Goal: Task Accomplishment & Management: Manage account settings

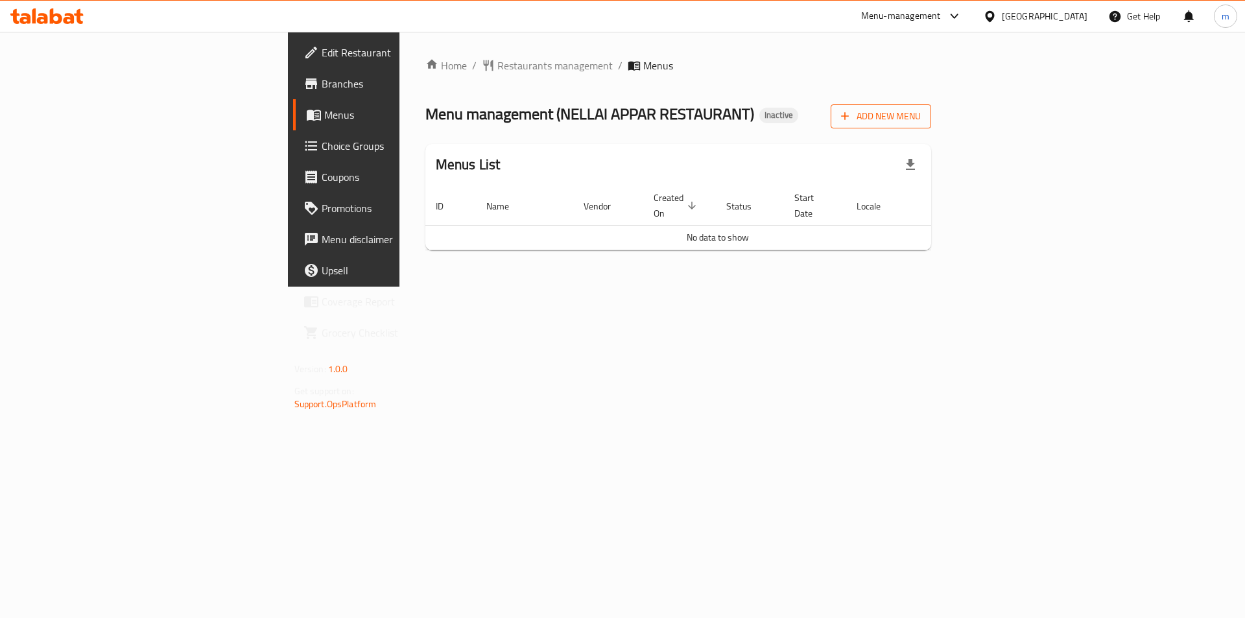
click at [920, 115] on span "Add New Menu" at bounding box center [881, 116] width 80 height 16
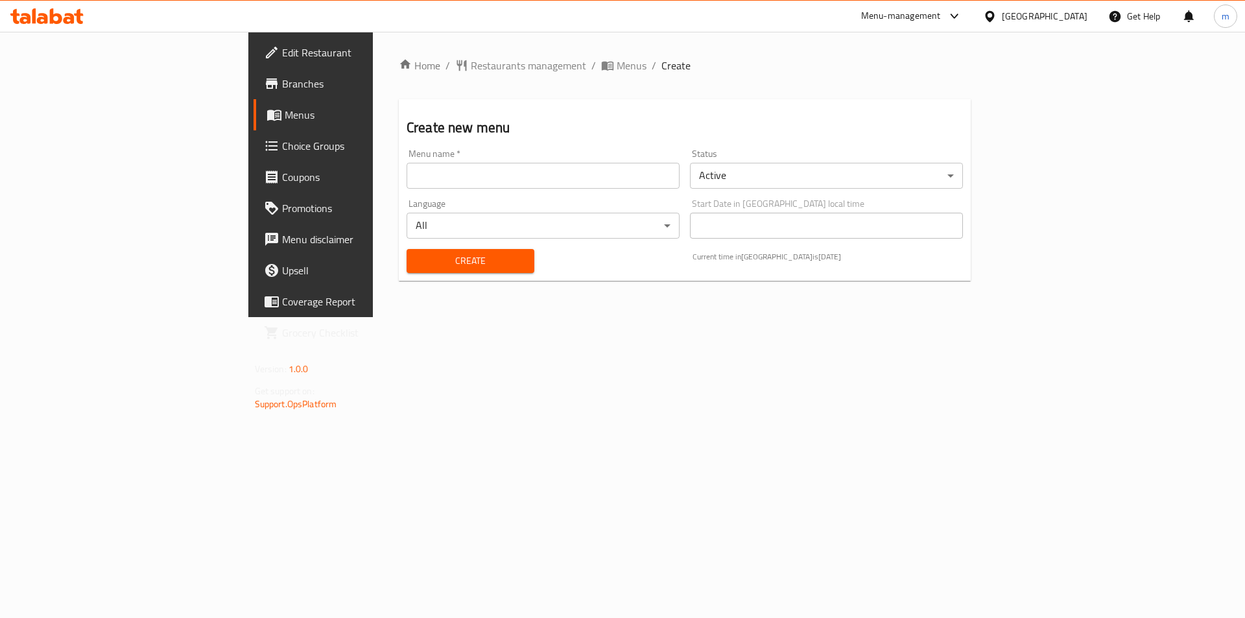
click at [567, 183] on input "text" at bounding box center [542, 176] width 273 height 26
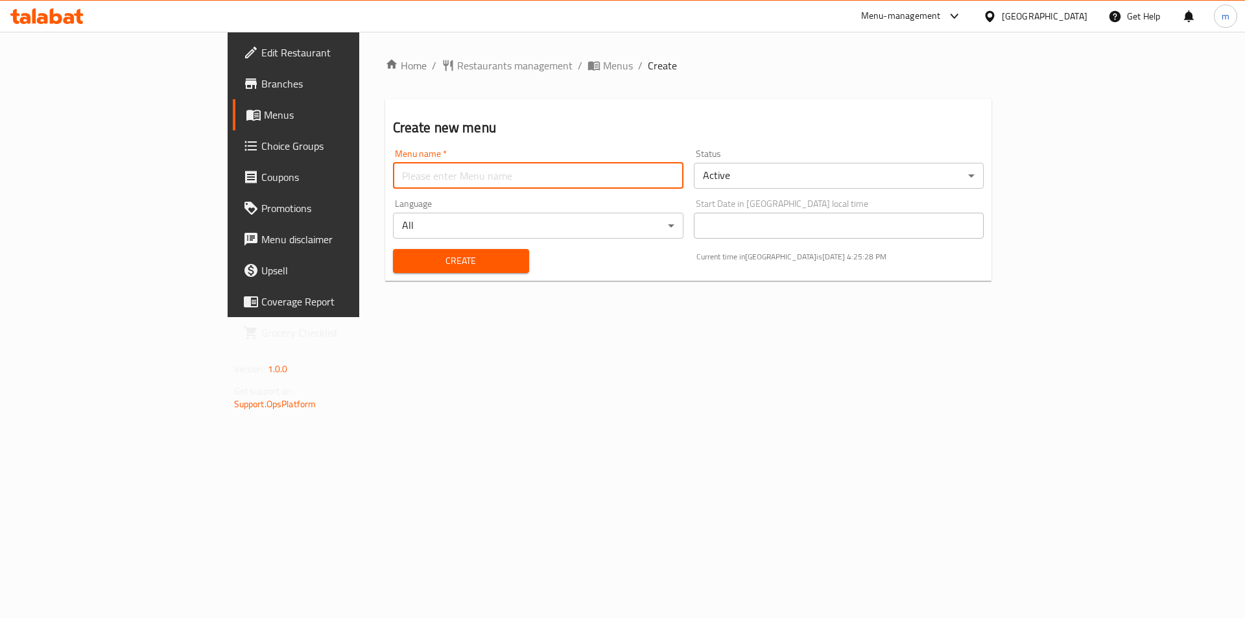
type input "9"
type input "[DATE]"
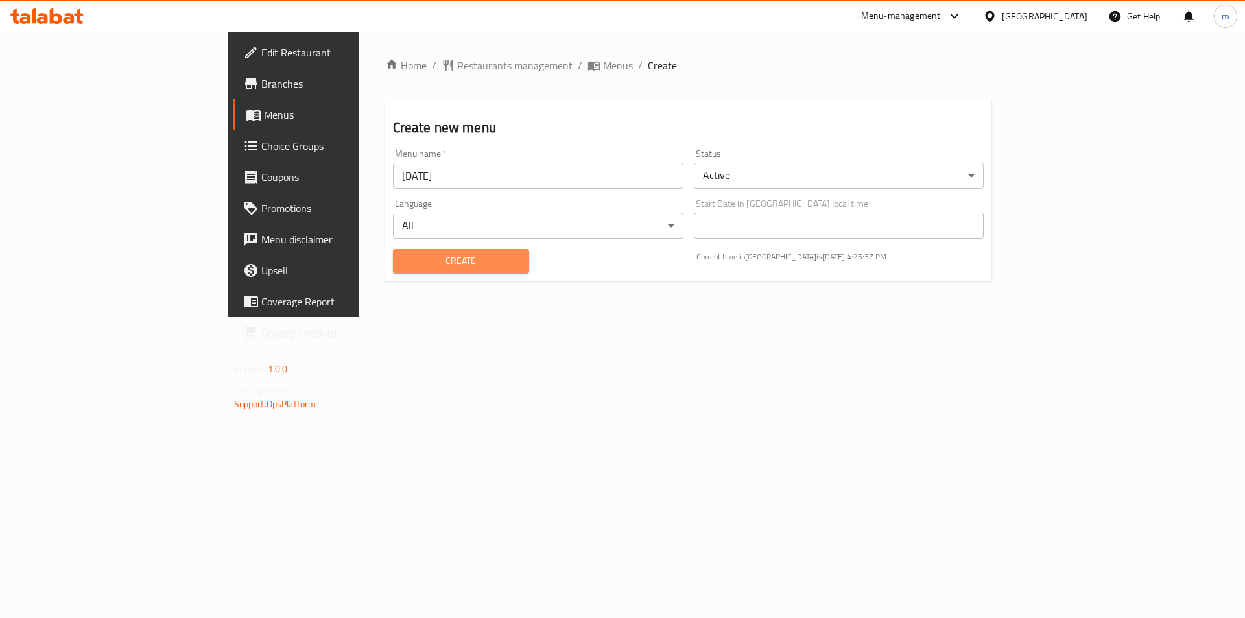
click at [403, 264] on span "Create" at bounding box center [460, 261] width 115 height 16
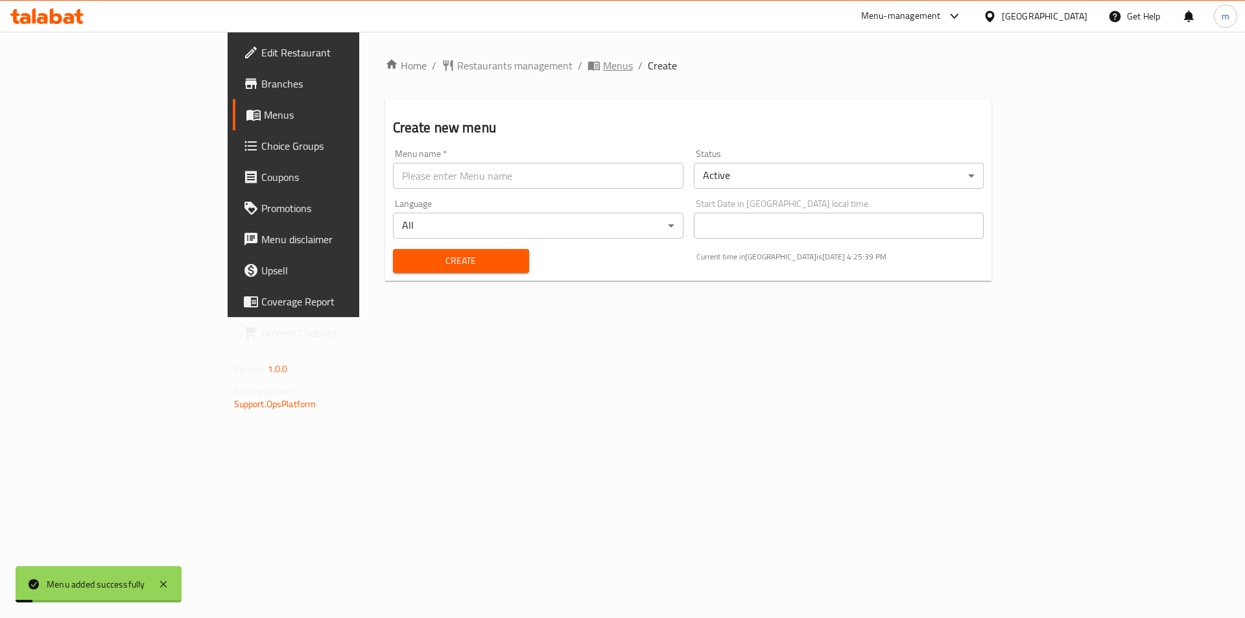
click at [603, 68] on span "Menus" at bounding box center [618, 66] width 30 height 16
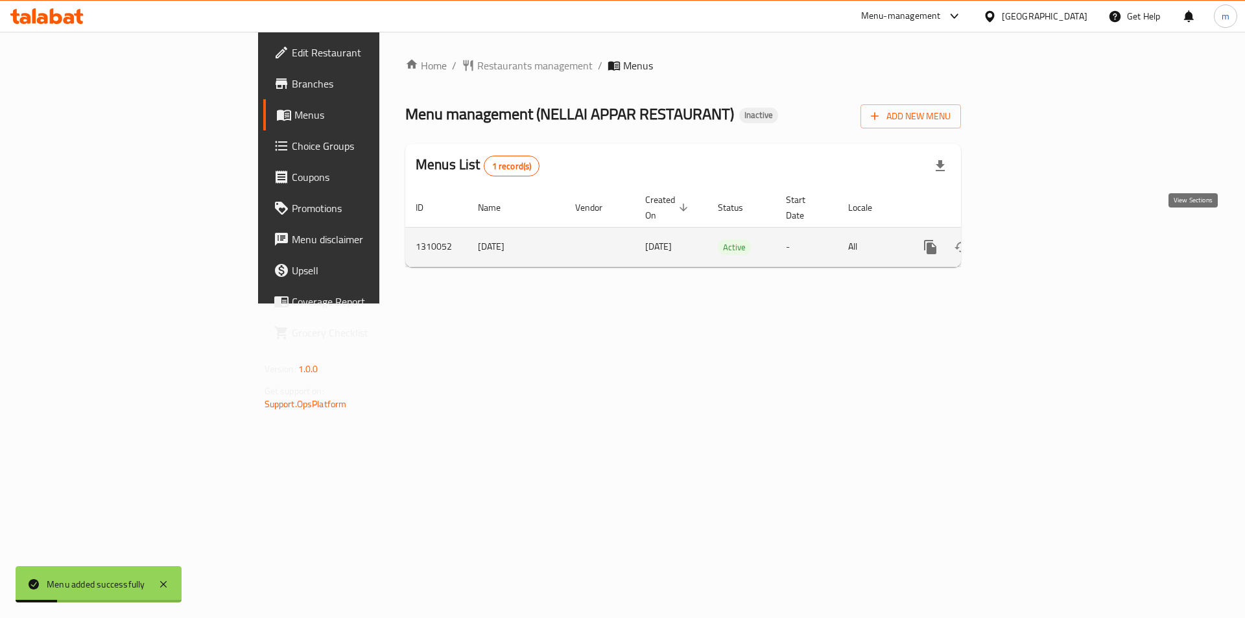
click at [1031, 239] on icon "enhanced table" at bounding box center [1024, 247] width 16 height 16
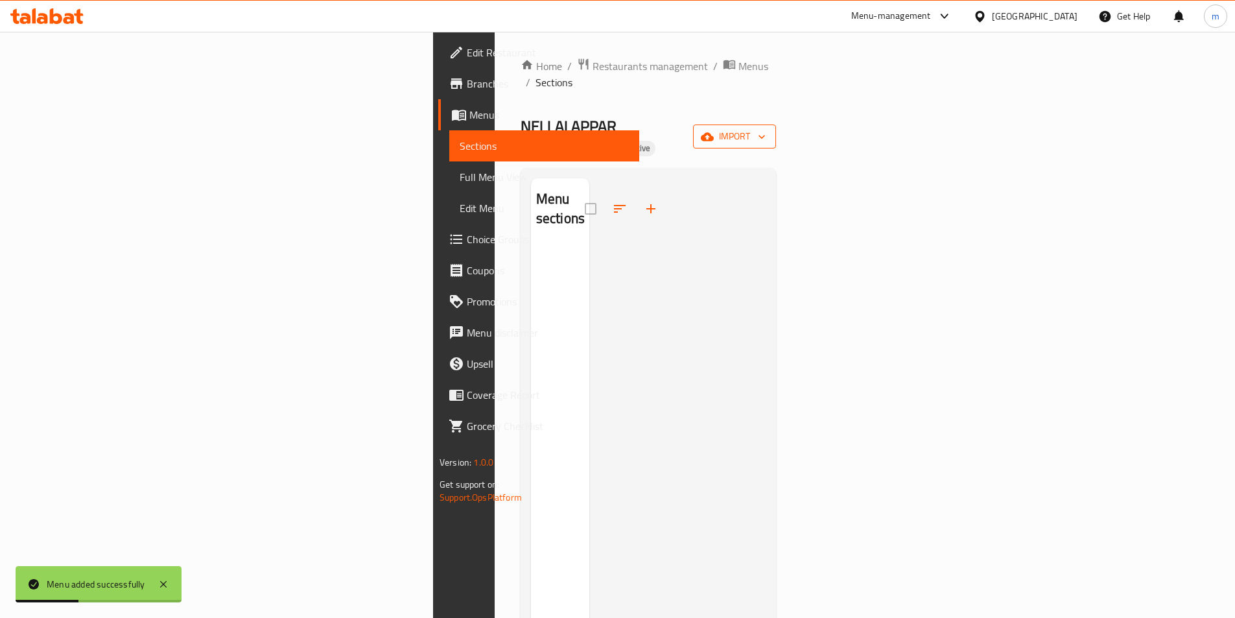
click at [766, 128] on span "import" at bounding box center [734, 136] width 62 height 16
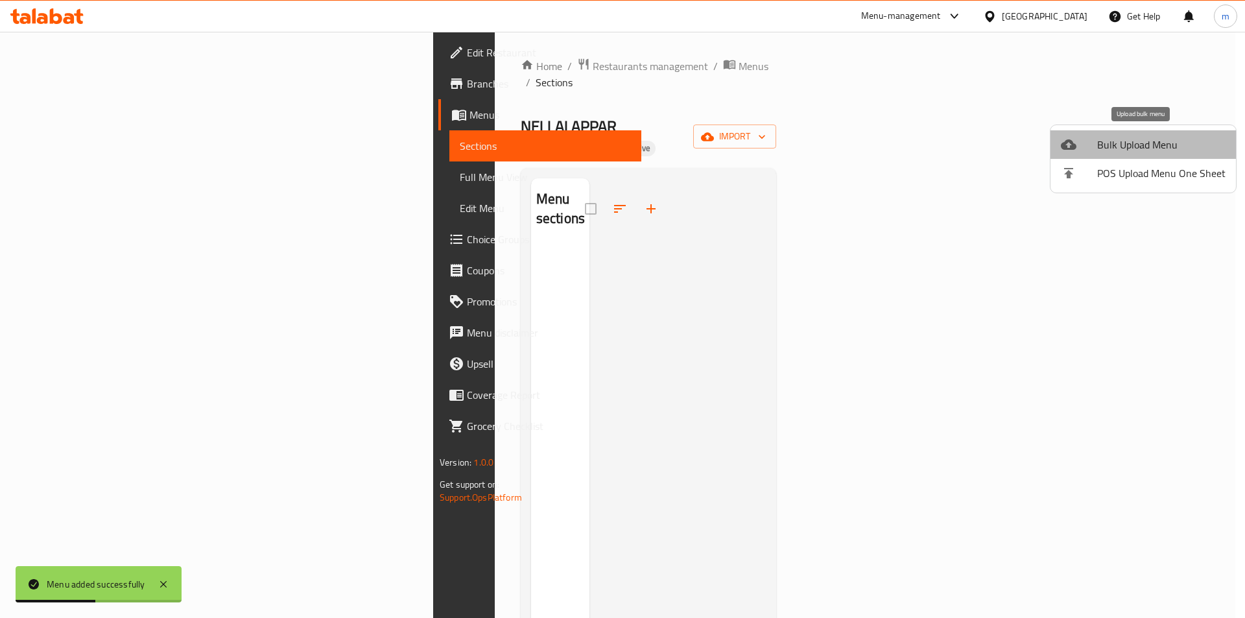
click at [1143, 148] on span "Bulk Upload Menu" at bounding box center [1161, 145] width 128 height 16
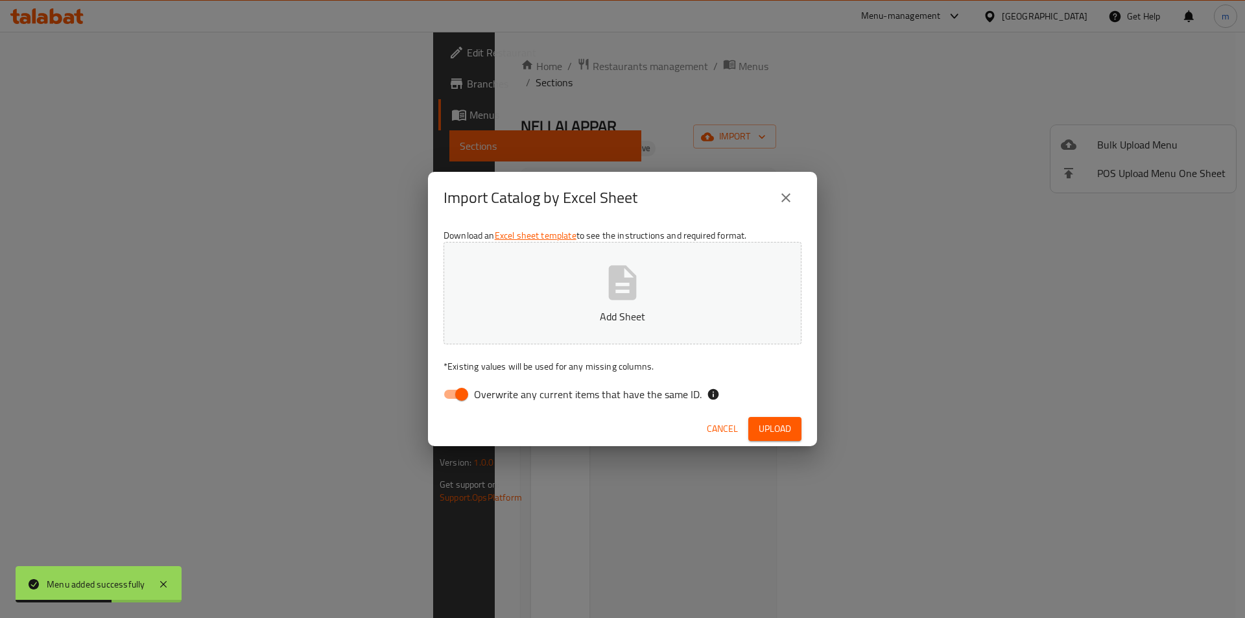
click at [465, 397] on input "Overwrite any current items that have the same ID." at bounding box center [462, 394] width 74 height 25
checkbox input "false"
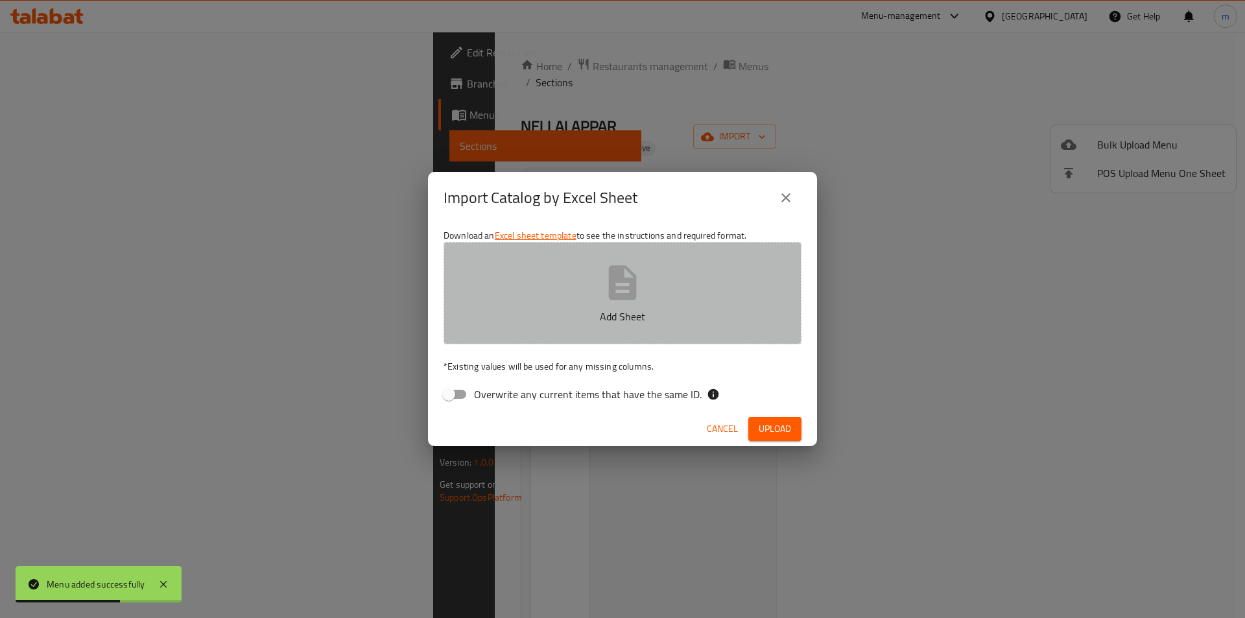
click at [597, 289] on button "Add Sheet" at bounding box center [622, 293] width 358 height 102
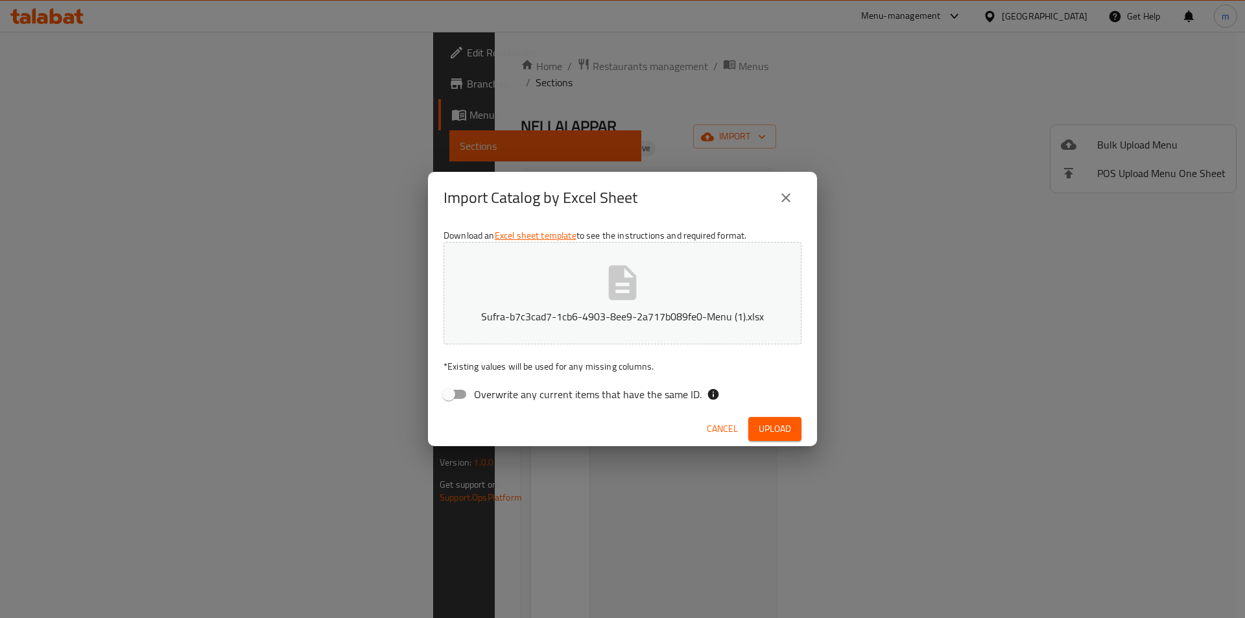
click at [789, 428] on span "Upload" at bounding box center [774, 429] width 32 height 16
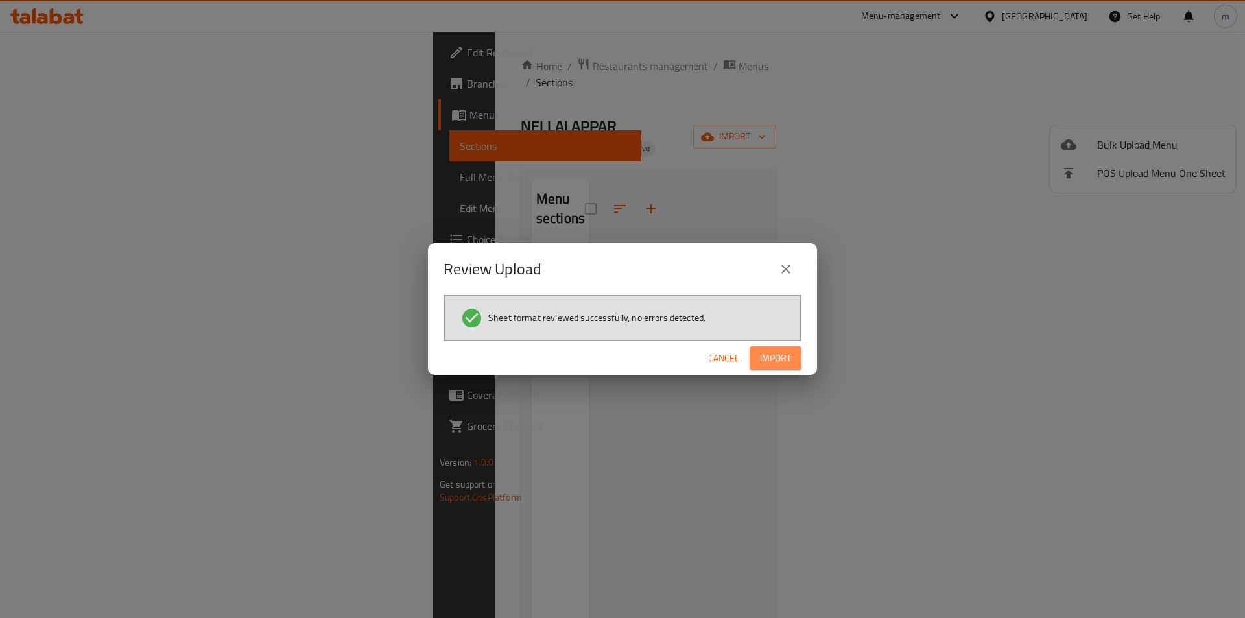
click at [774, 359] on span "Import" at bounding box center [775, 358] width 31 height 16
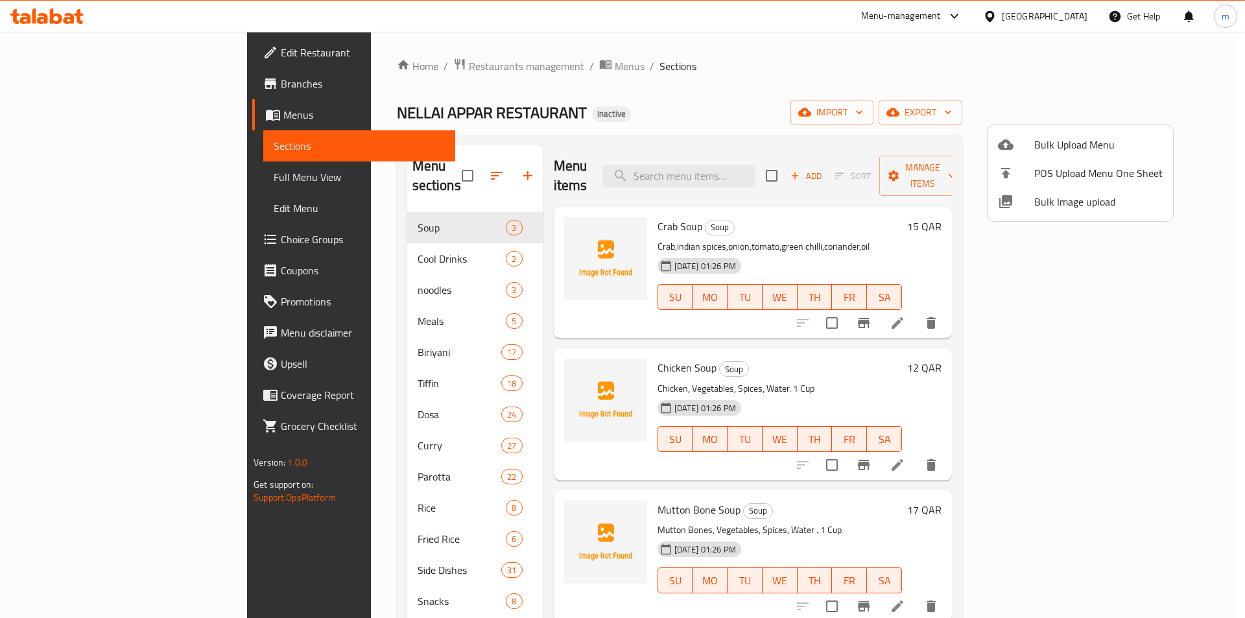
click at [856, 84] on div at bounding box center [622, 309] width 1245 height 618
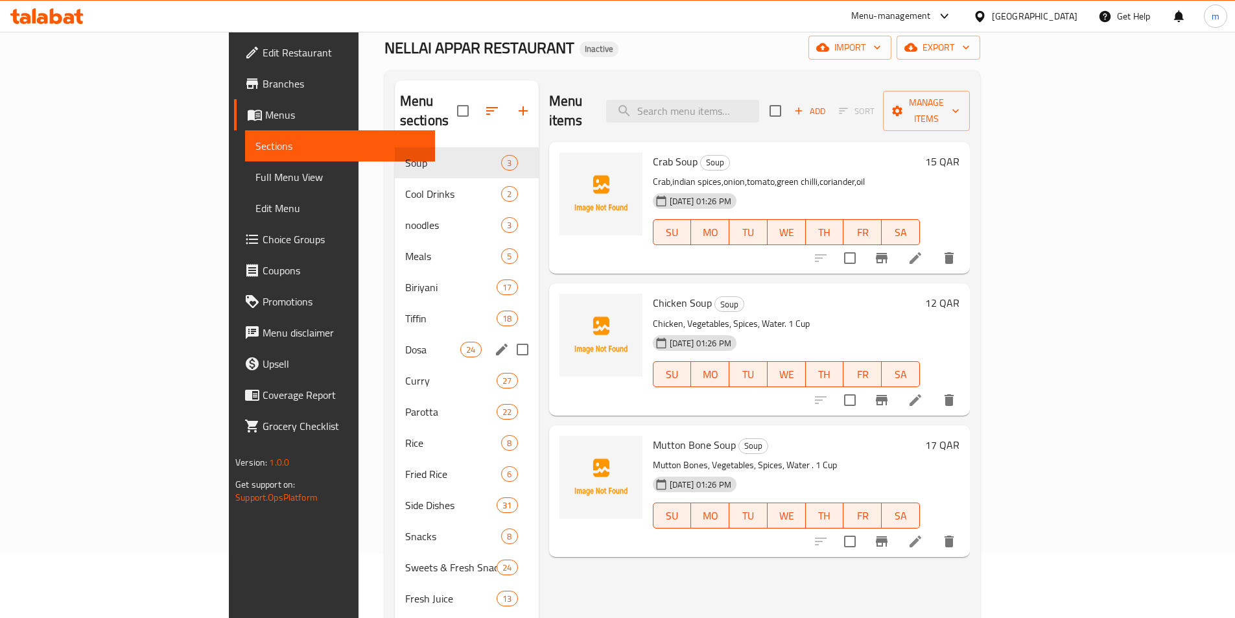
scroll to position [181, 0]
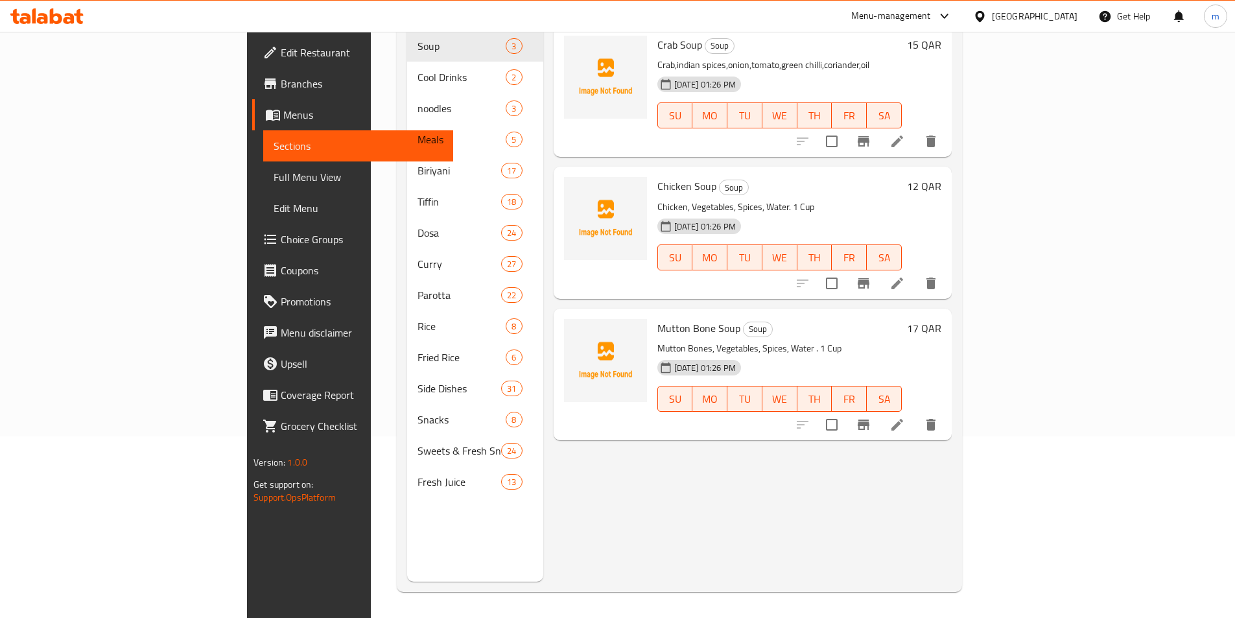
click at [543, 467] on div "Menu items Add Sort Manage items Crab Soup Soup Crab,indian spices,onion,tomato…" at bounding box center [747, 273] width 408 height 618
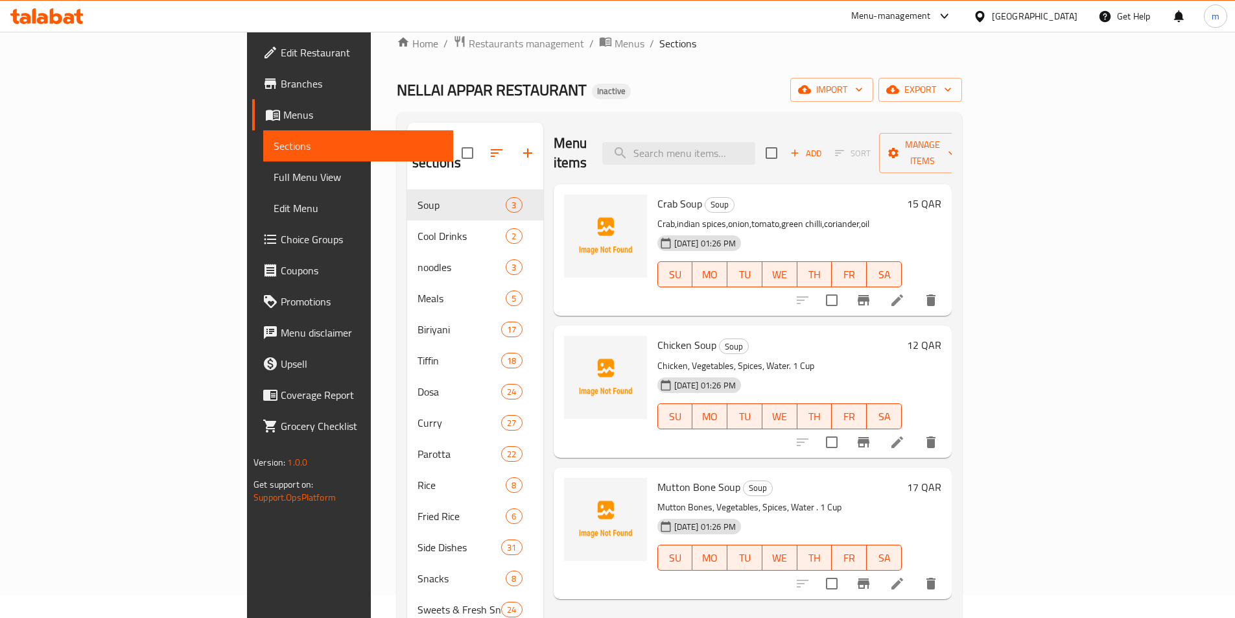
scroll to position [0, 0]
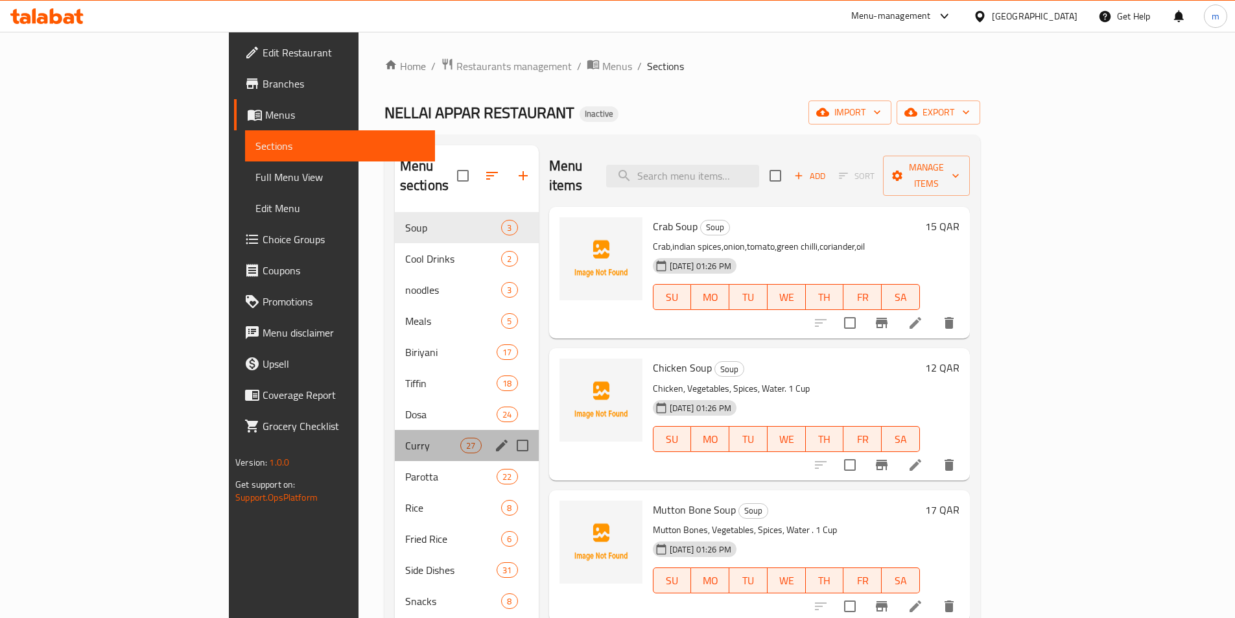
click at [395, 430] on div "Curry 27" at bounding box center [467, 445] width 144 height 31
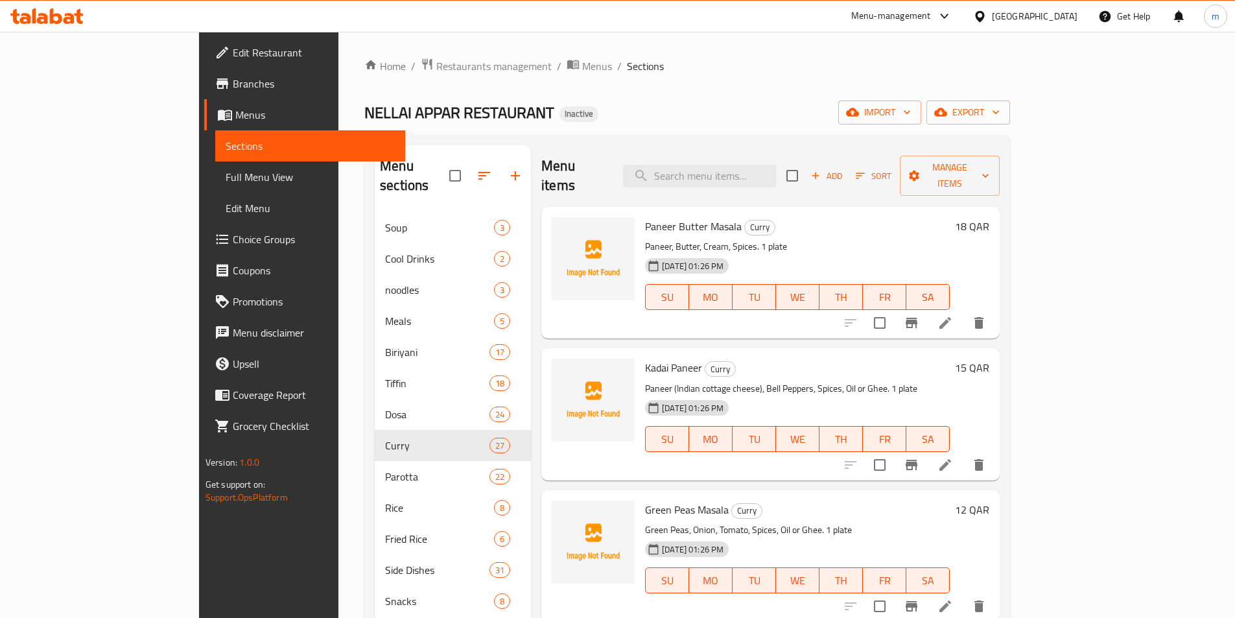
click at [233, 245] on span "Choice Groups" at bounding box center [314, 239] width 162 height 16
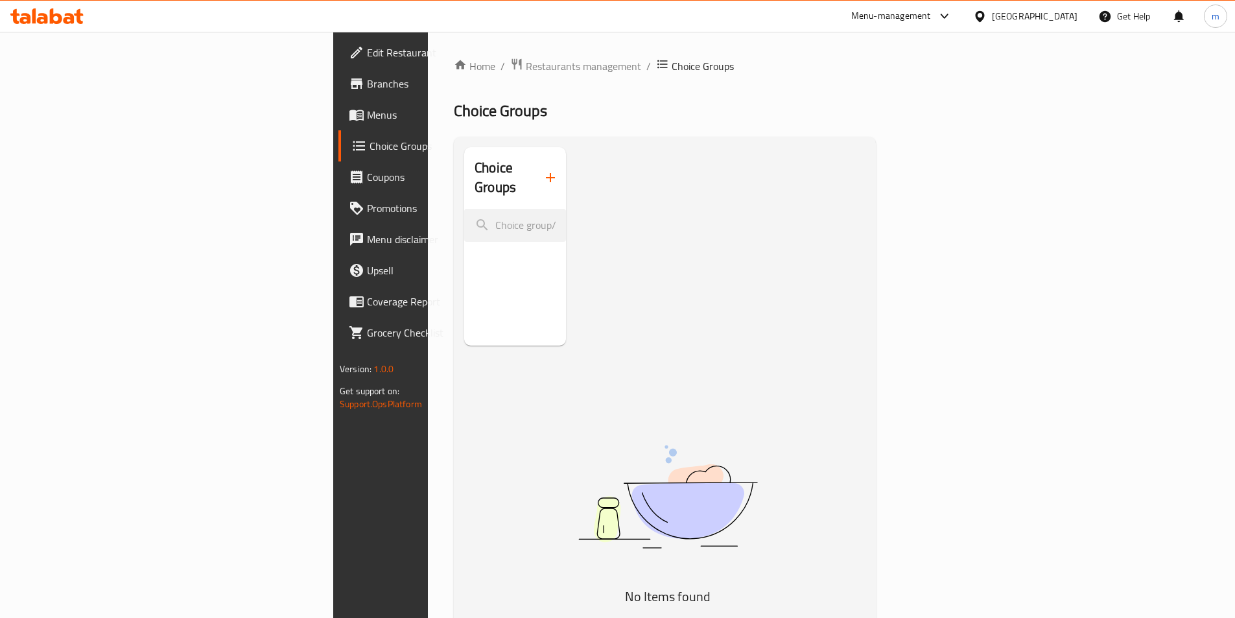
click at [543, 174] on icon "button" at bounding box center [551, 178] width 16 height 16
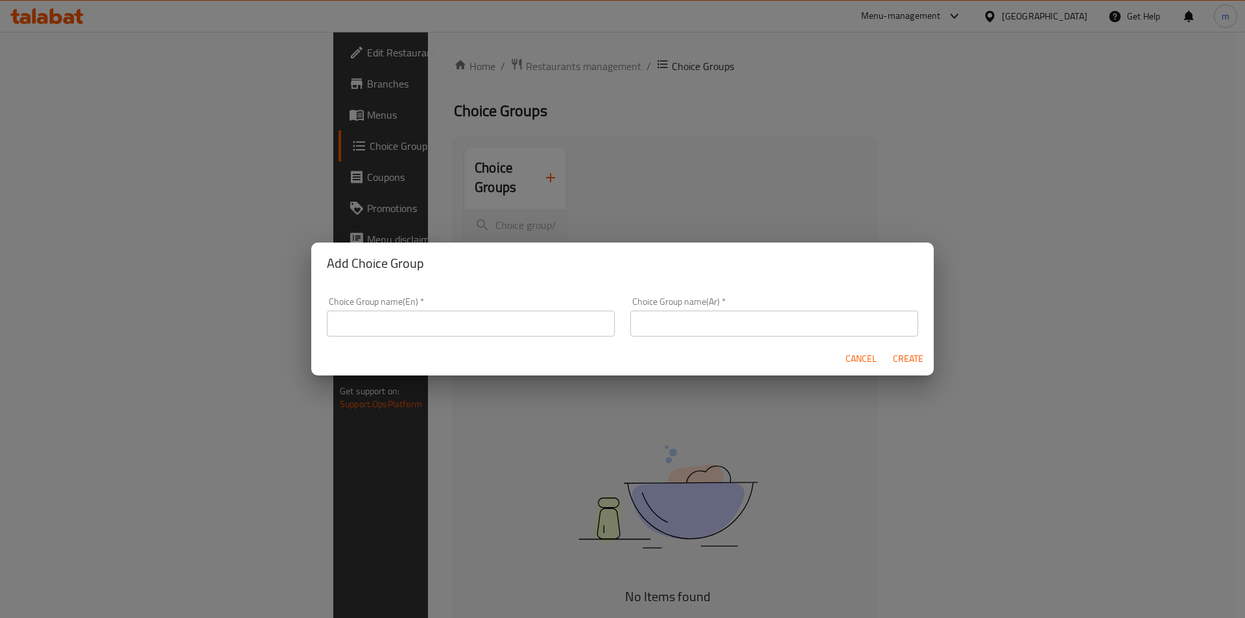
click at [473, 331] on input "text" at bounding box center [471, 323] width 288 height 26
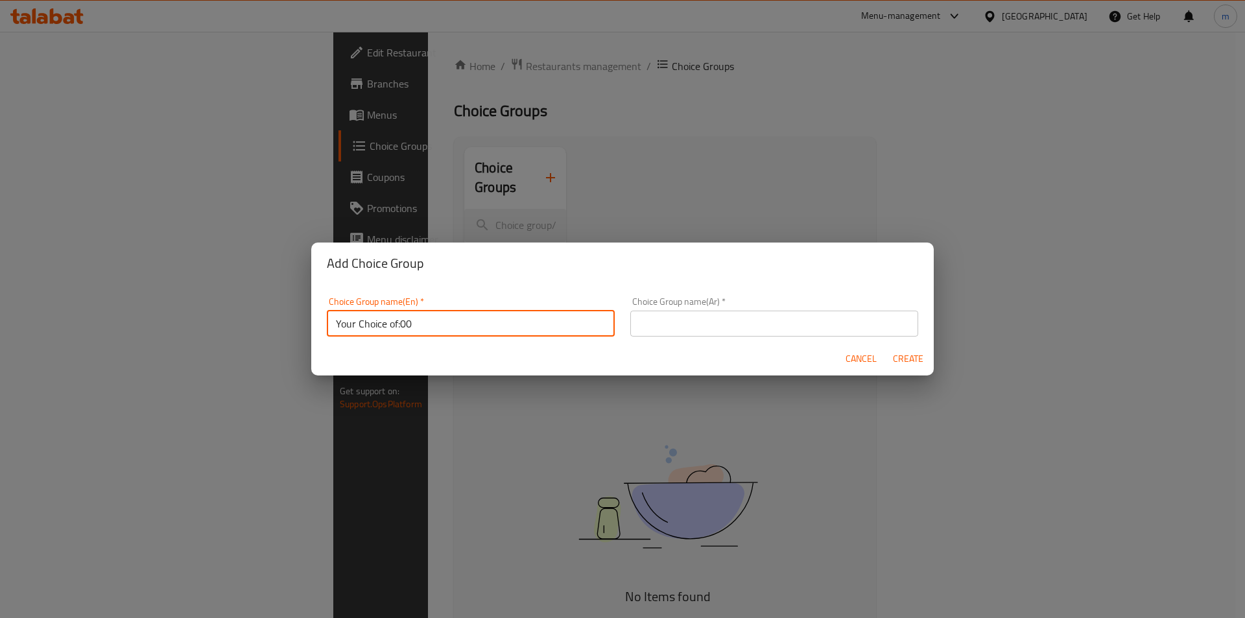
type input "Your Choice of:00"
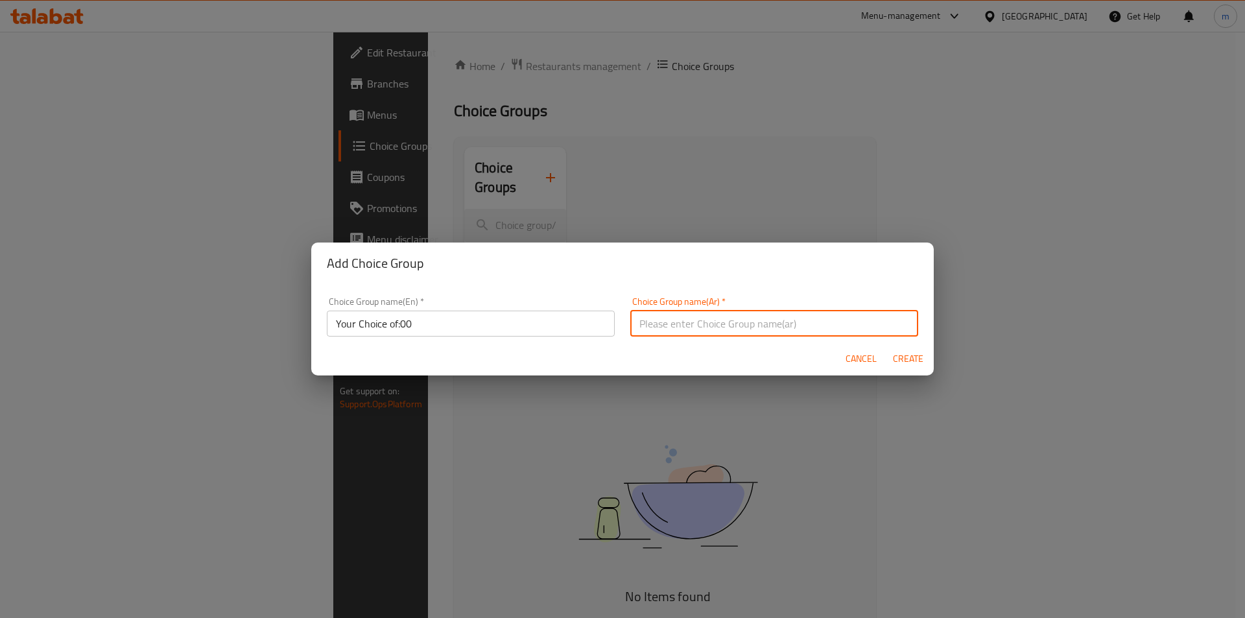
click at [633, 312] on input "text" at bounding box center [774, 323] width 288 height 26
type input "اختيارك من:"
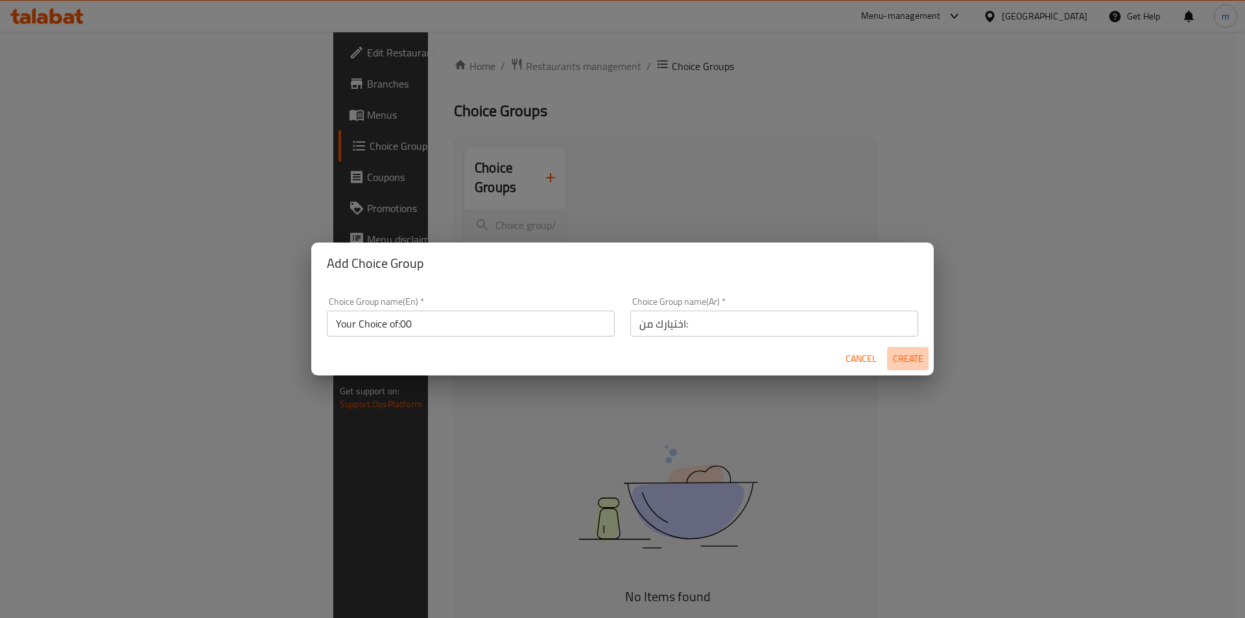
click at [904, 355] on span "Create" at bounding box center [907, 359] width 31 height 16
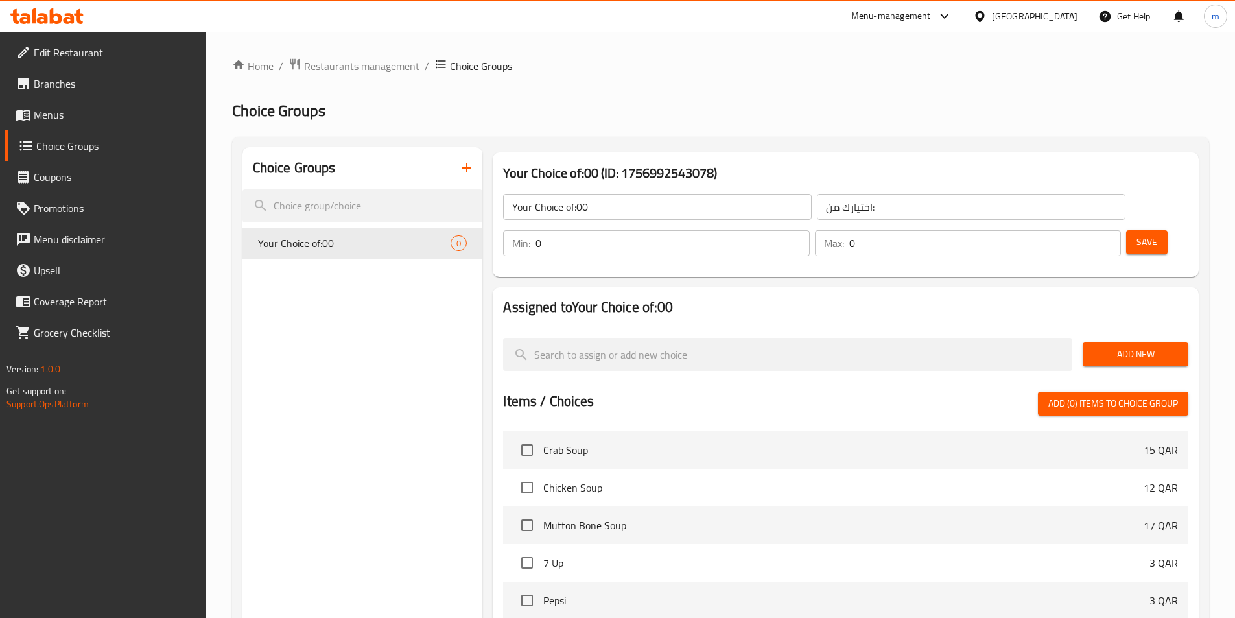
click at [809, 230] on input "0" at bounding box center [672, 243] width 274 height 26
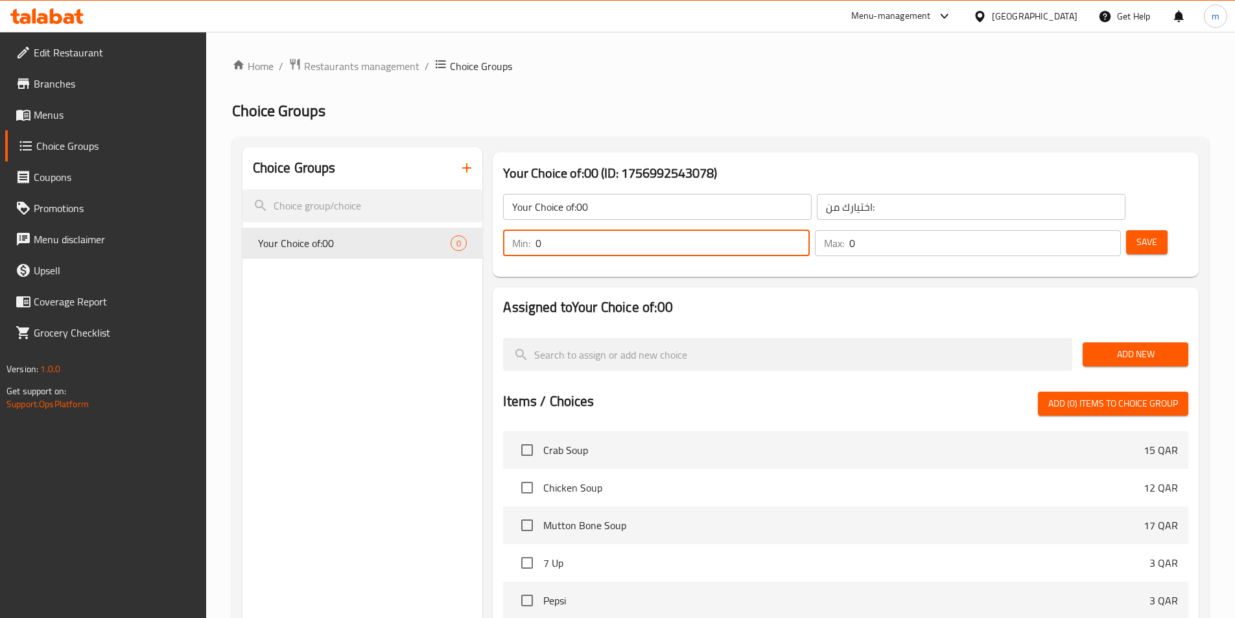
click at [809, 230] on input "0" at bounding box center [672, 243] width 274 height 26
type input "1"
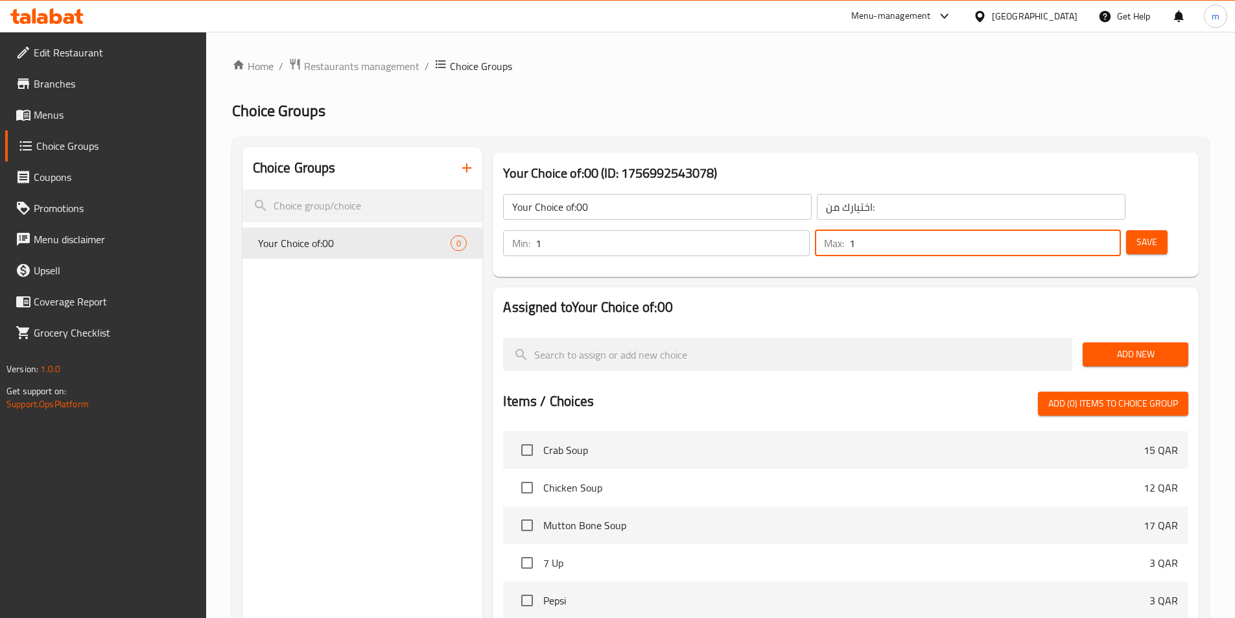
type input "1"
click at [1145, 230] on button "Save" at bounding box center [1146, 242] width 41 height 24
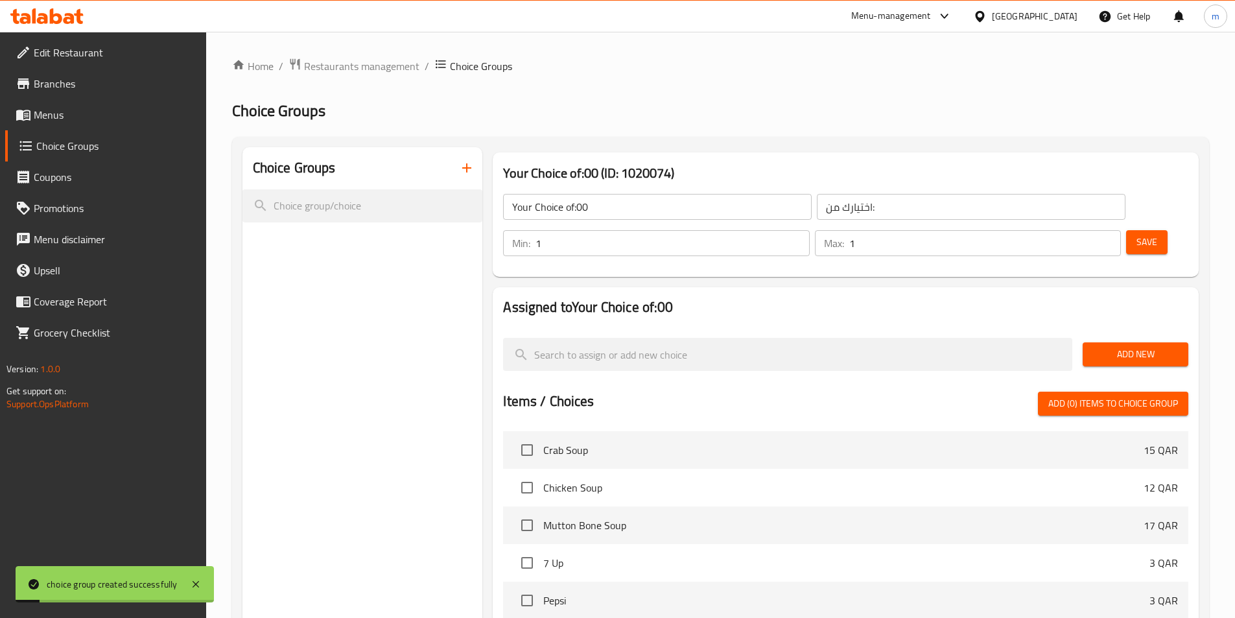
click at [686, 204] on input "Your Choice of:00" at bounding box center [657, 207] width 309 height 26
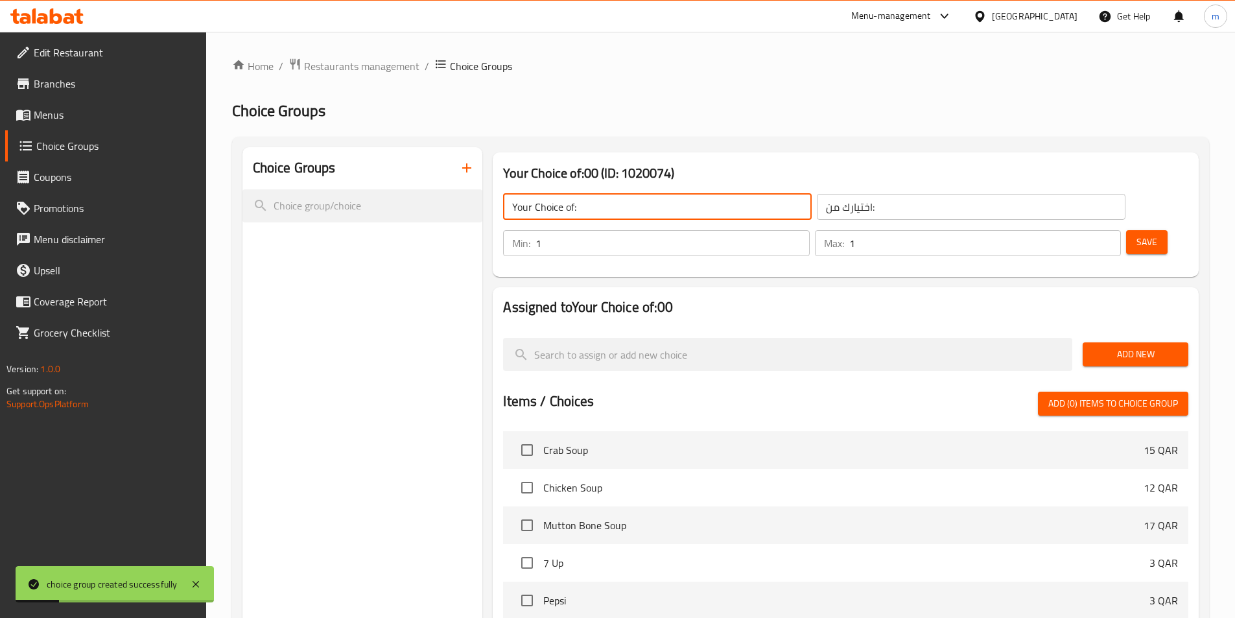
type input "Your Choice of:"
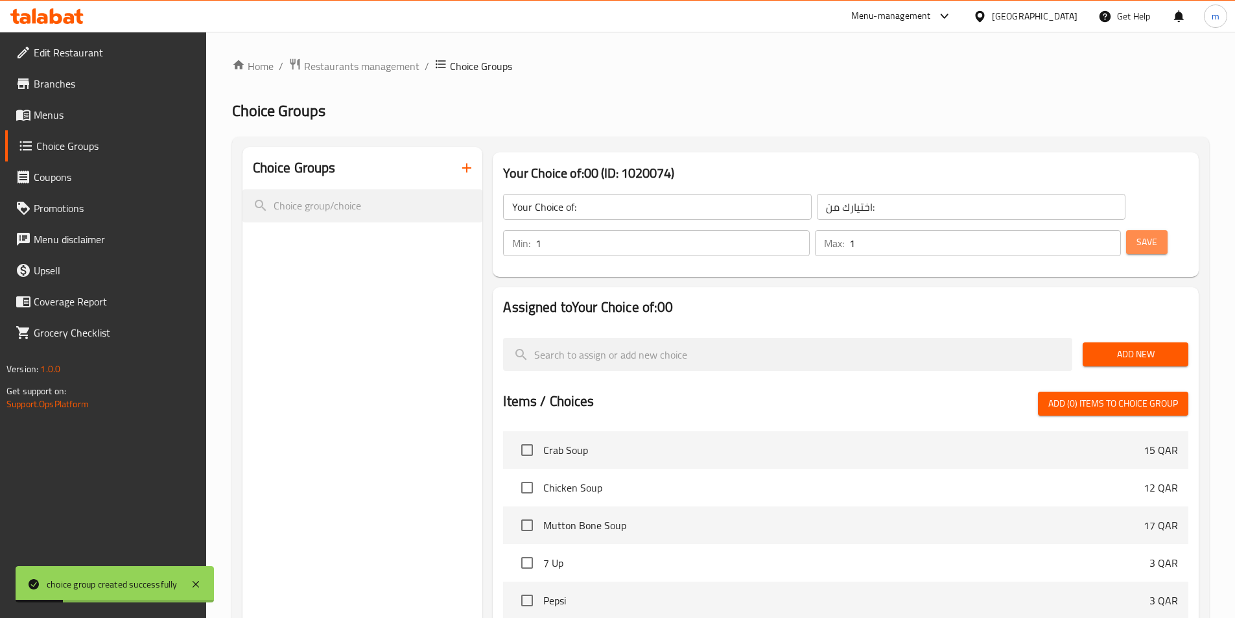
click at [1136, 234] on span "Save" at bounding box center [1146, 242] width 21 height 16
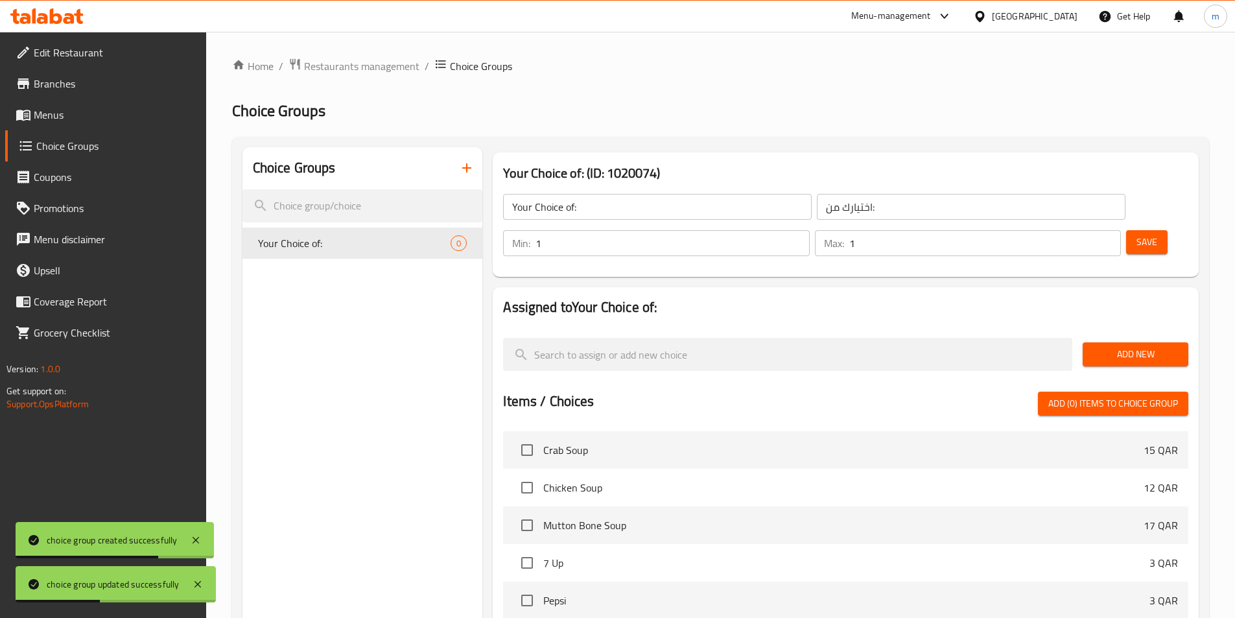
click at [1149, 346] on span "Add New" at bounding box center [1135, 354] width 85 height 16
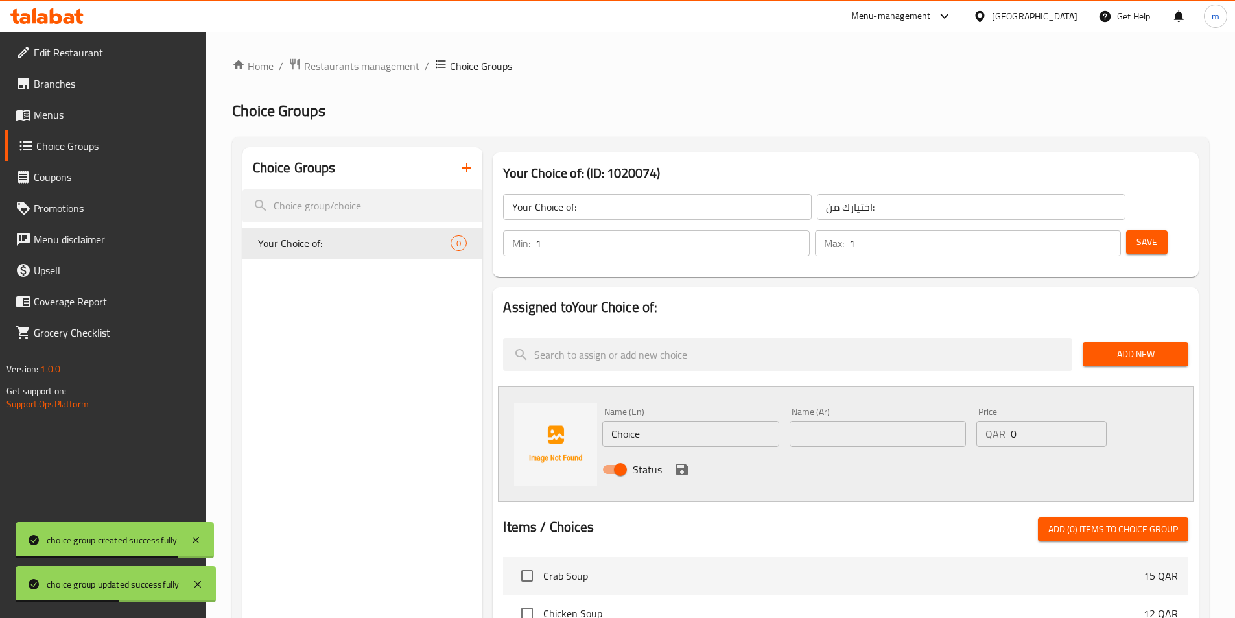
click at [684, 421] on input "Choice" at bounding box center [690, 434] width 176 height 26
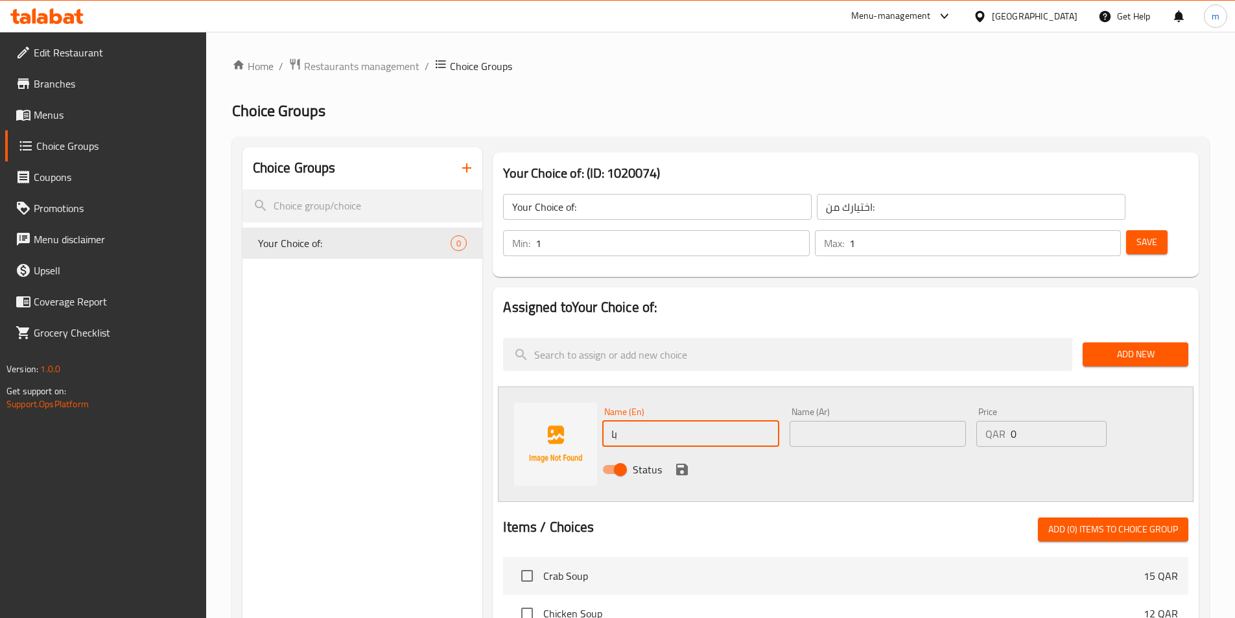
type input "ب"
click at [667, 412] on div "Name (En) Name (En)" at bounding box center [690, 427] width 187 height 50
click at [673, 421] on input "text" at bounding box center [690, 434] width 176 height 26
paste input "Ghee"
type input "Ghee"
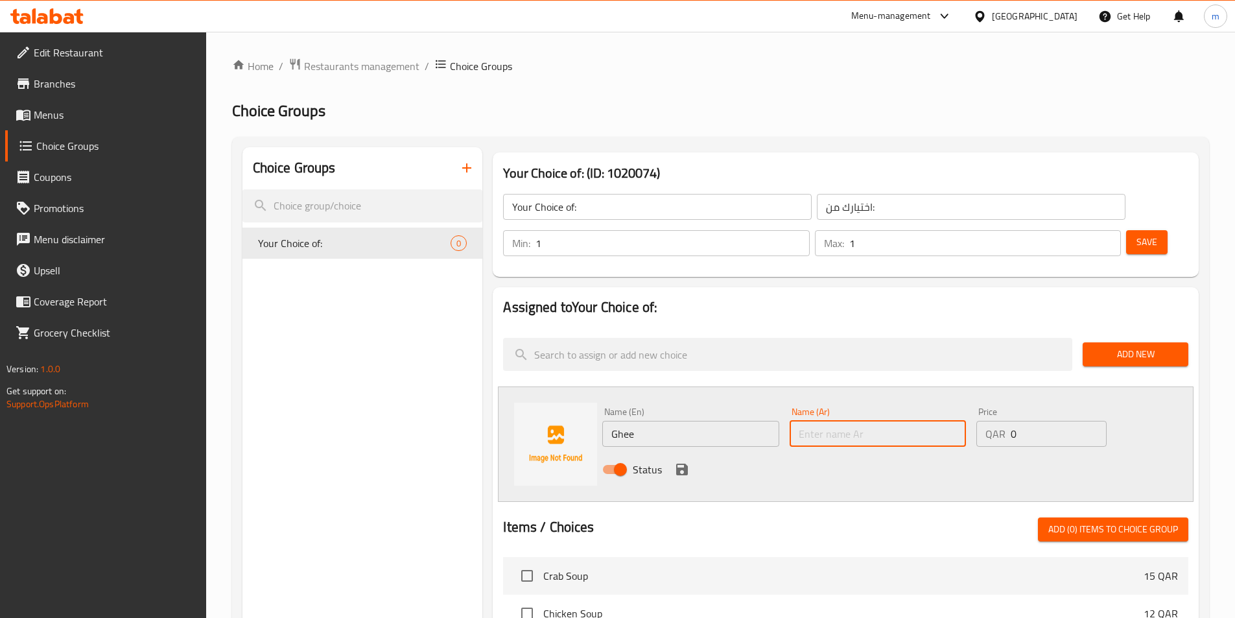
click at [836, 421] on input "text" at bounding box center [877, 434] width 176 height 26
paste input "سمن"
type input "سمن"
click at [683, 462] on icon "save" at bounding box center [682, 470] width 16 height 16
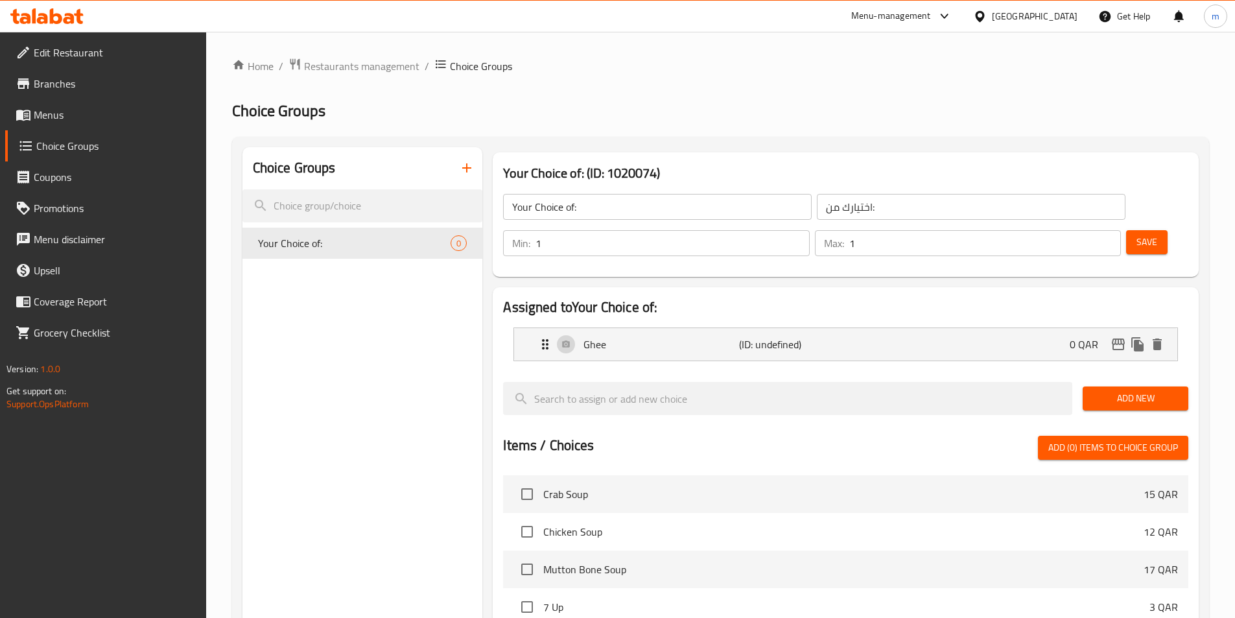
click at [1138, 386] on button "Add New" at bounding box center [1135, 398] width 106 height 24
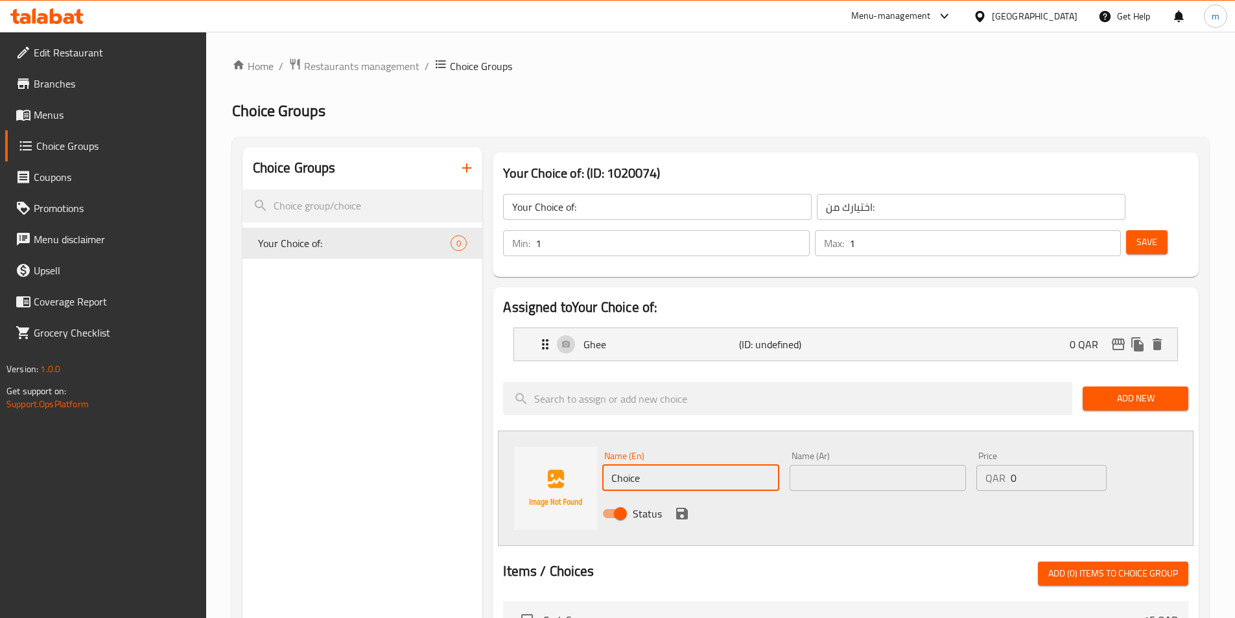
click at [699, 465] on input "Choice" at bounding box center [690, 478] width 176 height 26
type input "Oil"
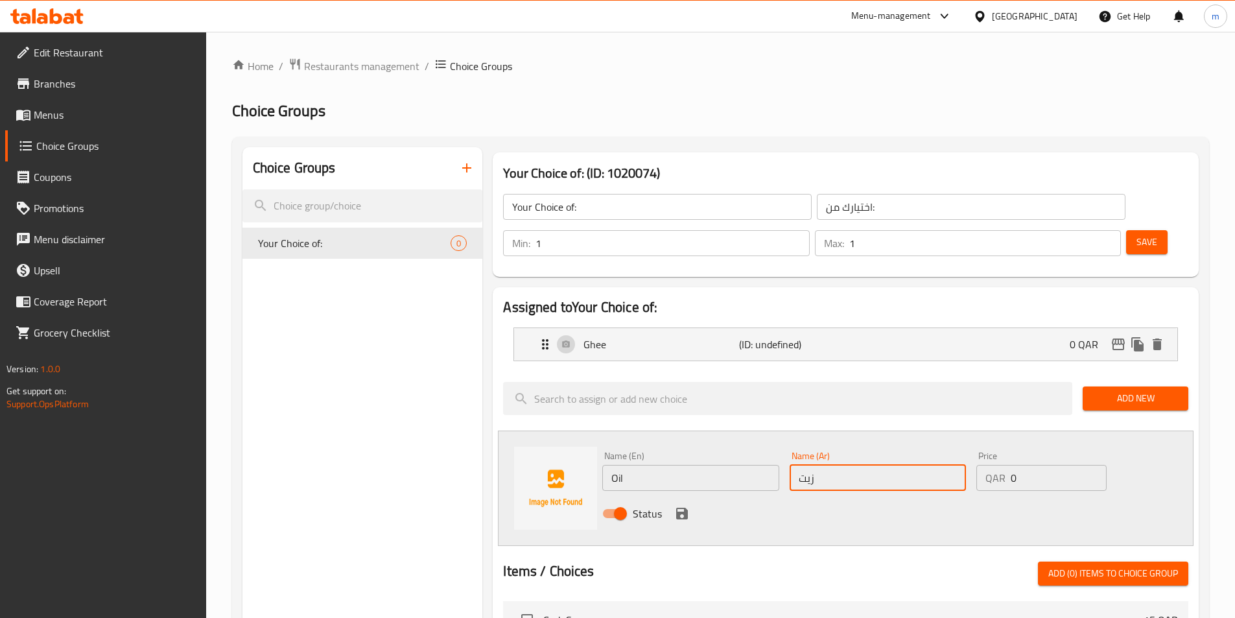
type input "زيت"
click at [684, 508] on icon "save" at bounding box center [682, 514] width 12 height 12
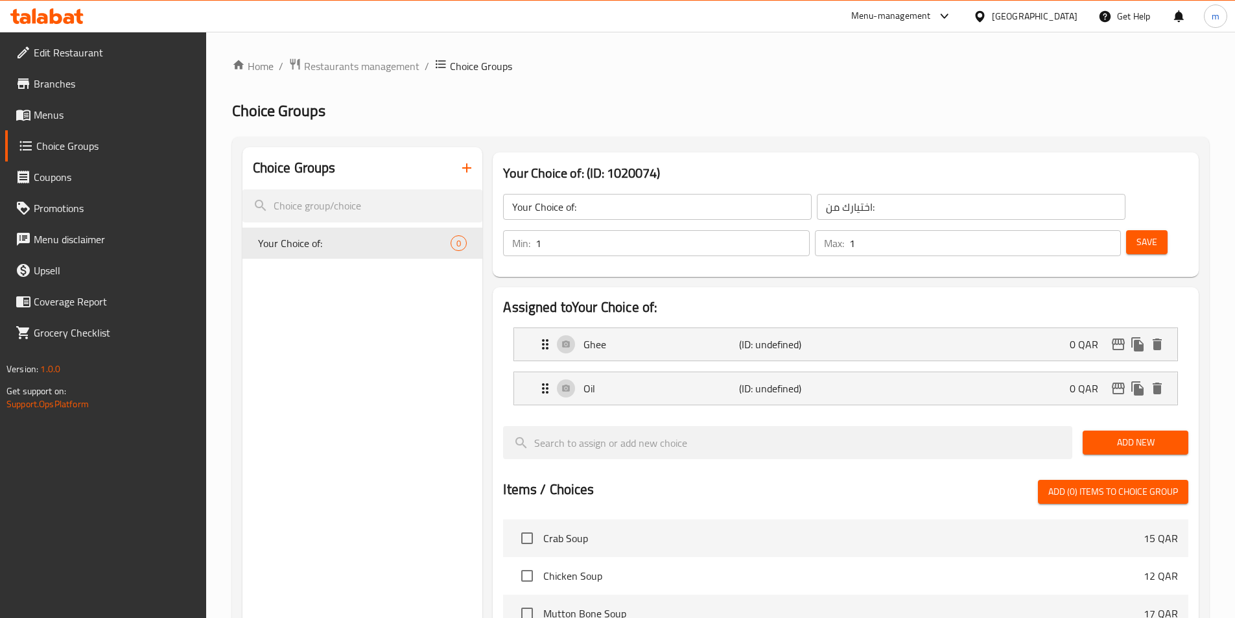
click at [1136, 234] on span "Save" at bounding box center [1146, 242] width 21 height 16
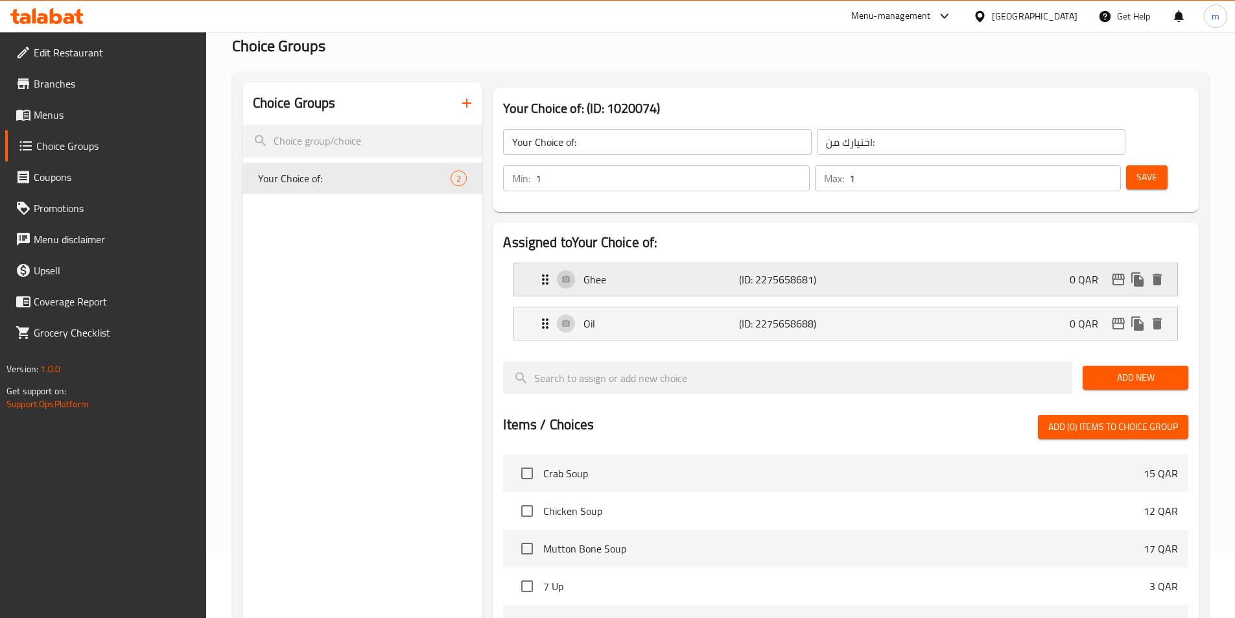
click at [858, 263] on div "Ghee (ID: 2275658681) 0 QAR" at bounding box center [849, 279] width 624 height 32
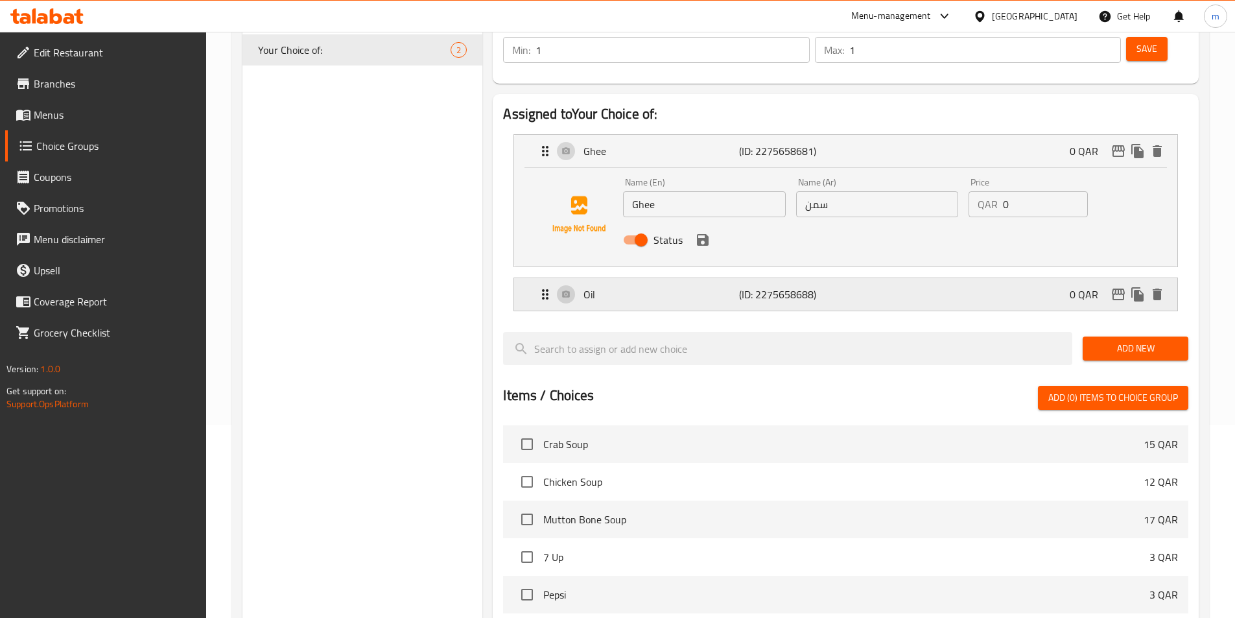
scroll to position [194, 0]
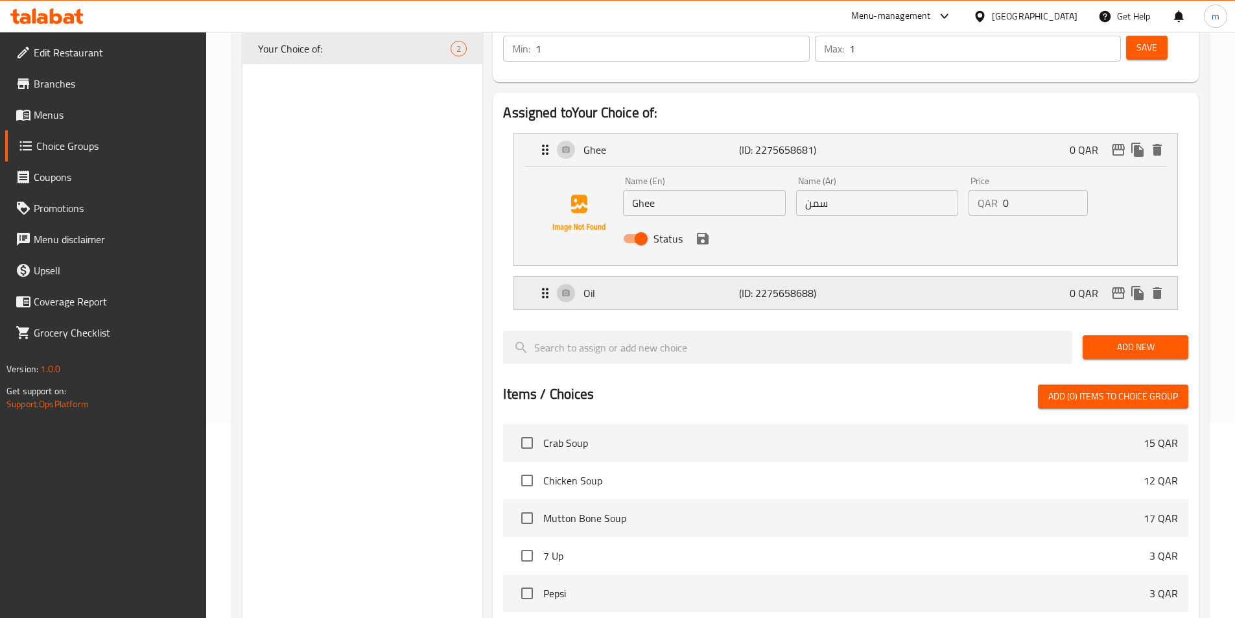
drag, startPoint x: 894, startPoint y: 259, endPoint x: 863, endPoint y: 280, distance: 37.2
click at [893, 277] on div "Oil (ID: 2275658688) 0 QAR" at bounding box center [849, 293] width 624 height 32
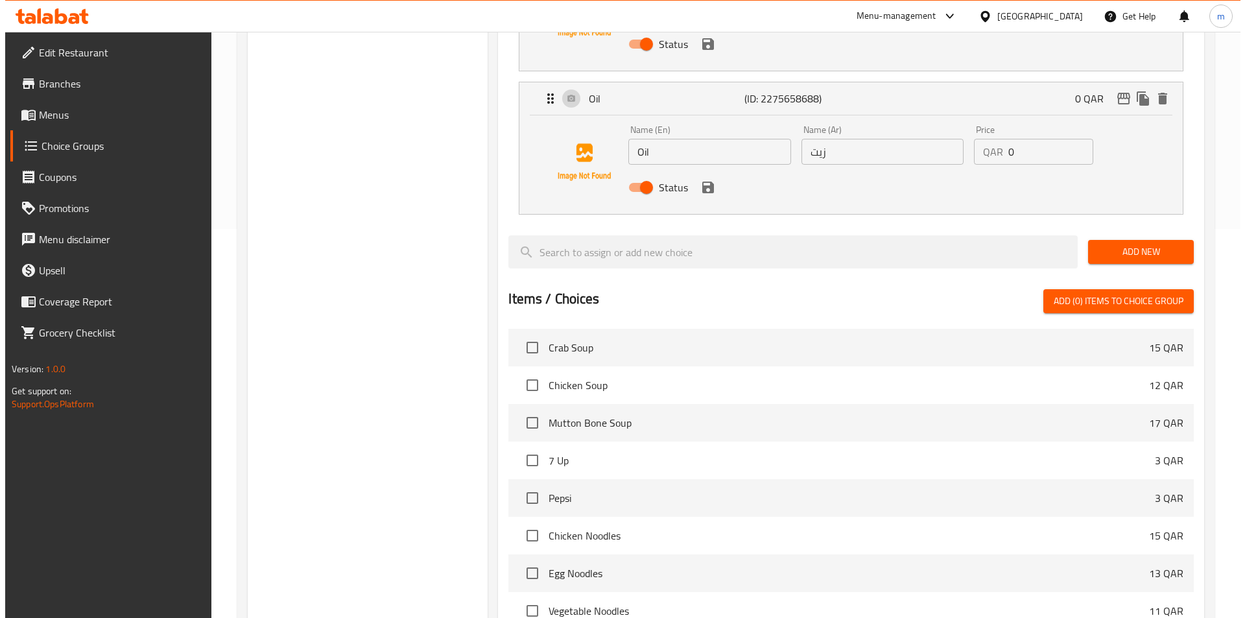
scroll to position [572, 0]
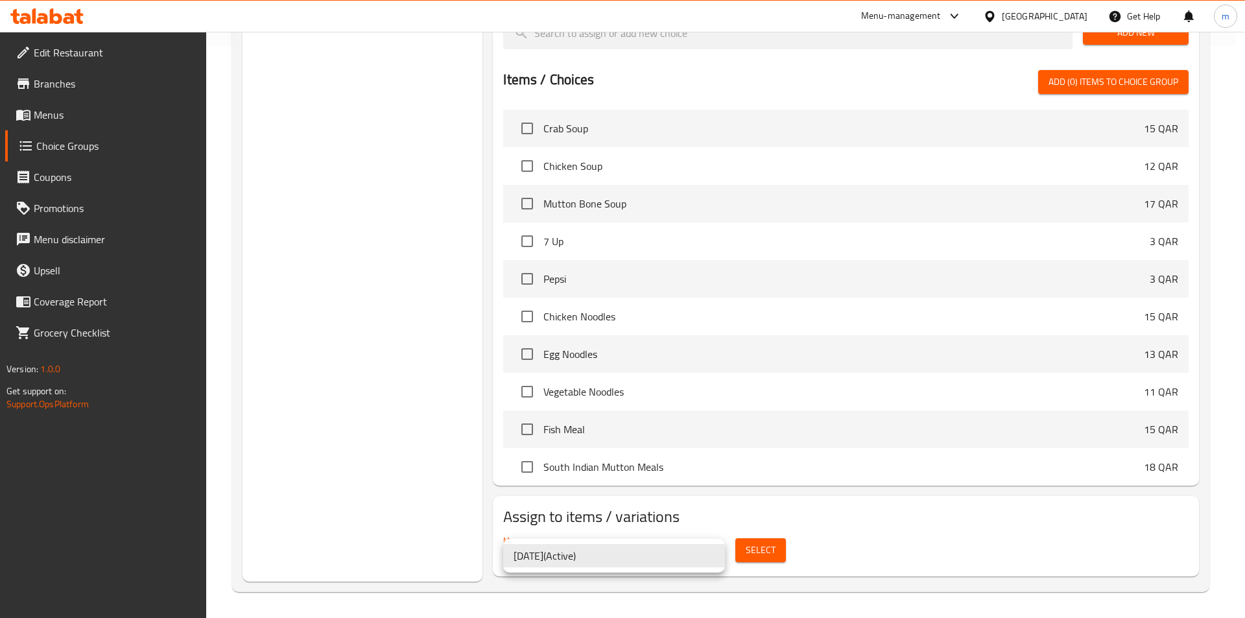
drag, startPoint x: 664, startPoint y: 553, endPoint x: 685, endPoint y: 553, distance: 21.4
click at [664, 553] on li "4-9-2025 ( Active )" at bounding box center [614, 555] width 222 height 23
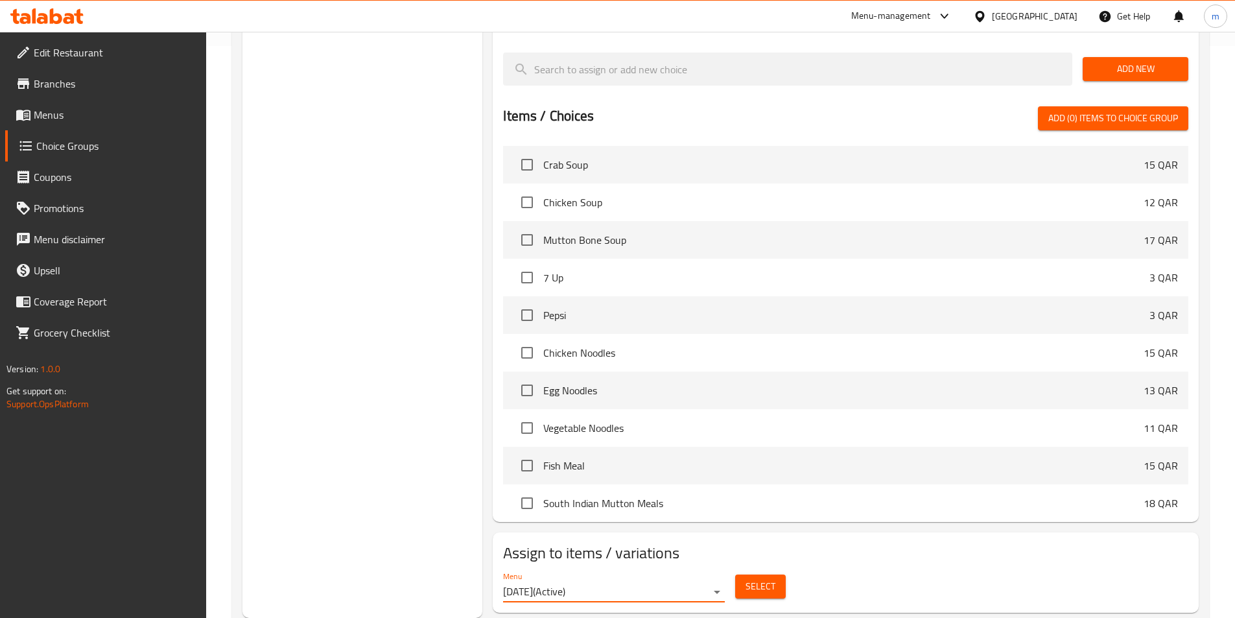
click at [766, 578] on span "Select" at bounding box center [760, 586] width 30 height 16
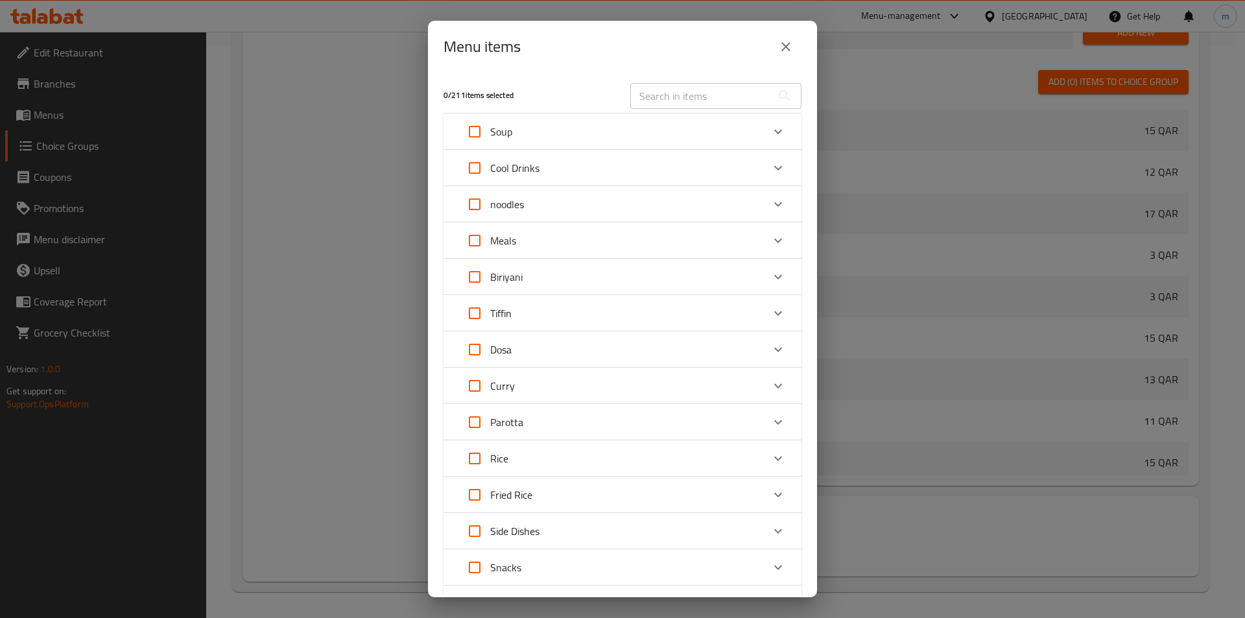
click at [542, 386] on div "Curry" at bounding box center [610, 385] width 303 height 31
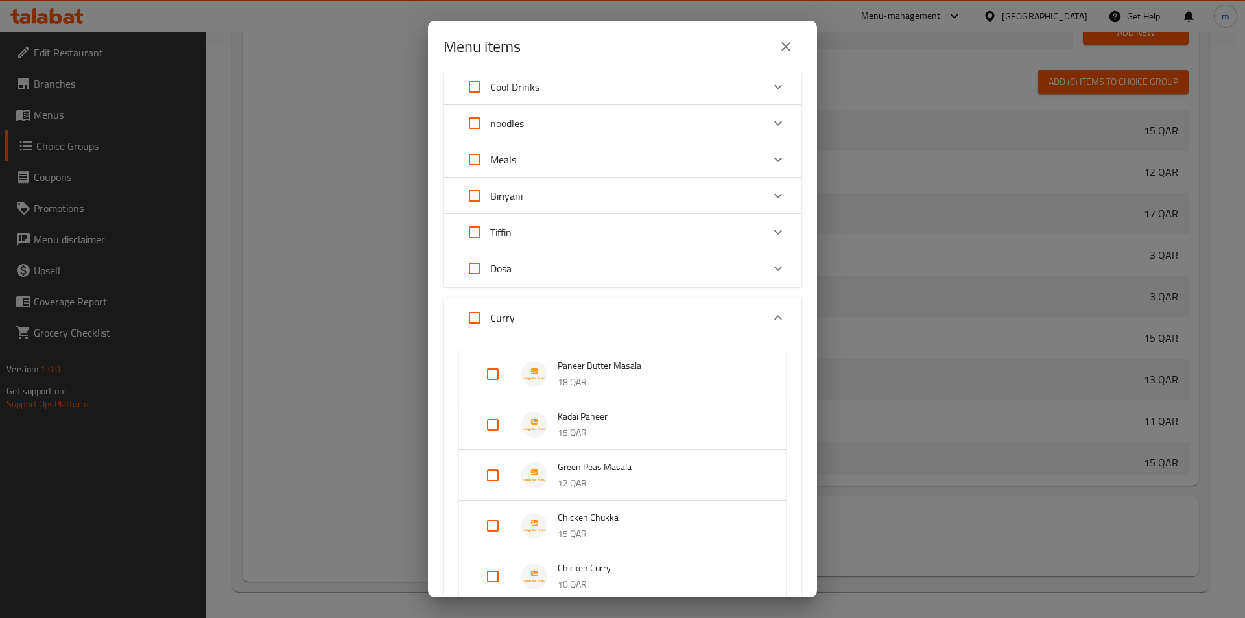
scroll to position [194, 0]
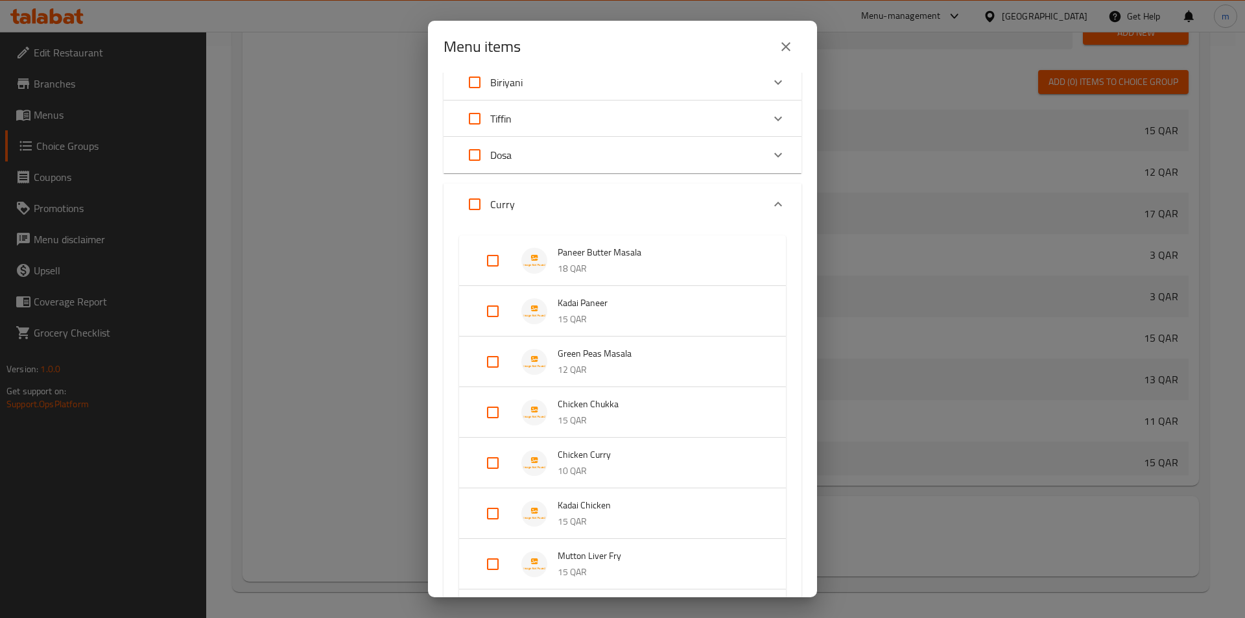
click at [498, 308] on input "Expand" at bounding box center [492, 311] width 31 height 31
checkbox input "true"
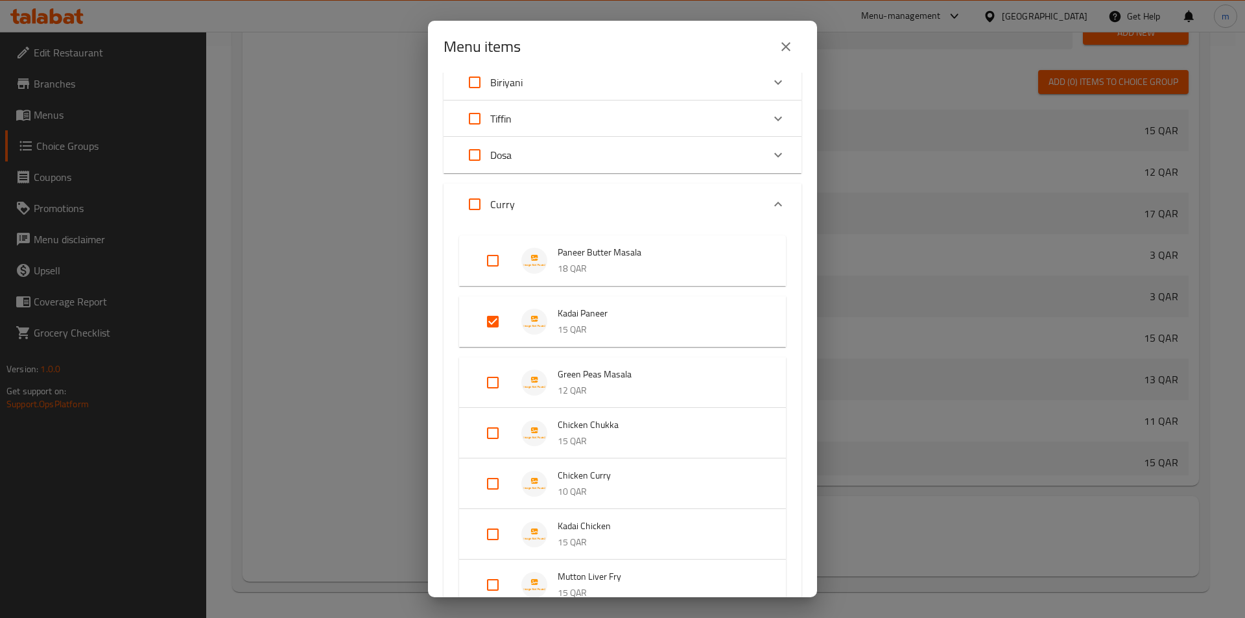
click at [496, 384] on input "Expand" at bounding box center [492, 382] width 31 height 31
checkbox input "true"
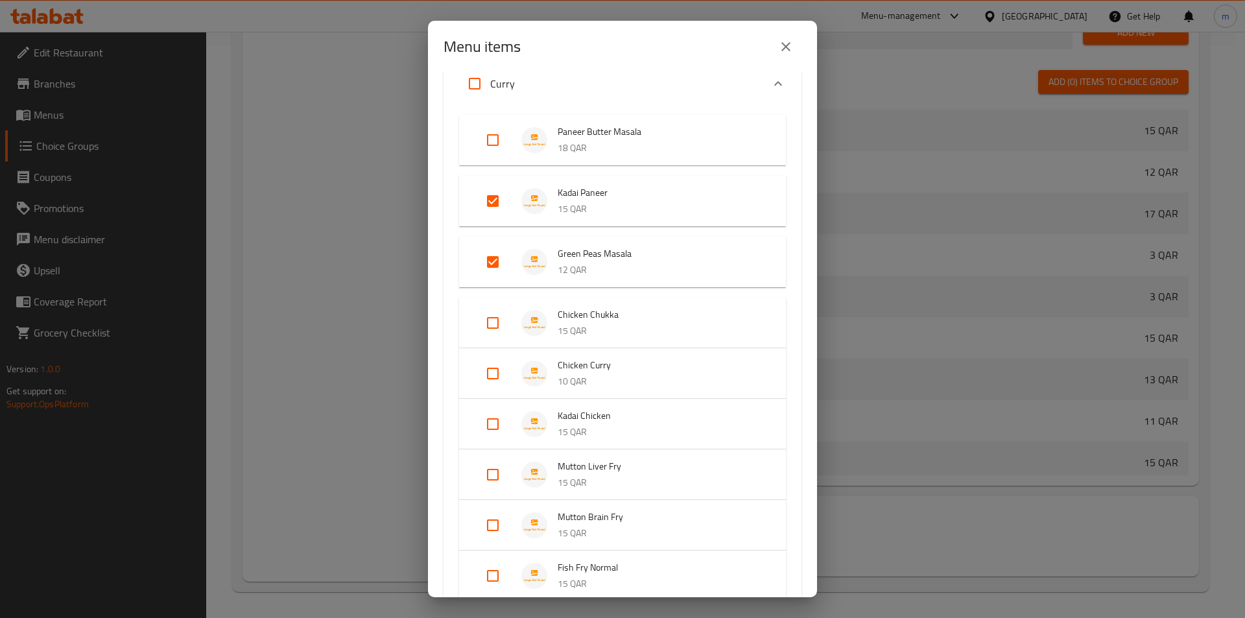
scroll to position [324, 0]
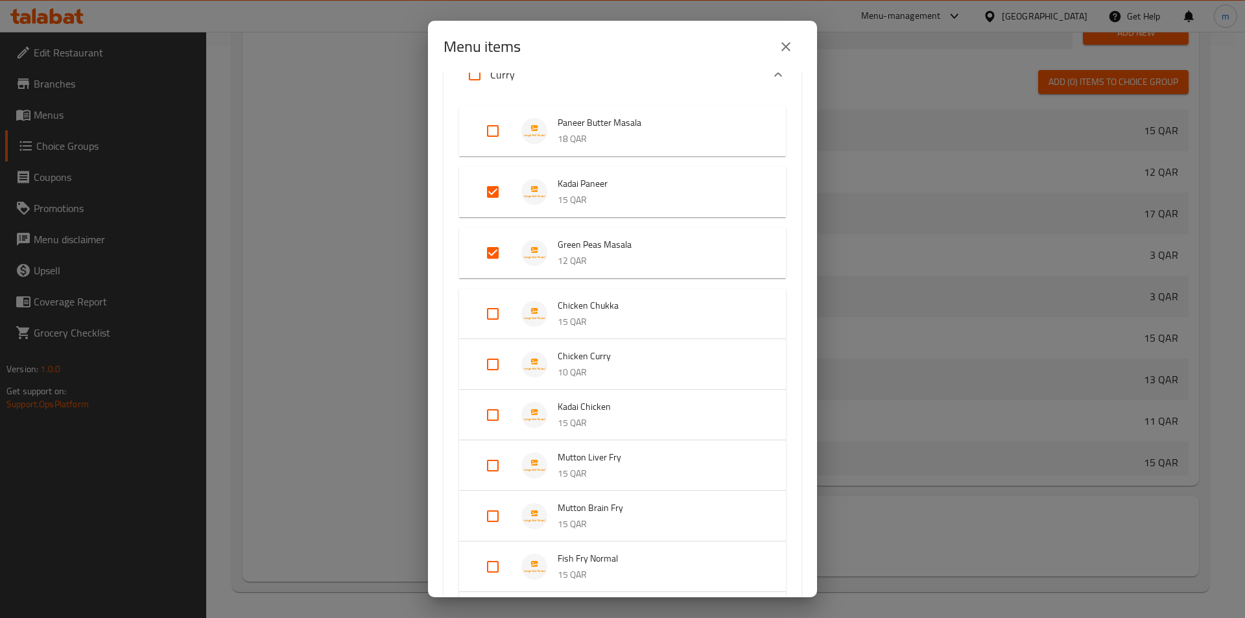
click at [493, 312] on input "Expand" at bounding box center [492, 313] width 31 height 31
checkbox input "true"
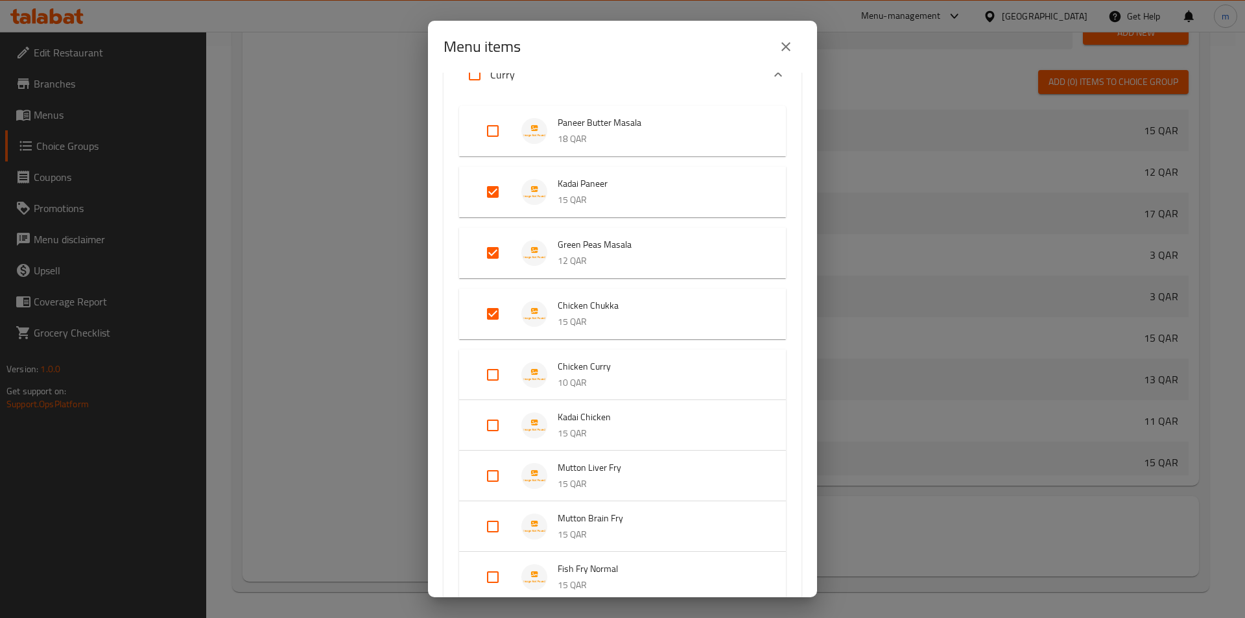
click at [491, 379] on input "Expand" at bounding box center [492, 374] width 31 height 31
checkbox input "true"
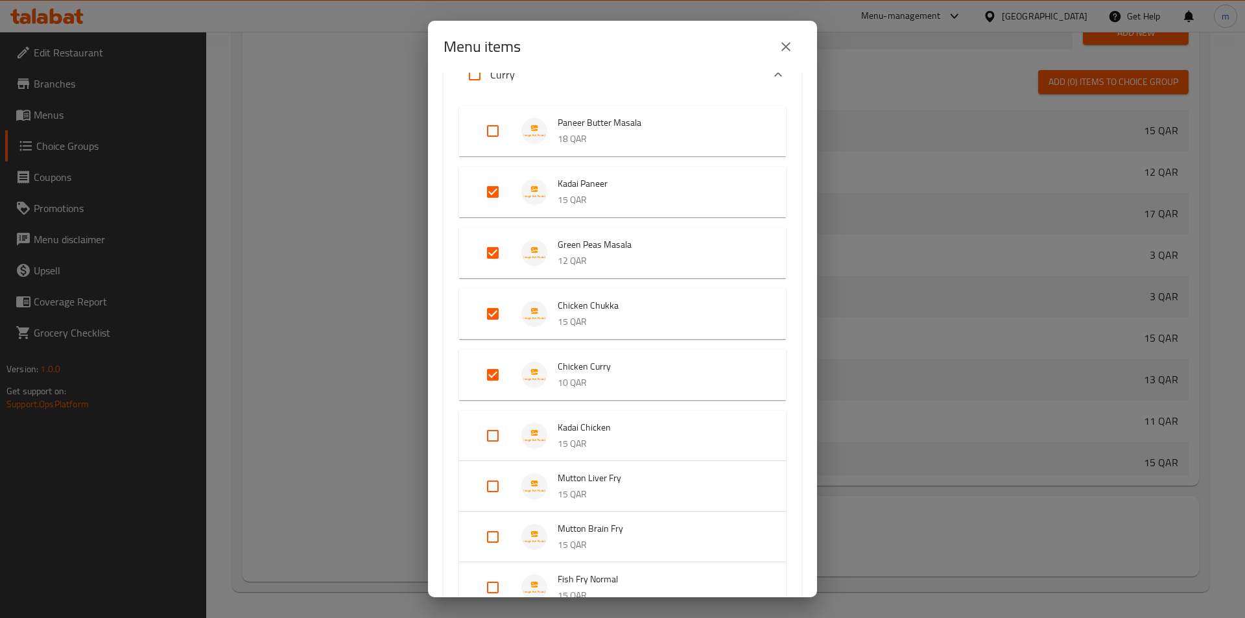
click at [489, 434] on input "Expand" at bounding box center [492, 435] width 31 height 31
checkbox input "true"
click at [491, 503] on input "Expand" at bounding box center [492, 496] width 31 height 31
checkbox input "true"
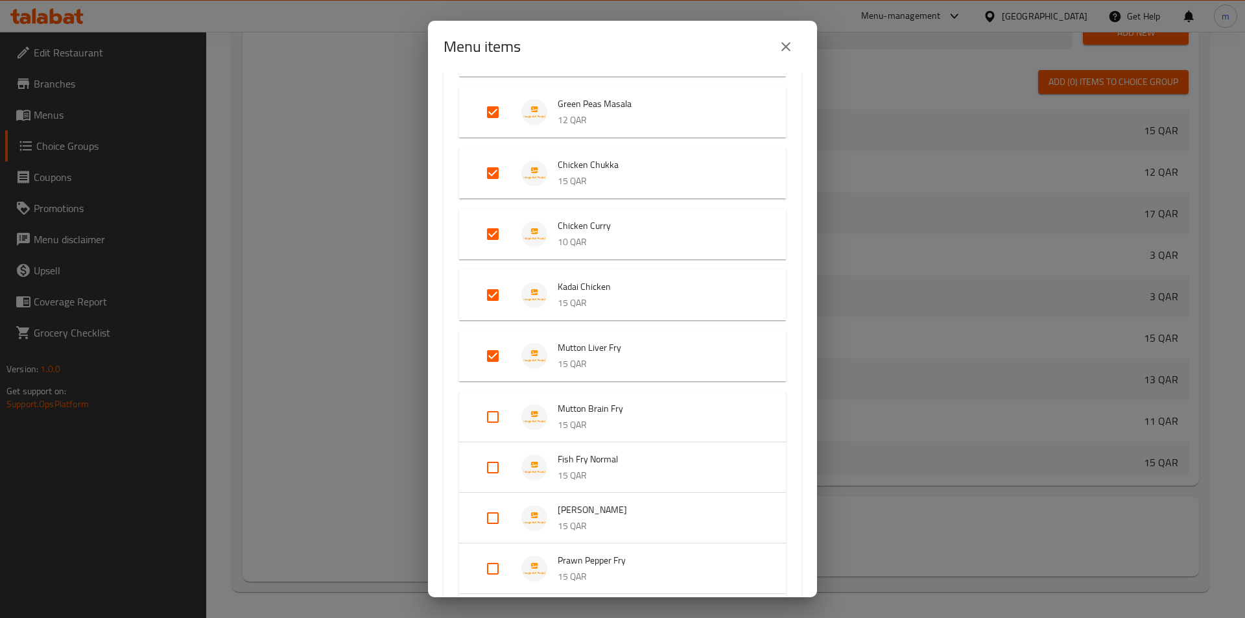
scroll to position [583, 0]
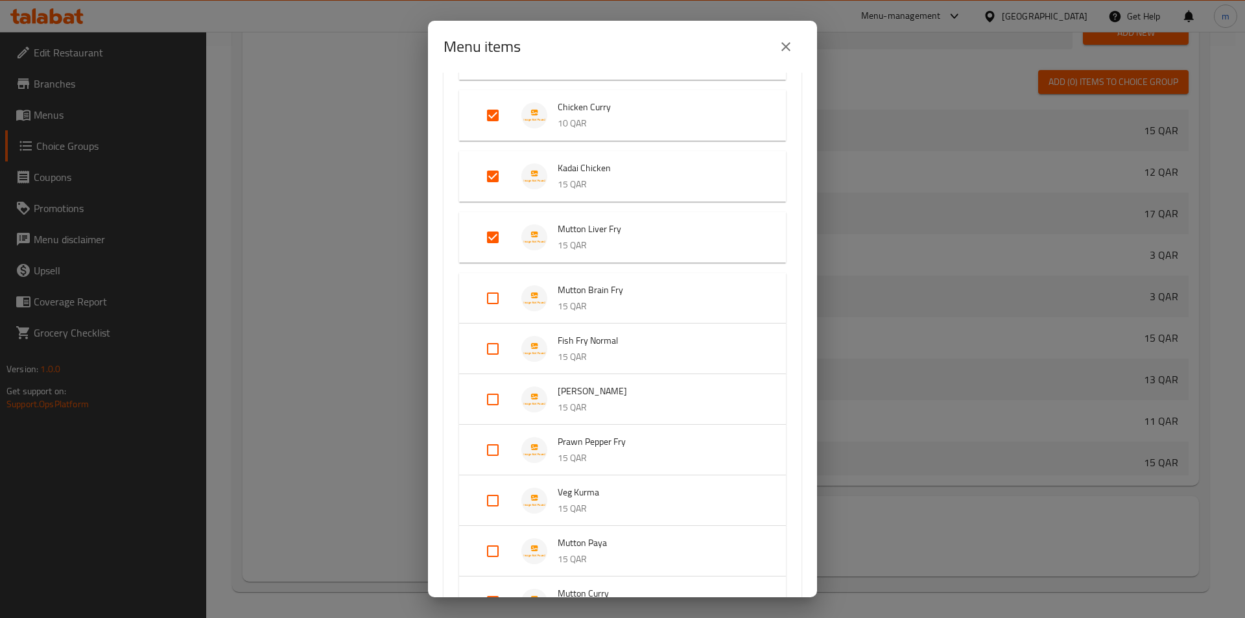
click at [493, 305] on input "Expand" at bounding box center [492, 298] width 31 height 31
checkbox input "true"
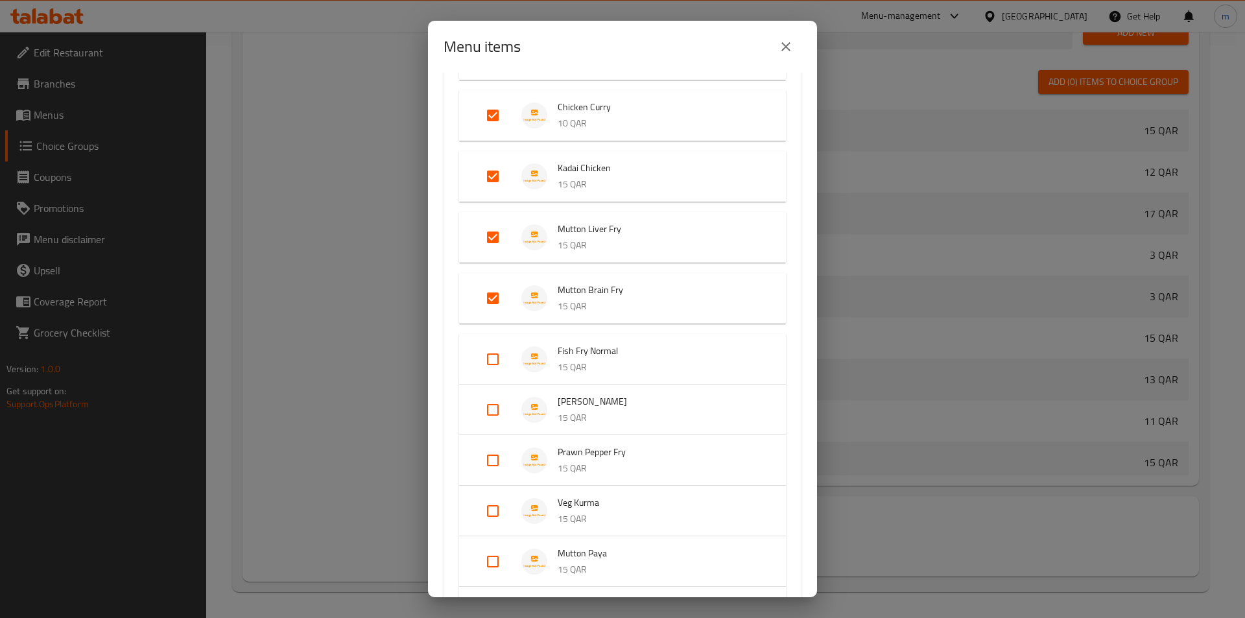
click at [486, 358] on input "Expand" at bounding box center [492, 359] width 31 height 31
checkbox input "true"
click at [491, 410] on input "Expand" at bounding box center [492, 419] width 31 height 31
checkbox input "true"
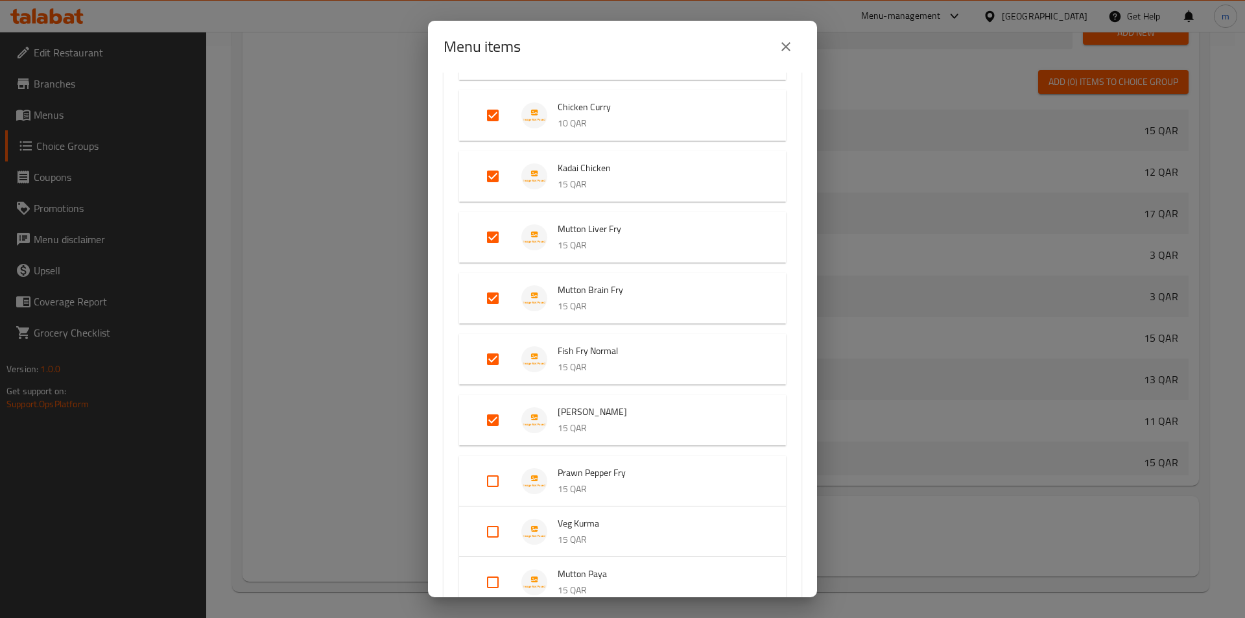
click at [500, 478] on input "Expand" at bounding box center [492, 480] width 31 height 31
checkbox input "true"
click at [487, 548] on input "Expand" at bounding box center [492, 541] width 31 height 31
checkbox input "true"
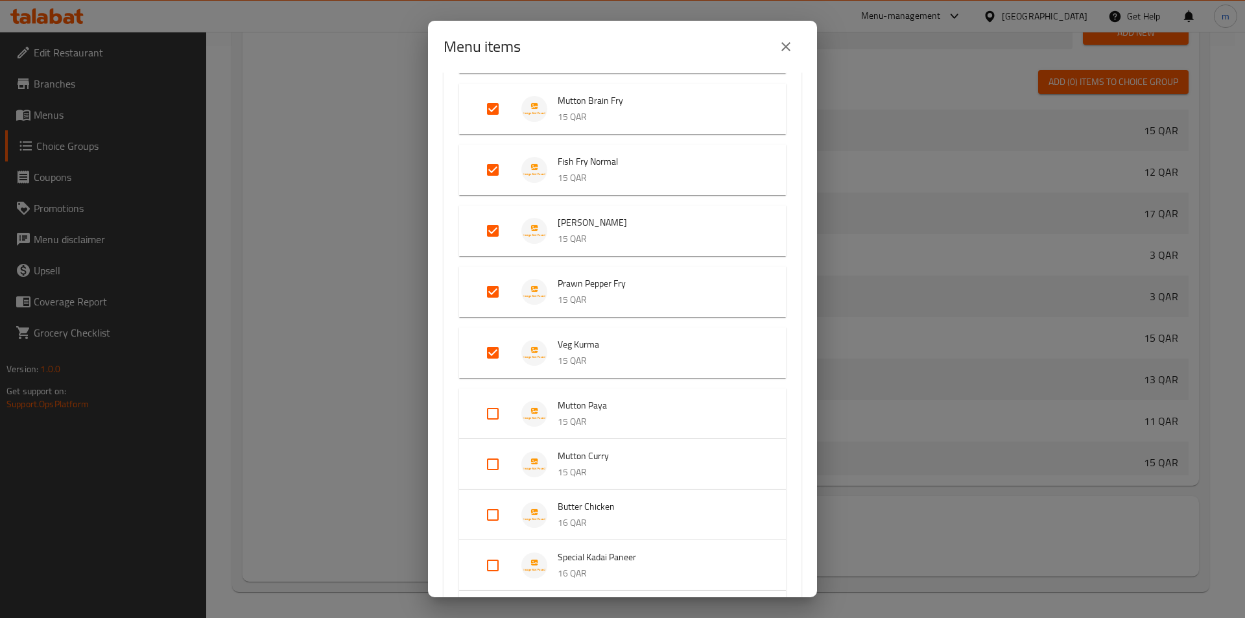
scroll to position [778, 0]
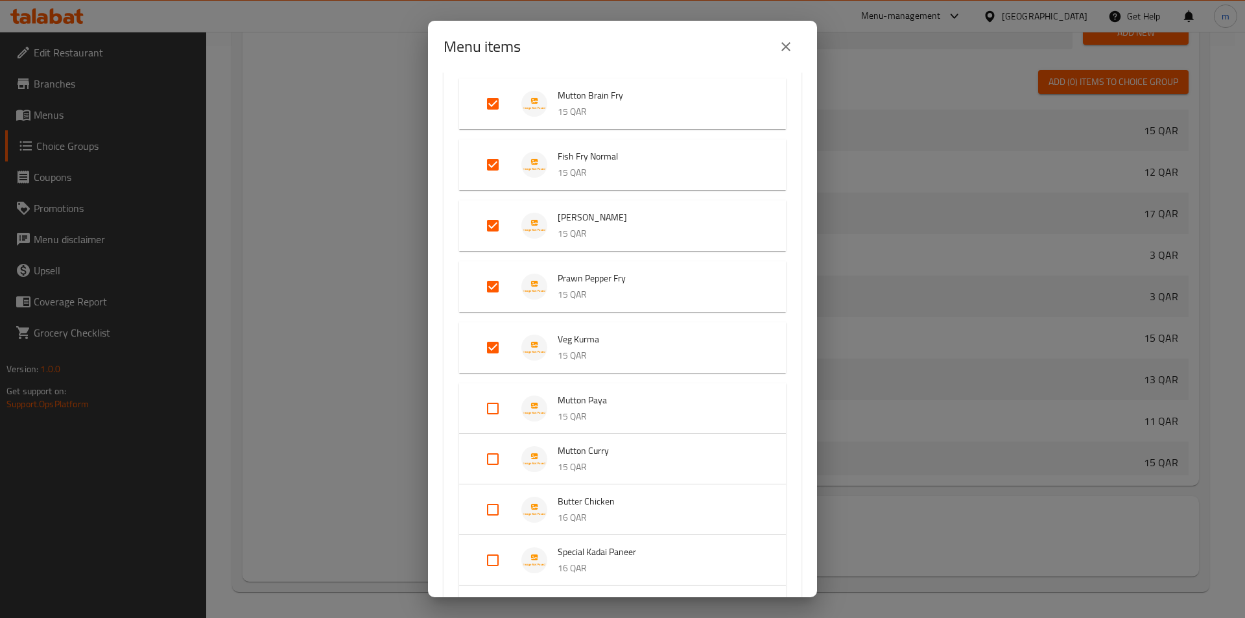
click at [483, 410] on input "Expand" at bounding box center [492, 408] width 31 height 31
checkbox input "true"
click at [493, 465] on input "Expand" at bounding box center [492, 469] width 31 height 31
checkbox input "true"
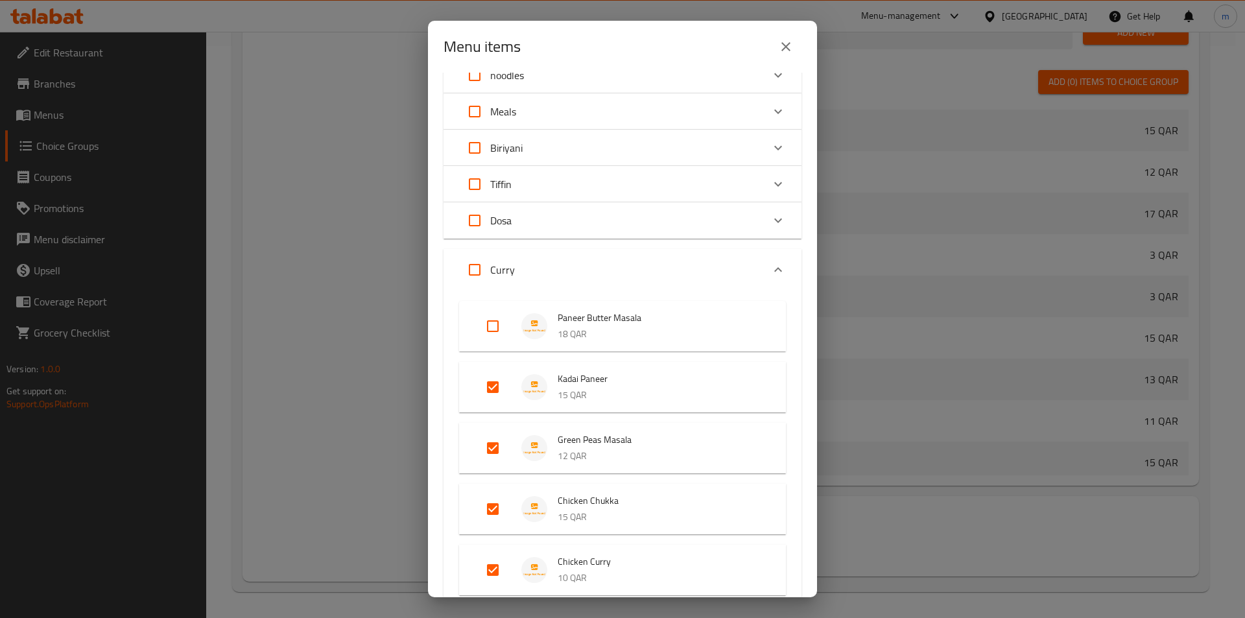
scroll to position [130, 0]
click at [770, 271] on icon "Expand" at bounding box center [778, 269] width 16 height 16
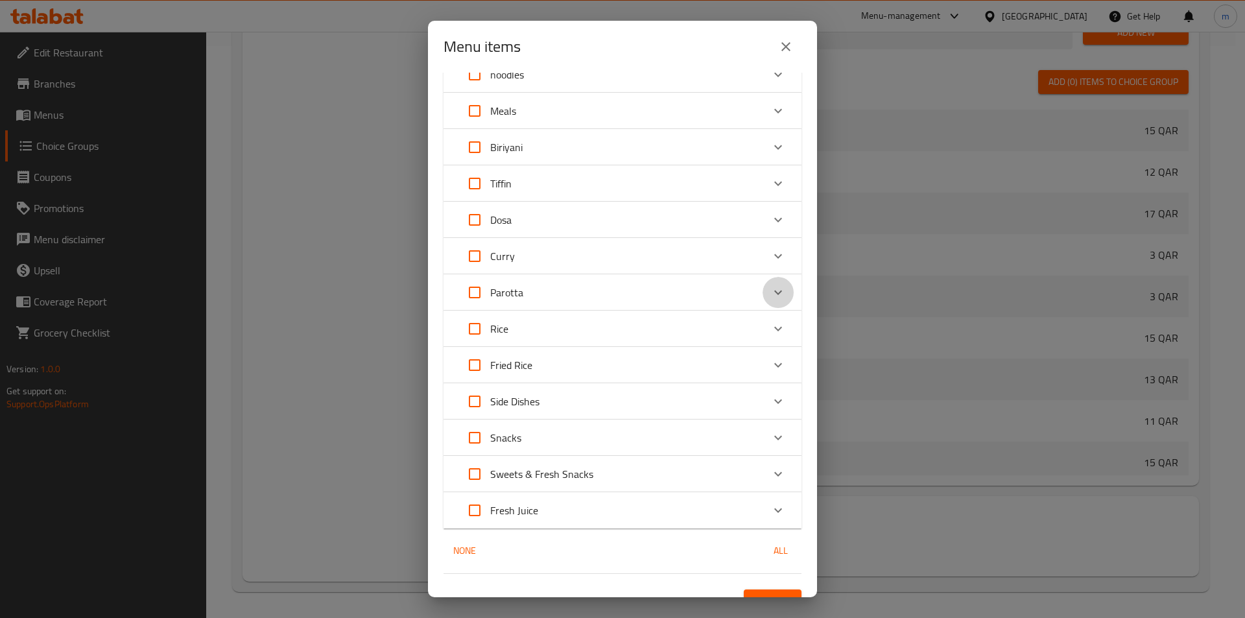
click at [774, 292] on icon "Expand" at bounding box center [778, 292] width 8 height 5
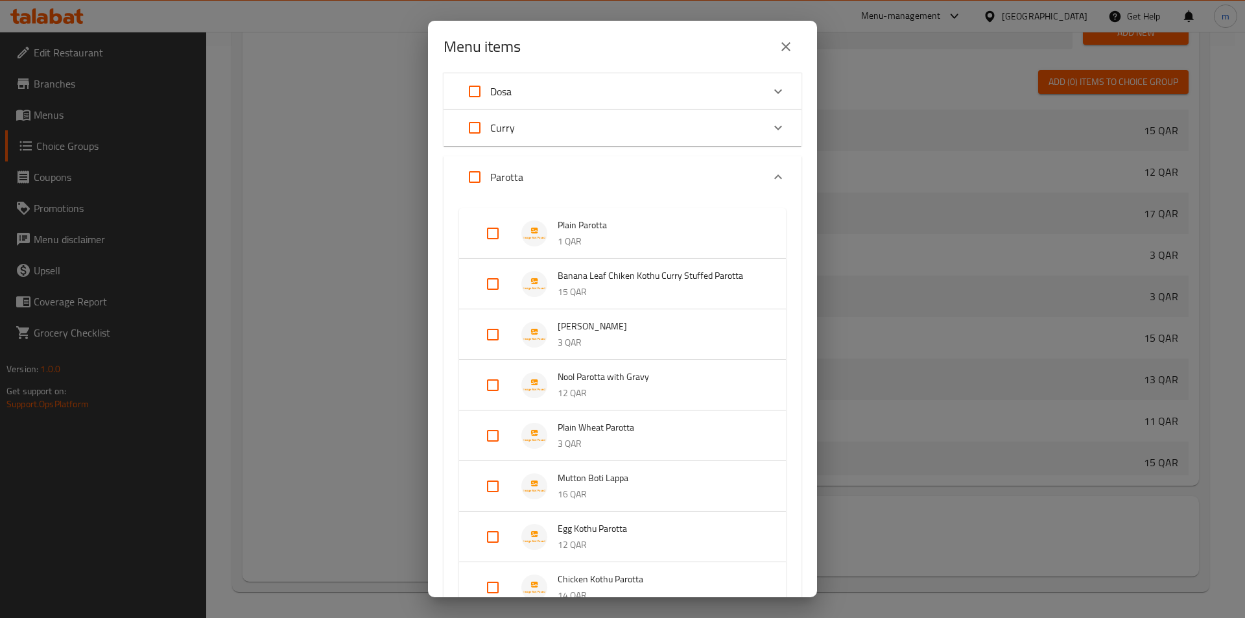
scroll to position [259, 0]
click at [493, 522] on input "Expand" at bounding box center [492, 535] width 31 height 31
checkbox input "true"
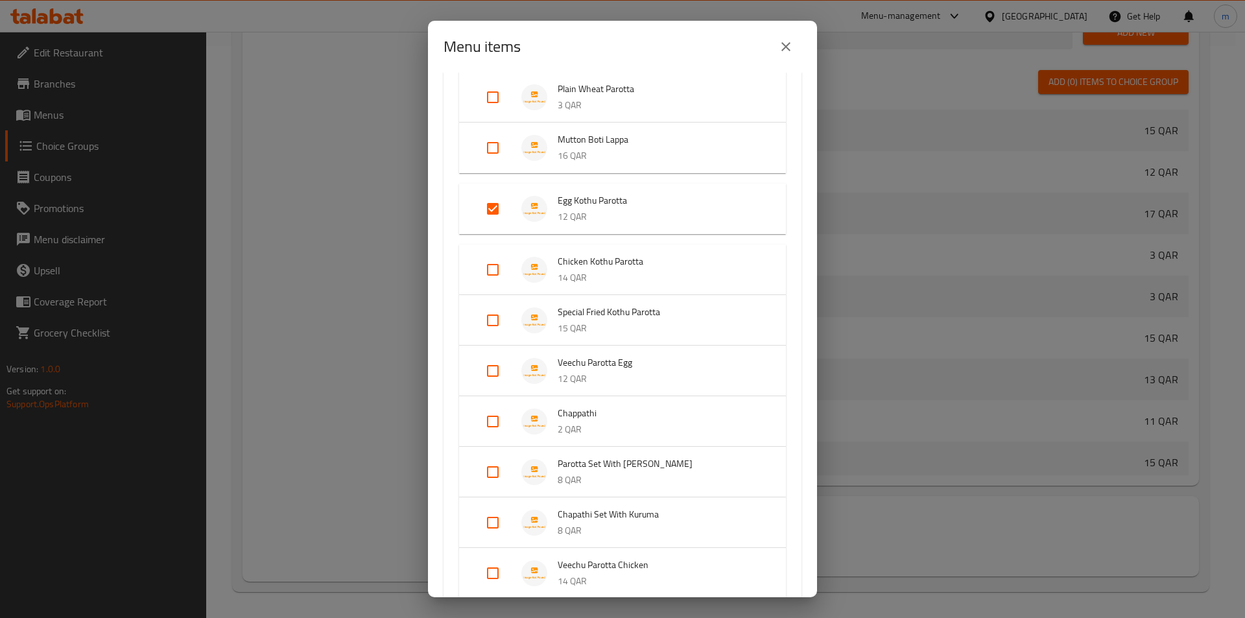
scroll to position [648, 0]
click at [495, 211] on input "Expand" at bounding box center [492, 217] width 31 height 31
checkbox input "true"
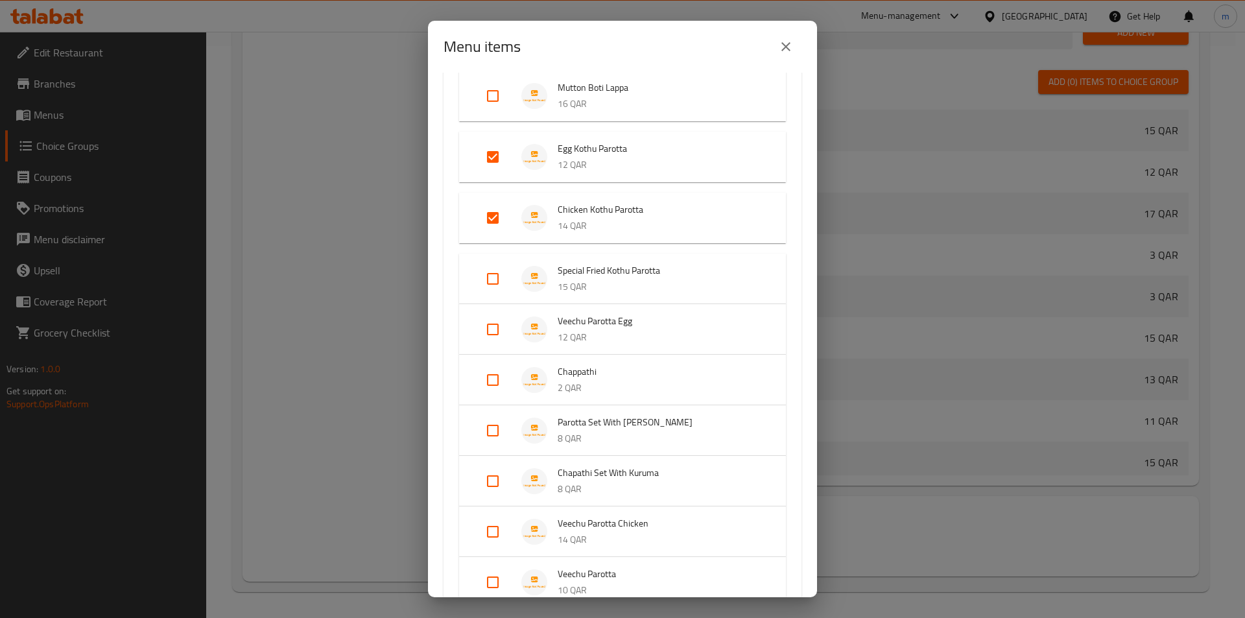
click at [497, 281] on input "Expand" at bounding box center [492, 278] width 31 height 31
checkbox input "true"
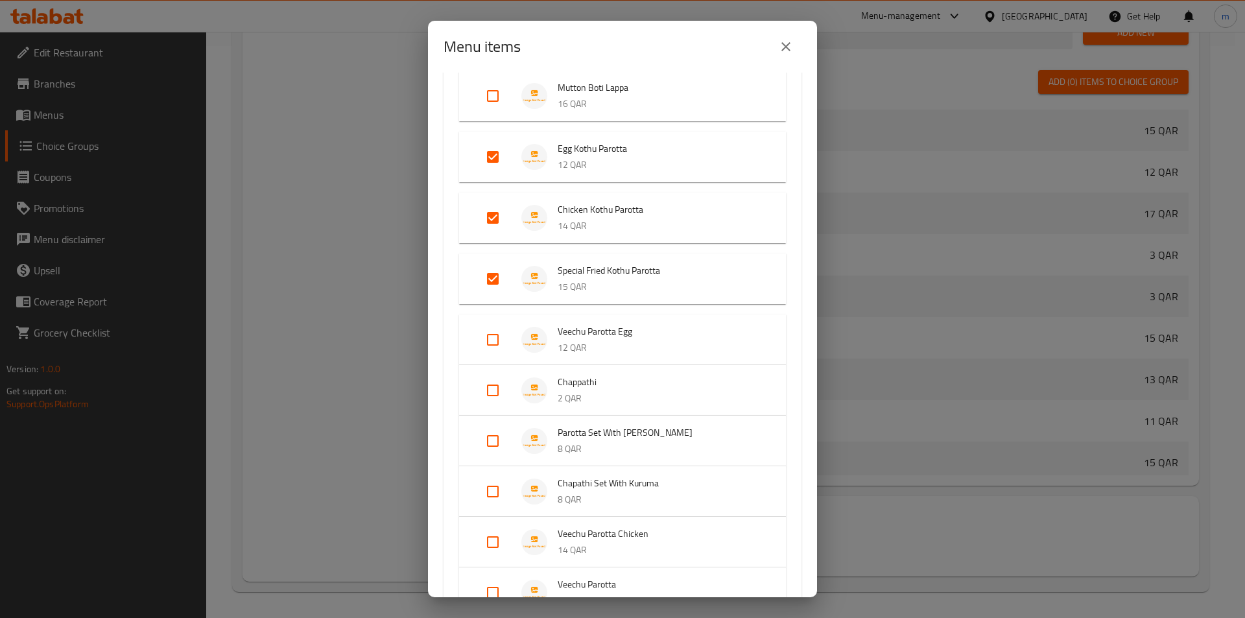
drag, startPoint x: 493, startPoint y: 346, endPoint x: 508, endPoint y: 346, distance: 15.6
click at [493, 346] on input "Expand" at bounding box center [492, 339] width 31 height 31
checkbox input "true"
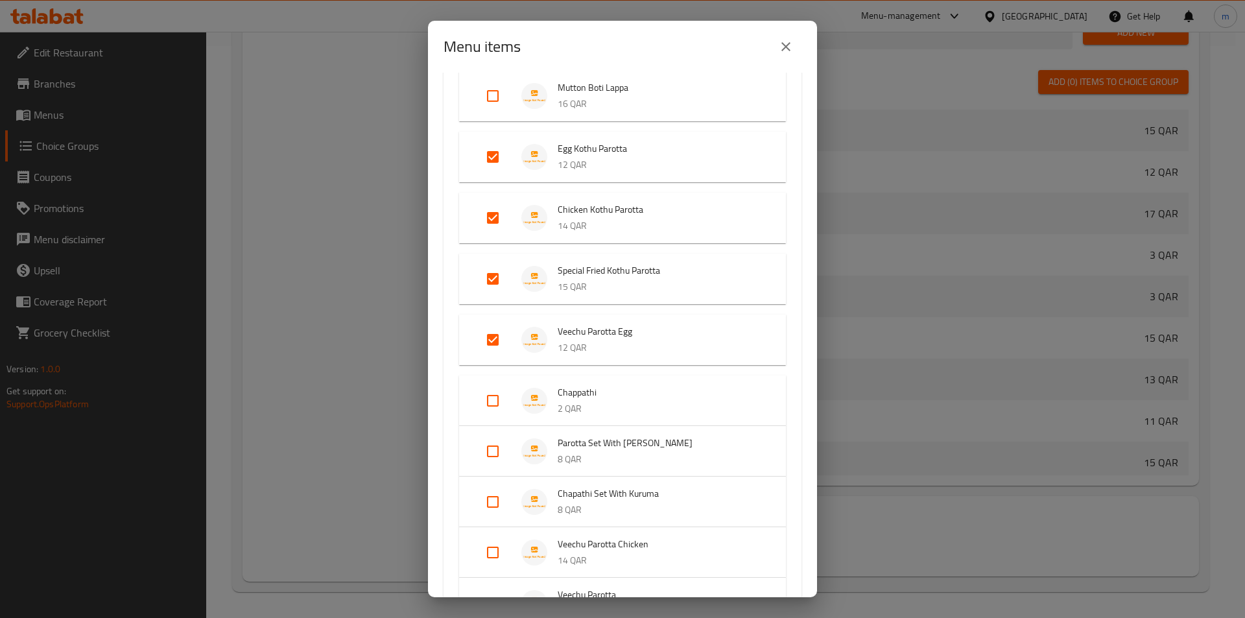
drag, startPoint x: 490, startPoint y: 550, endPoint x: 543, endPoint y: 529, distance: 56.7
click at [489, 550] on input "Expand" at bounding box center [492, 552] width 31 height 31
checkbox input "true"
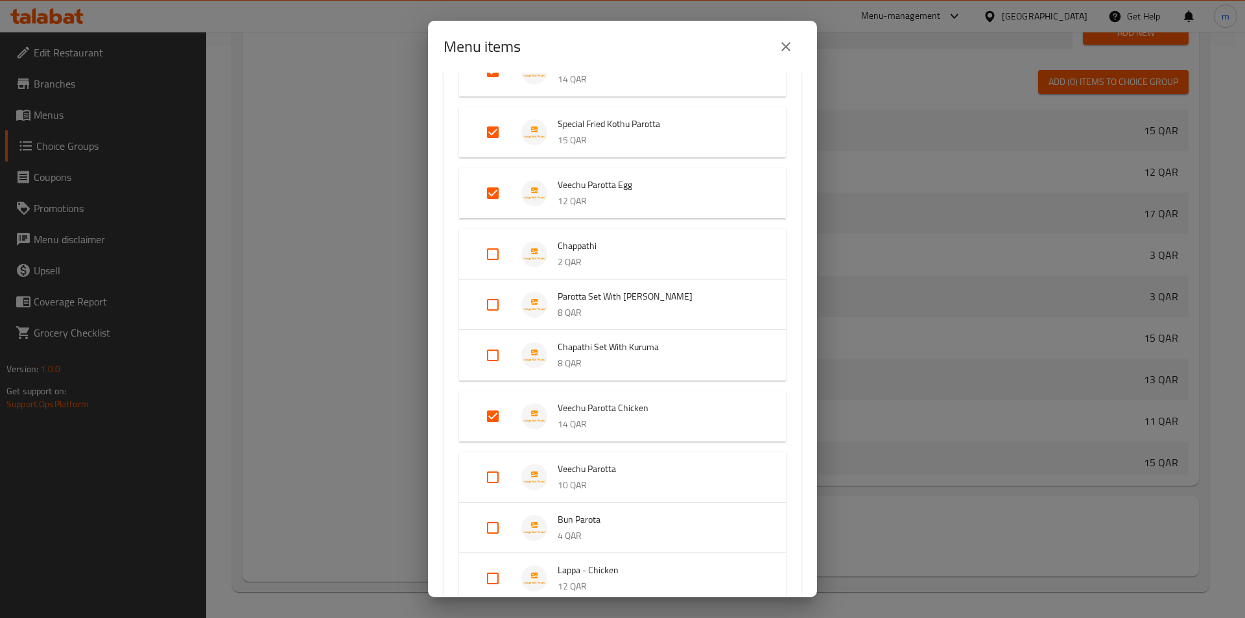
scroll to position [907, 0]
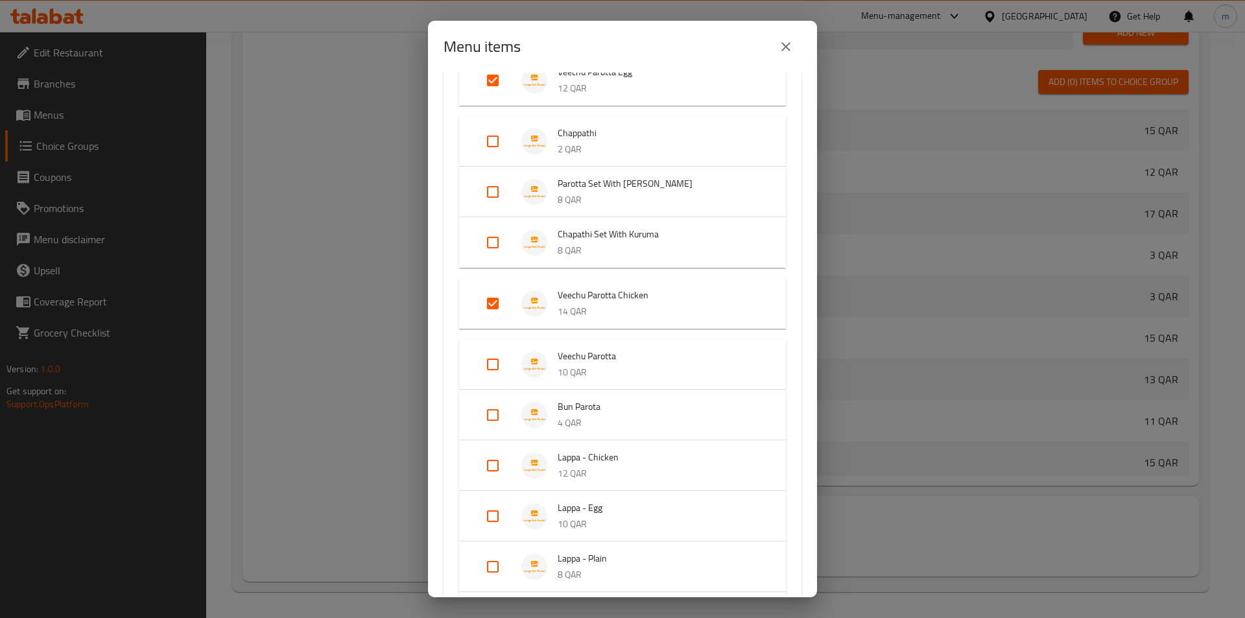
click at [489, 362] on input "Expand" at bounding box center [492, 364] width 31 height 31
checkbox input "true"
click at [498, 425] on input "Expand" at bounding box center [492, 425] width 31 height 31
checkbox input "true"
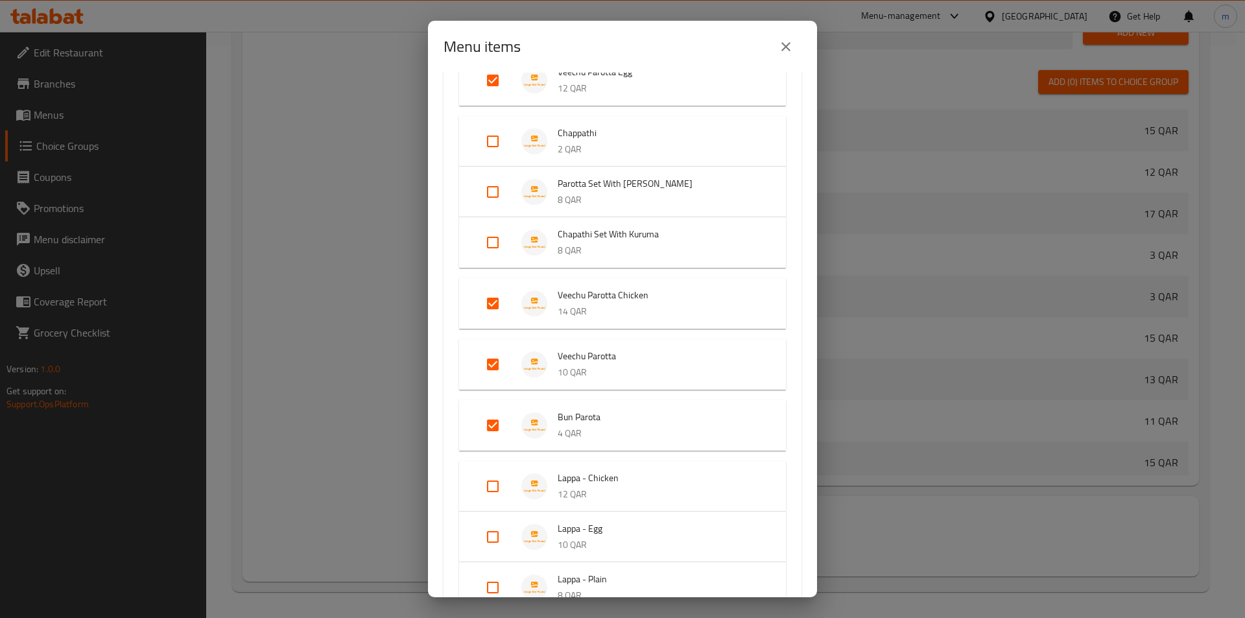
click at [495, 484] on input "Expand" at bounding box center [492, 486] width 31 height 31
checkbox input "true"
click at [498, 544] on input "Expand" at bounding box center [492, 547] width 31 height 31
checkbox input "true"
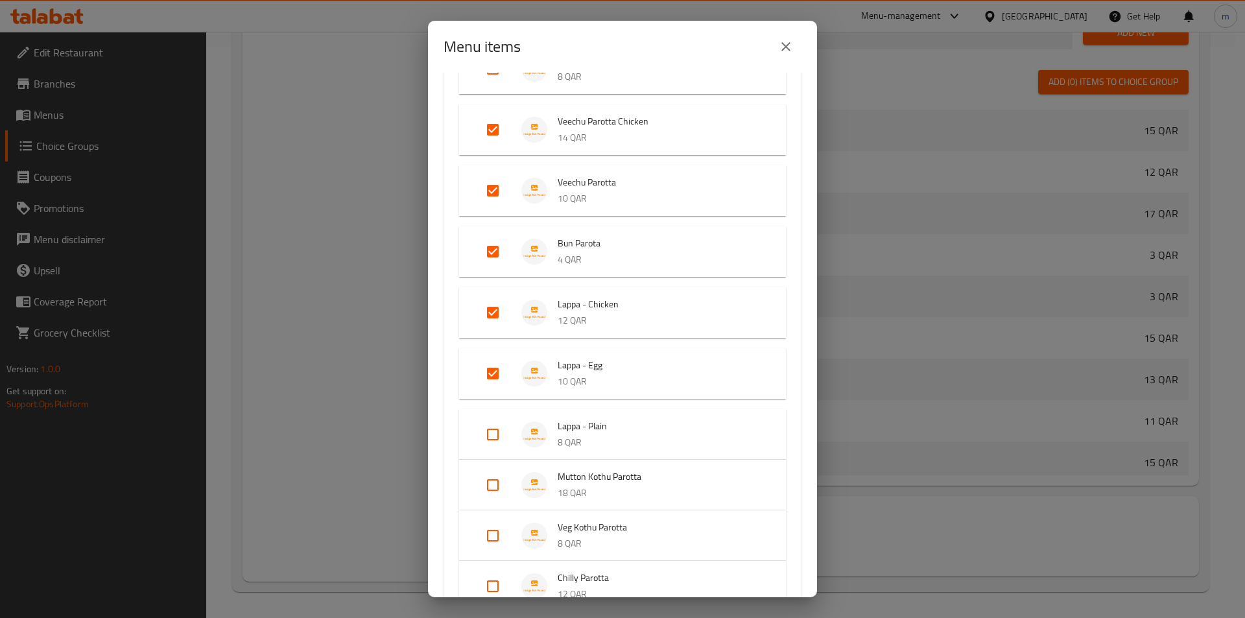
scroll to position [1102, 0]
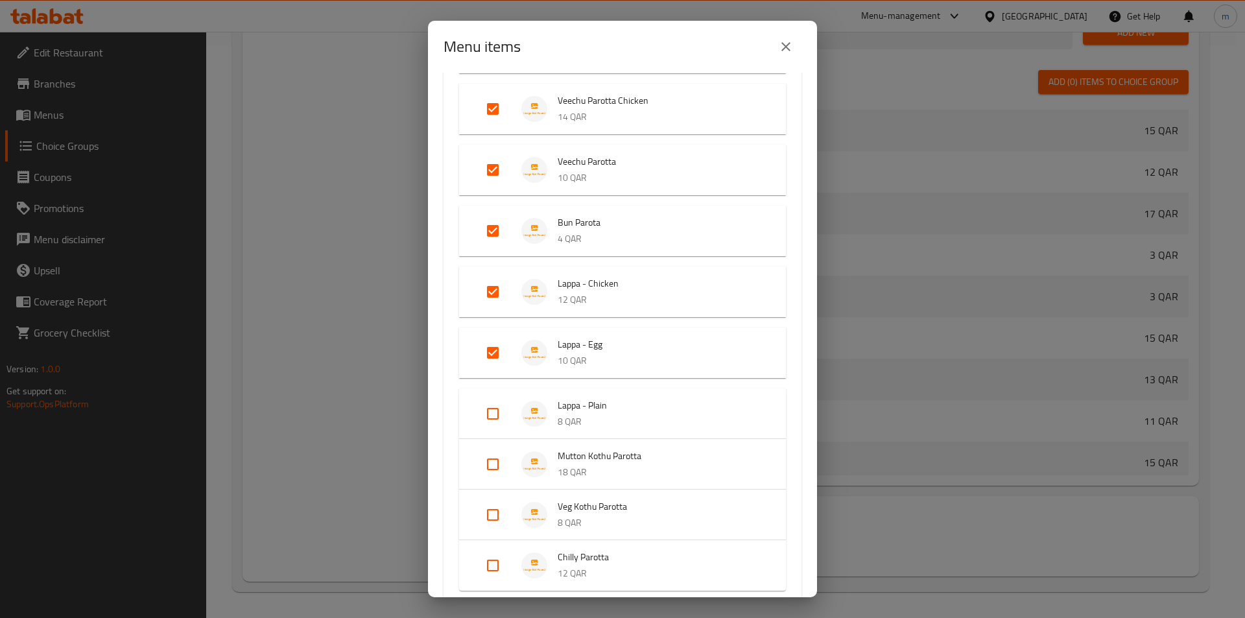
click at [497, 413] on input "Expand" at bounding box center [492, 413] width 31 height 31
checkbox input "true"
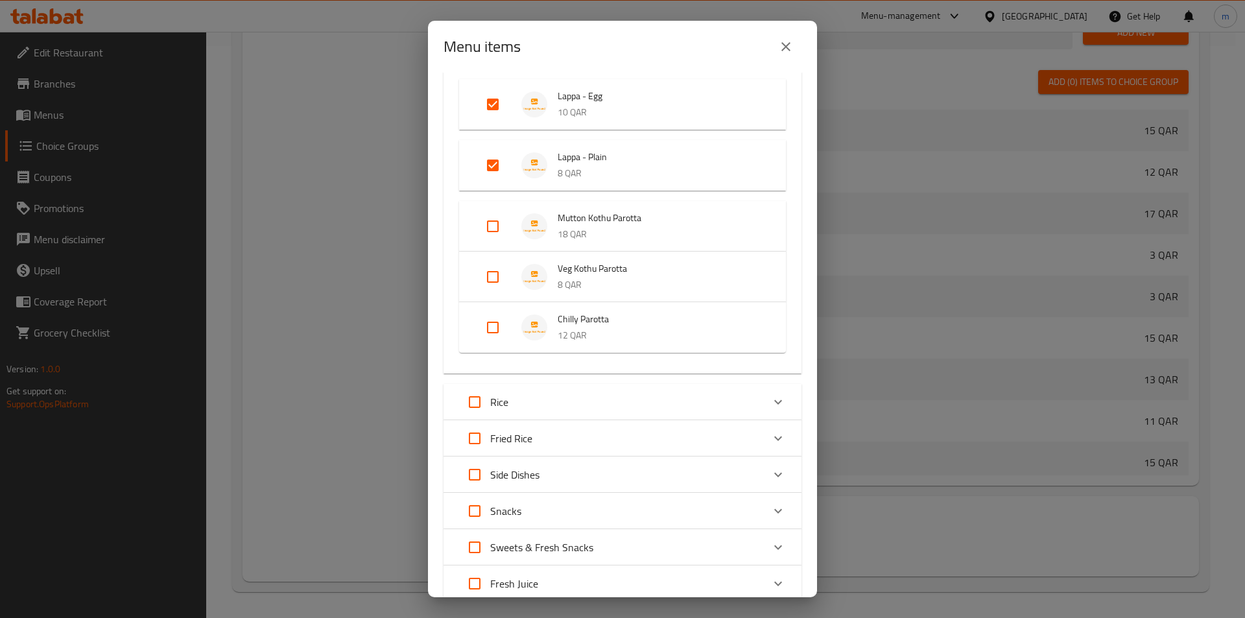
scroll to position [1361, 0]
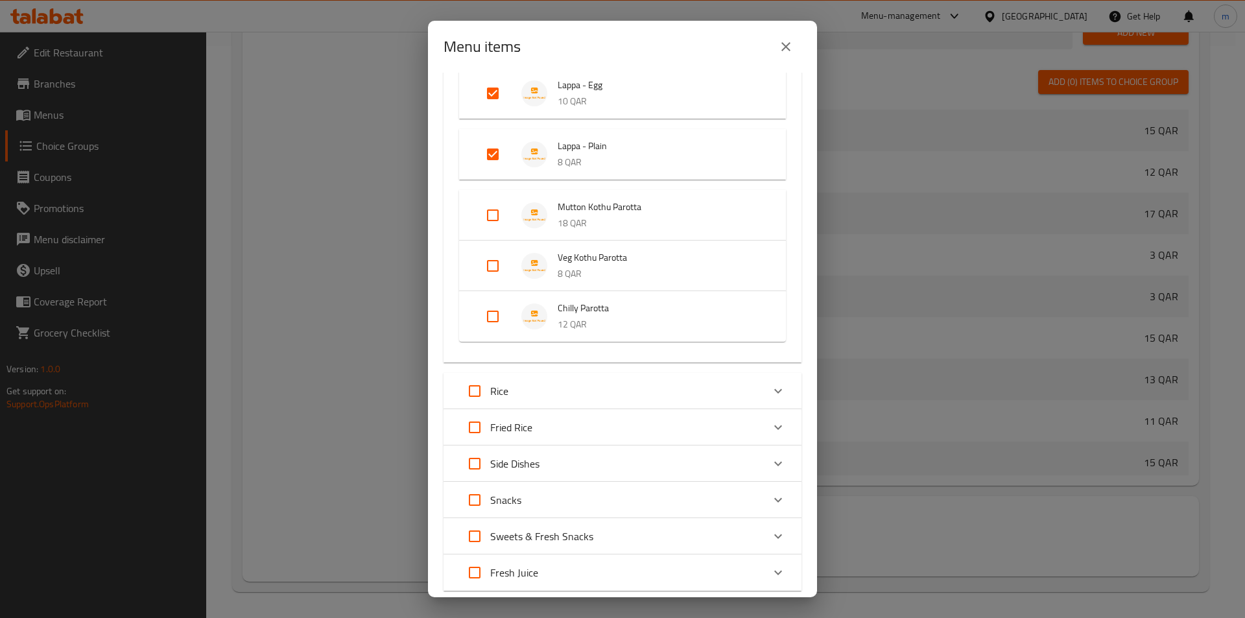
click at [494, 214] on input "Expand" at bounding box center [492, 215] width 31 height 31
checkbox input "true"
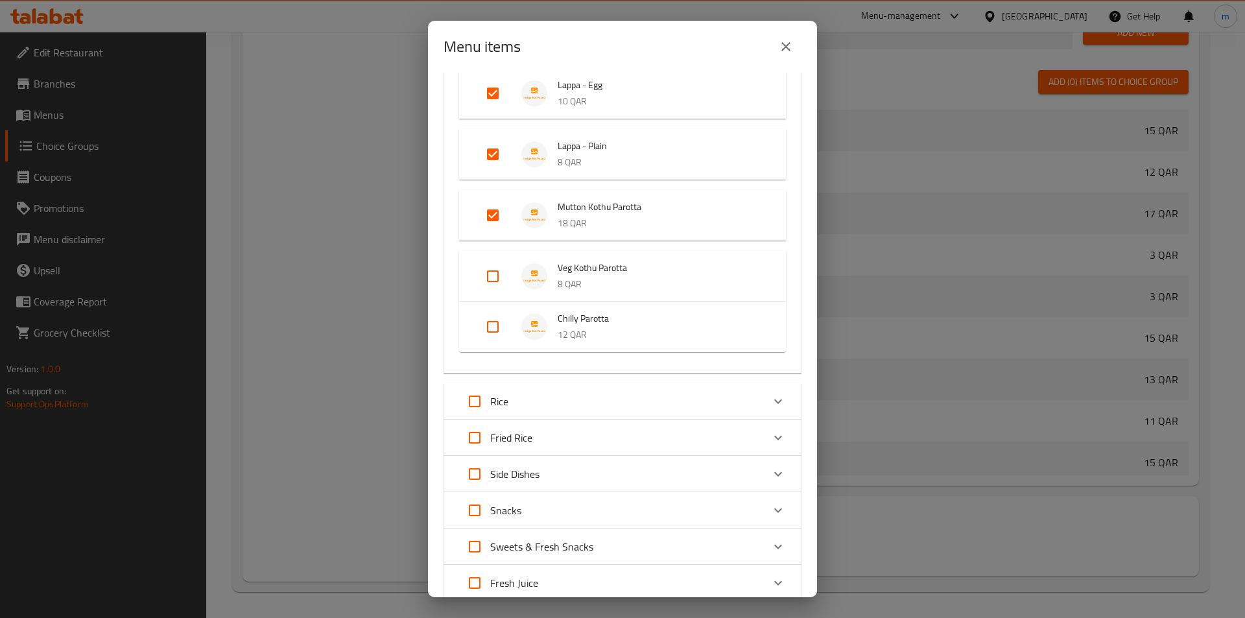
click at [497, 272] on input "Expand" at bounding box center [492, 276] width 31 height 31
checkbox input "true"
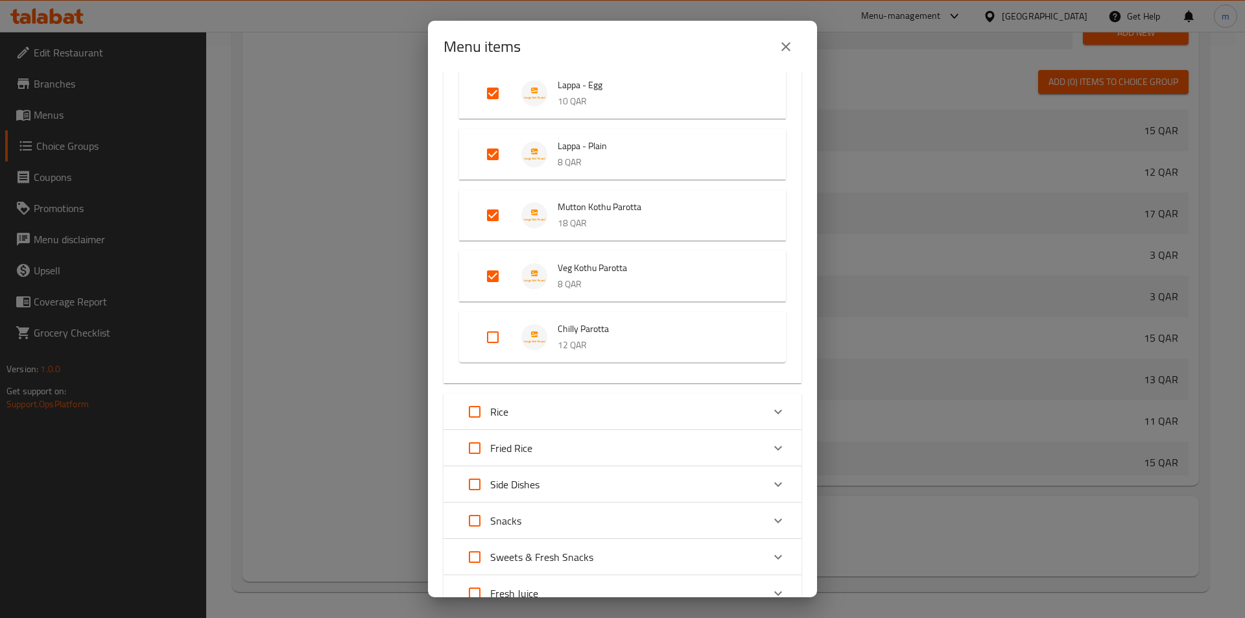
click at [498, 334] on input "Expand" at bounding box center [492, 336] width 31 height 31
checkbox input "true"
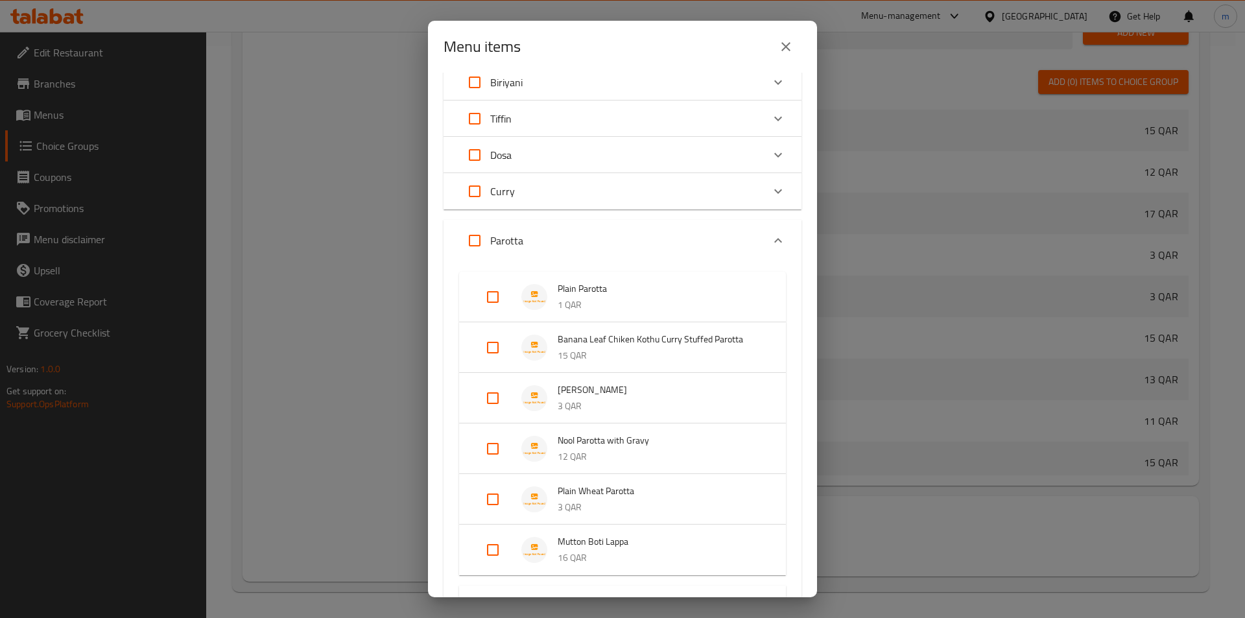
scroll to position [65, 0]
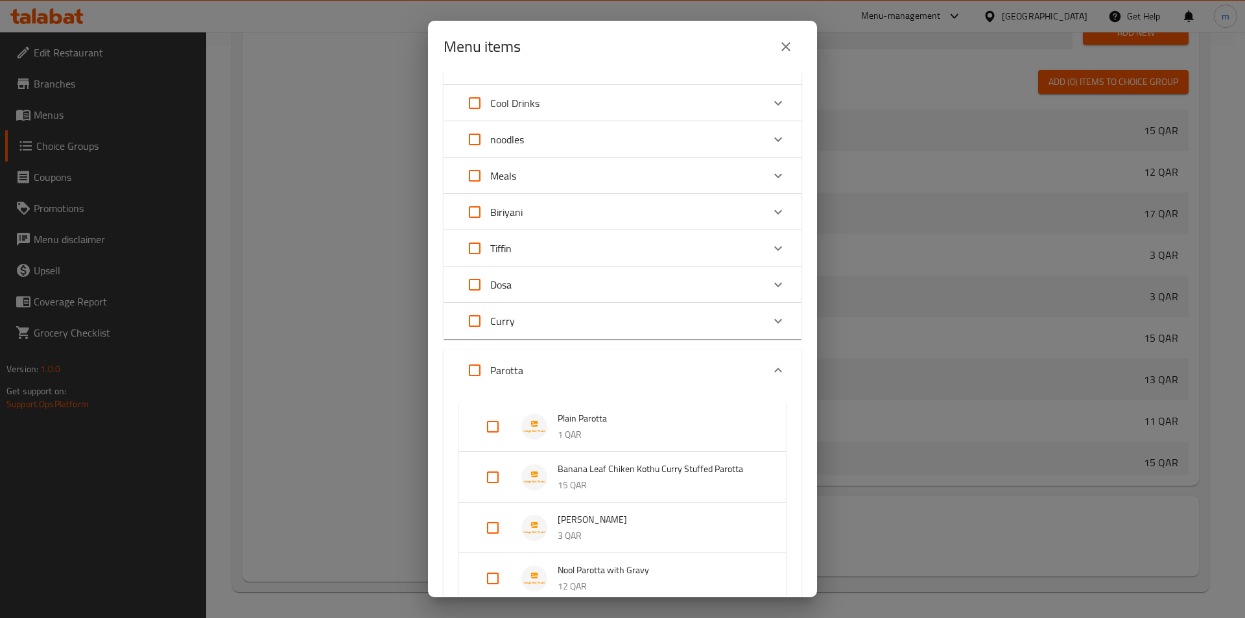
click at [770, 371] on icon "Expand" at bounding box center [778, 370] width 16 height 16
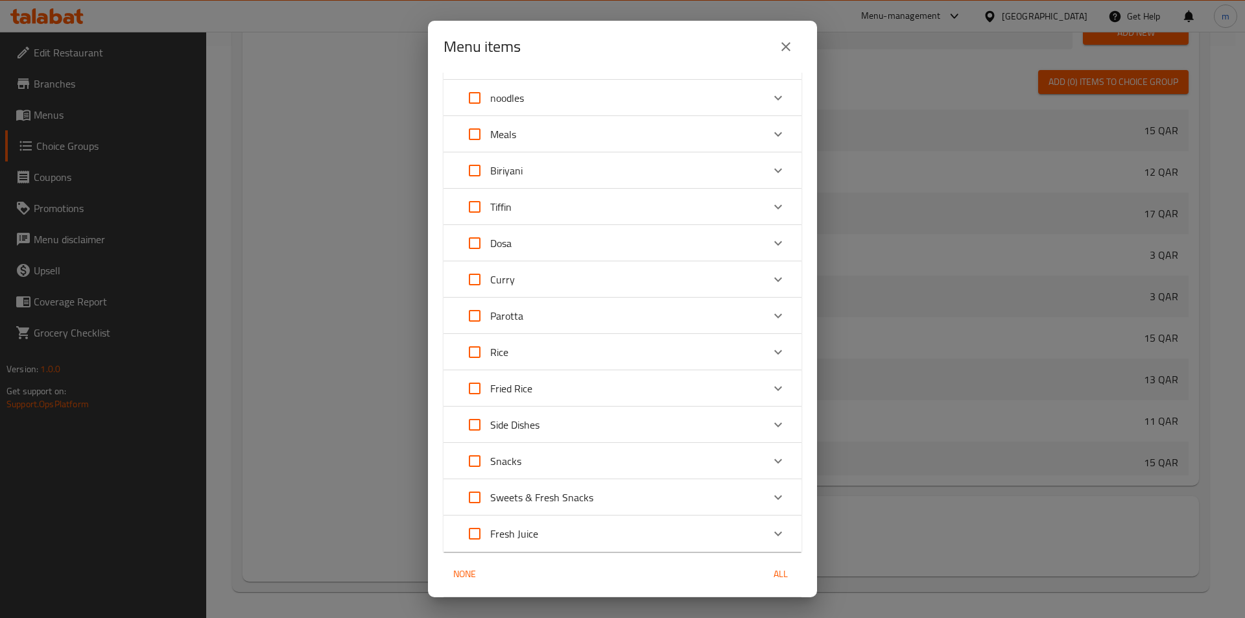
scroll to position [130, 0]
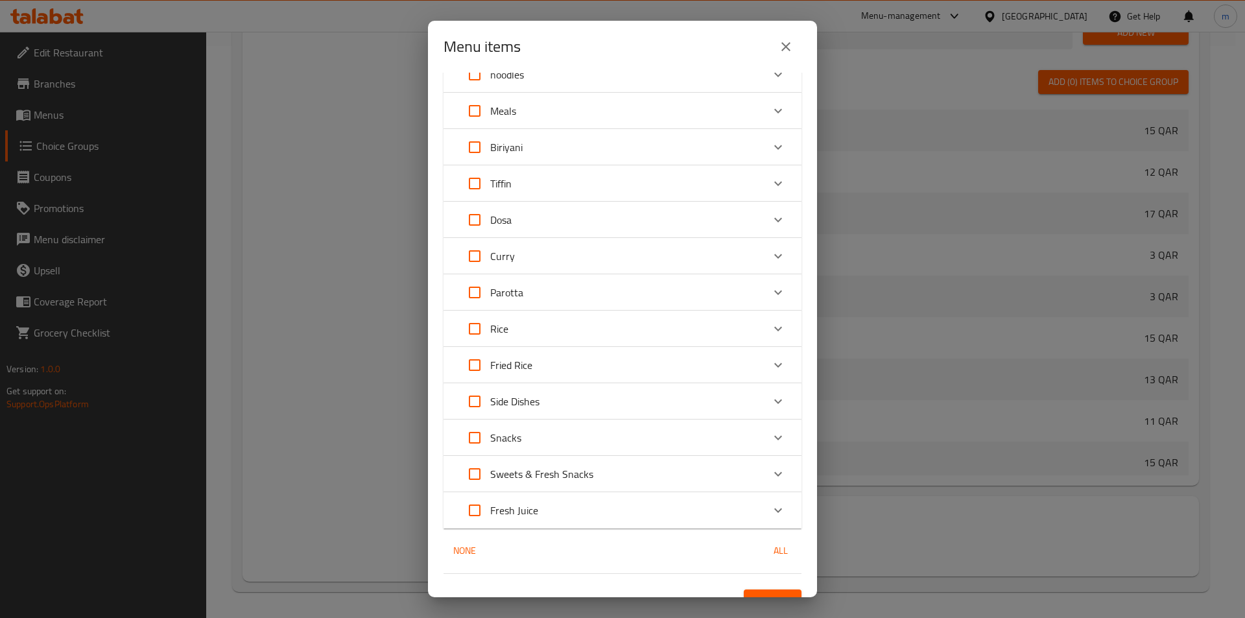
click at [762, 366] on div "Expand" at bounding box center [777, 364] width 31 height 31
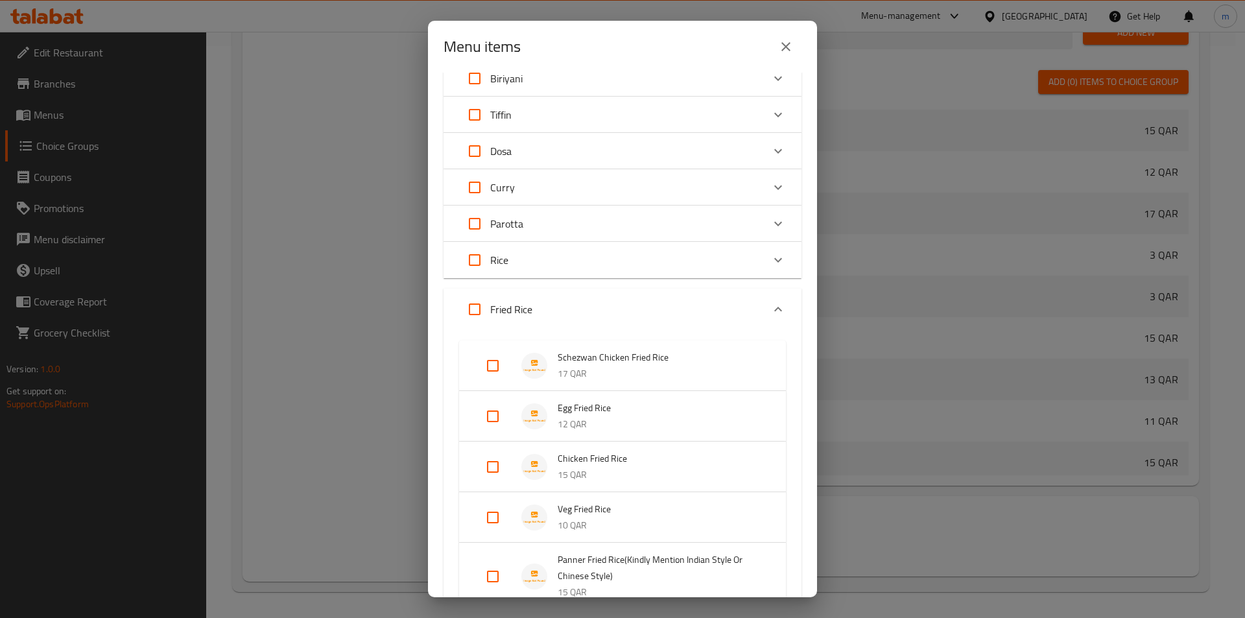
scroll to position [194, 0]
click at [749, 311] on div "Fried Rice" at bounding box center [610, 313] width 303 height 31
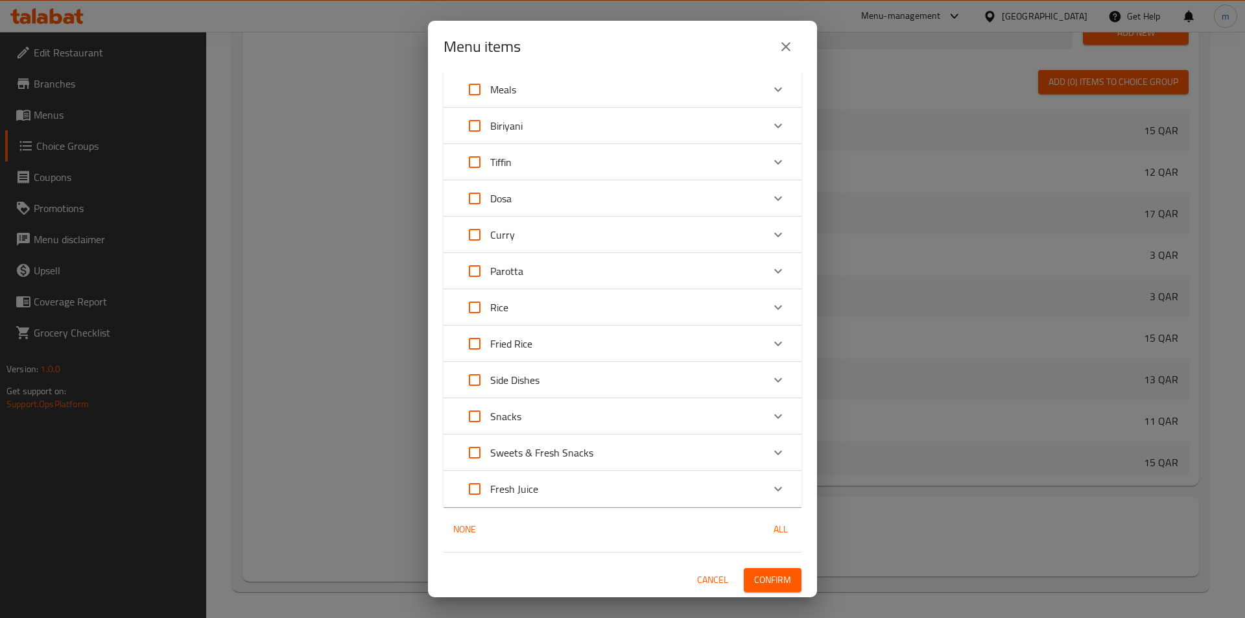
scroll to position [151, 0]
click at [770, 375] on icon "Expand" at bounding box center [778, 380] width 16 height 16
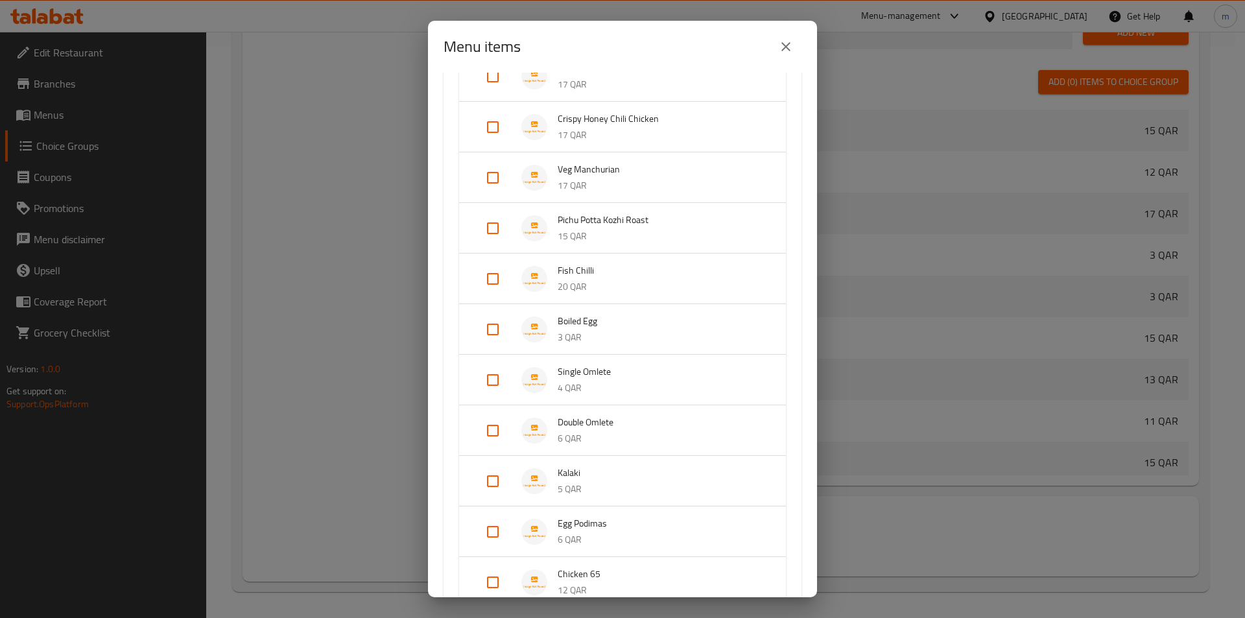
scroll to position [1188, 0]
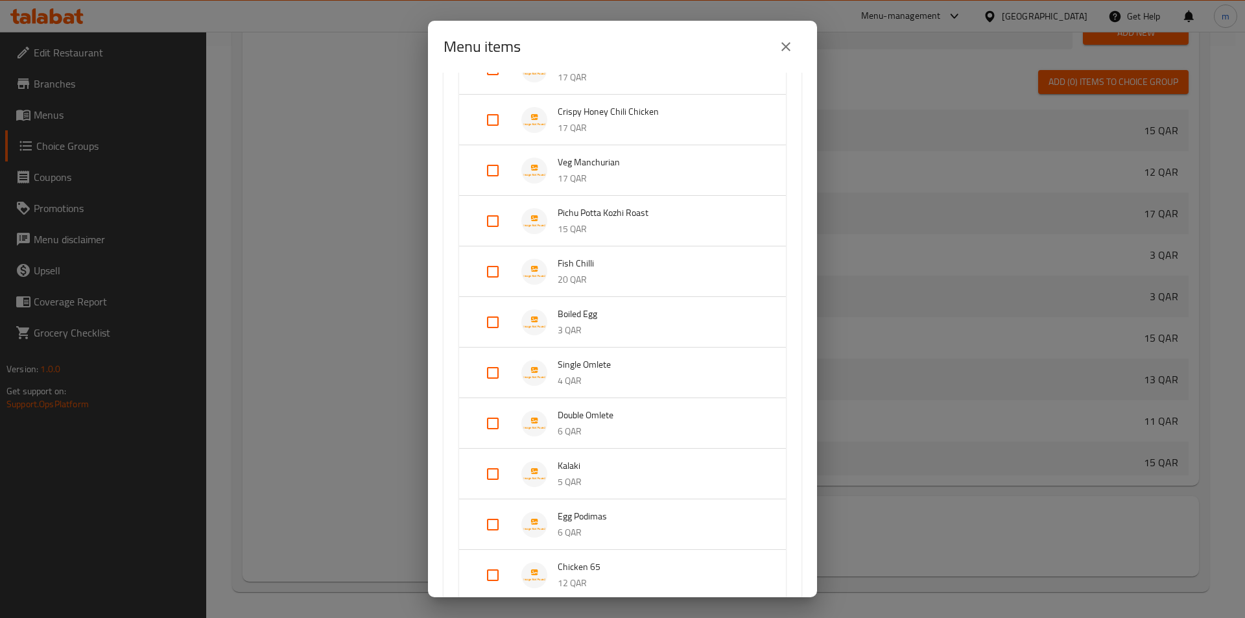
click at [585, 361] on span "Single Omlete" at bounding box center [658, 364] width 202 height 16
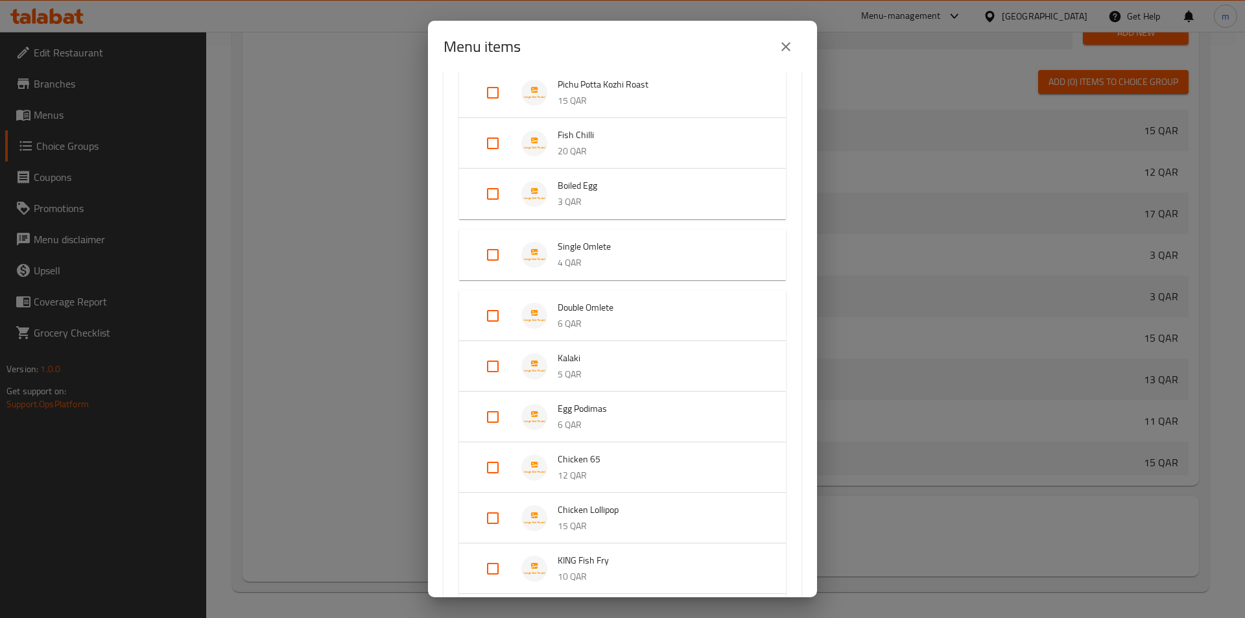
scroll to position [1318, 0]
click at [498, 243] on input "Expand" at bounding box center [492, 253] width 31 height 31
checkbox input "true"
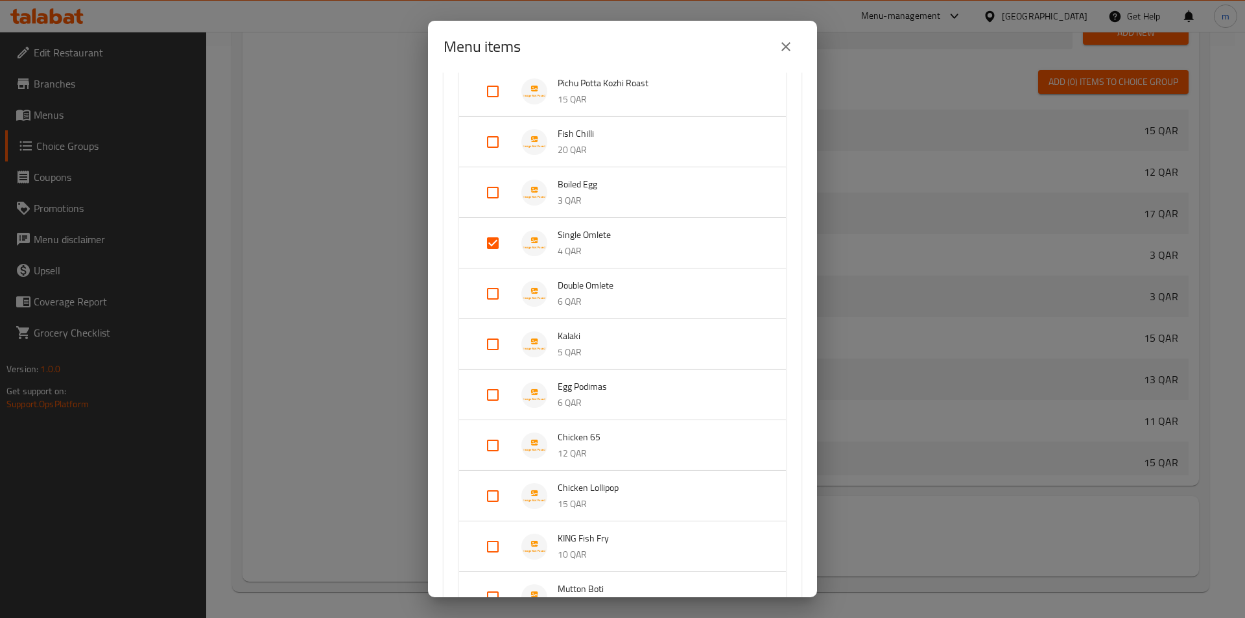
click at [495, 282] on input "Expand" at bounding box center [492, 293] width 31 height 31
checkbox input "true"
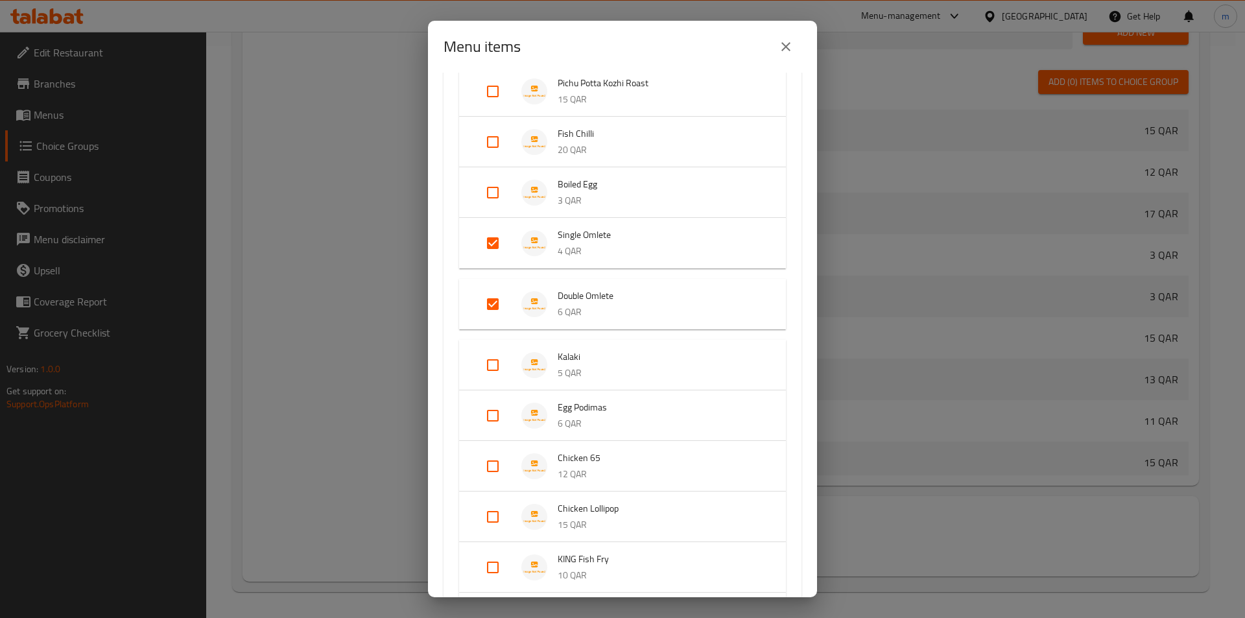
click at [490, 367] on input "Expand" at bounding box center [492, 364] width 31 height 31
checkbox input "true"
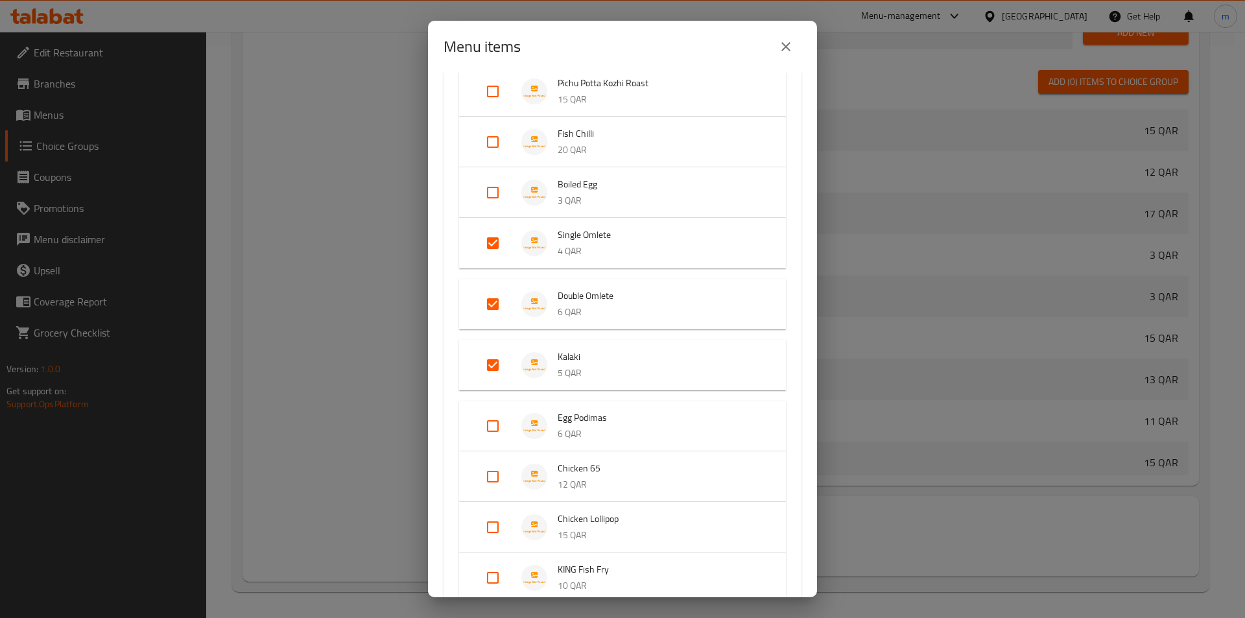
click at [497, 428] on input "Expand" at bounding box center [492, 425] width 31 height 31
checkbox input "true"
click at [493, 493] on input "Expand" at bounding box center [492, 486] width 31 height 31
checkbox input "true"
click at [486, 548] on input "Expand" at bounding box center [492, 547] width 31 height 31
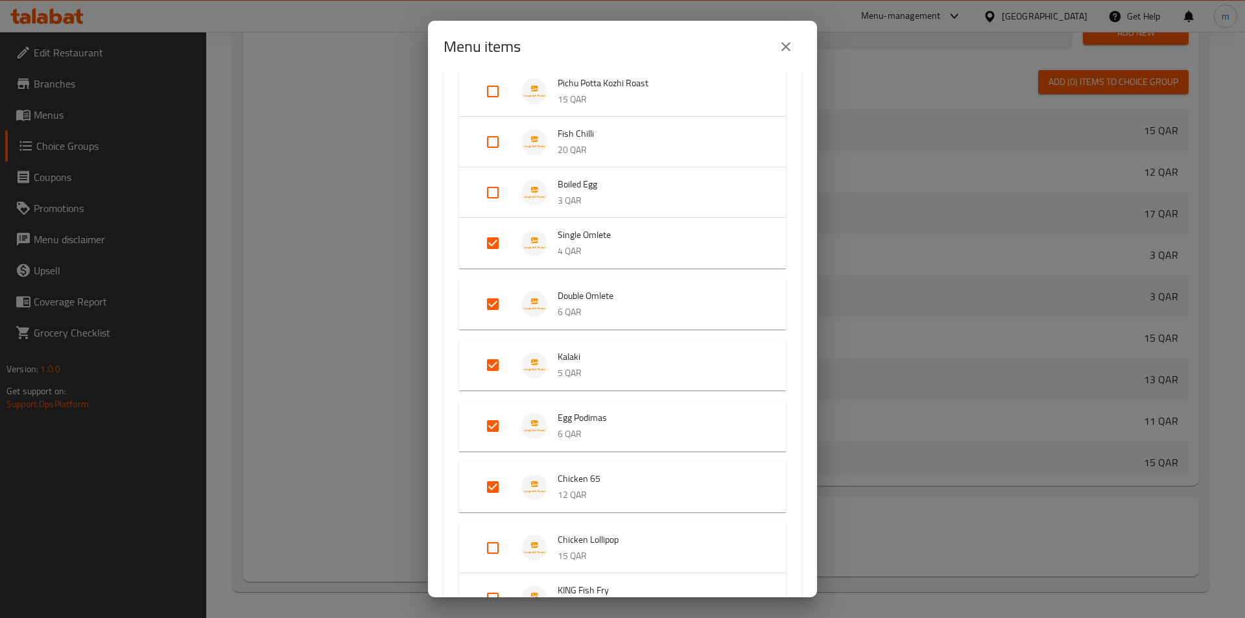
checkbox input "true"
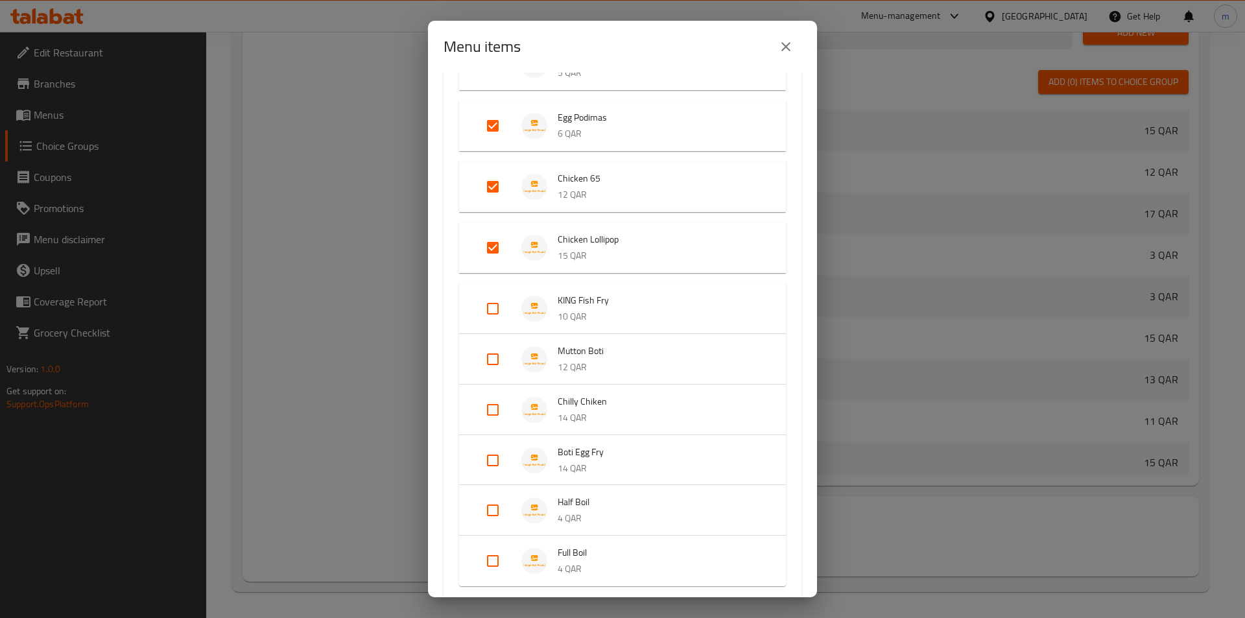
scroll to position [1642, 0]
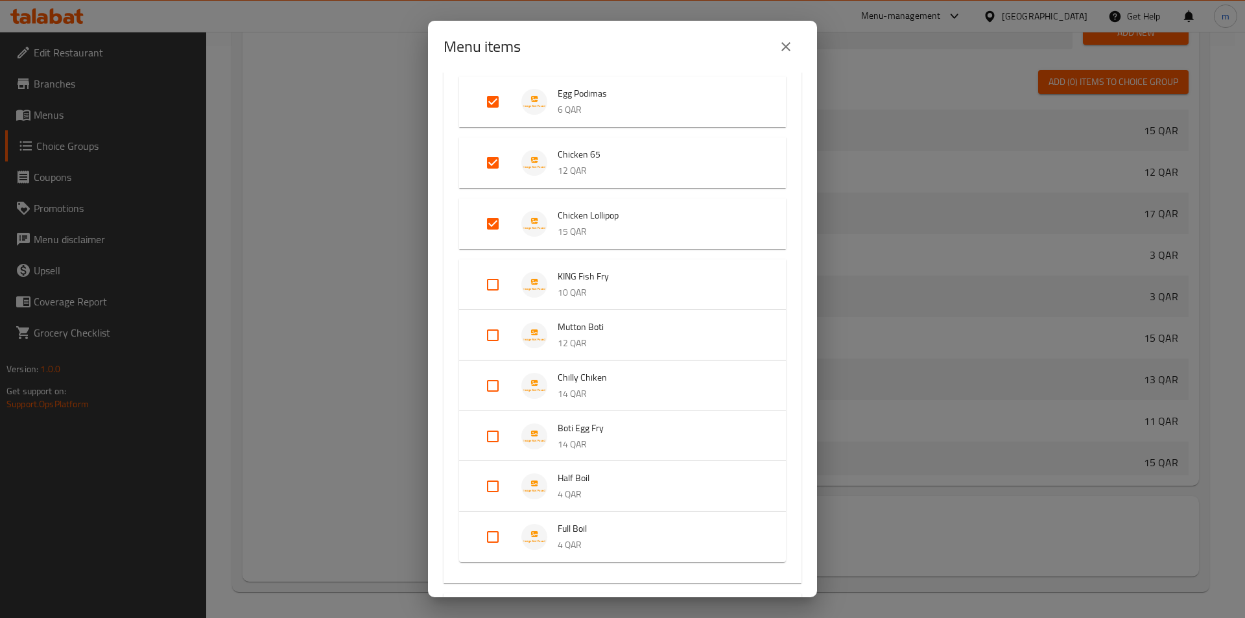
click at [495, 434] on input "Expand" at bounding box center [492, 436] width 31 height 31
checkbox input "true"
click at [489, 392] on input "Expand" at bounding box center [492, 385] width 31 height 31
checkbox input "true"
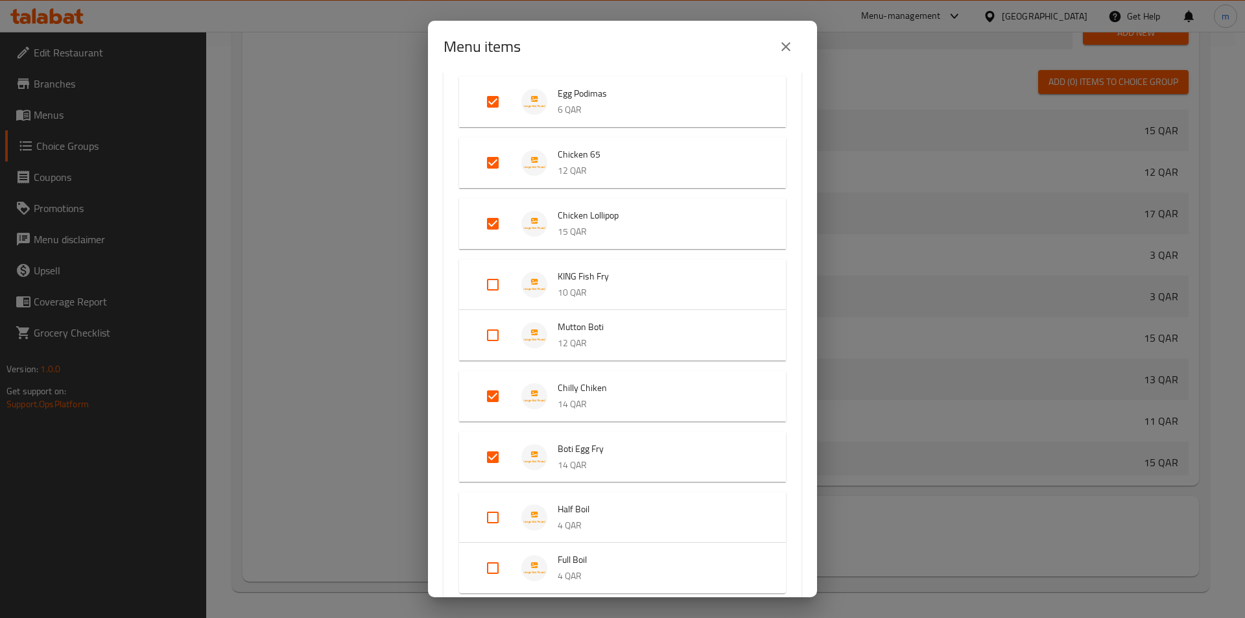
drag, startPoint x: 484, startPoint y: 336, endPoint x: 492, endPoint y: 318, distance: 20.3
click at [484, 337] on input "Expand" at bounding box center [492, 335] width 31 height 31
checkbox input "true"
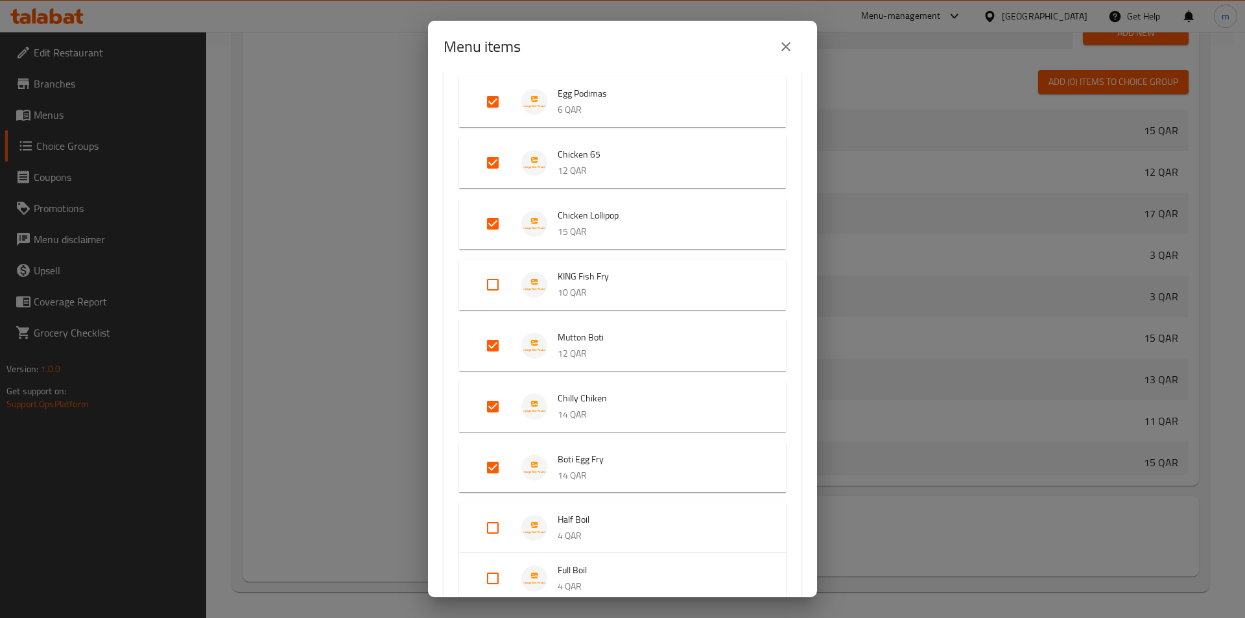
click at [496, 292] on input "Expand" at bounding box center [492, 284] width 31 height 31
checkbox input "true"
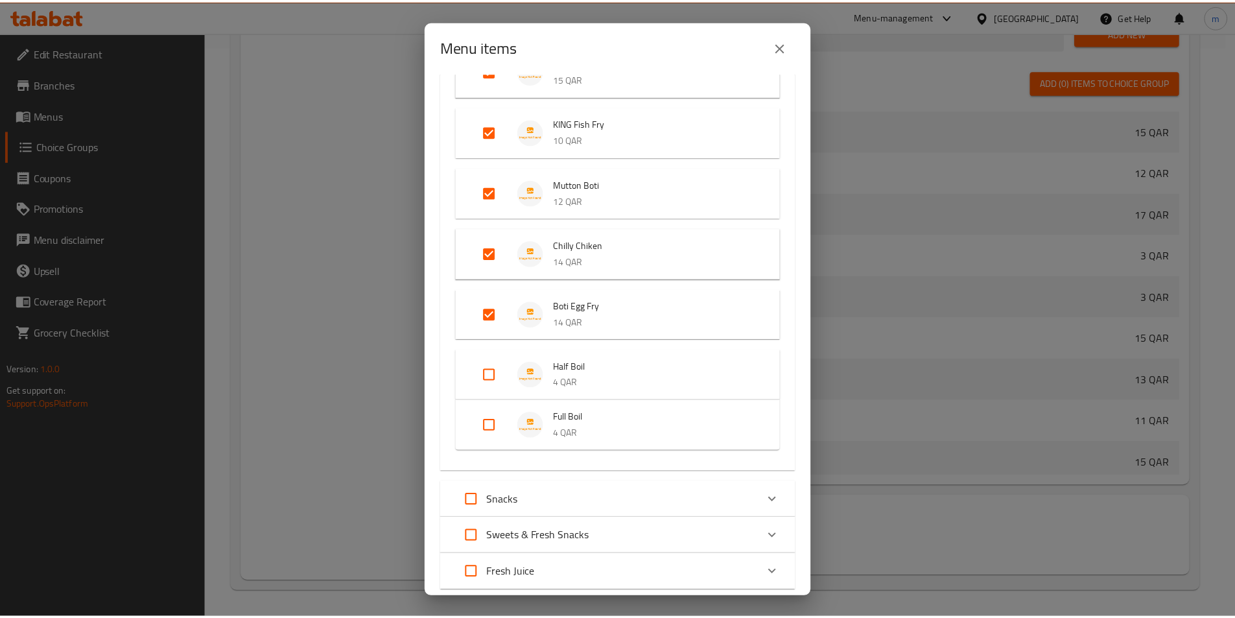
scroll to position [1878, 0]
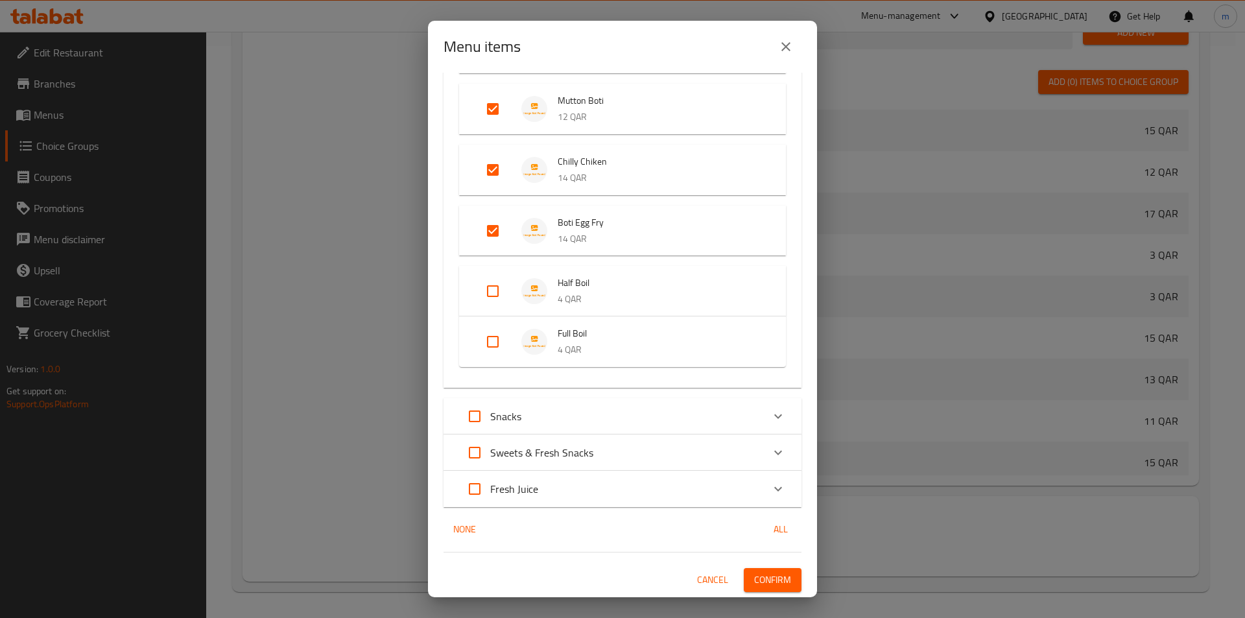
click at [769, 580] on span "Confirm" at bounding box center [772, 580] width 37 height 16
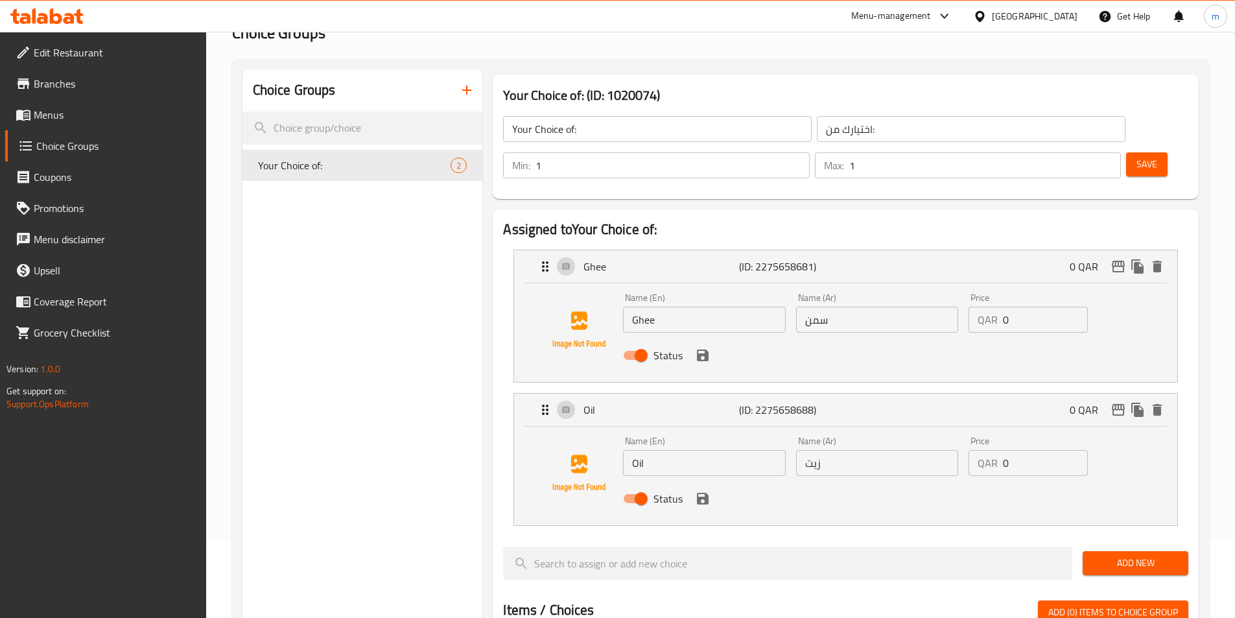
scroll to position [0, 0]
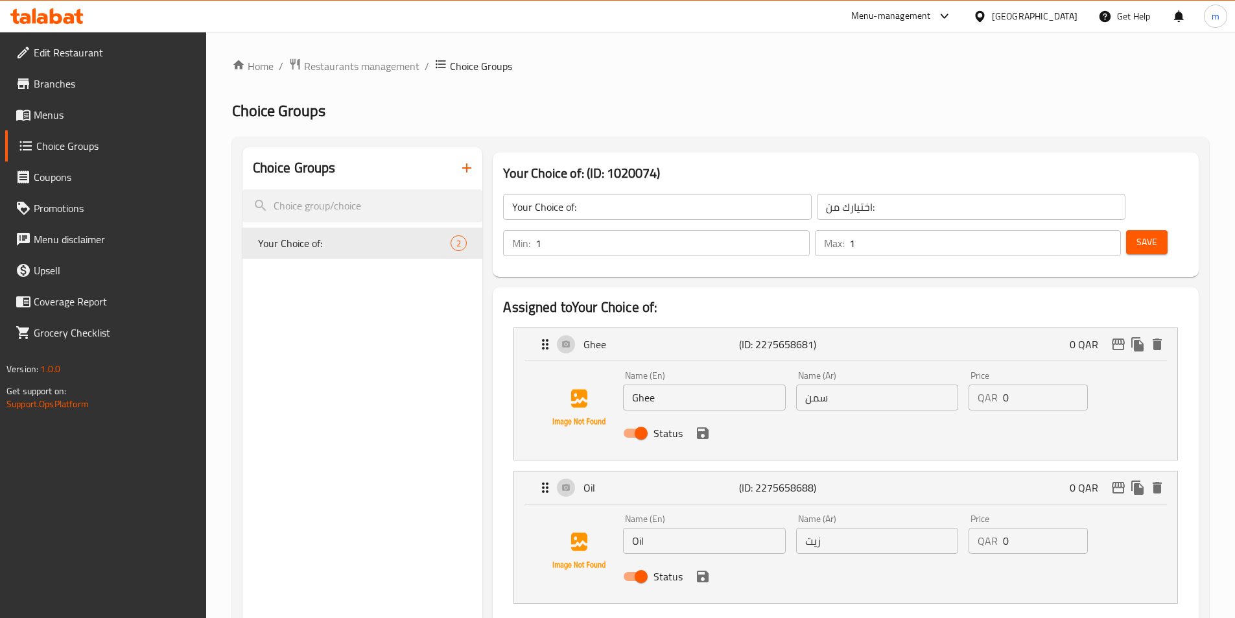
click at [471, 171] on icon "button" at bounding box center [467, 168] width 16 height 16
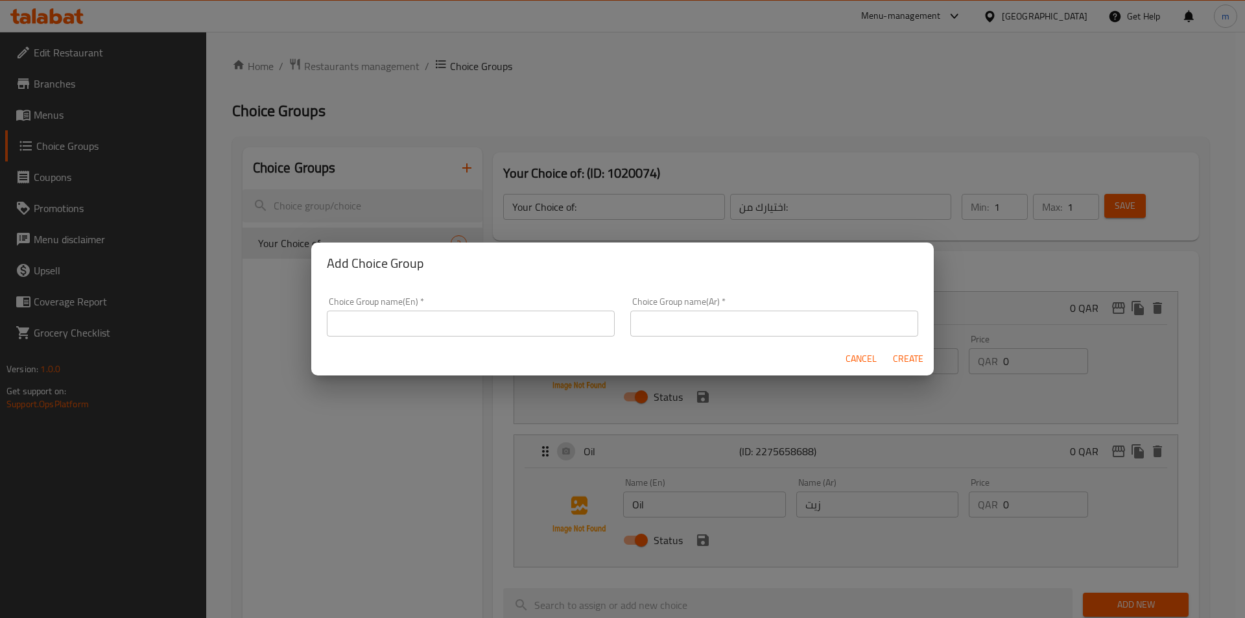
click at [509, 324] on input "text" at bounding box center [471, 323] width 288 height 26
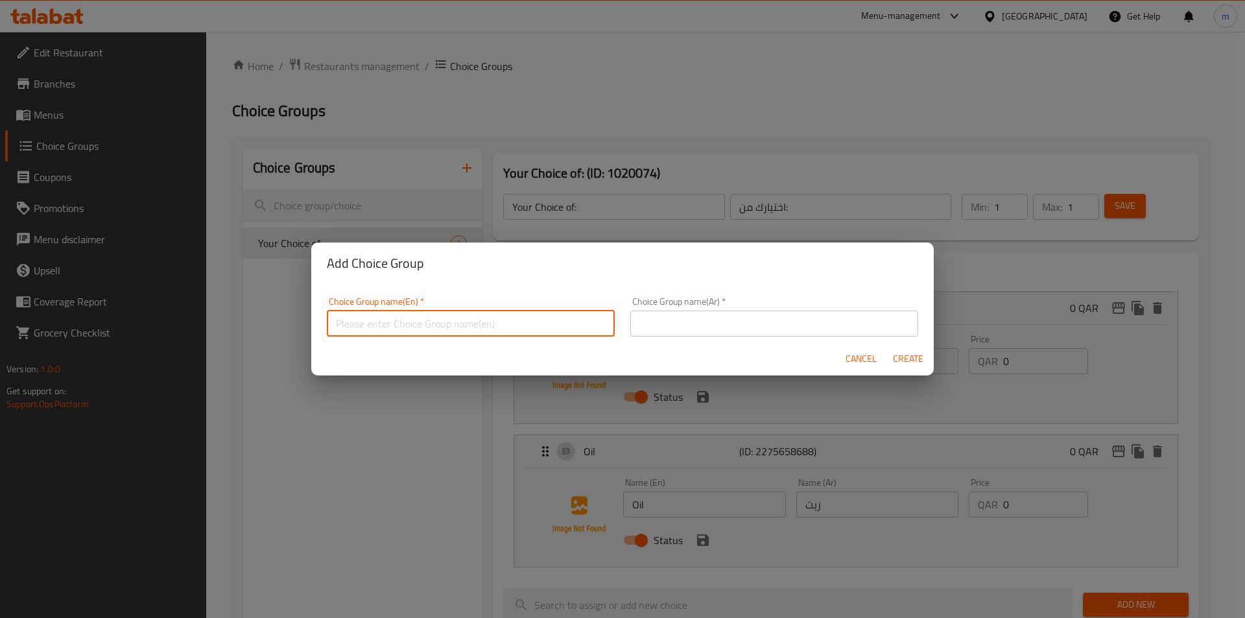
type input "Your Choice of:00"
click at [655, 321] on input "text" at bounding box center [774, 323] width 288 height 26
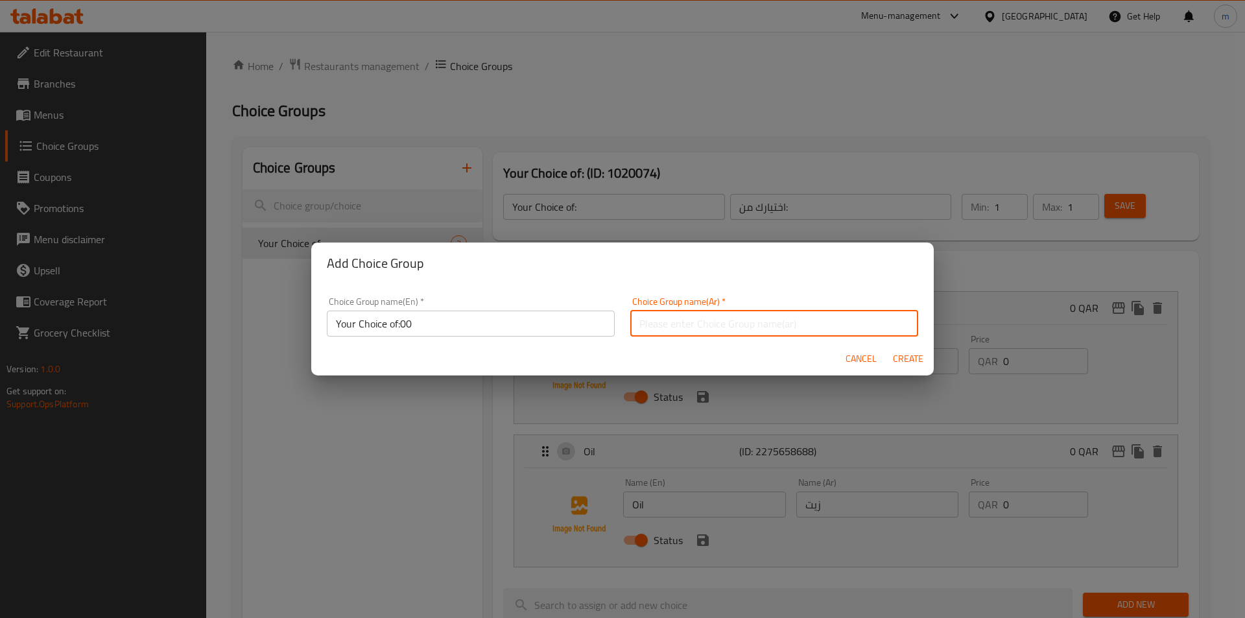
type input "اختيارك من:"
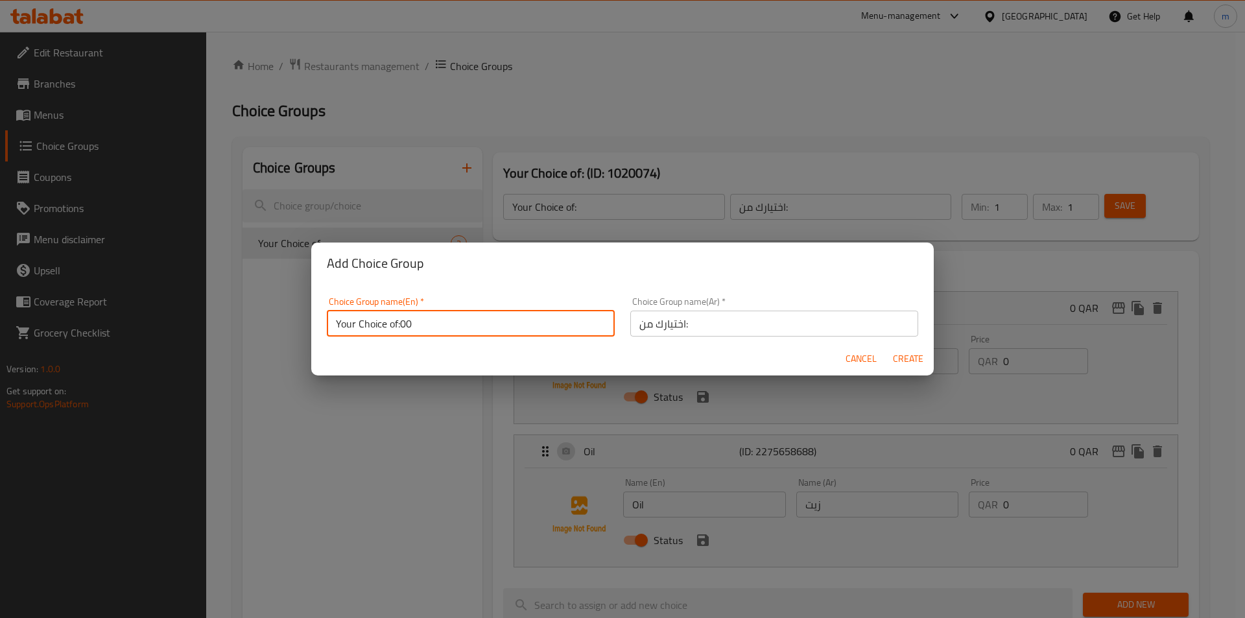
click at [499, 331] on input "Your Choice of:00" at bounding box center [471, 323] width 288 height 26
type input "Your Choice of:000"
click at [903, 353] on span "Create" at bounding box center [907, 359] width 31 height 16
type input "Your Choice of:000"
type input "0"
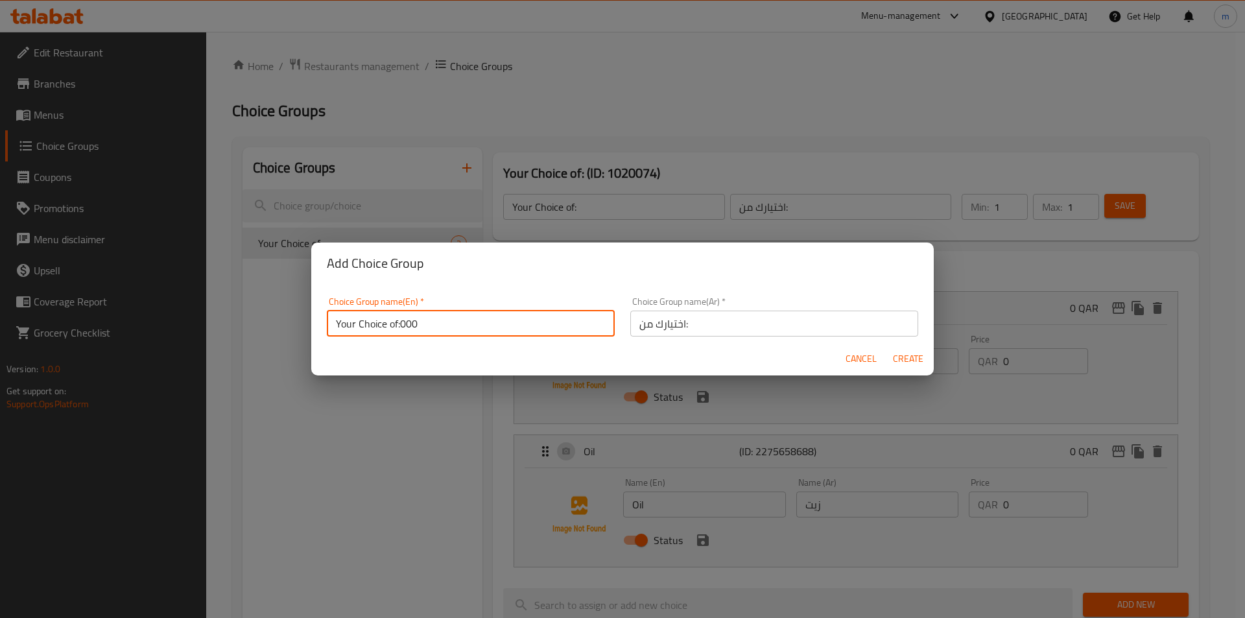
type input "0"
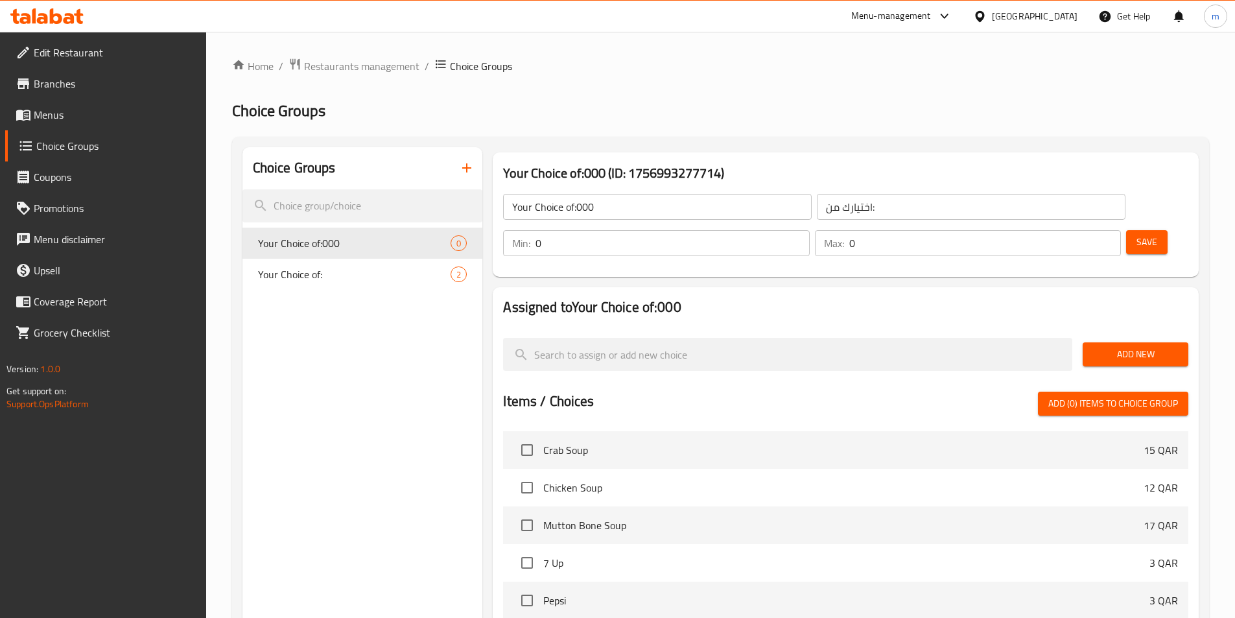
click at [614, 224] on div "Your Choice of:000 ​ اختيارك من: ​" at bounding box center [813, 206] width 637 height 41
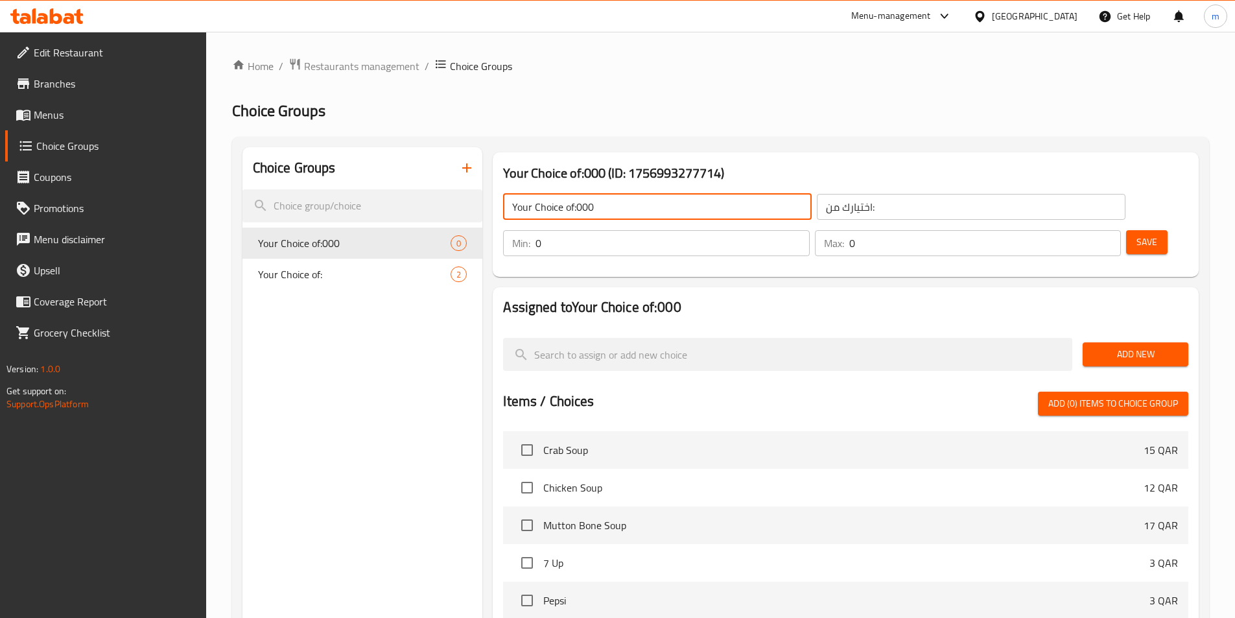
click at [640, 195] on input "Your Choice of:000" at bounding box center [657, 207] width 309 height 26
type input "Your Choice of:"
click at [809, 230] on input "0" at bounding box center [672, 243] width 274 height 26
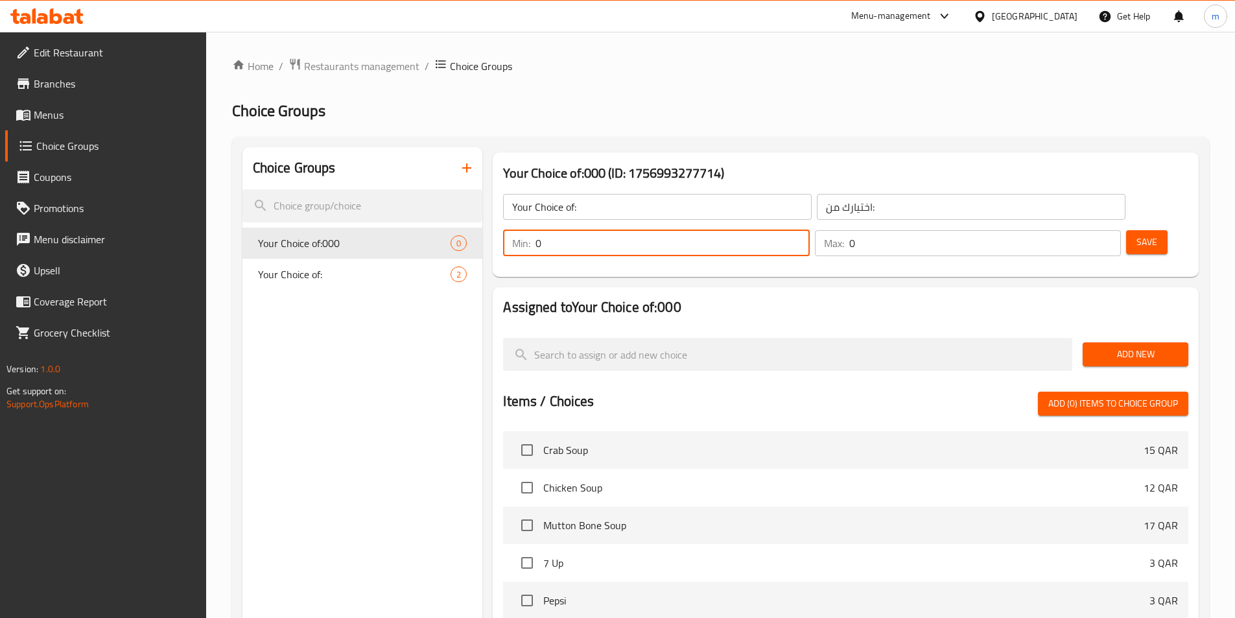
click at [809, 230] on input "0" at bounding box center [672, 243] width 274 height 26
type input "1"
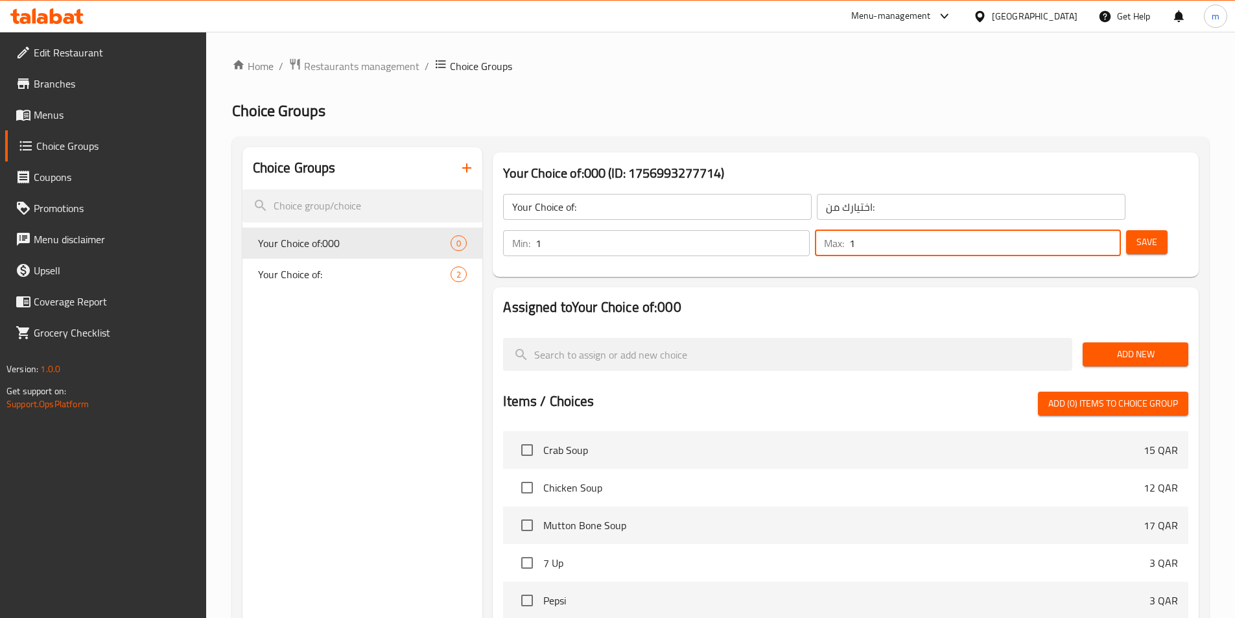
type input "1"
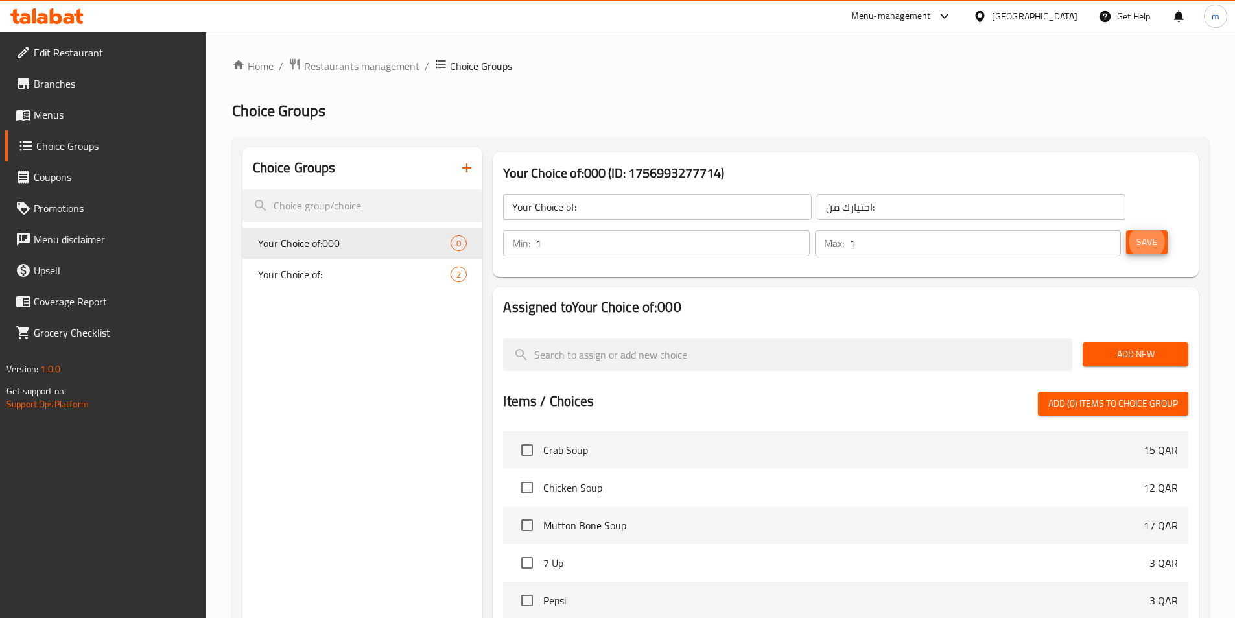
click at [1126, 230] on button "Save" at bounding box center [1146, 242] width 41 height 24
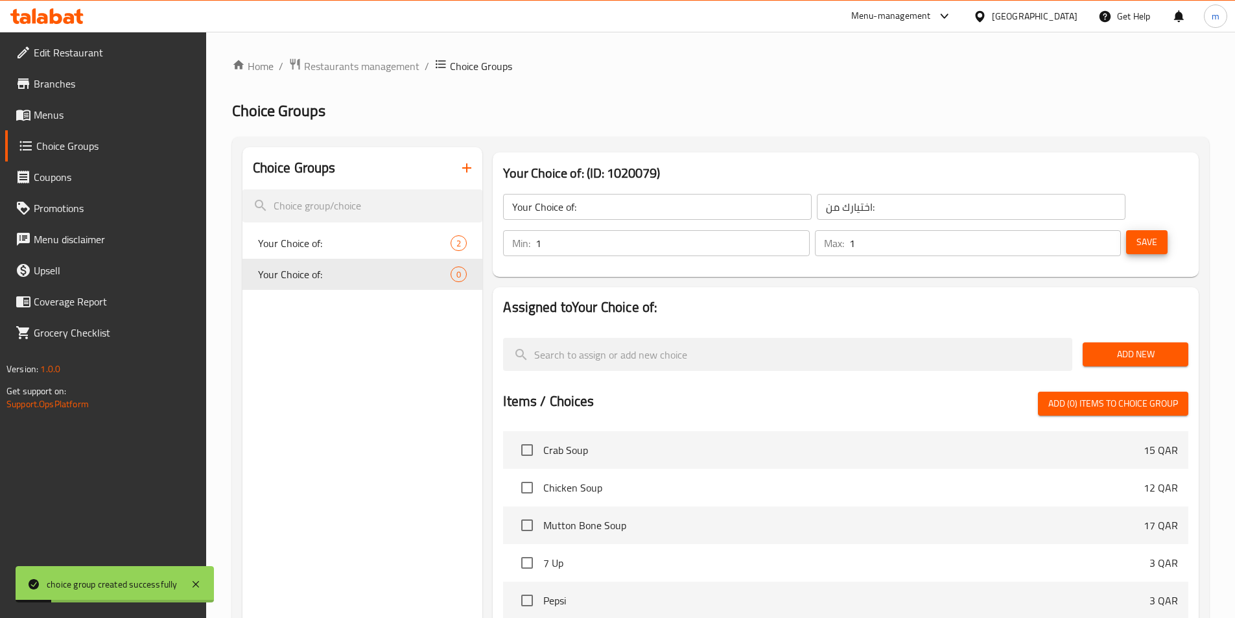
click at [1134, 346] on span "Add New" at bounding box center [1135, 354] width 85 height 16
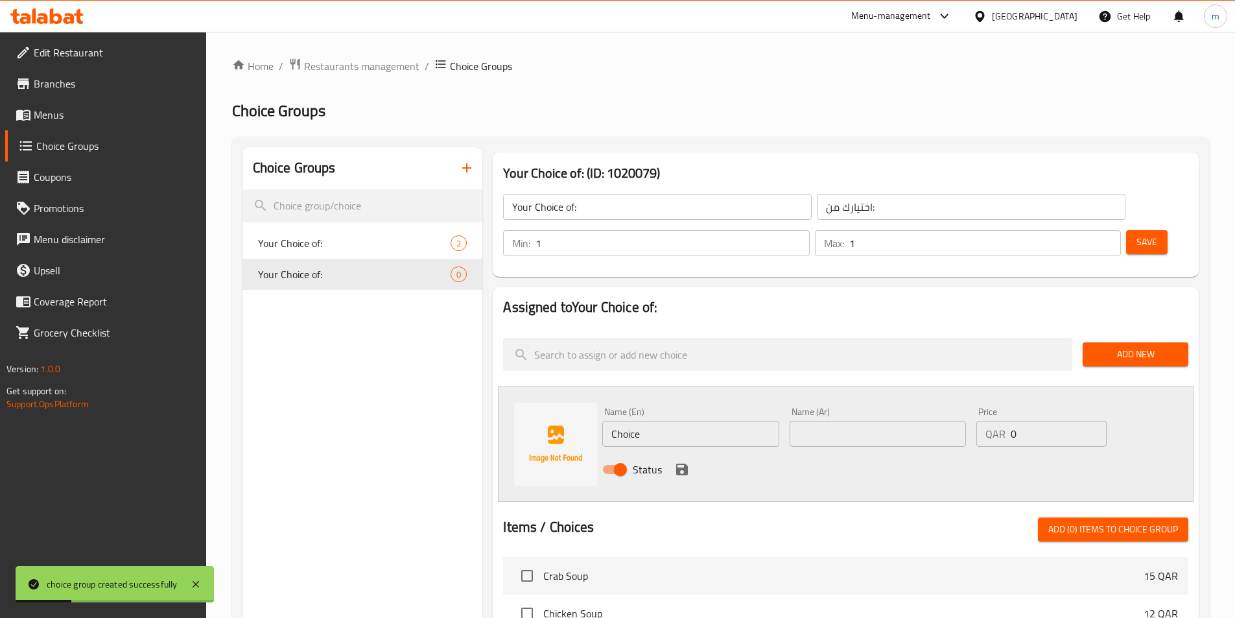
click at [692, 407] on div "Name (En) Choice Name (En)" at bounding box center [690, 427] width 176 height 40
click at [695, 421] on input "Choice" at bounding box center [690, 434] width 176 height 26
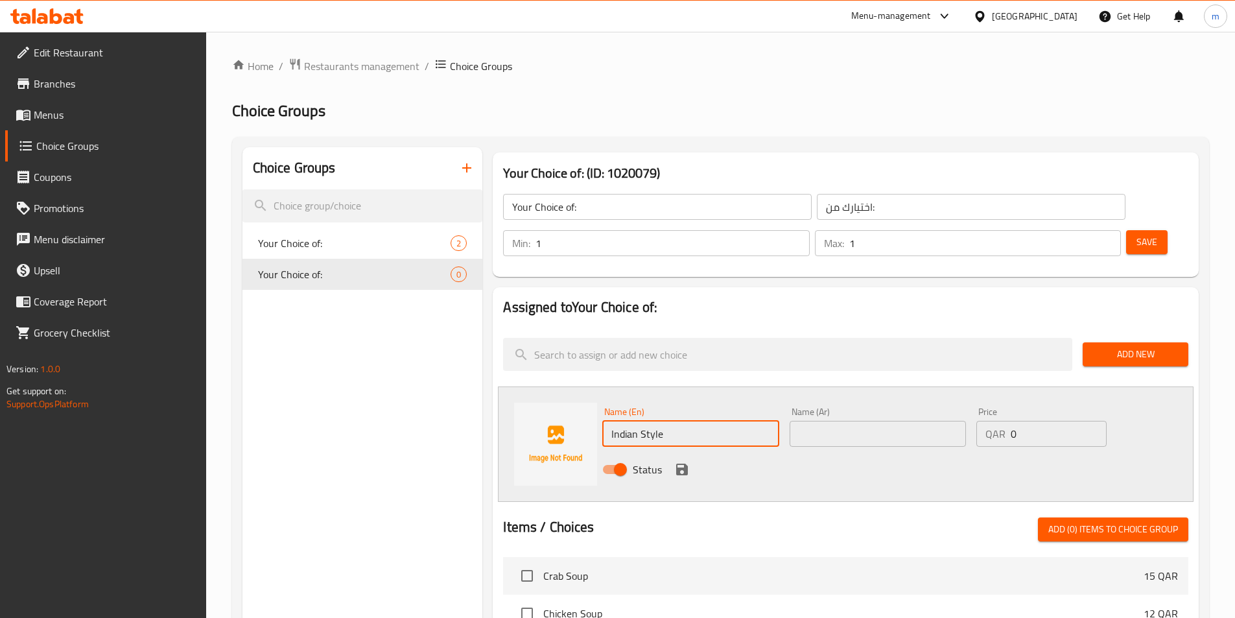
type input "Indian Style"
type input "C"
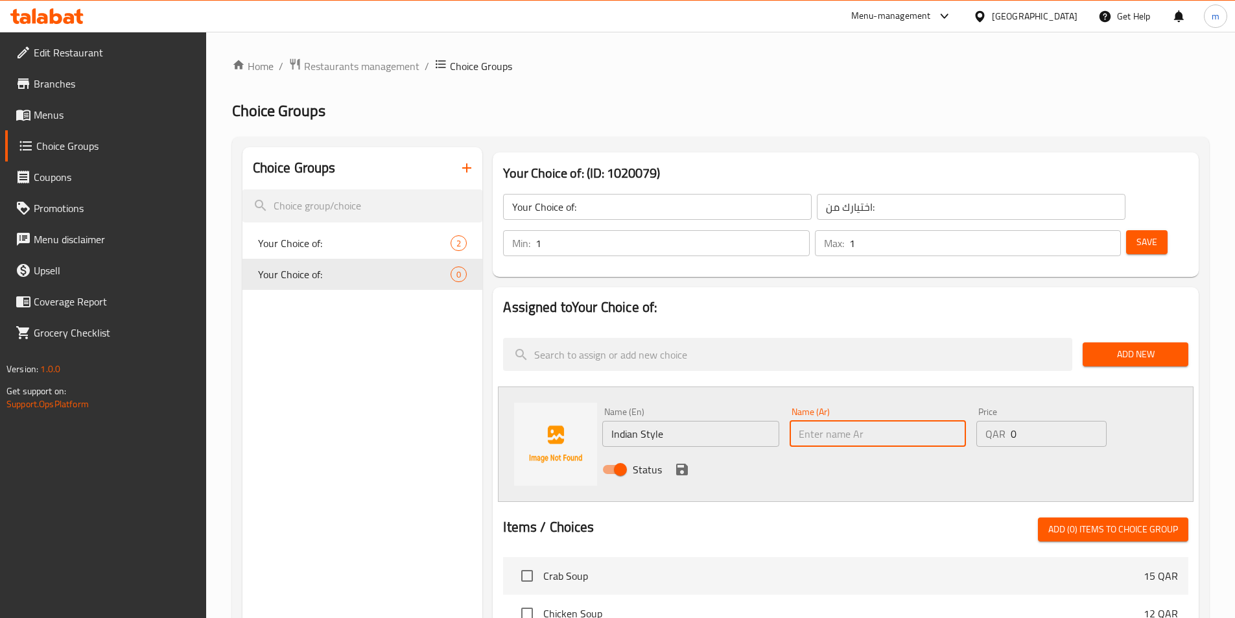
click at [681, 421] on input "Indian Style" at bounding box center [690, 434] width 176 height 26
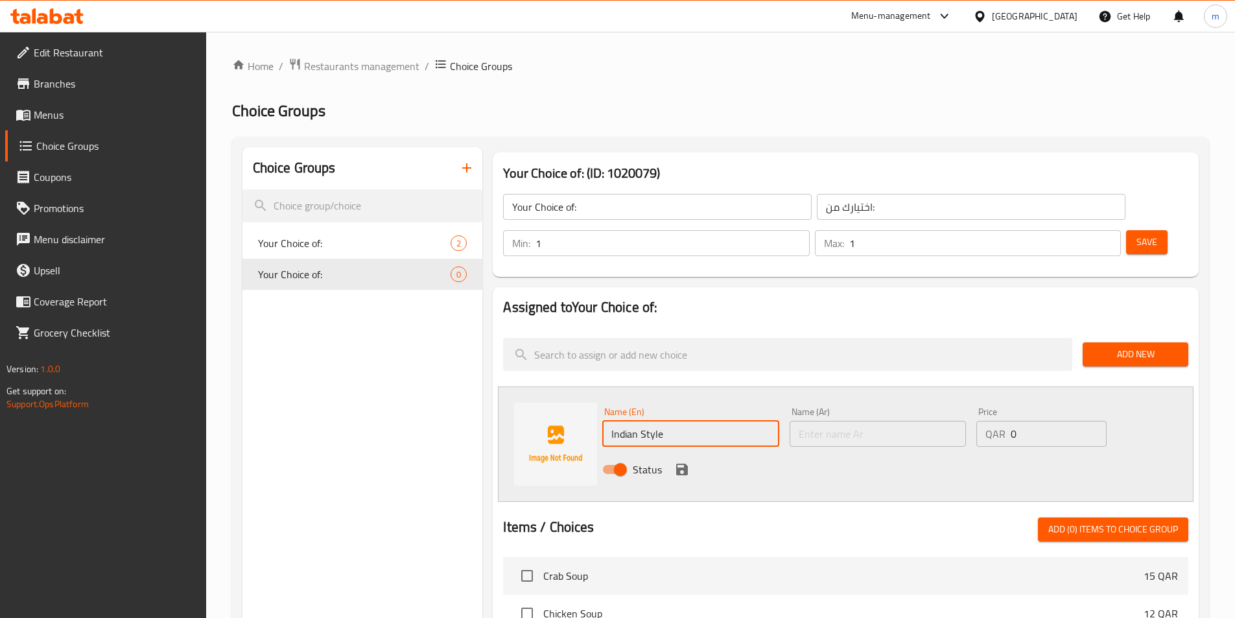
click at [681, 421] on input "Indian Style" at bounding box center [690, 434] width 176 height 26
click at [845, 421] on input "text" at bounding box center [877, 434] width 176 height 26
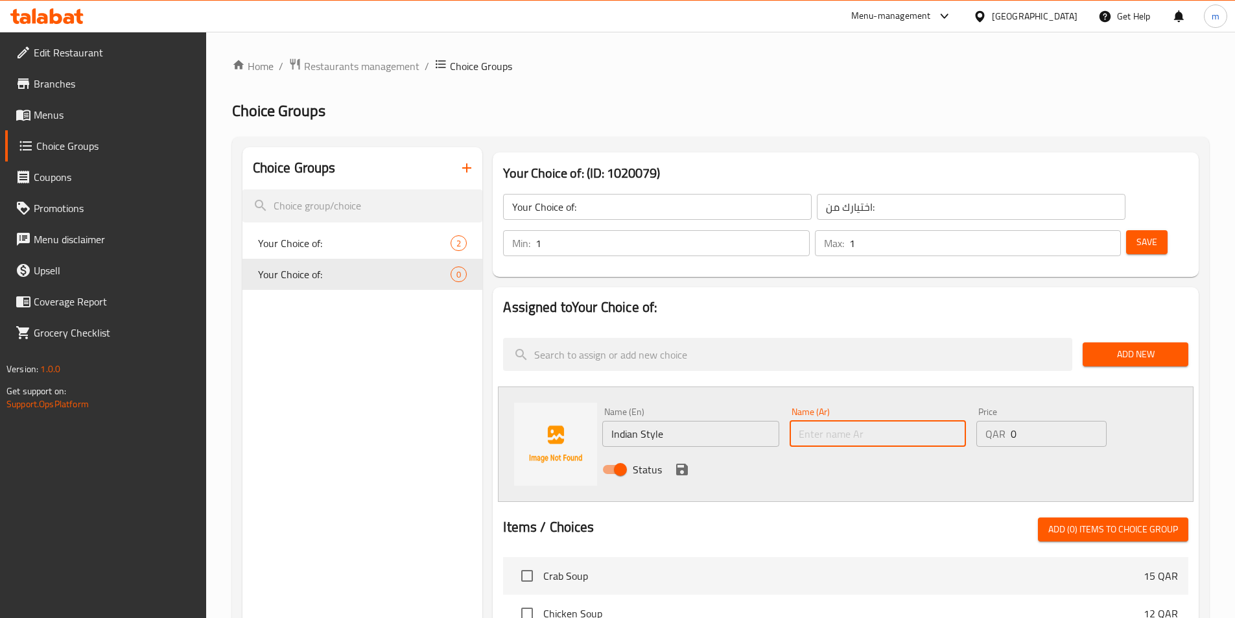
paste input "على الطريقة الهندية"
type input "على الطريقة الهندية"
click at [687, 463] on icon "save" at bounding box center [682, 469] width 12 height 12
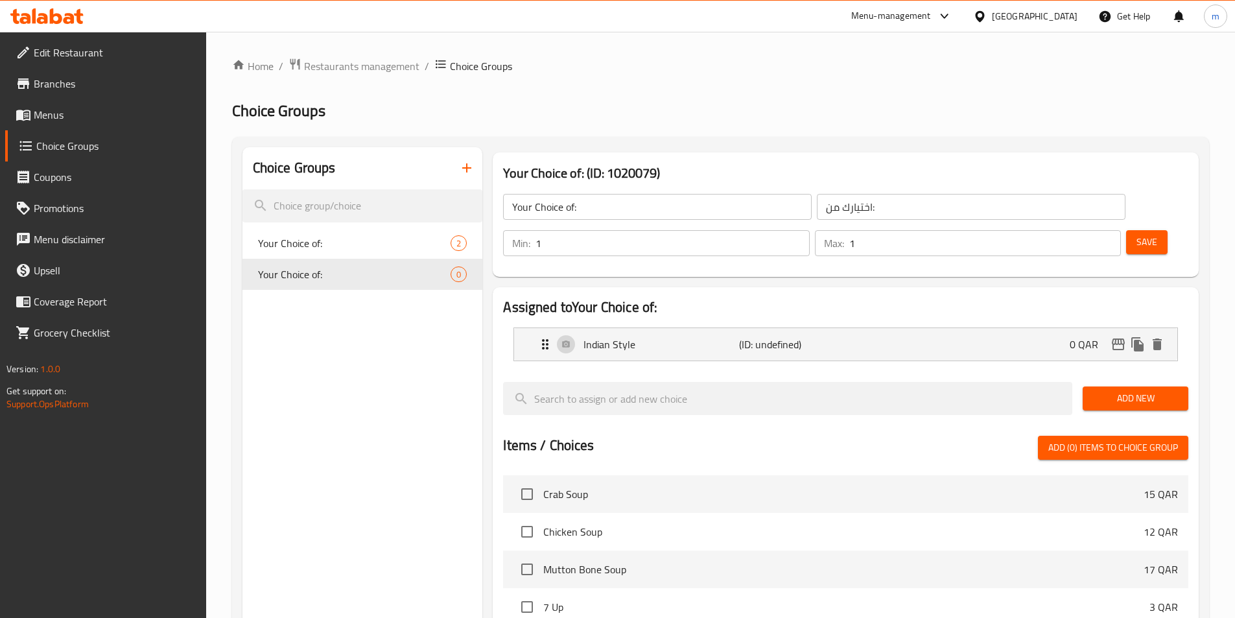
click at [1124, 390] on span "Add New" at bounding box center [1135, 398] width 85 height 16
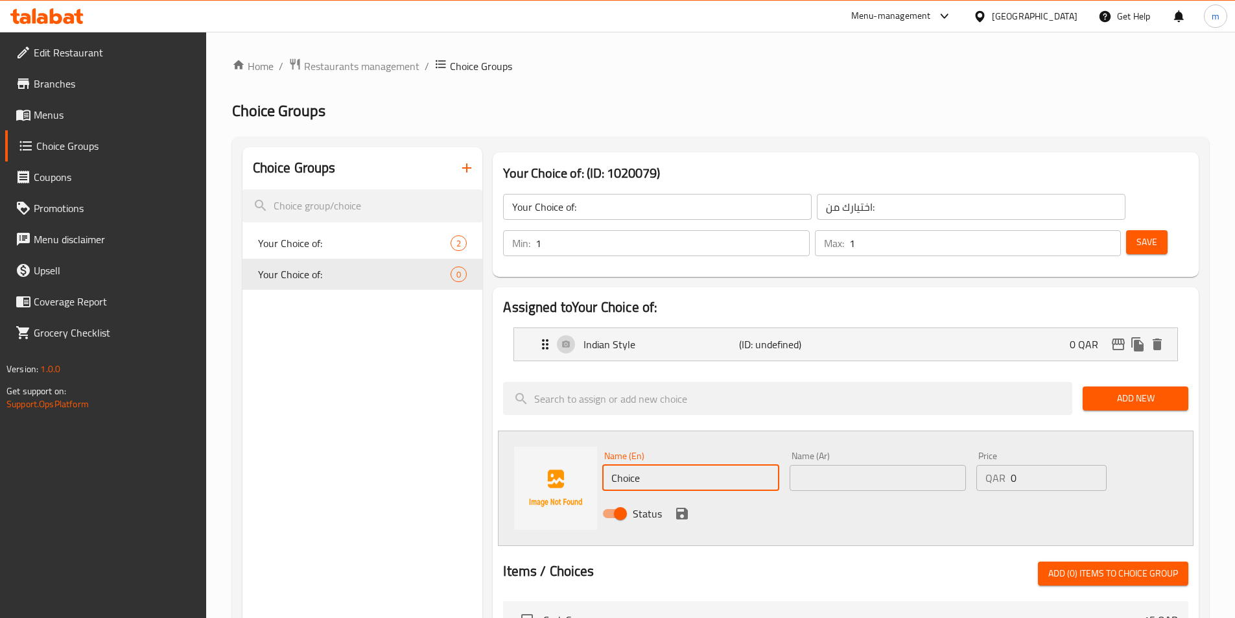
click at [662, 465] on input "Choice" at bounding box center [690, 478] width 176 height 26
type input "C"
type input "ؤ"
type input "Chinese Style"
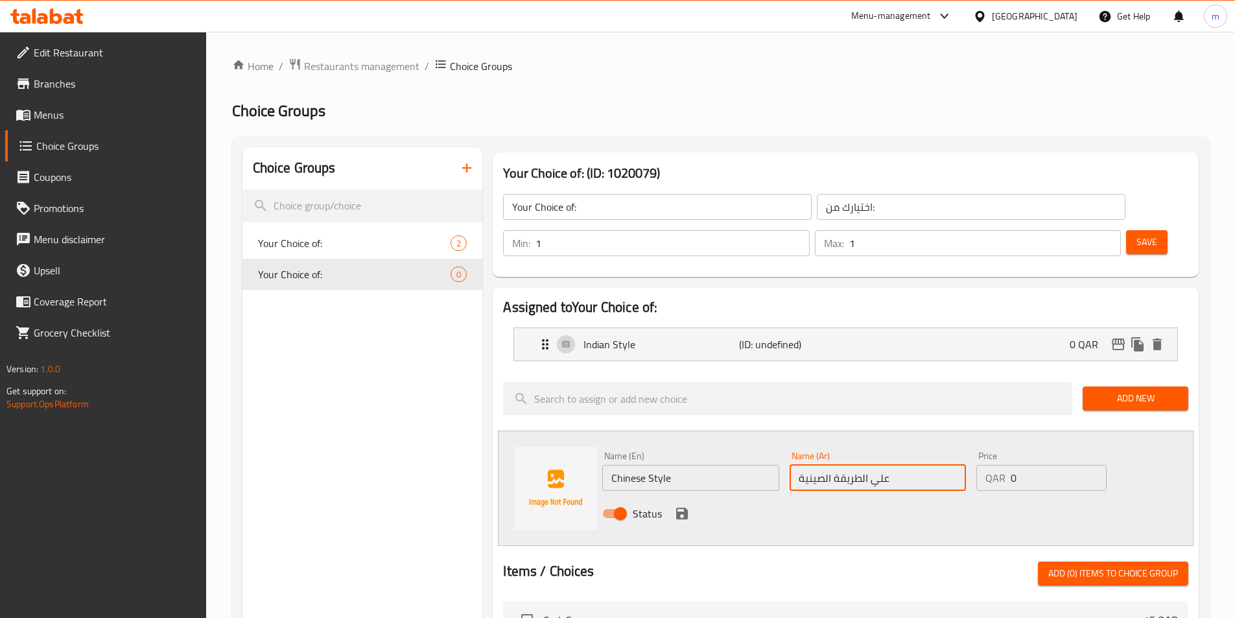
type input "علي الطريقة الصينية"
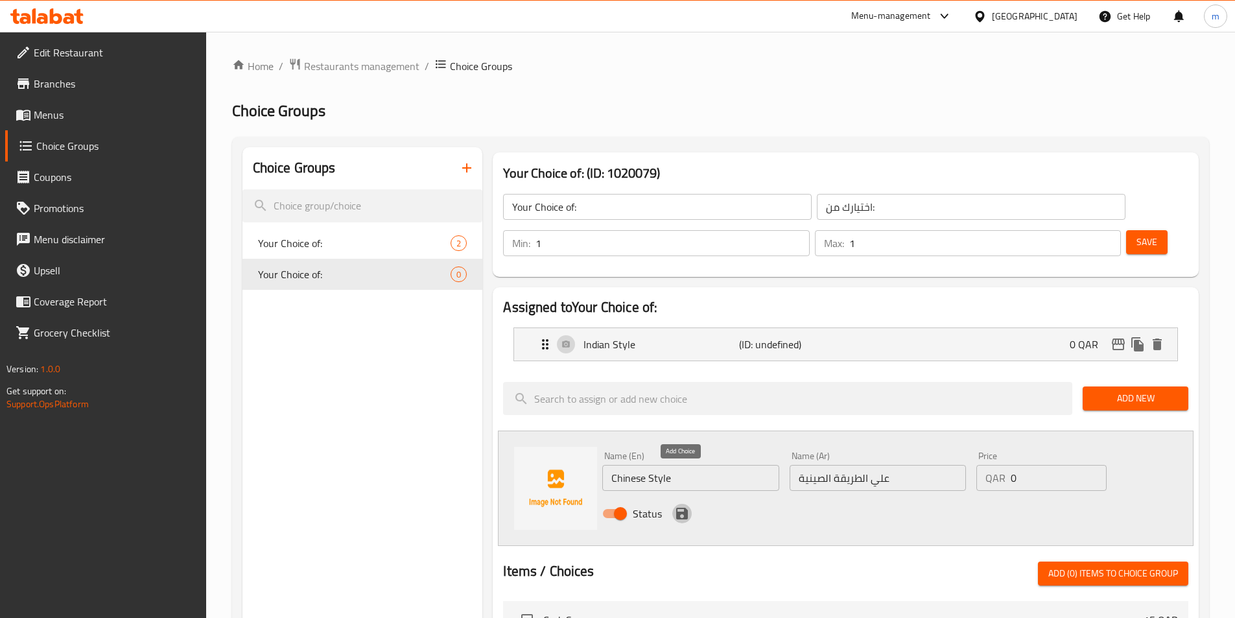
click at [685, 508] on icon "save" at bounding box center [682, 514] width 12 height 12
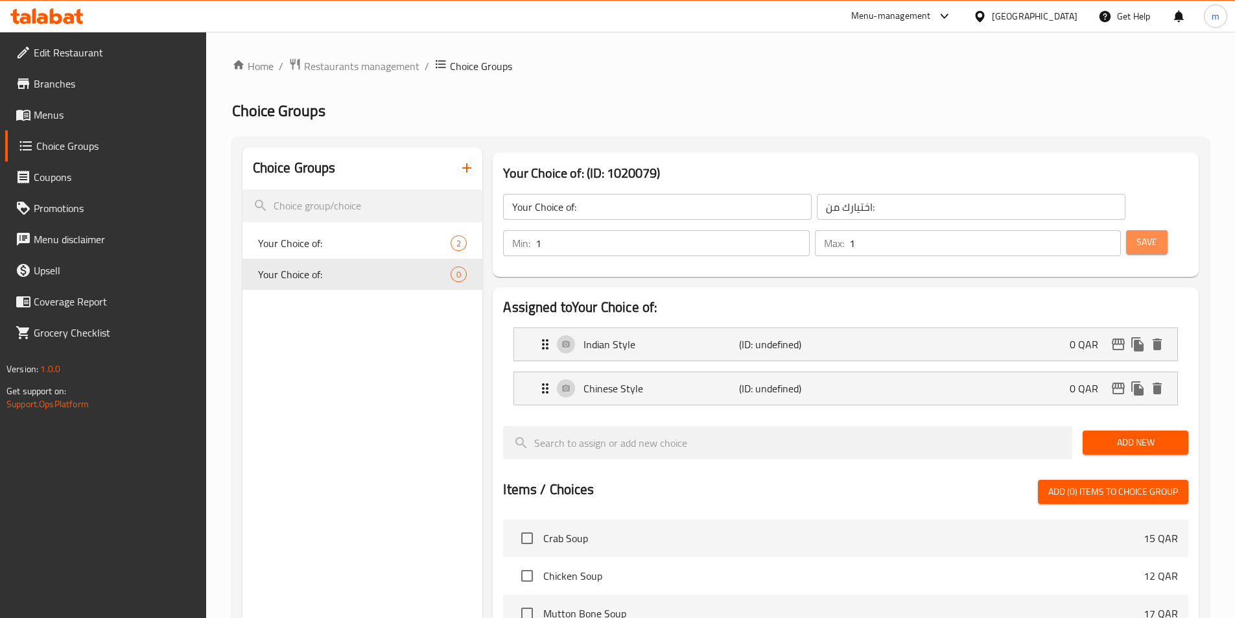
click at [1136, 234] on span "Save" at bounding box center [1146, 242] width 21 height 16
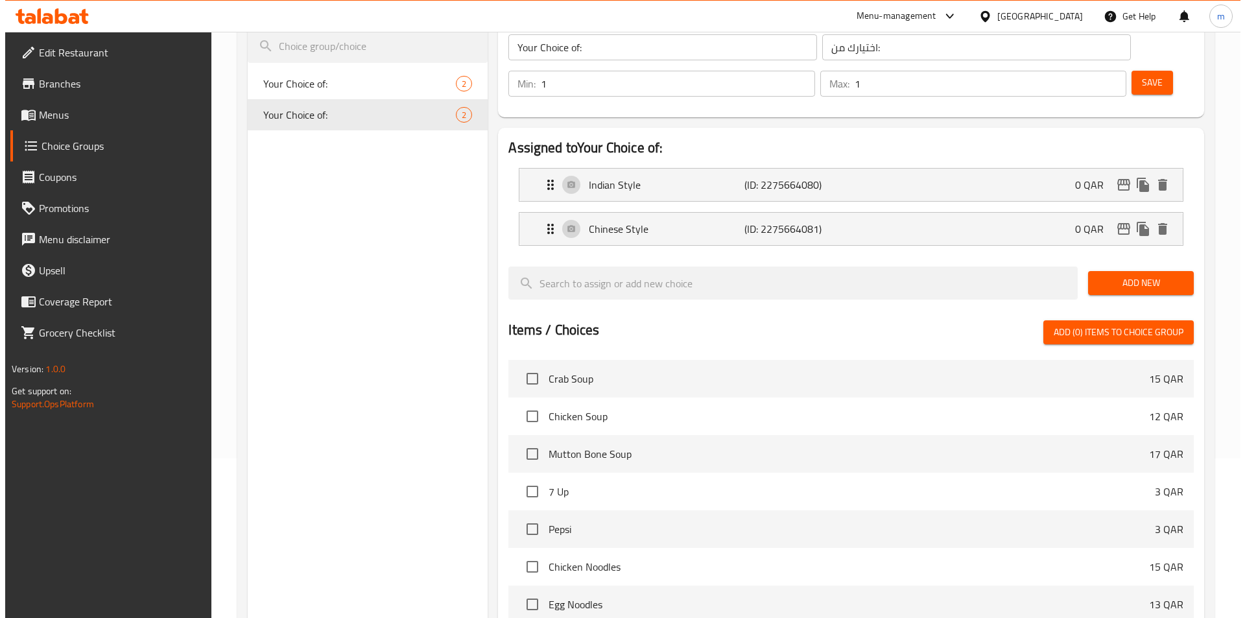
scroll to position [373, 0]
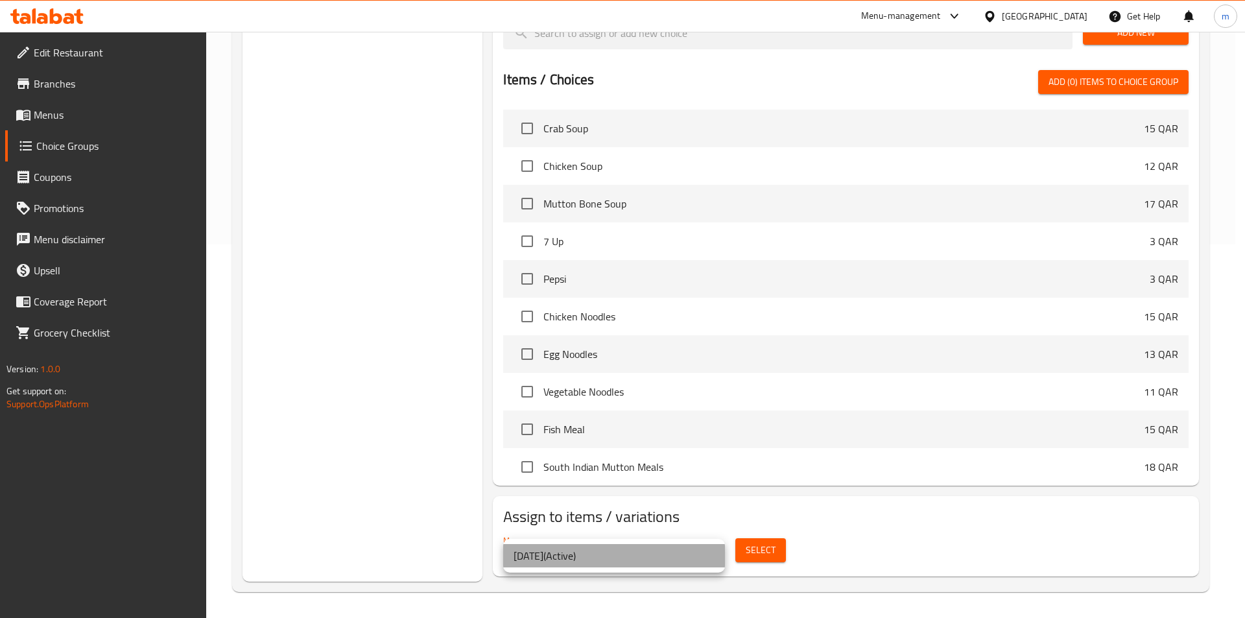
click at [673, 555] on li "4-9-2025 ( Active )" at bounding box center [614, 555] width 222 height 23
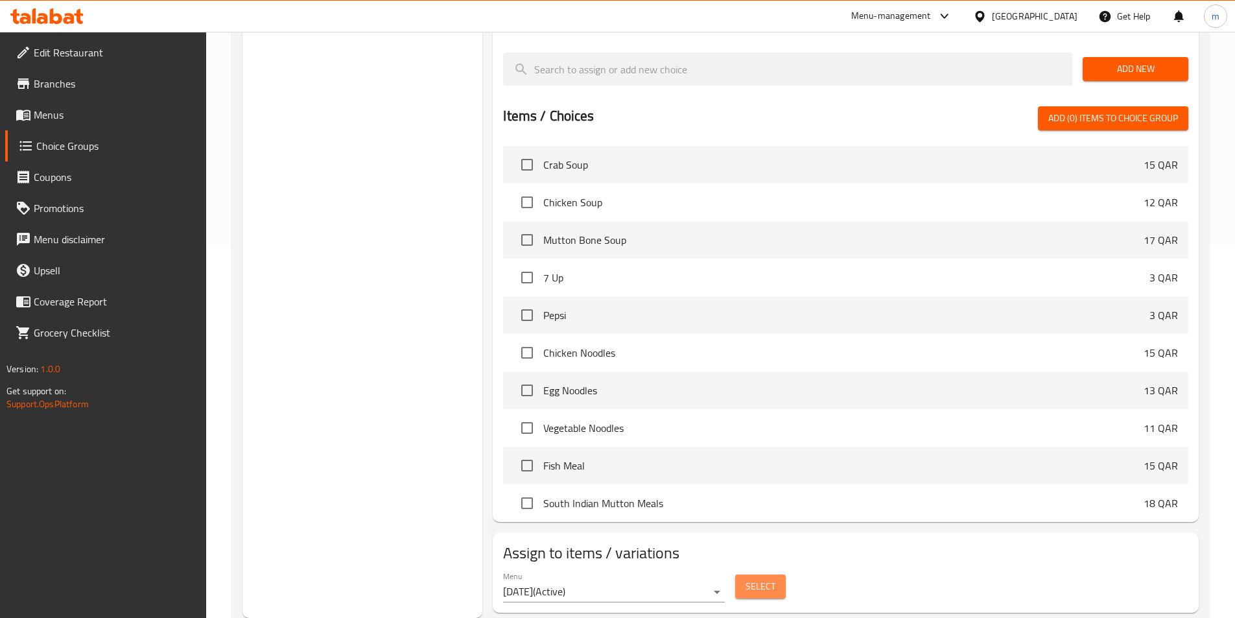
click at [760, 578] on span "Select" at bounding box center [760, 586] width 30 height 16
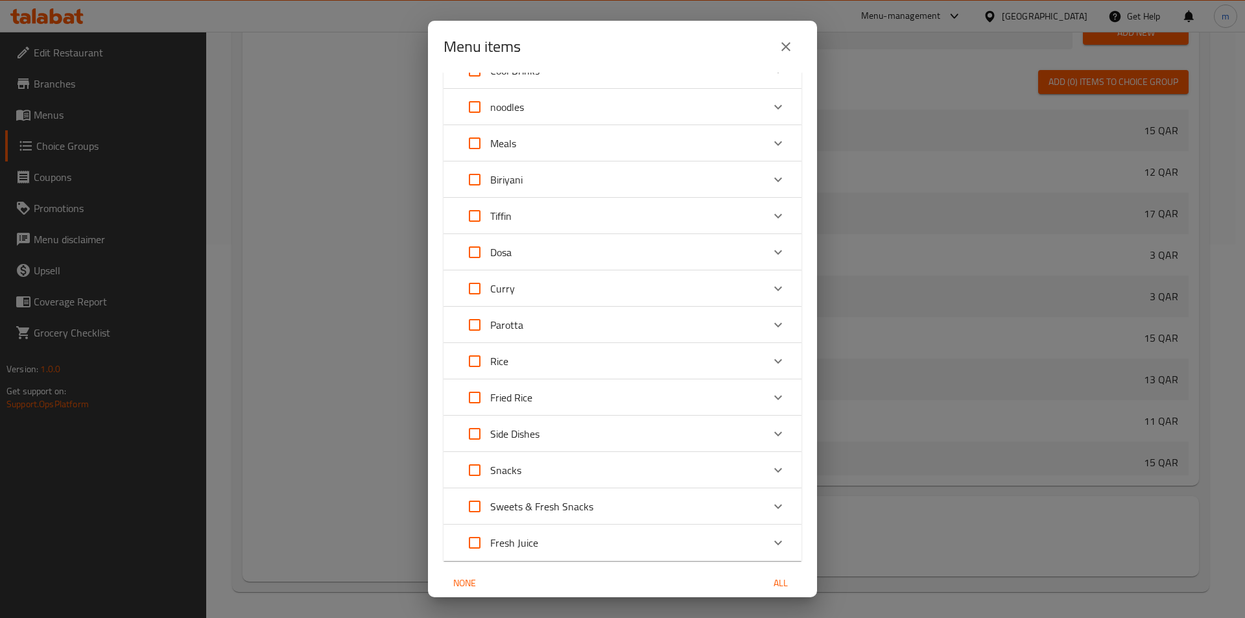
scroll to position [151, 0]
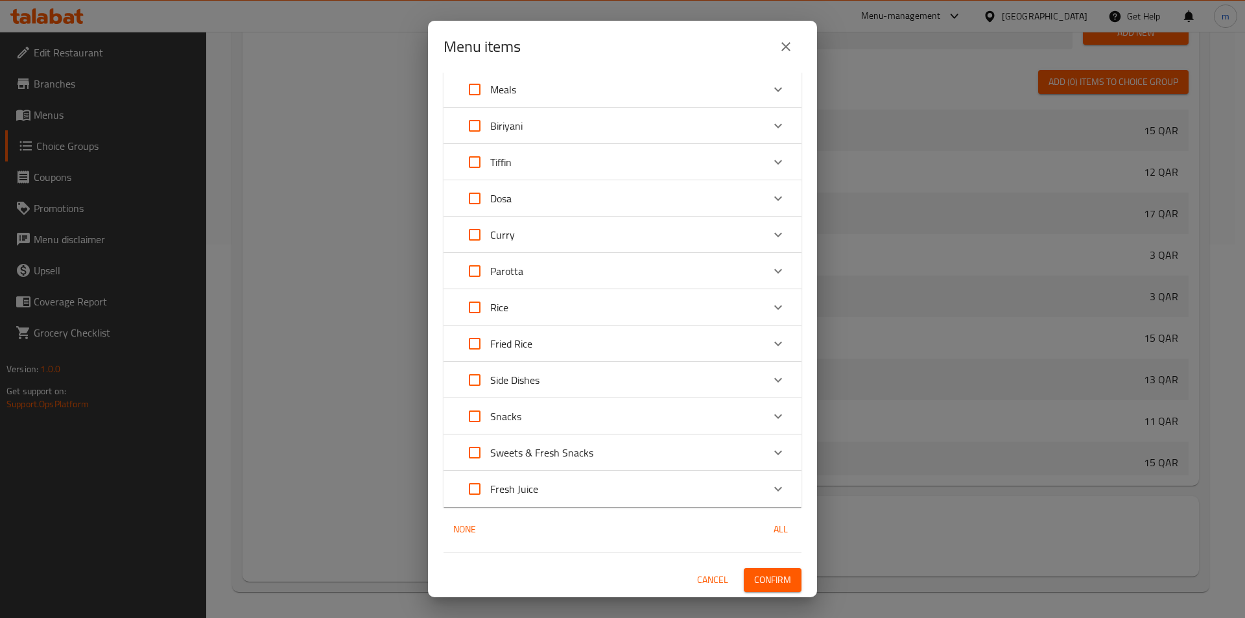
click at [683, 338] on div "Fried Rice" at bounding box center [610, 343] width 303 height 31
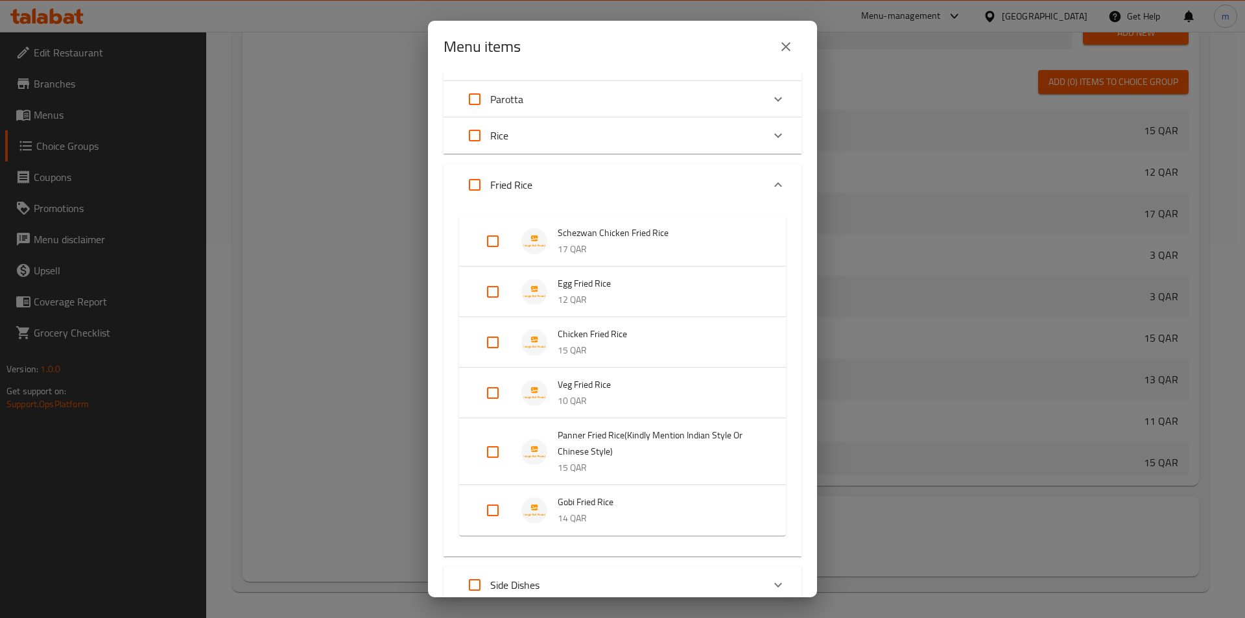
scroll to position [345, 0]
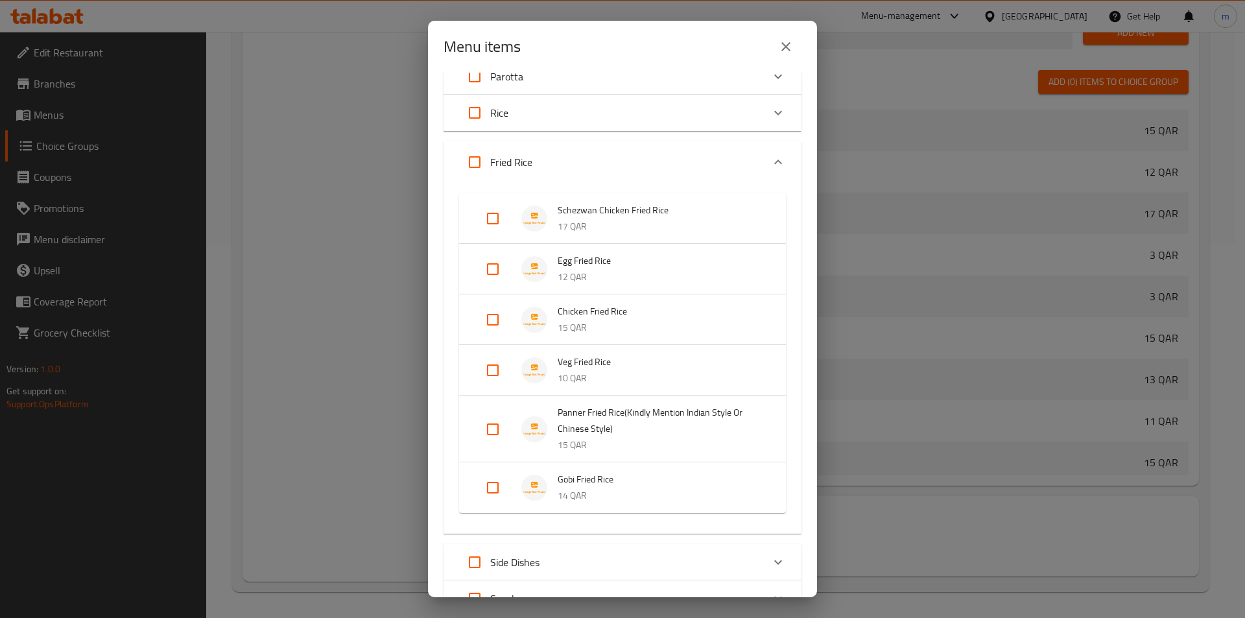
click at [492, 433] on input "Expand" at bounding box center [492, 429] width 31 height 31
checkbox input "true"
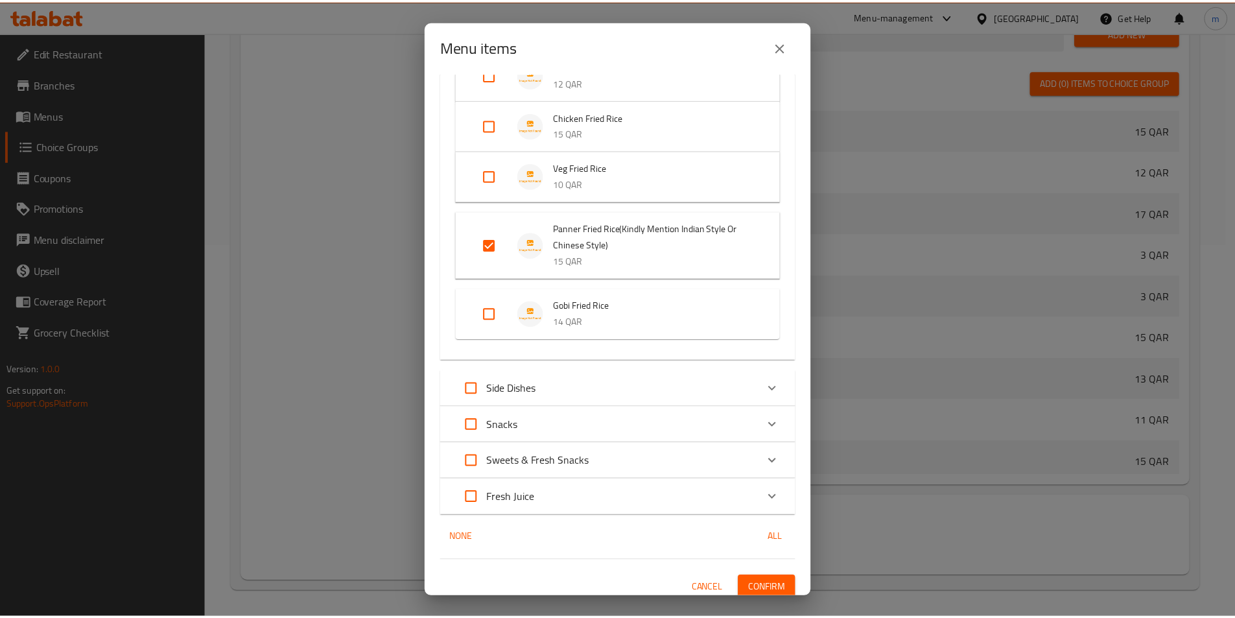
scroll to position [548, 0]
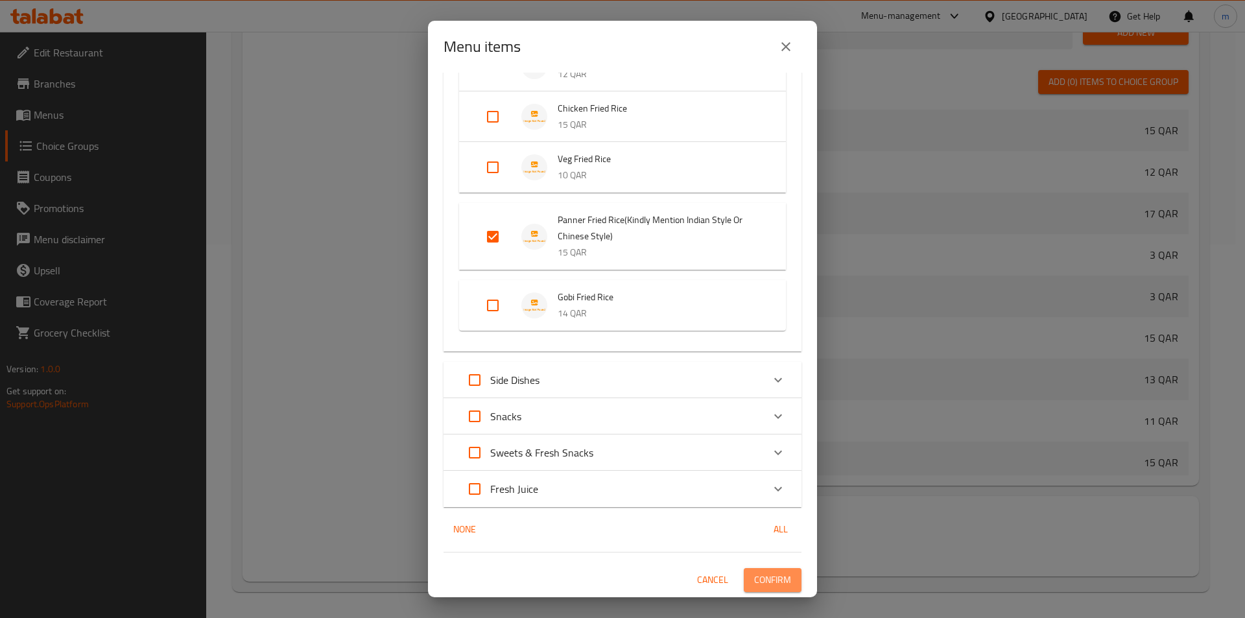
click at [767, 581] on span "Confirm" at bounding box center [772, 580] width 37 height 16
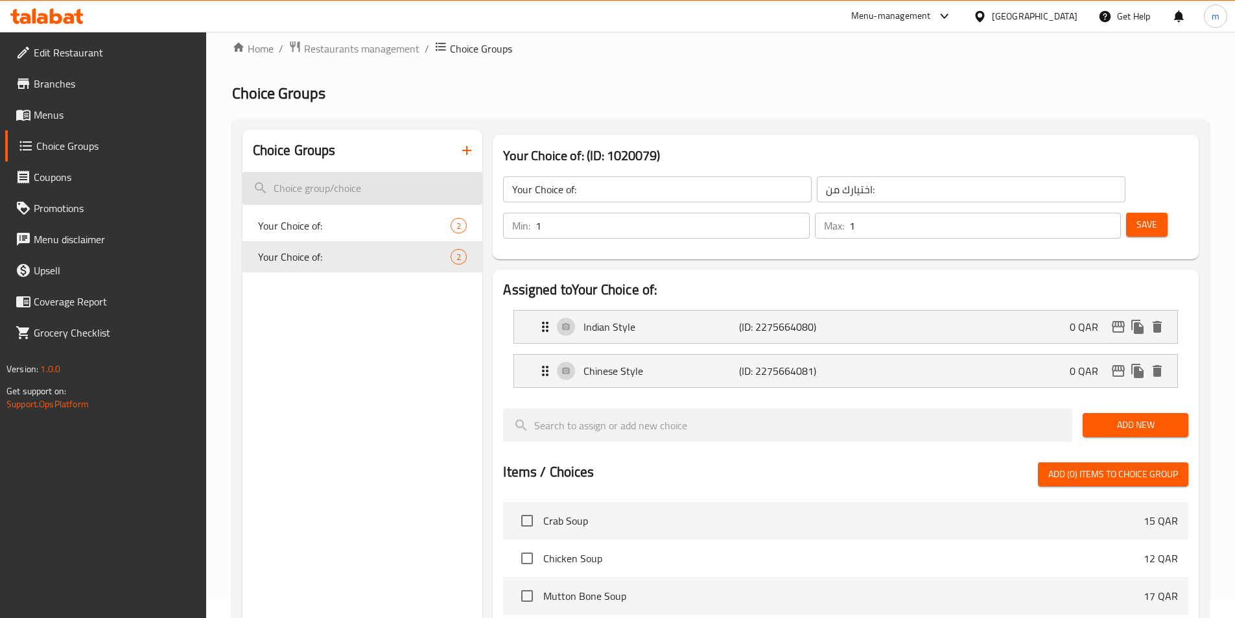
scroll to position [0, 0]
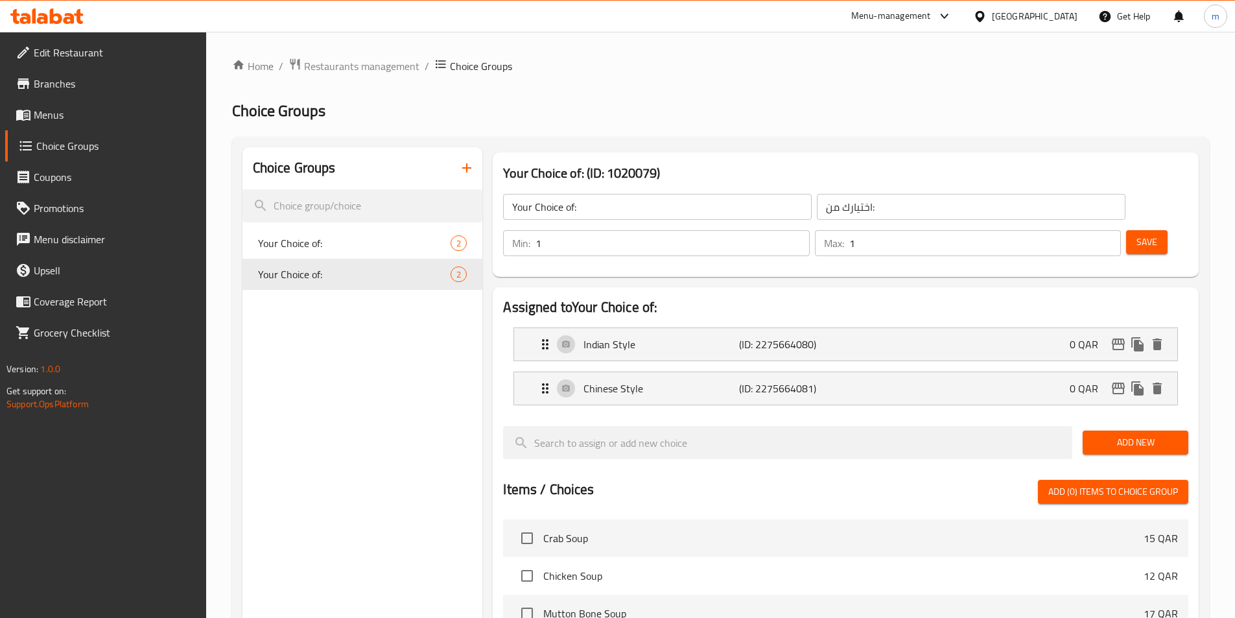
click at [464, 167] on icon "button" at bounding box center [467, 168] width 16 height 16
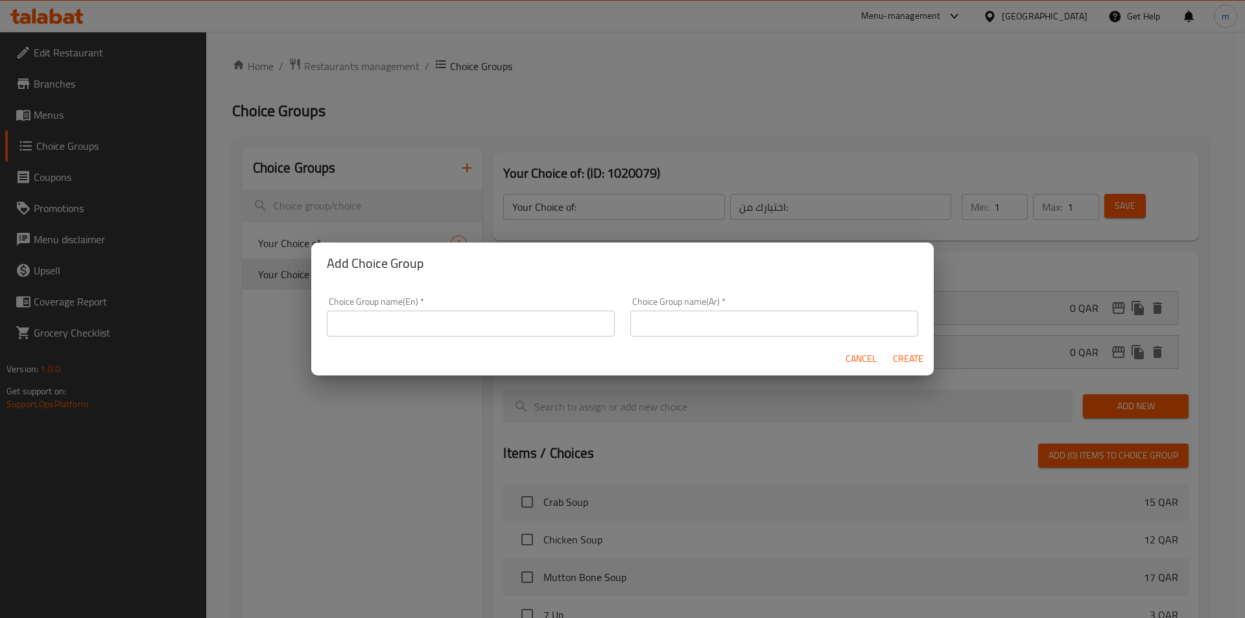
click at [548, 329] on input "text" at bounding box center [471, 323] width 288 height 26
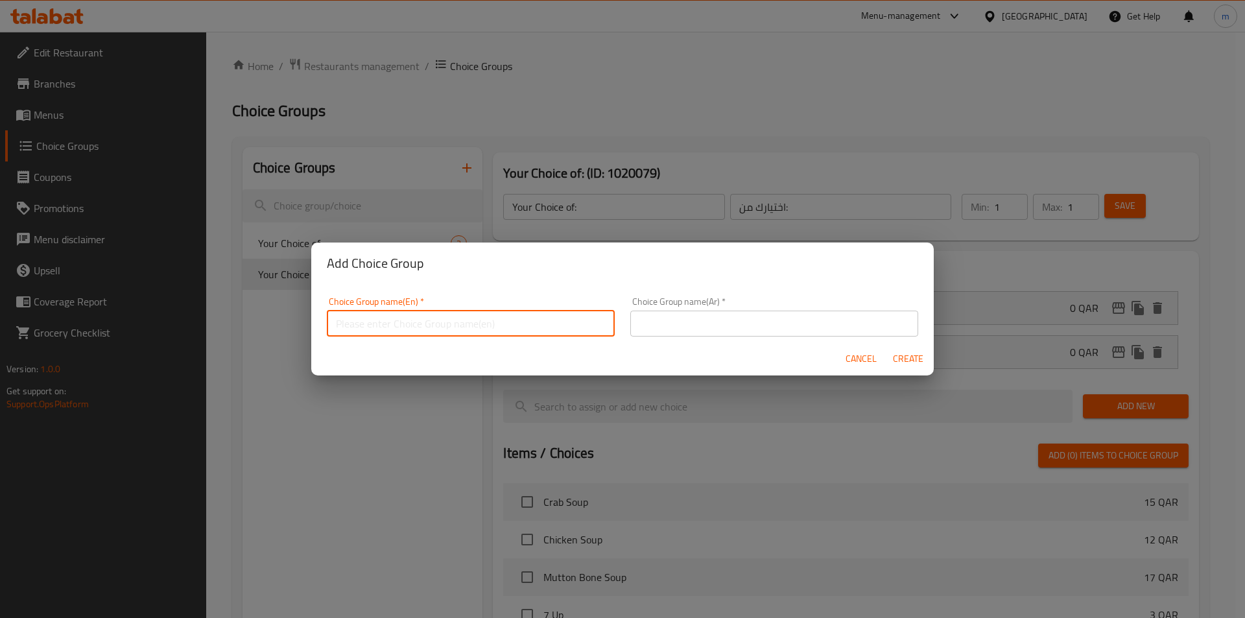
type input "ص"
type input "with sugar"
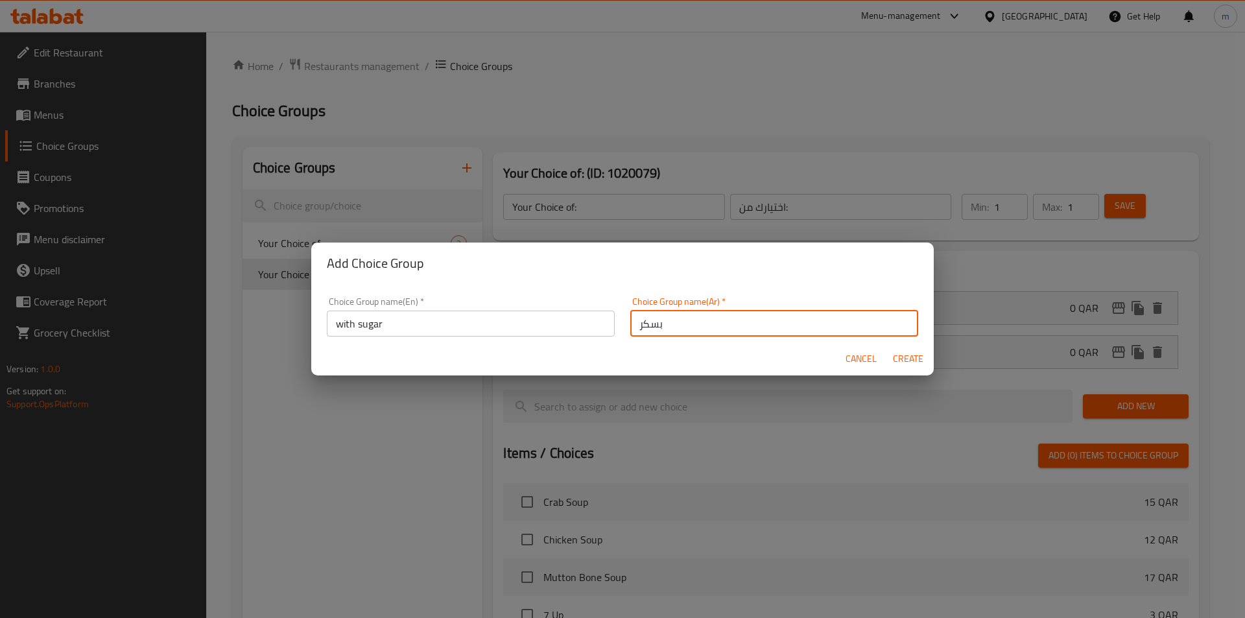
type input "بسكر"
click at [585, 332] on input "with sugar" at bounding box center [471, 323] width 288 height 26
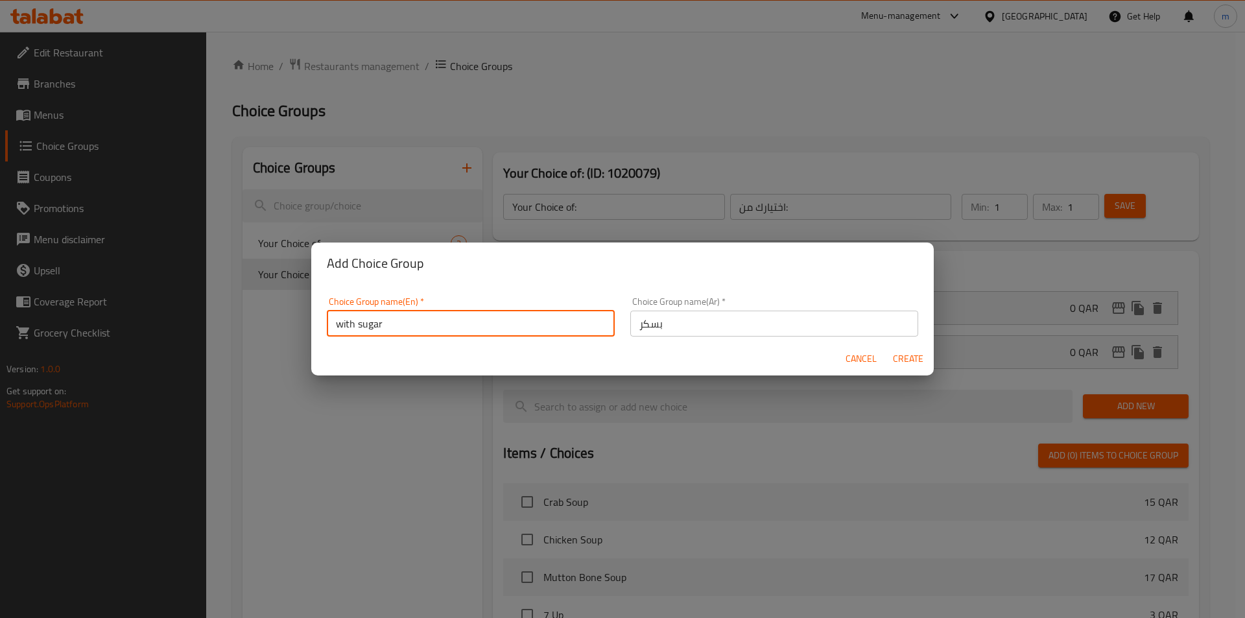
click at [585, 332] on input "with sugar" at bounding box center [471, 323] width 288 height 26
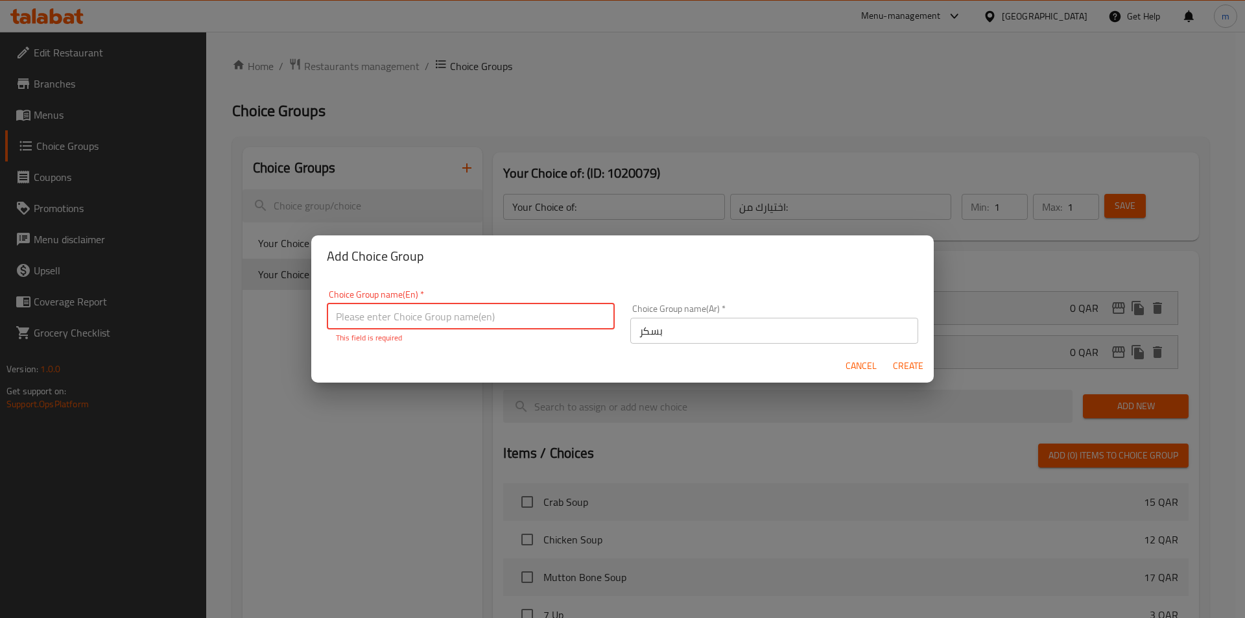
click at [583, 332] on p "This field is required" at bounding box center [471, 338] width 270 height 12
click at [541, 318] on input "text" at bounding box center [471, 316] width 288 height 26
type input "Your Choice of:00"
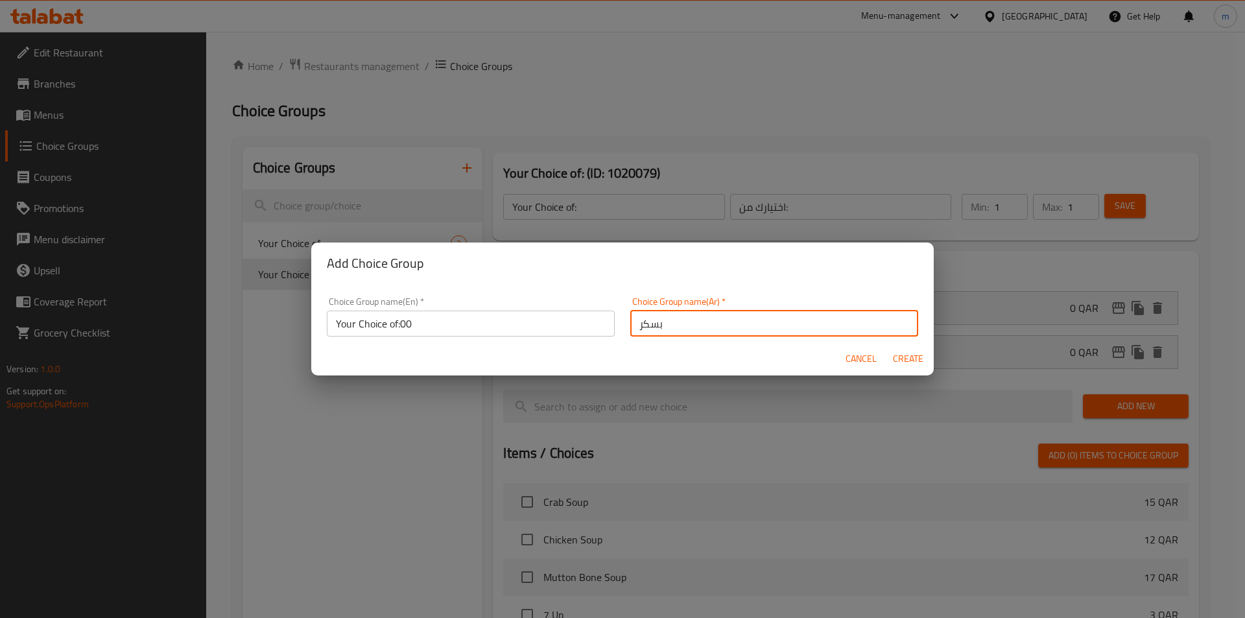
click at [708, 324] on input "بسكر" at bounding box center [774, 323] width 288 height 26
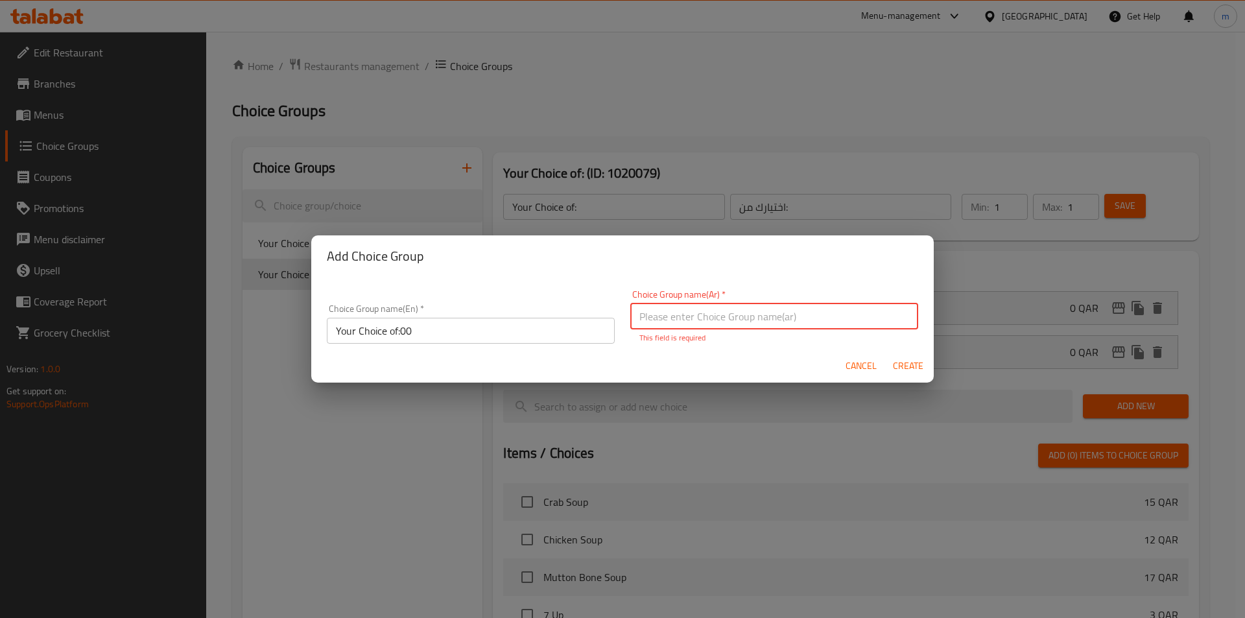
click at [708, 324] on input "text" at bounding box center [774, 316] width 288 height 26
type input "اختيارك من:"
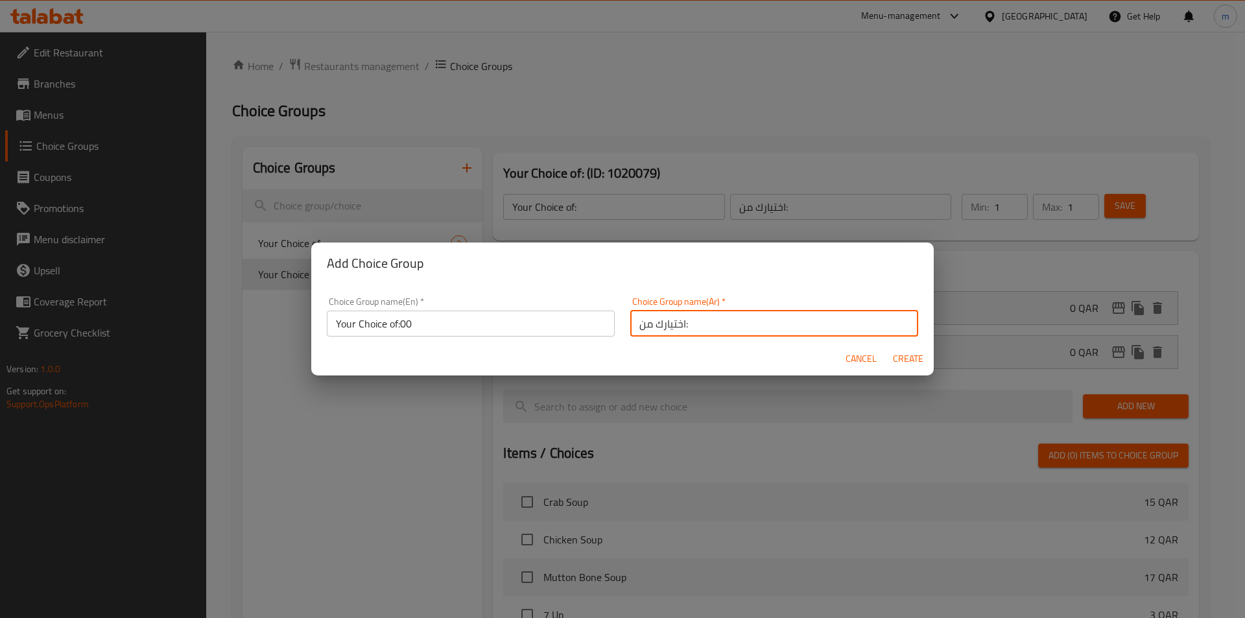
click at [516, 316] on input "Your Choice of:00" at bounding box center [471, 323] width 288 height 26
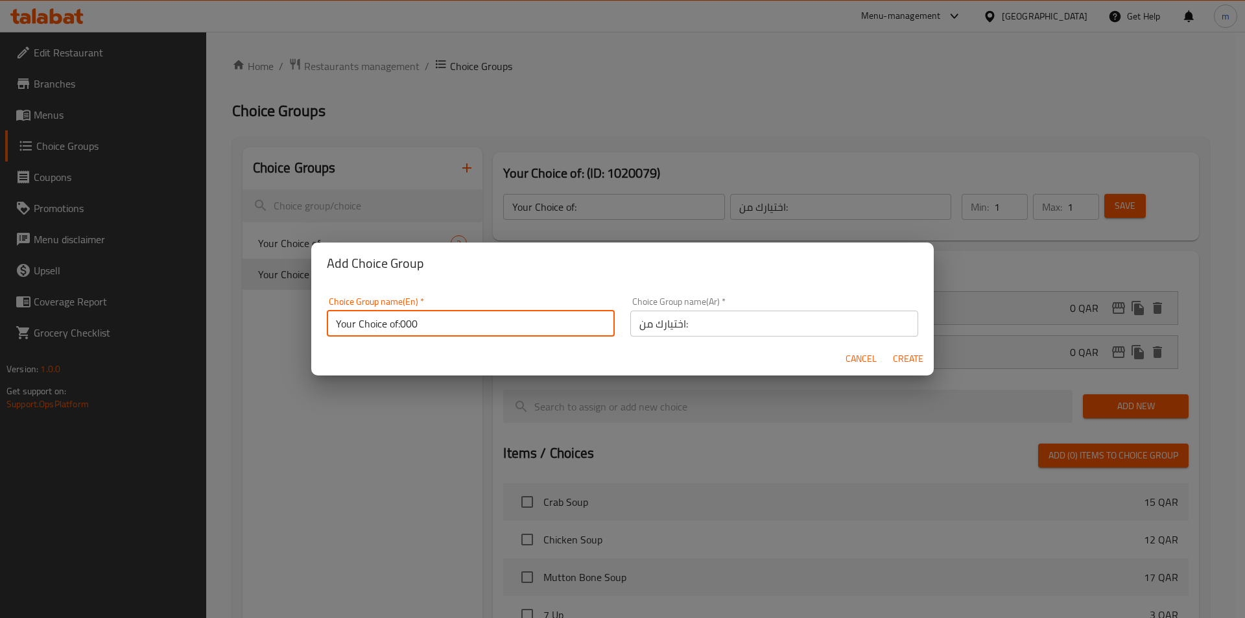
type input "Your Choice of:000"
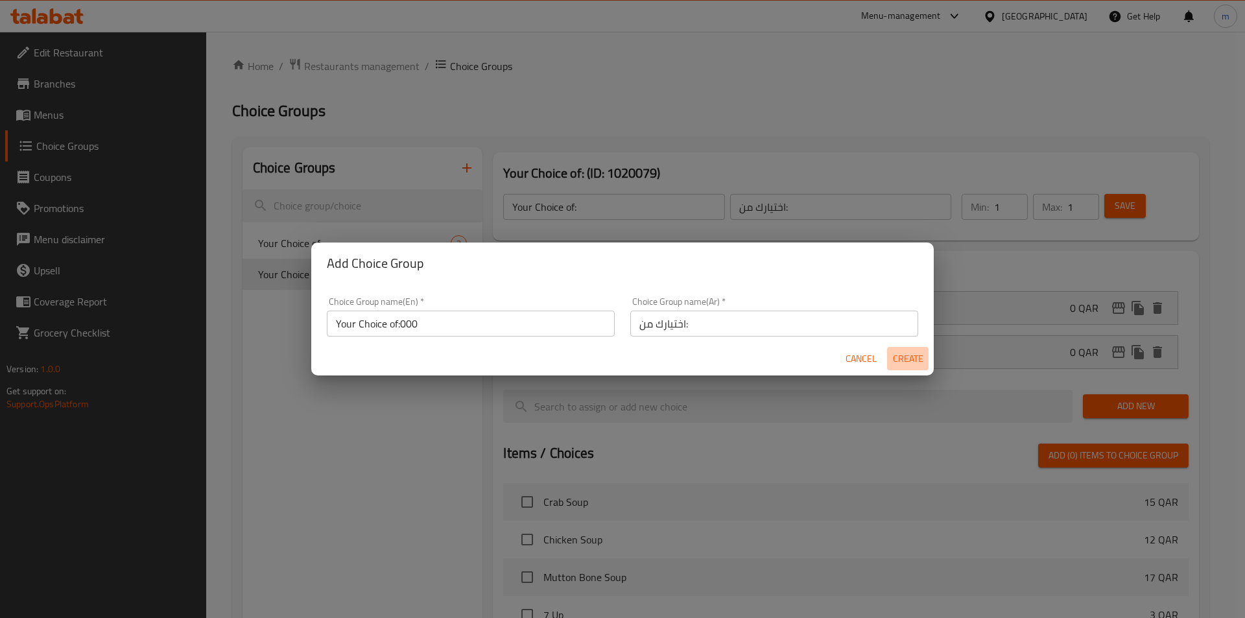
click at [906, 358] on span "Create" at bounding box center [907, 359] width 31 height 16
type input "Your Choice of:000"
type input "0"
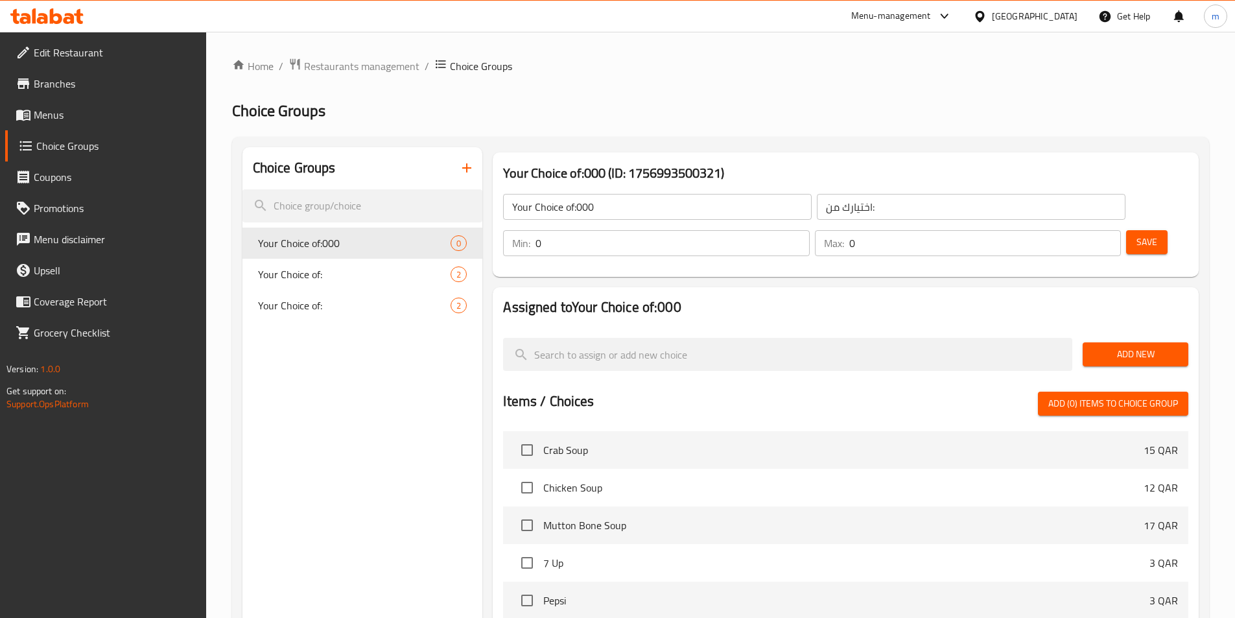
click at [681, 211] on input "Your Choice of:000" at bounding box center [657, 207] width 309 height 26
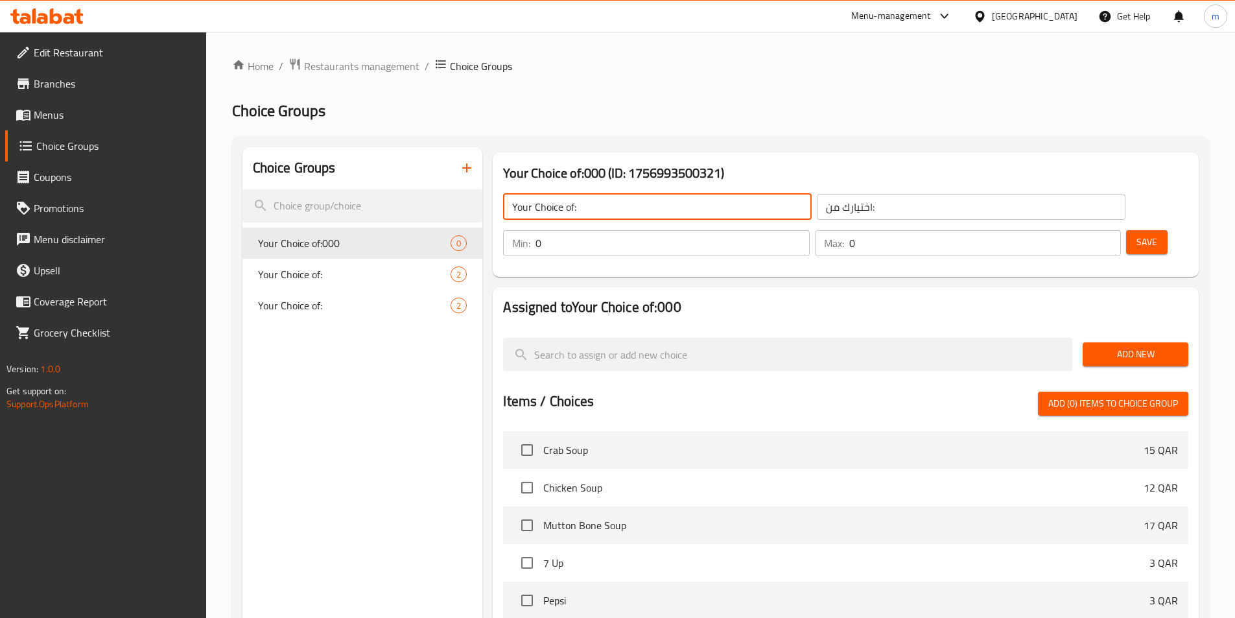
type input "Your Choice of:"
click at [874, 213] on input "اختيارك من:" at bounding box center [971, 207] width 309 height 26
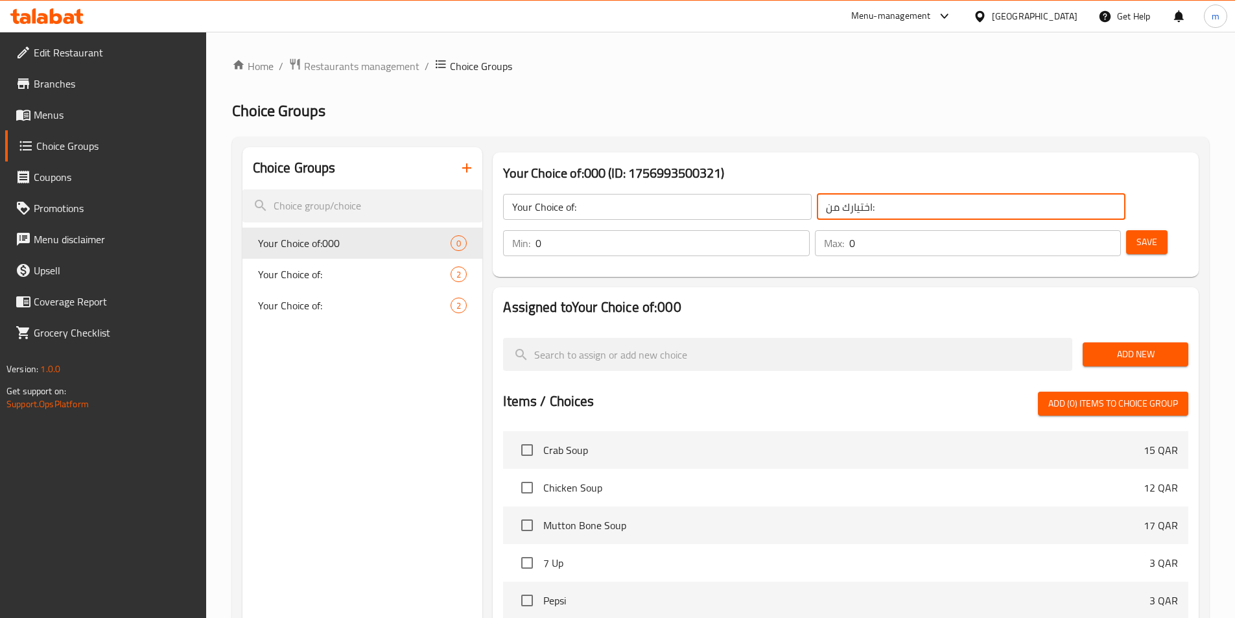
click at [809, 230] on input "0" at bounding box center [672, 243] width 274 height 26
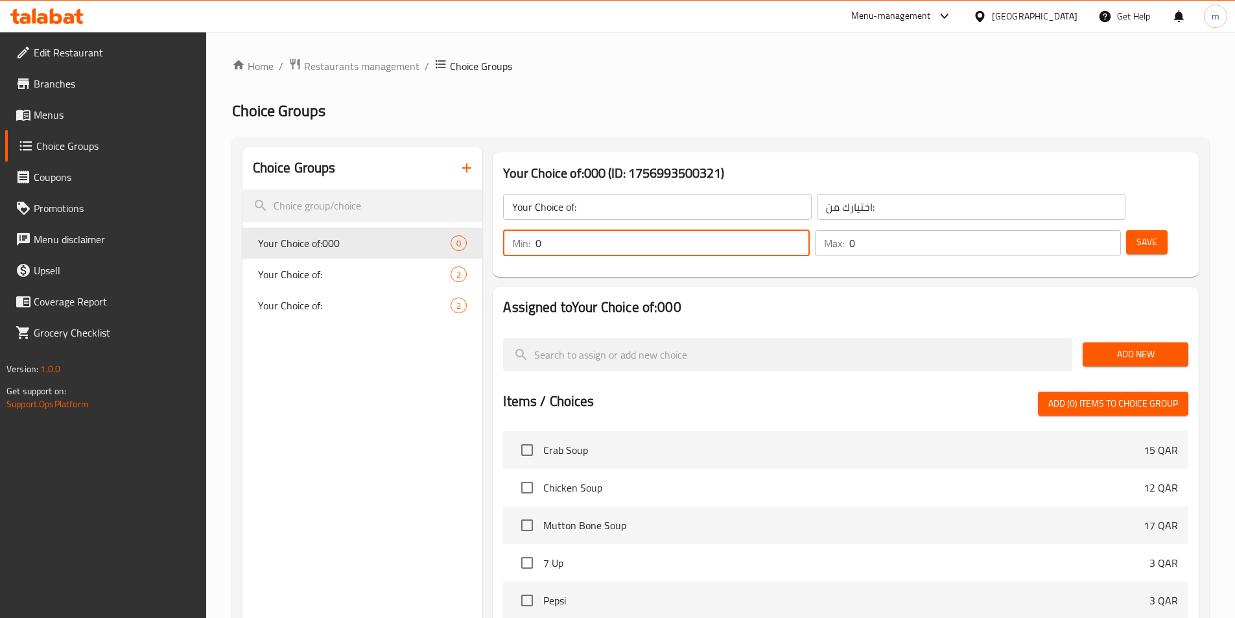
click at [809, 230] on input "0" at bounding box center [672, 243] width 274 height 26
type input "1"
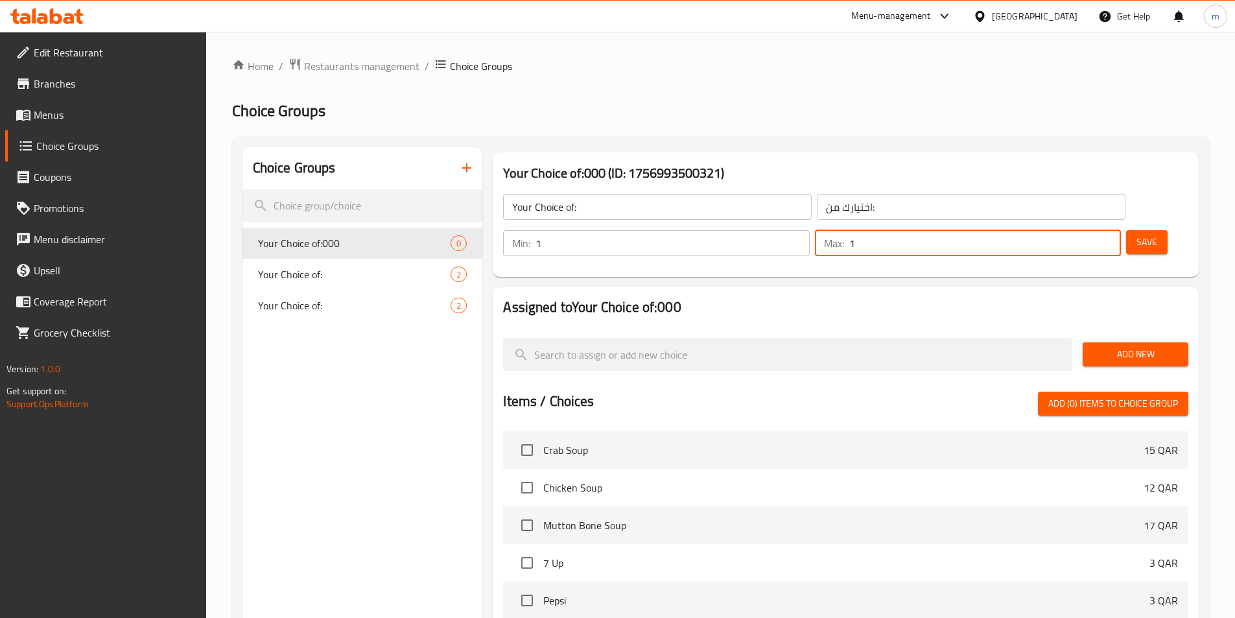
type input "1"
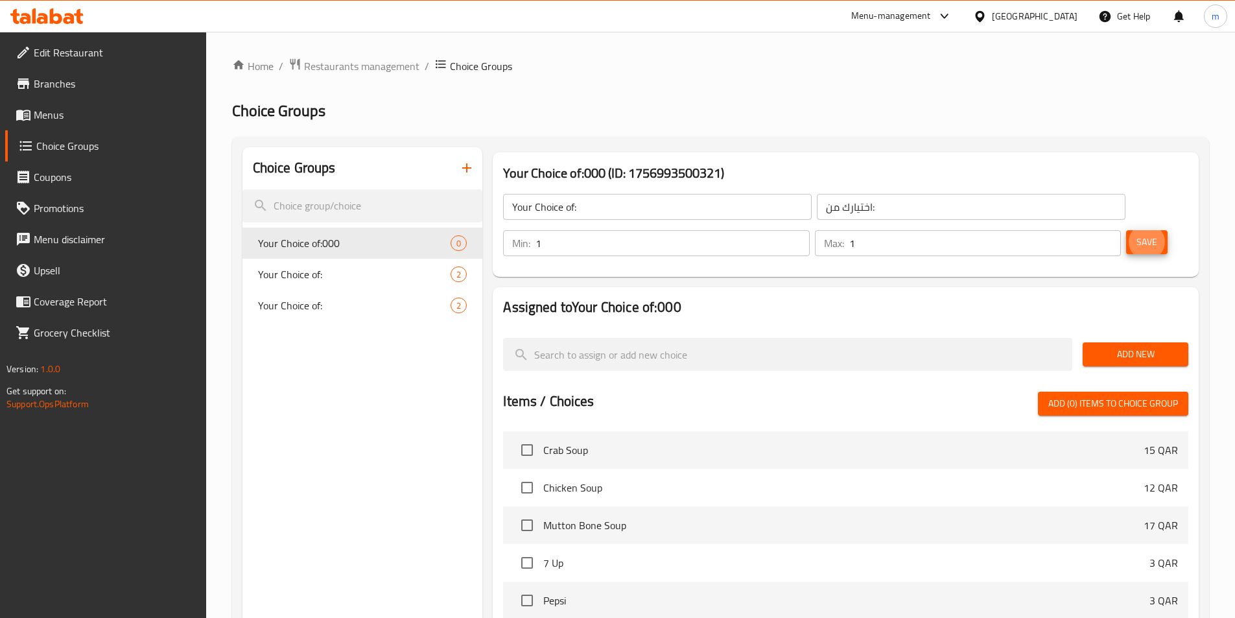
click at [1126, 230] on button "Save" at bounding box center [1146, 242] width 41 height 24
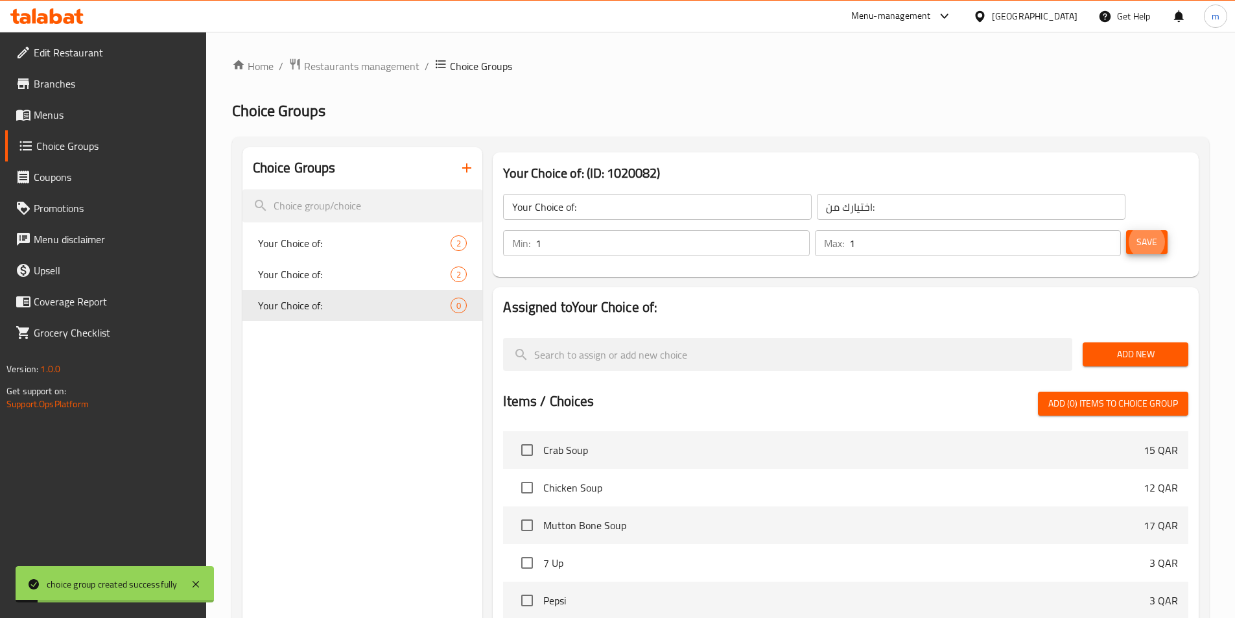
click at [1117, 346] on span "Add New" at bounding box center [1135, 354] width 85 height 16
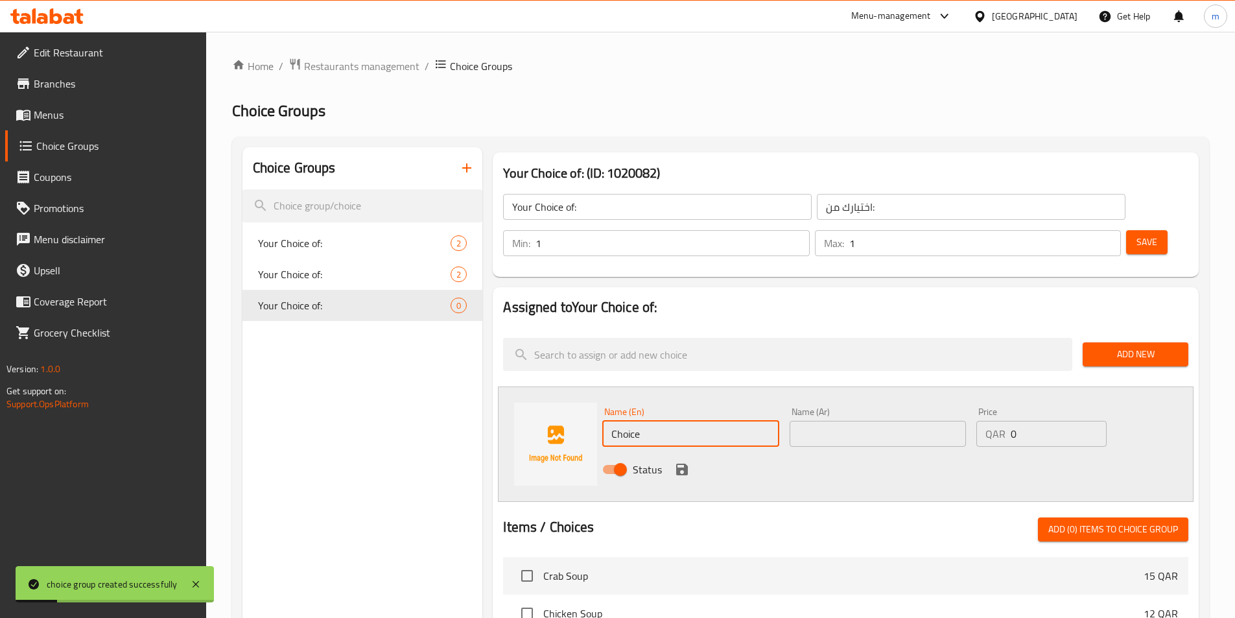
click at [675, 421] on input "Choice" at bounding box center [690, 434] width 176 height 26
type input "ف"
type input "E"
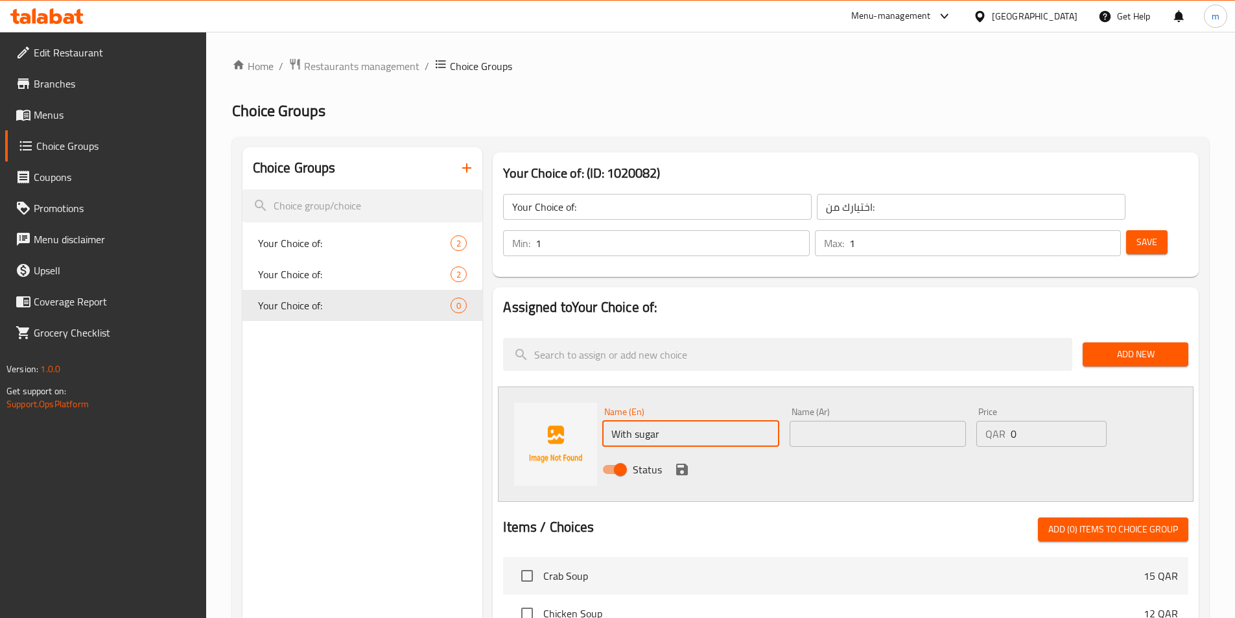
type input "With sugar"
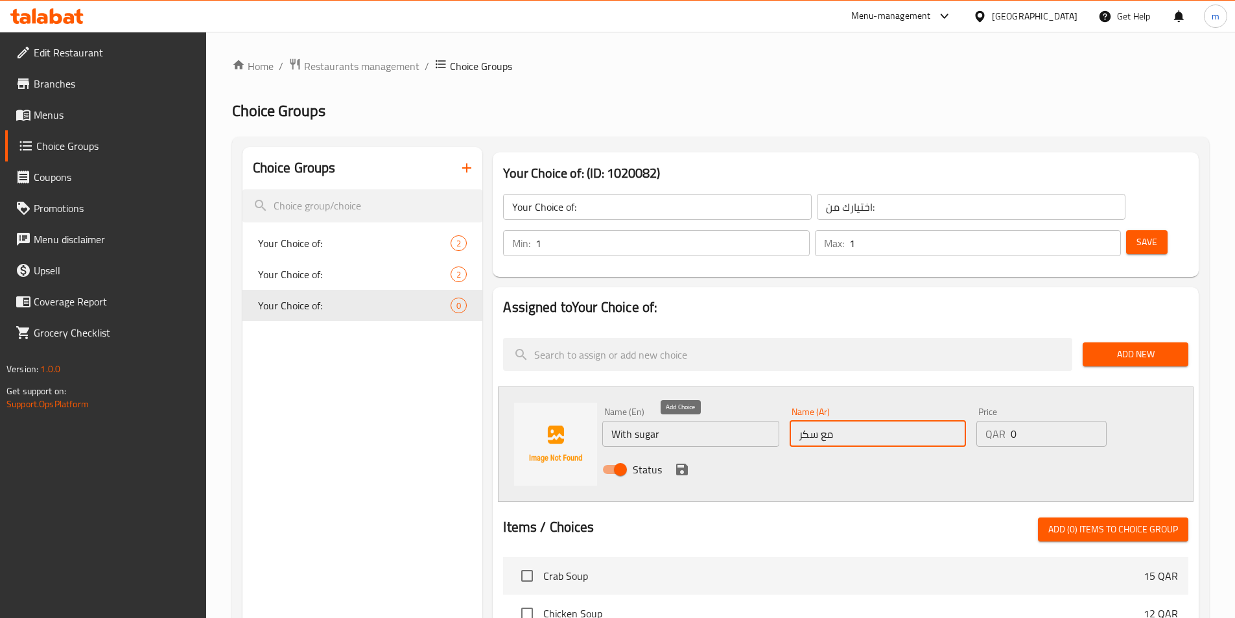
type input "مع سكر"
click at [676, 463] on icon "save" at bounding box center [682, 469] width 12 height 12
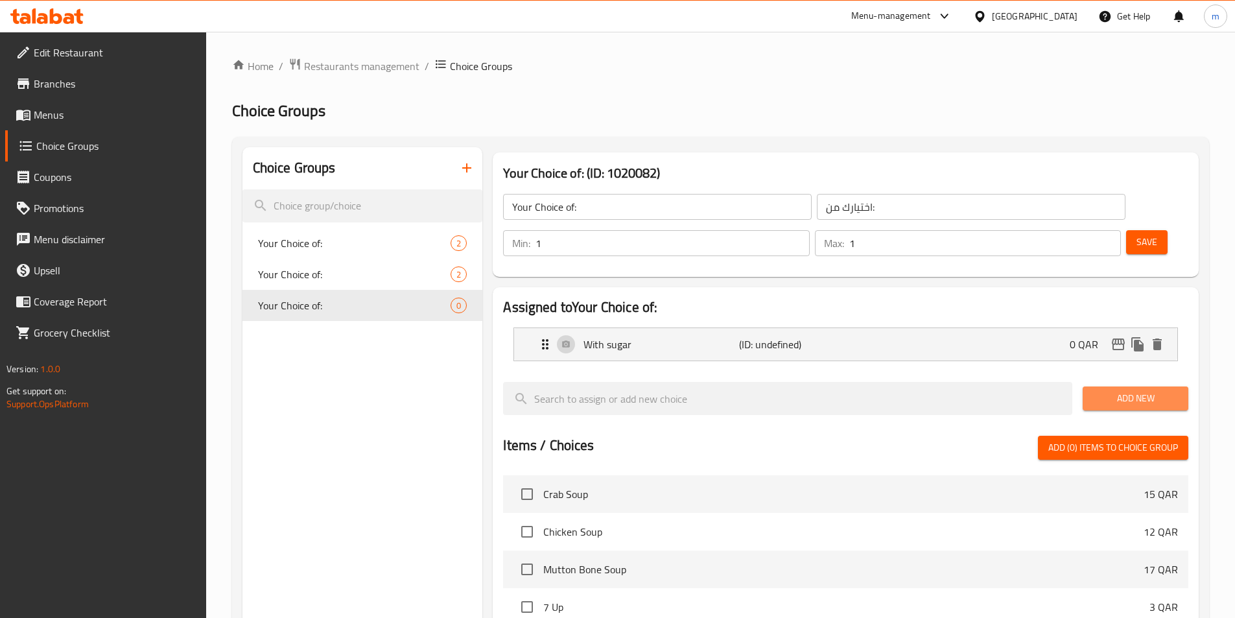
click at [1149, 390] on span "Add New" at bounding box center [1135, 398] width 85 height 16
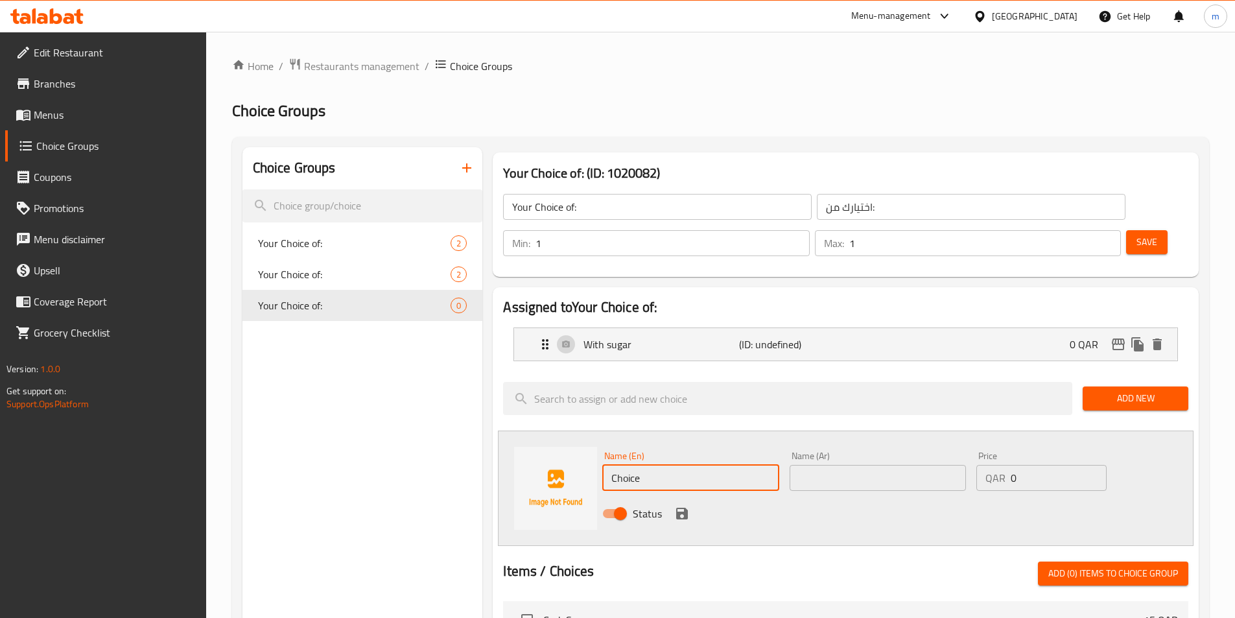
click at [688, 465] on input "Choice" at bounding box center [690, 478] width 176 height 26
type input "ف"
type input "Without Sugar"
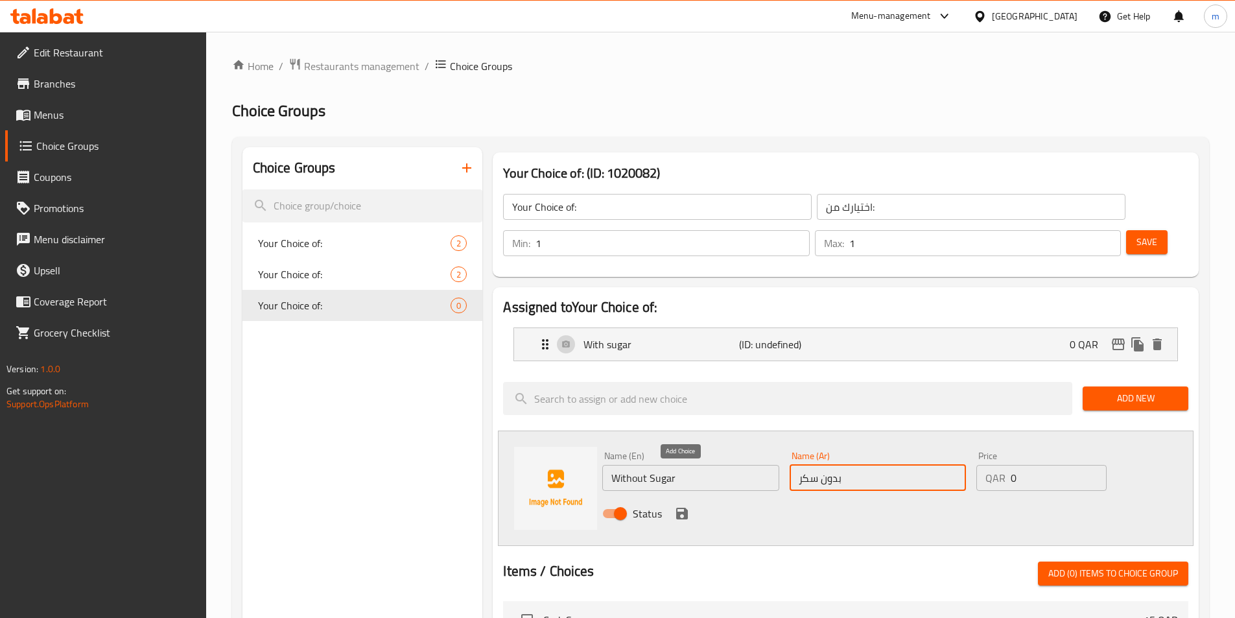
type input "بدون سكر"
drag, startPoint x: 677, startPoint y: 480, endPoint x: 687, endPoint y: 480, distance: 10.4
click at [679, 508] on icon "save" at bounding box center [682, 514] width 12 height 12
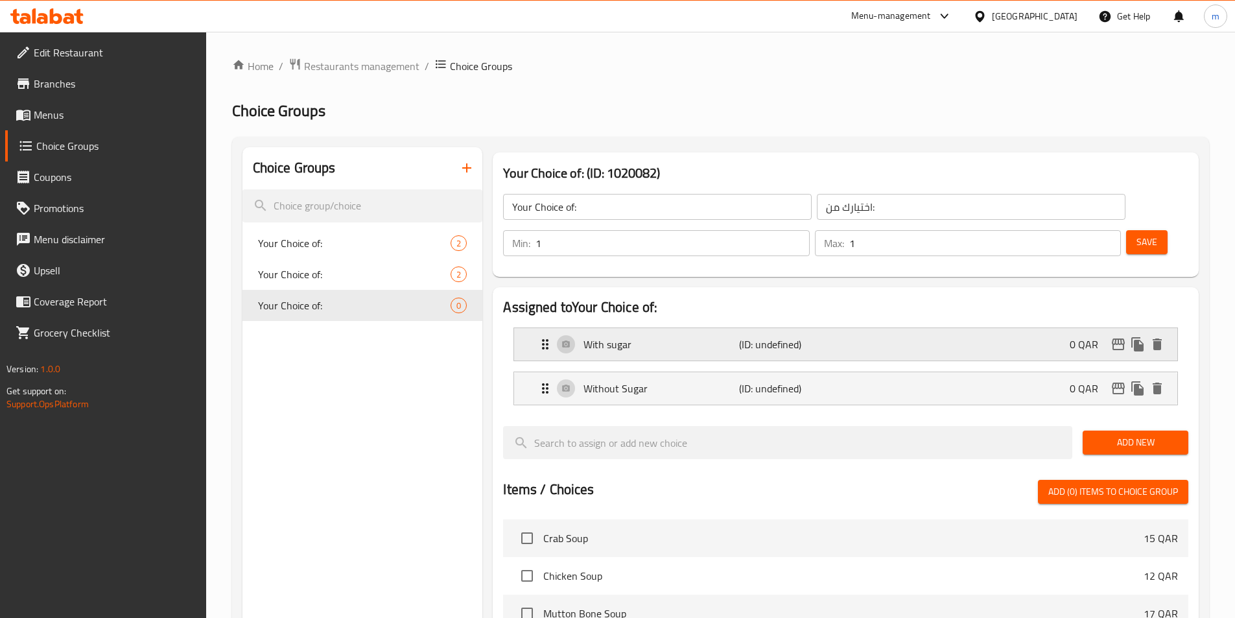
click at [675, 328] on div "With sugar (ID: undefined) 0 QAR" at bounding box center [849, 344] width 624 height 32
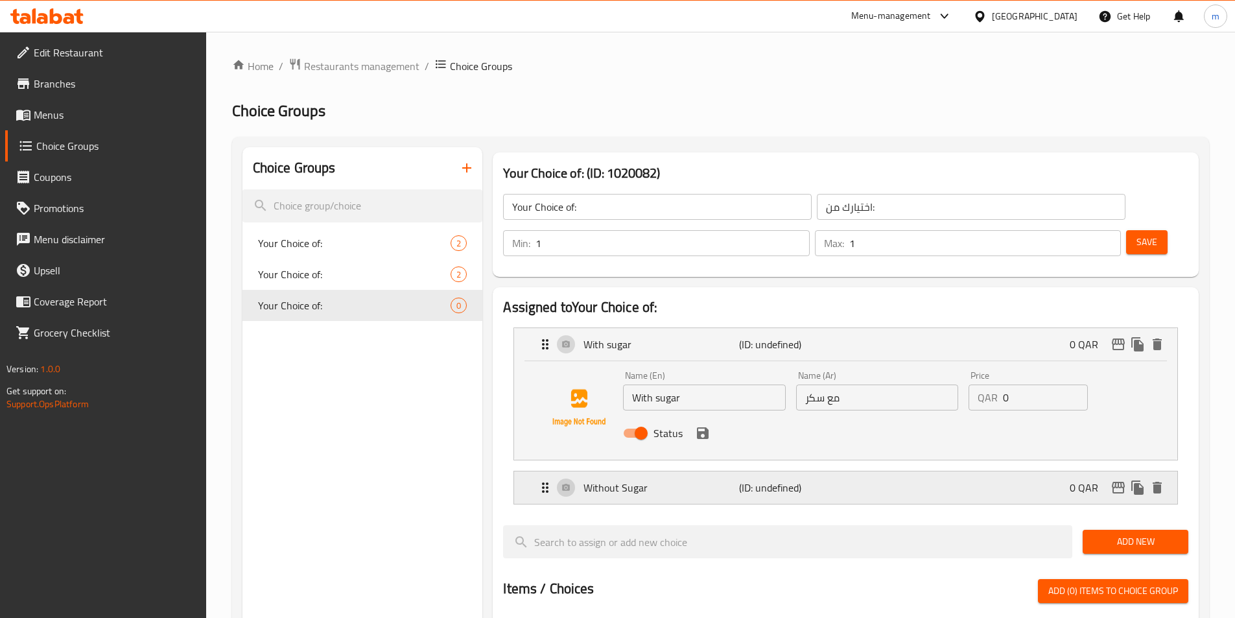
drag, startPoint x: 636, startPoint y: 441, endPoint x: 645, endPoint y: 442, distance: 9.1
click at [637, 480] on p "Without Sugar" at bounding box center [660, 488] width 155 height 16
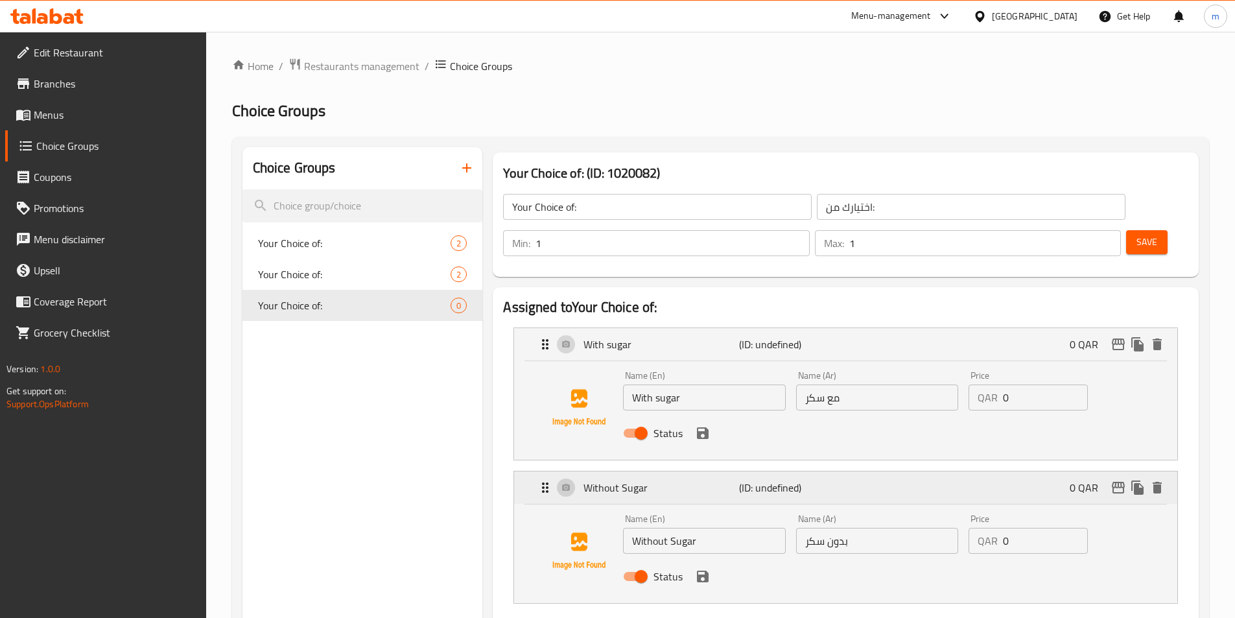
click at [635, 471] on div "Without Sugar (ID: undefined) 0 QAR" at bounding box center [849, 487] width 624 height 32
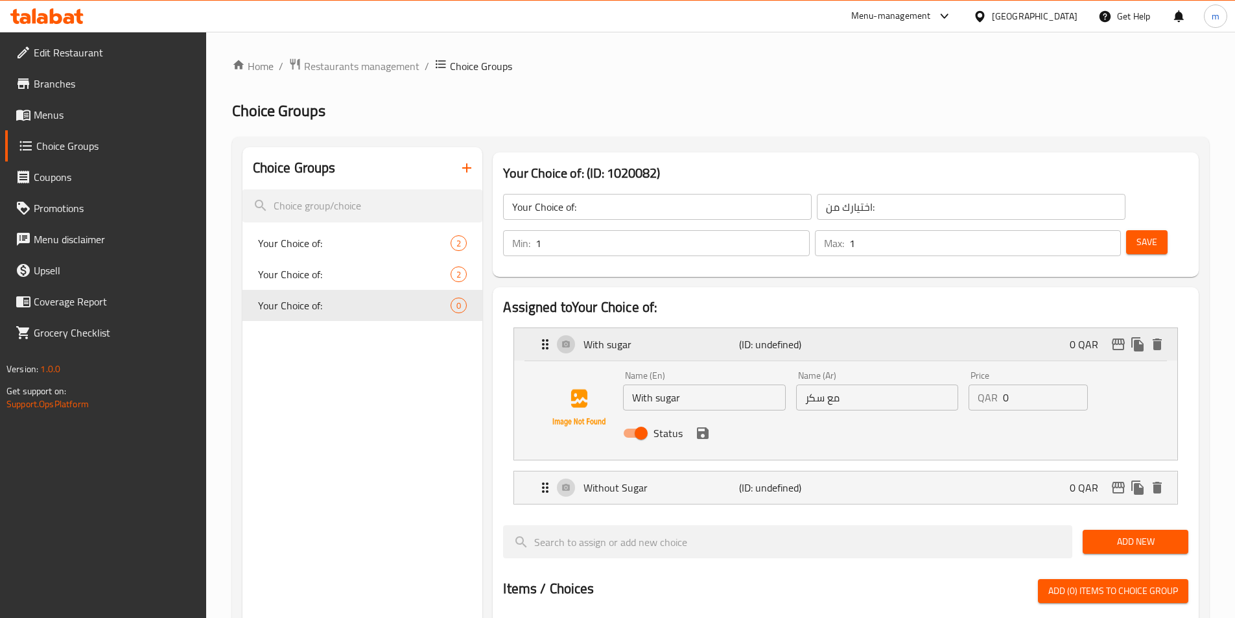
click at [632, 336] on p "With sugar" at bounding box center [660, 344] width 155 height 16
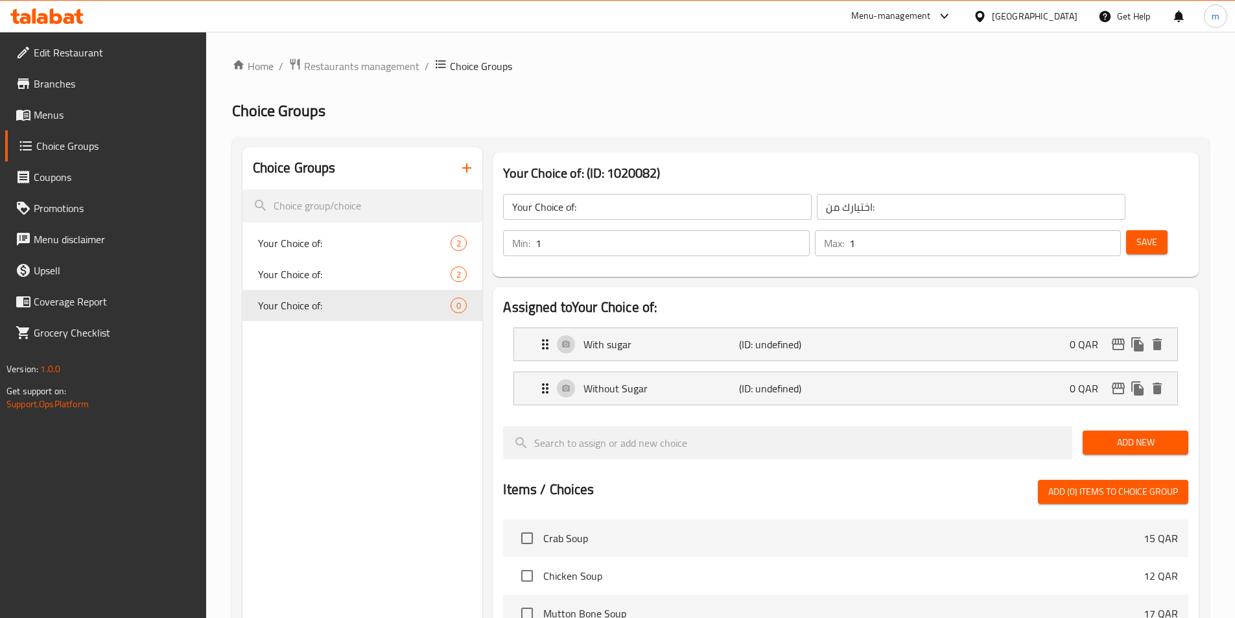
click at [1136, 230] on button "Save" at bounding box center [1146, 242] width 41 height 24
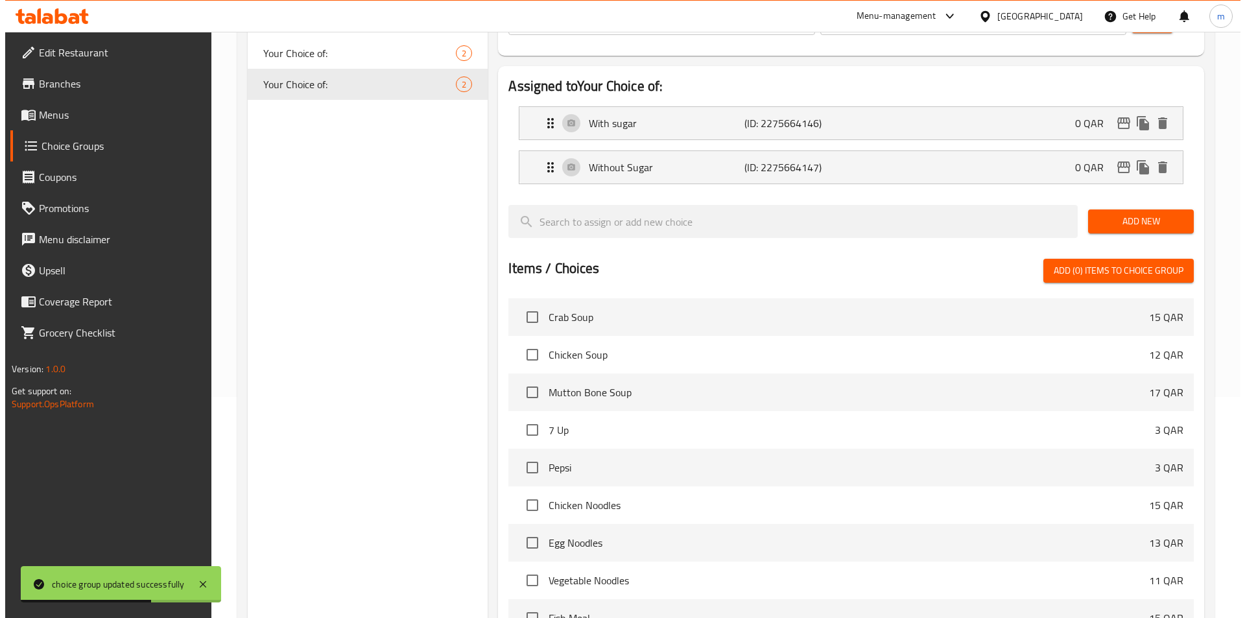
scroll to position [373, 0]
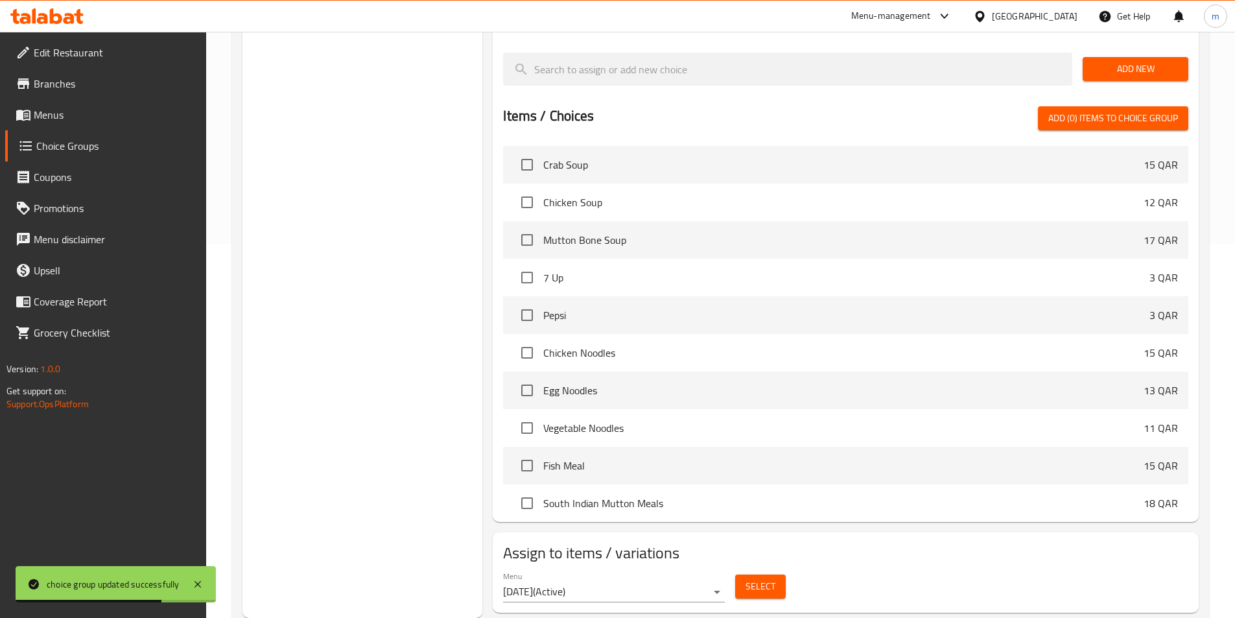
click at [753, 578] on span "Select" at bounding box center [760, 586] width 30 height 16
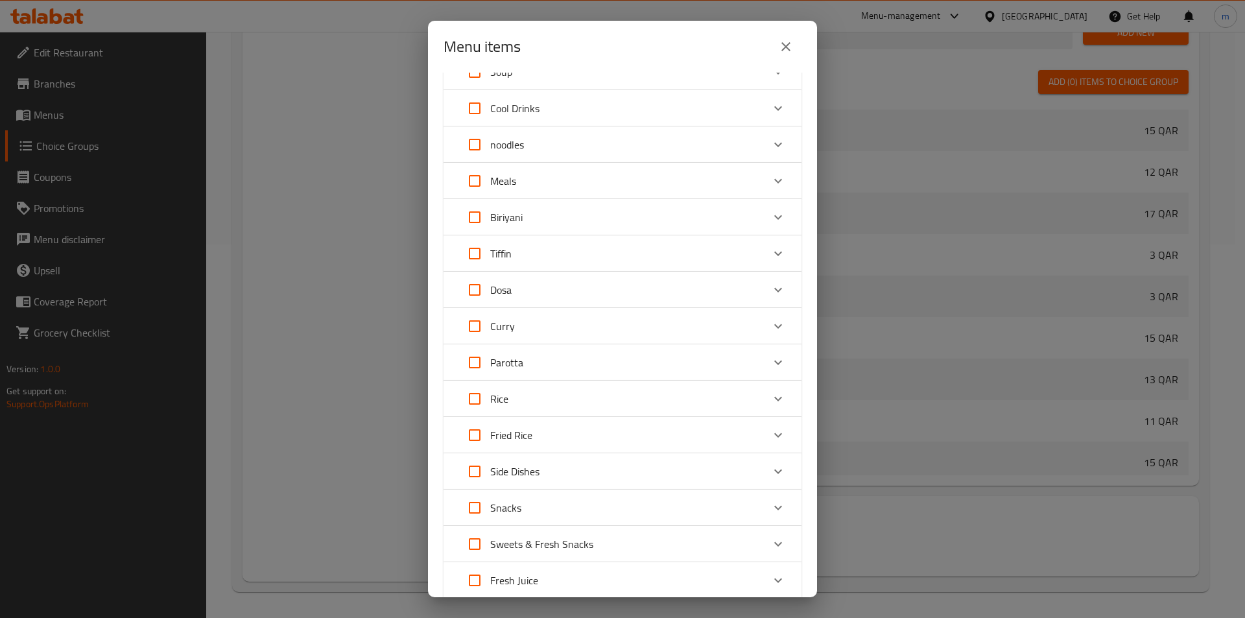
scroll to position [151, 0]
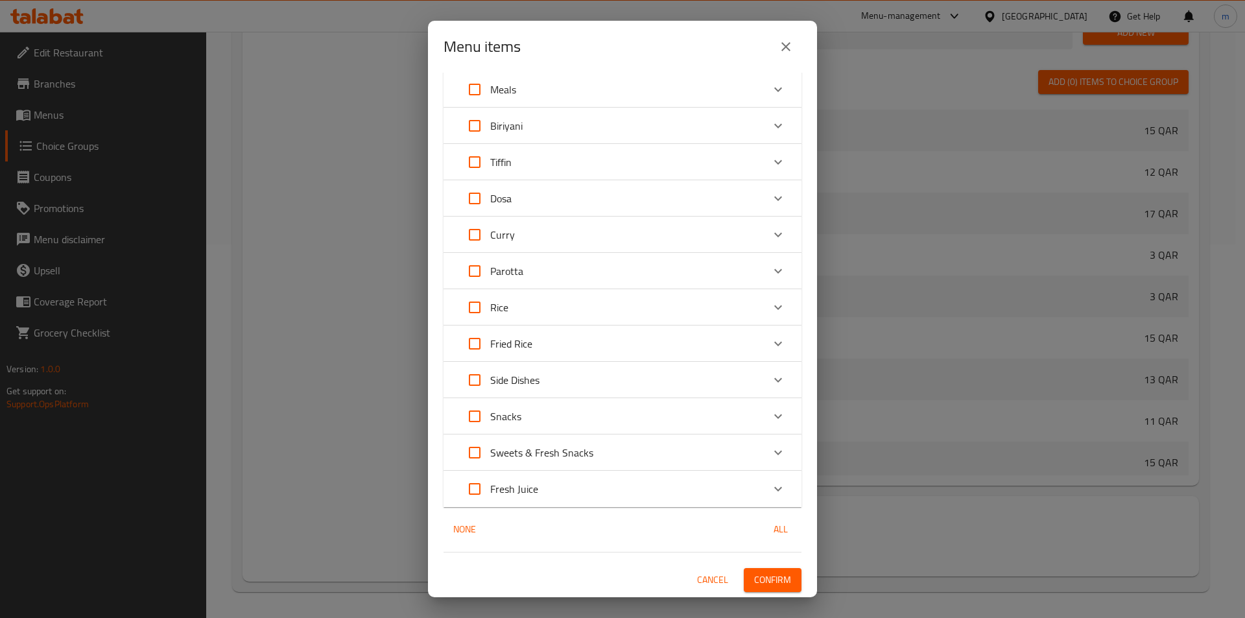
click at [733, 494] on div "Fresh Juice" at bounding box center [610, 488] width 303 height 31
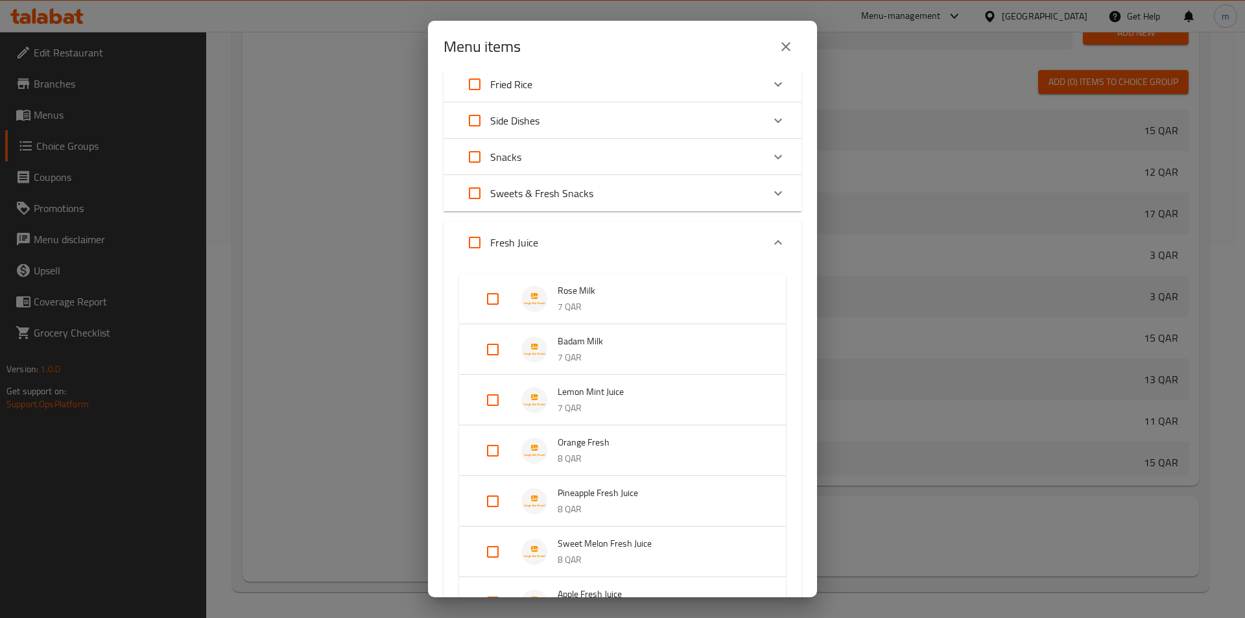
click at [651, 441] on span "Orange Fresh" at bounding box center [658, 442] width 202 height 16
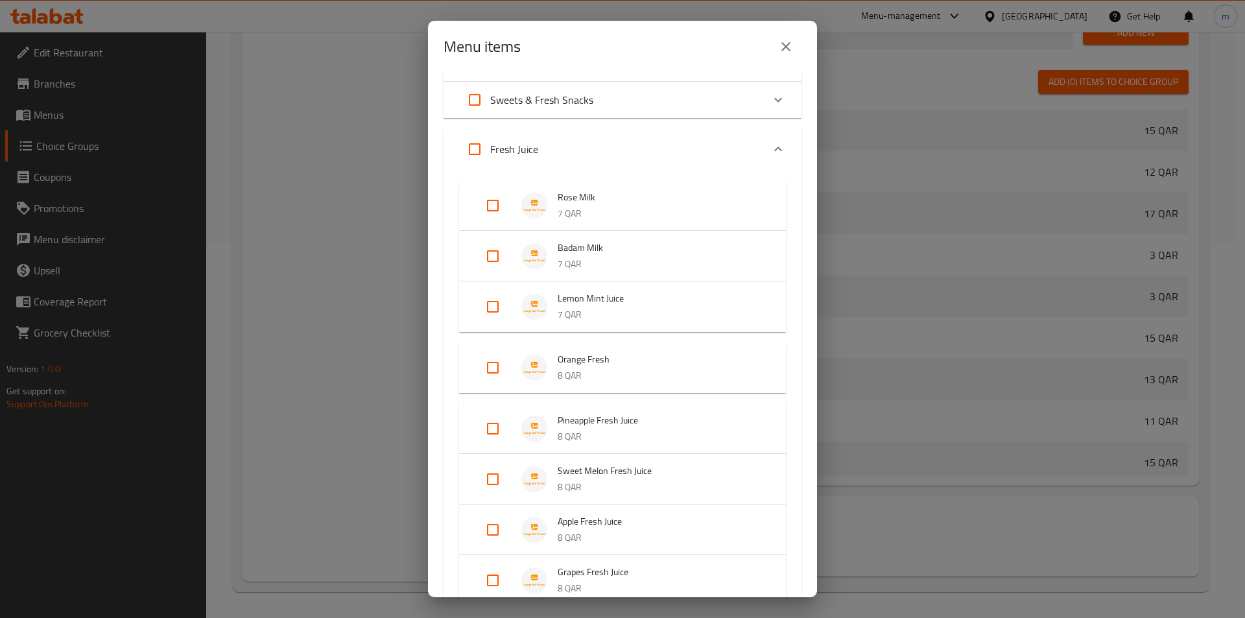
scroll to position [605, 0]
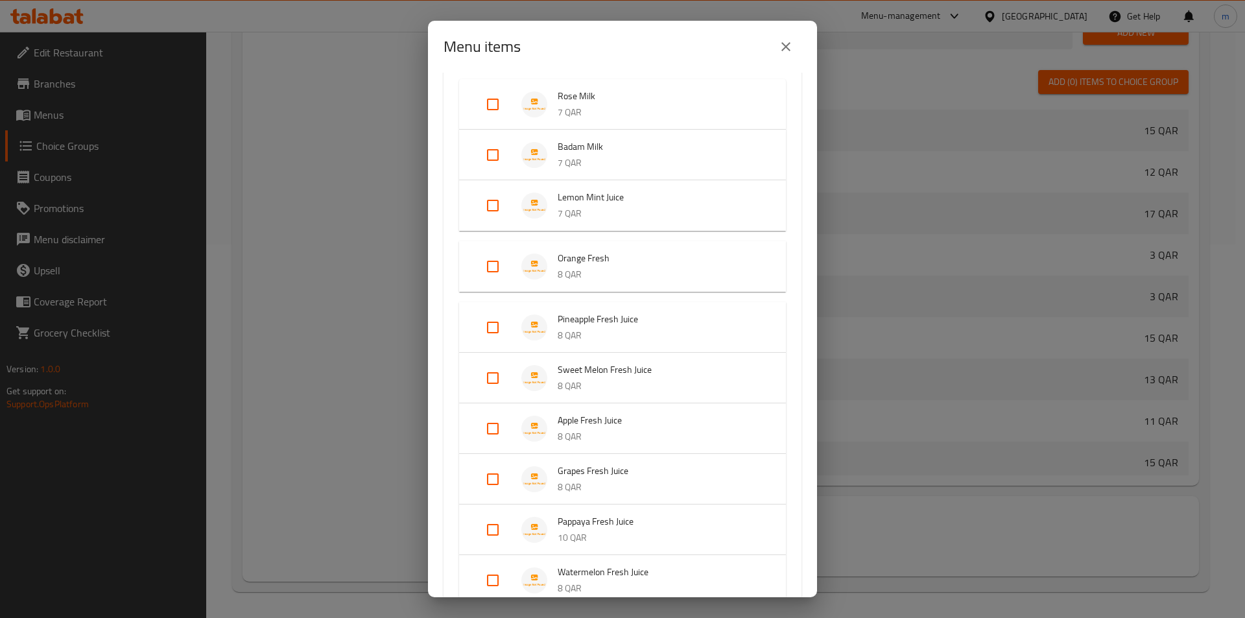
click at [487, 271] on input "Expand" at bounding box center [492, 266] width 31 height 31
checkbox input "true"
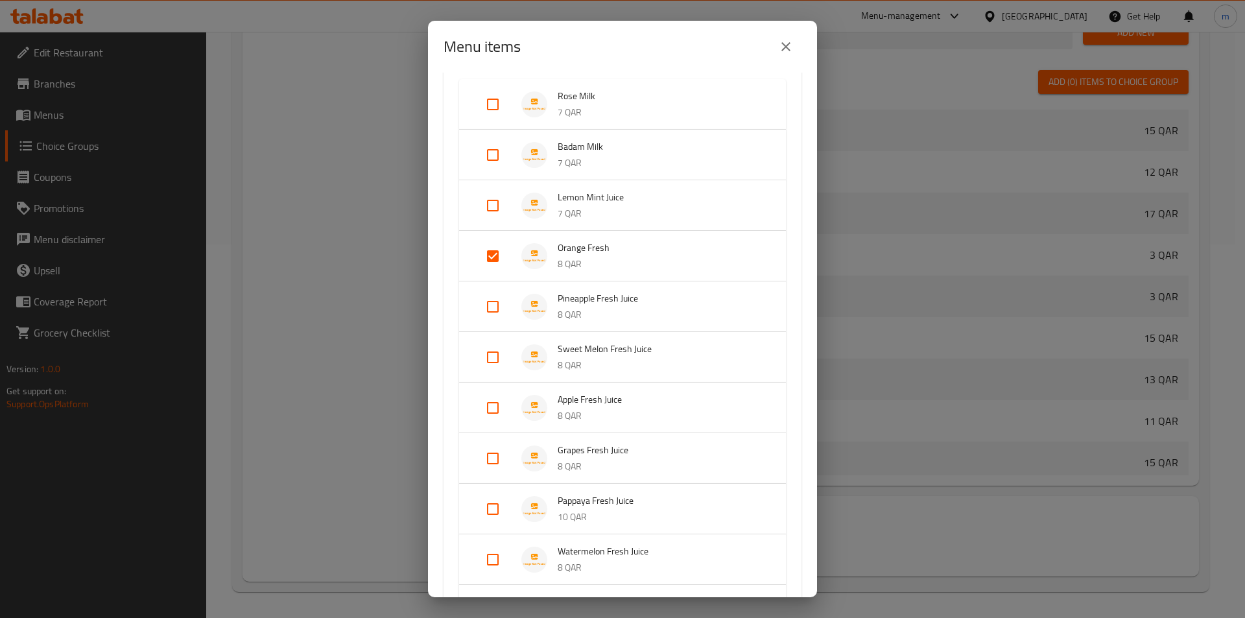
scroll to position [855, 0]
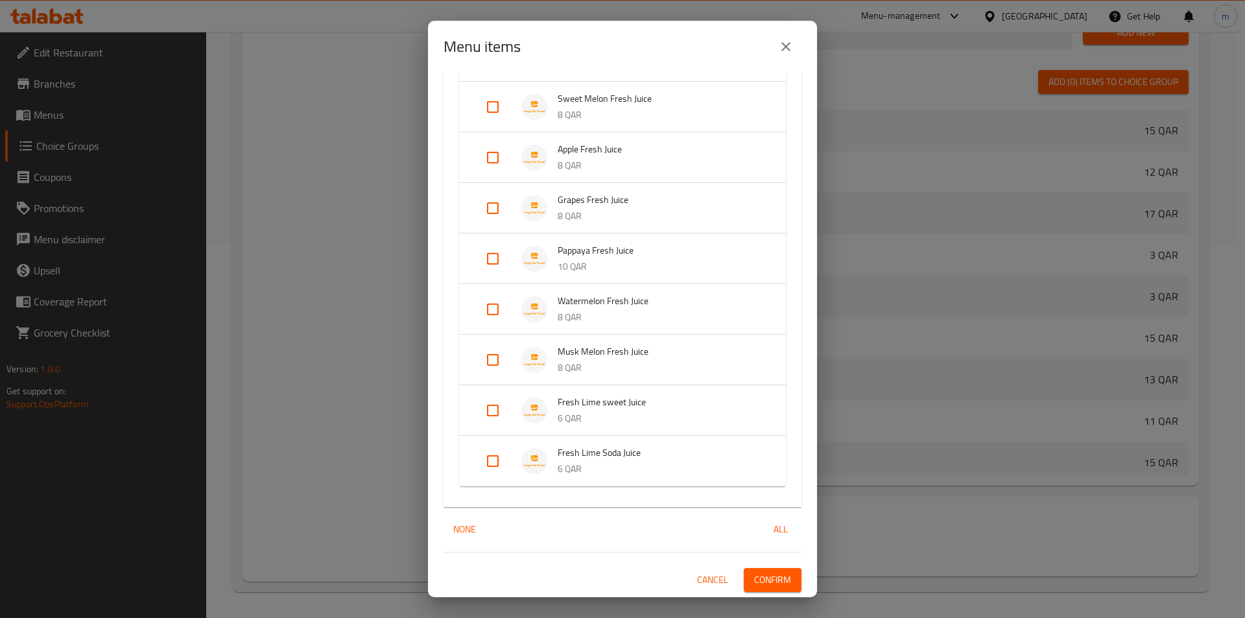
click at [490, 459] on input "Expand" at bounding box center [492, 460] width 31 height 31
checkbox input "true"
click at [487, 417] on input "Expand" at bounding box center [492, 410] width 31 height 31
checkbox input "true"
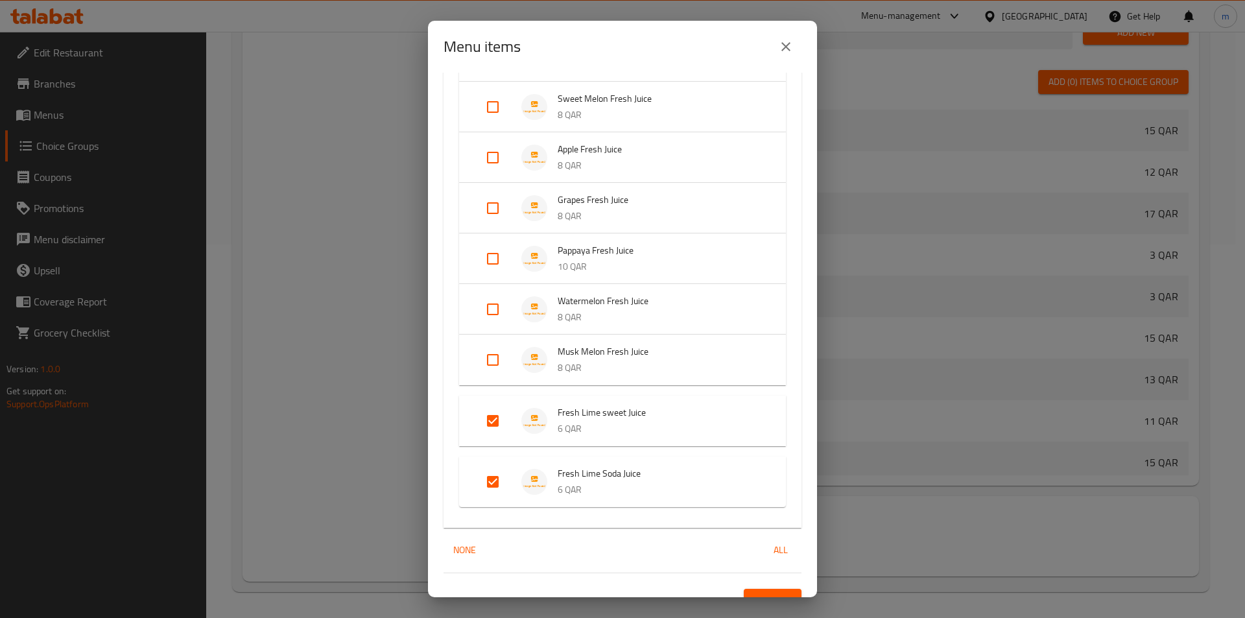
click at [493, 345] on input "Expand" at bounding box center [492, 359] width 31 height 31
checkbox input "true"
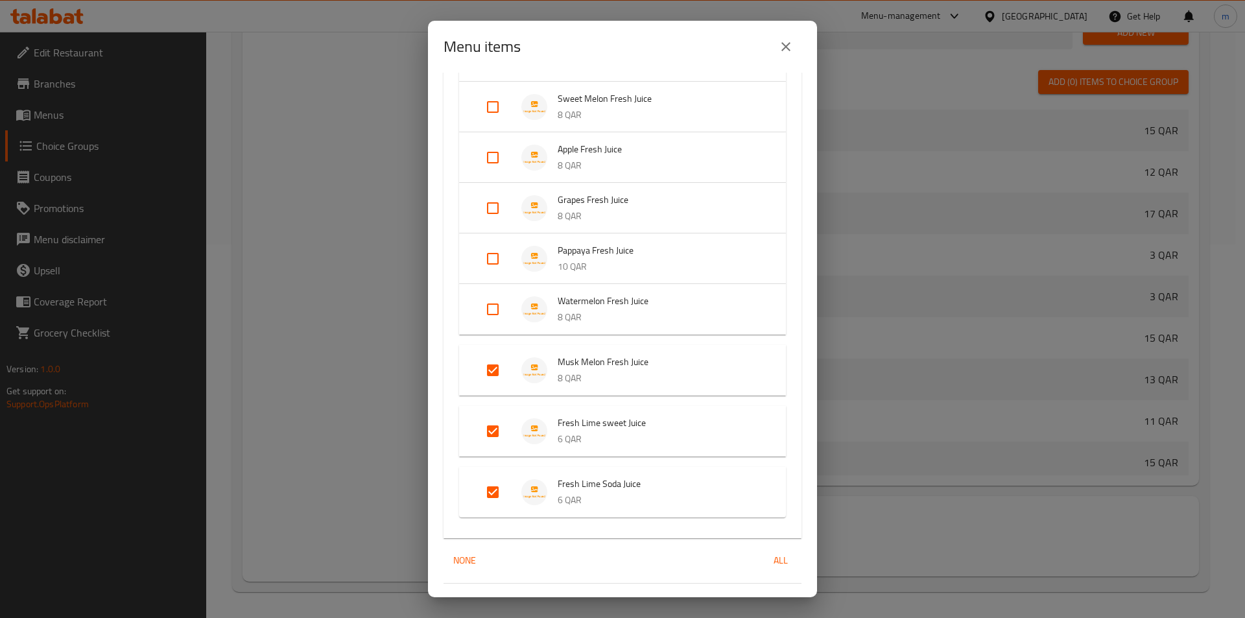
click at [482, 312] on input "Expand" at bounding box center [492, 309] width 31 height 31
checkbox input "true"
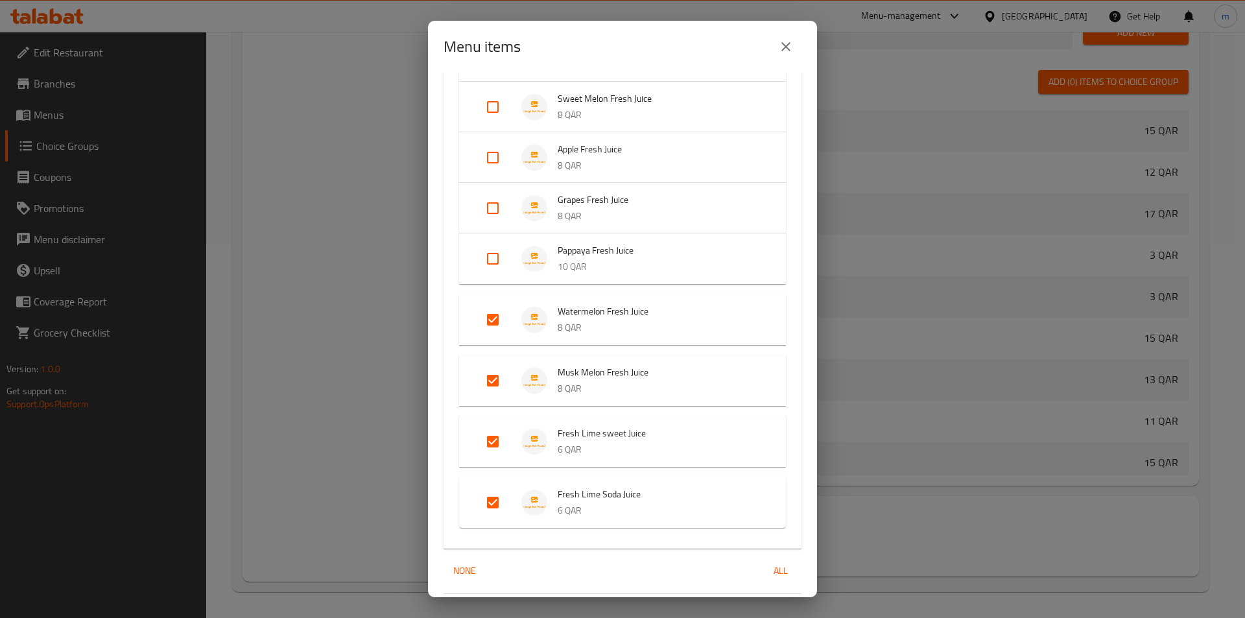
click at [504, 250] on input "Expand" at bounding box center [492, 258] width 31 height 31
checkbox input "true"
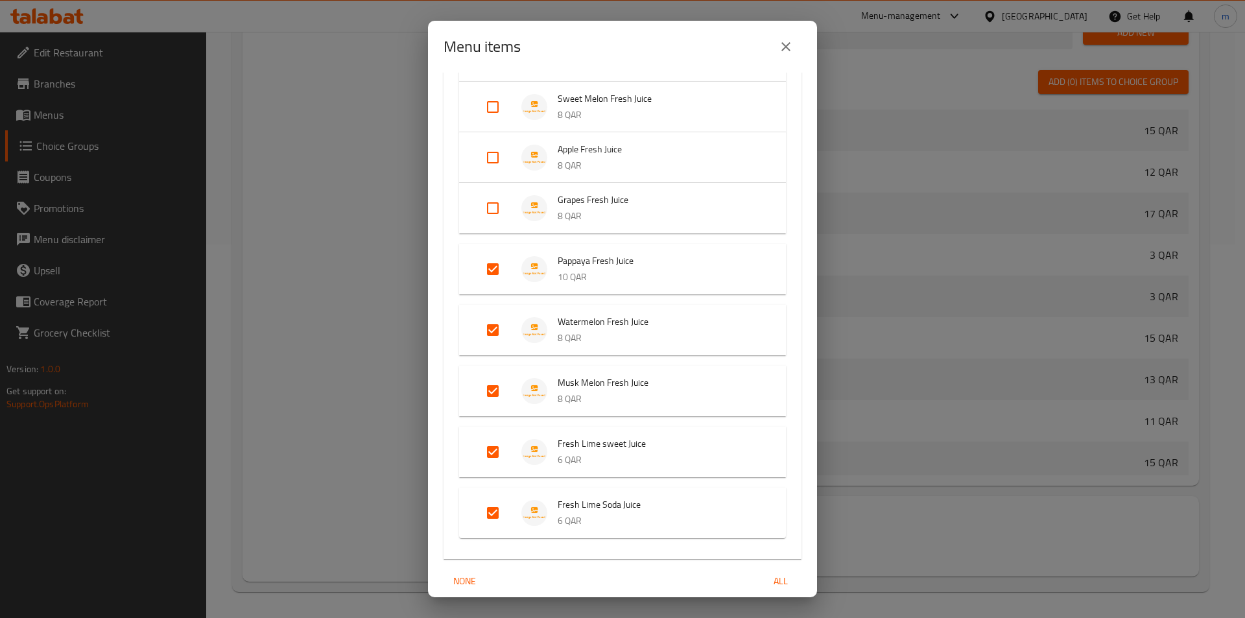
click at [488, 208] on input "Expand" at bounding box center [492, 208] width 31 height 31
checkbox input "true"
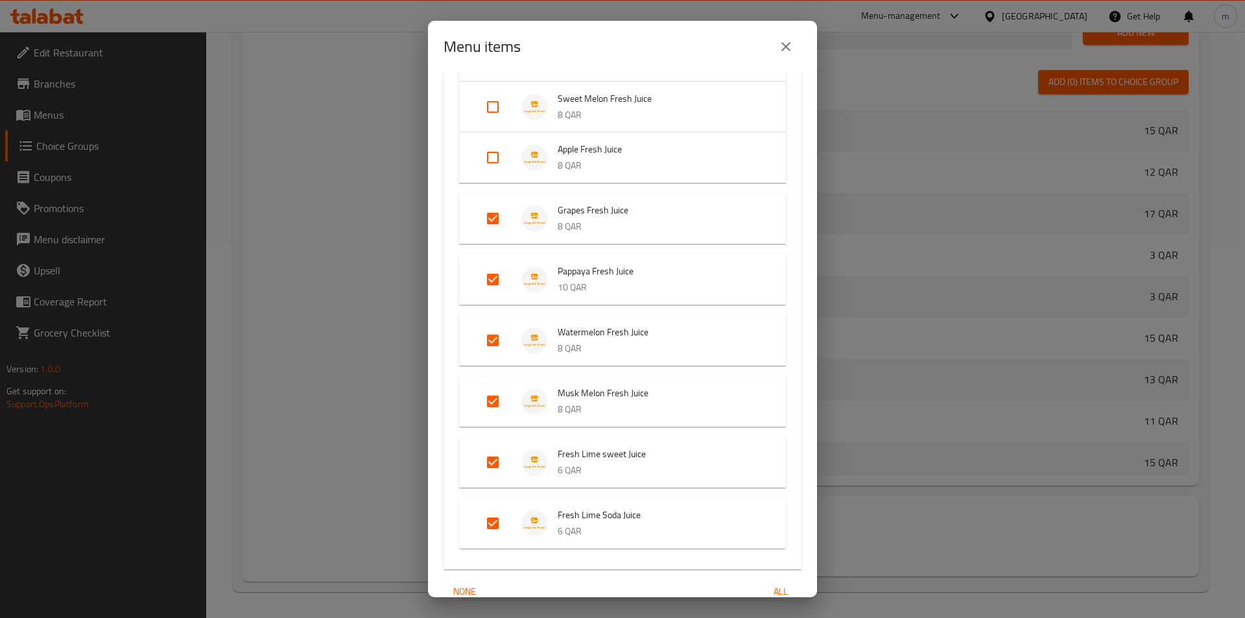
click at [494, 167] on input "Expand" at bounding box center [492, 157] width 31 height 31
checkbox input "true"
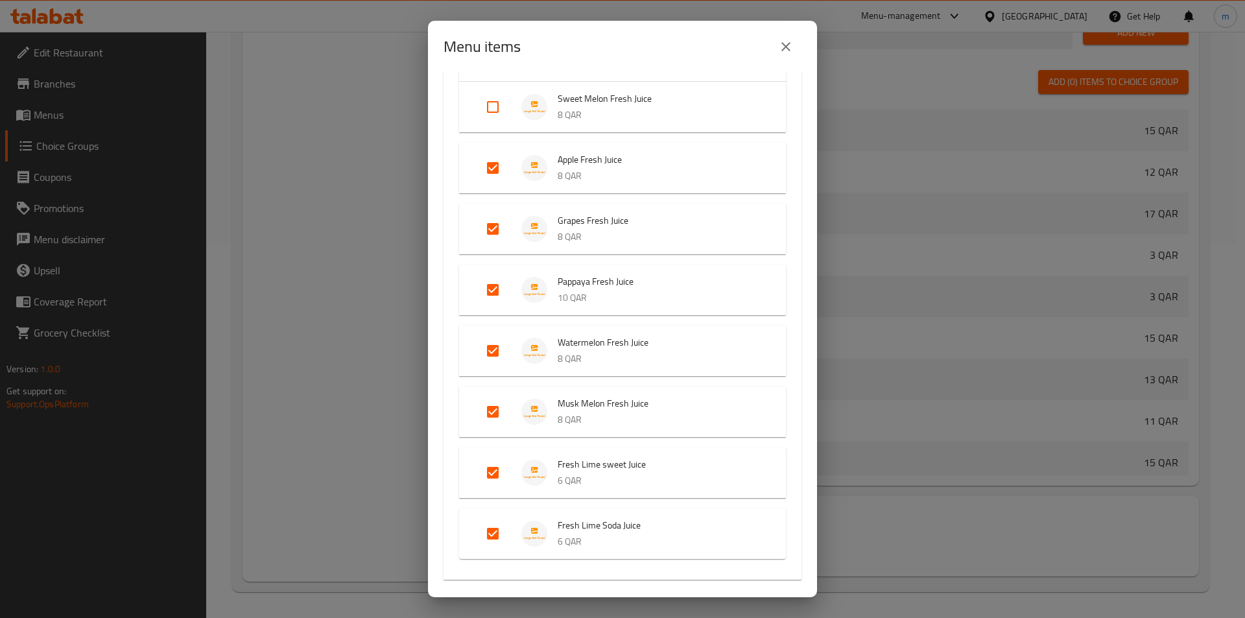
click at [486, 100] on input "Expand" at bounding box center [492, 106] width 31 height 31
checkbox input "true"
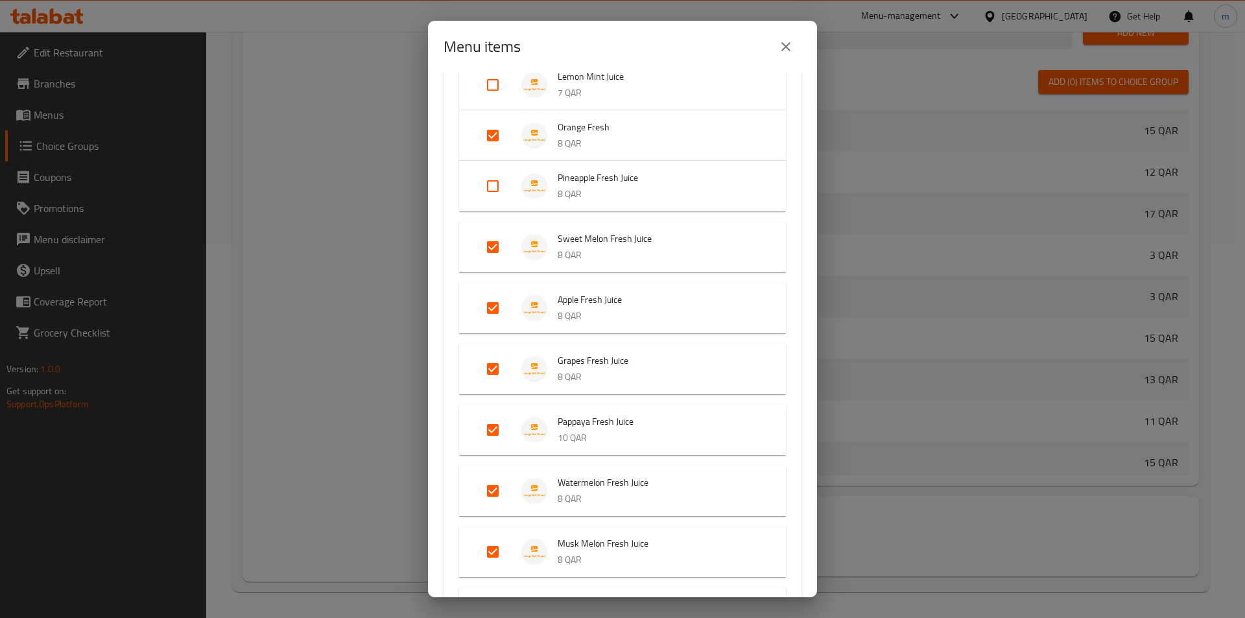
click at [497, 193] on input "Expand" at bounding box center [492, 185] width 31 height 31
checkbox input "true"
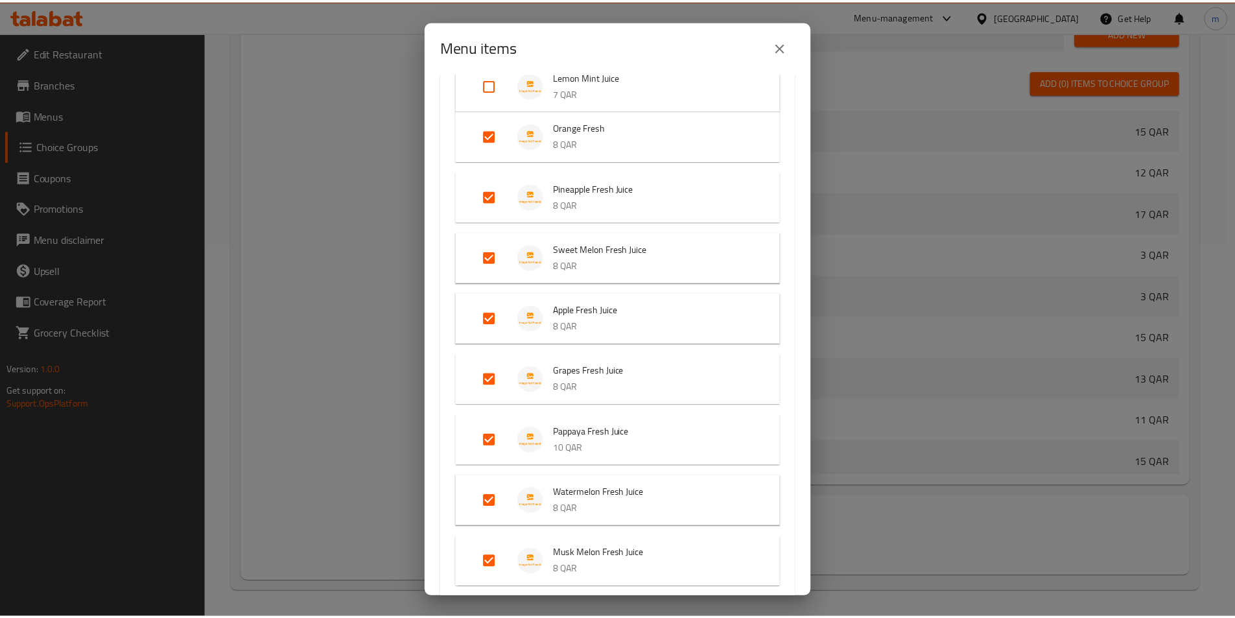
scroll to position [948, 0]
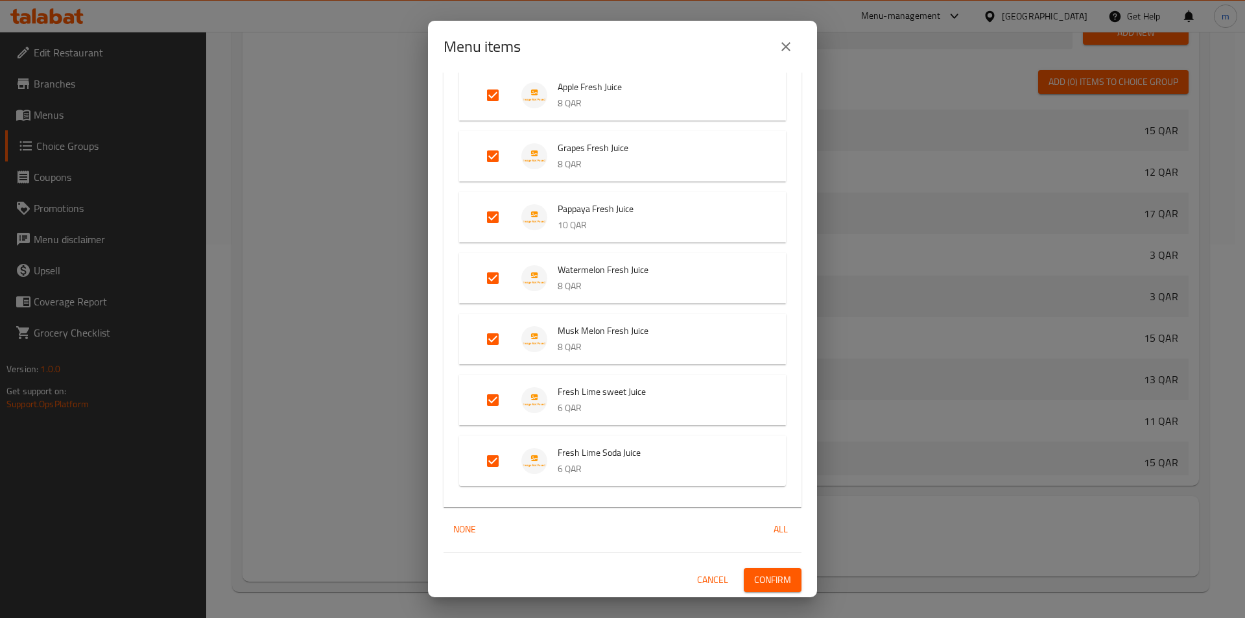
click at [482, 464] on input "Expand" at bounding box center [492, 460] width 31 height 31
checkbox input "false"
click at [771, 583] on span "Confirm" at bounding box center [772, 580] width 37 height 16
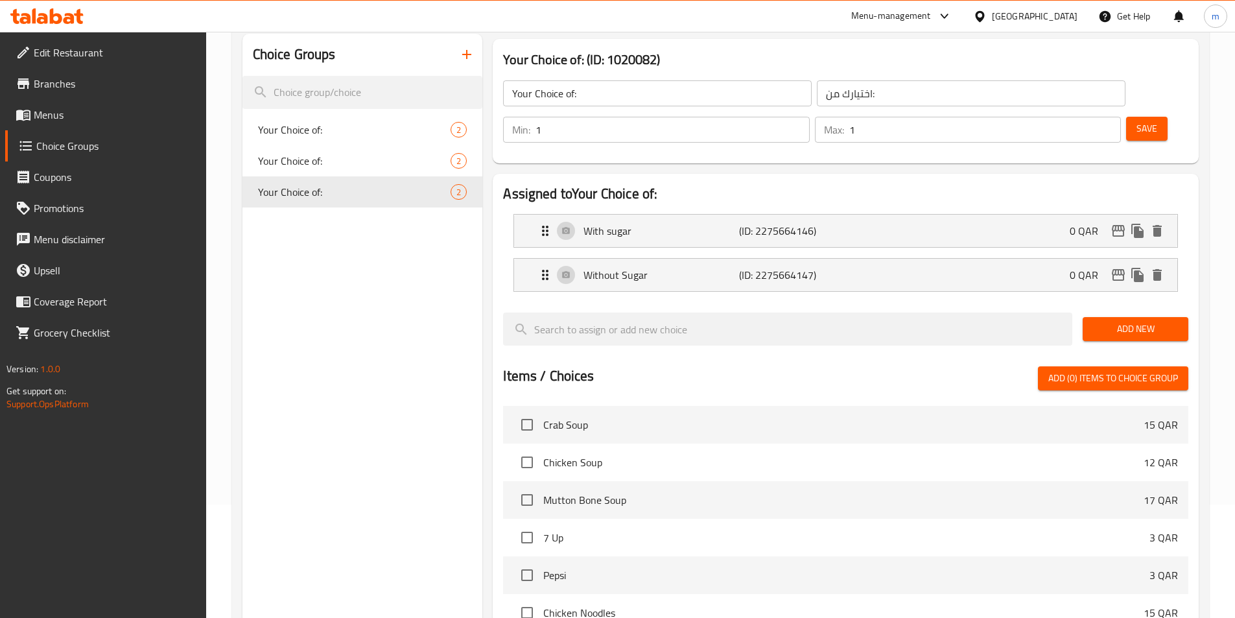
scroll to position [0, 0]
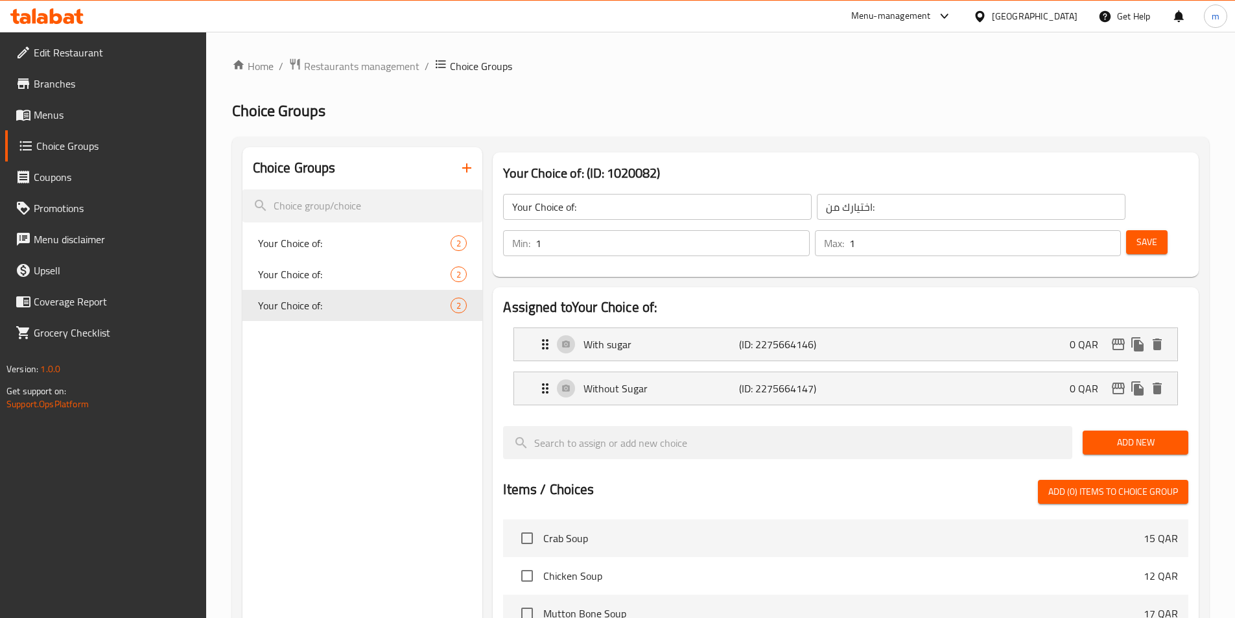
click at [62, 117] on span "Menus" at bounding box center [115, 115] width 162 height 16
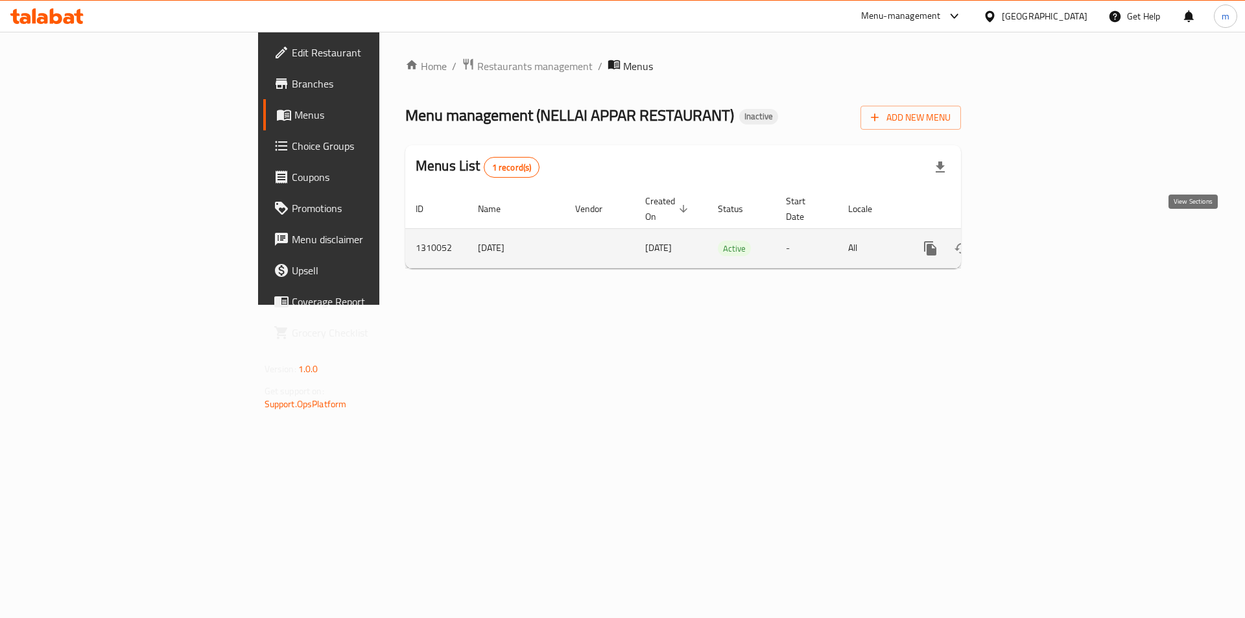
click at [1031, 240] on icon "enhanced table" at bounding box center [1024, 248] width 16 height 16
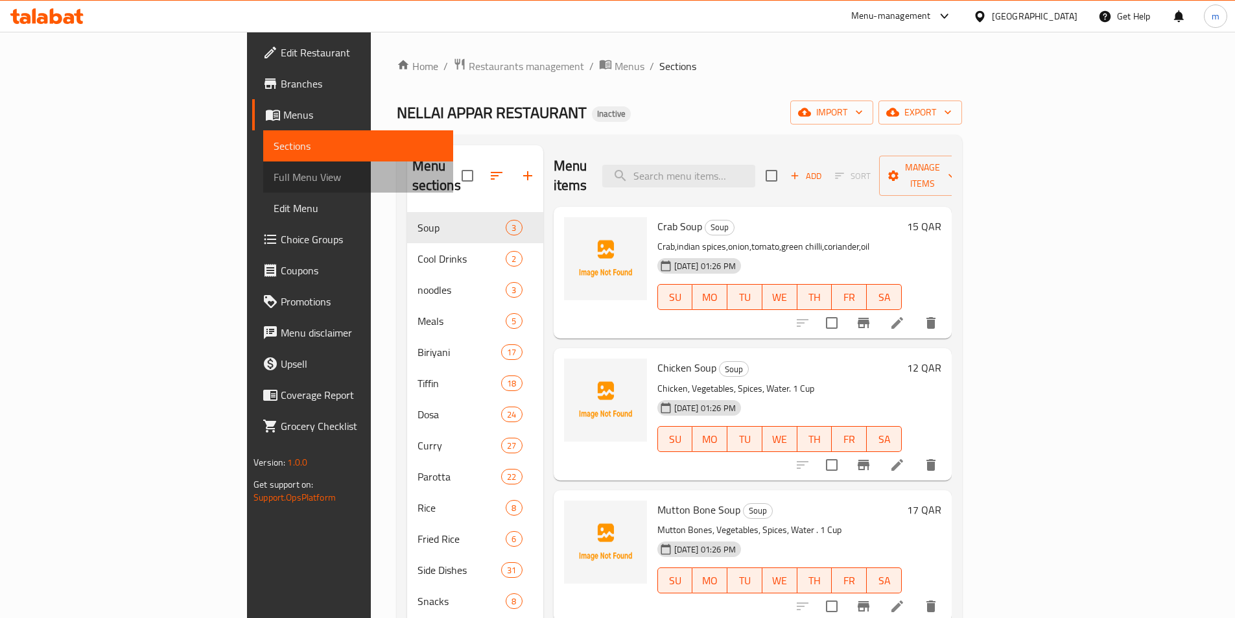
click at [274, 181] on span "Full Menu View" at bounding box center [358, 177] width 169 height 16
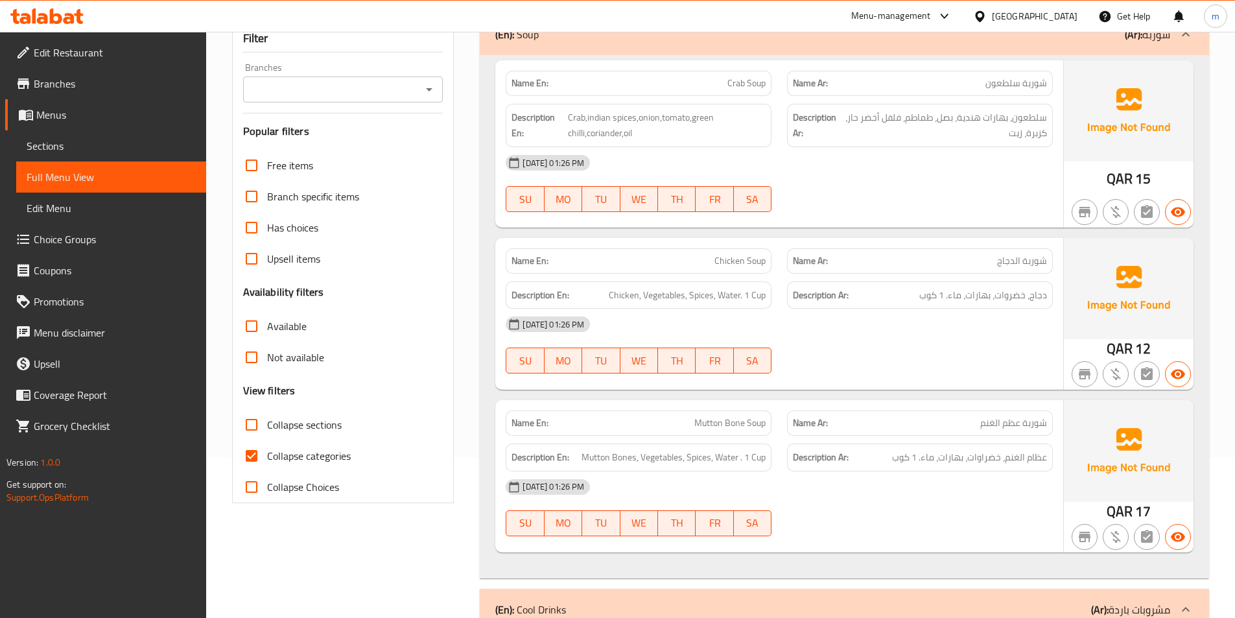
scroll to position [259, 0]
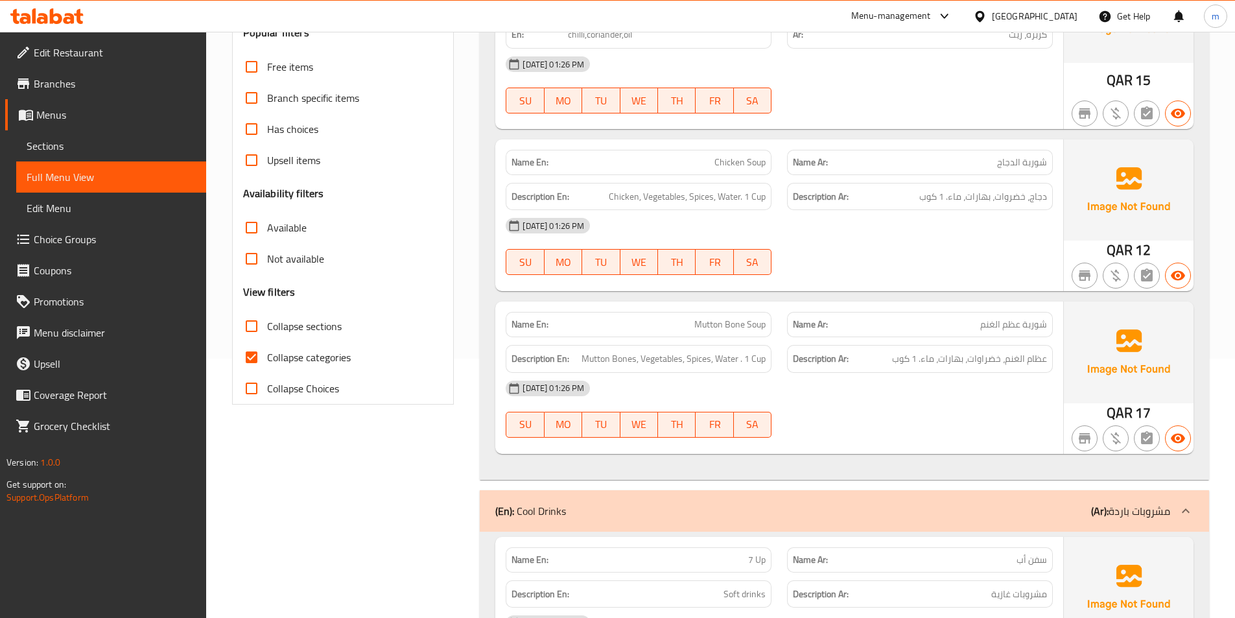
click at [320, 358] on span "Collapse categories" at bounding box center [309, 357] width 84 height 16
click at [267, 358] on input "Collapse categories" at bounding box center [251, 357] width 31 height 31
checkbox input "false"
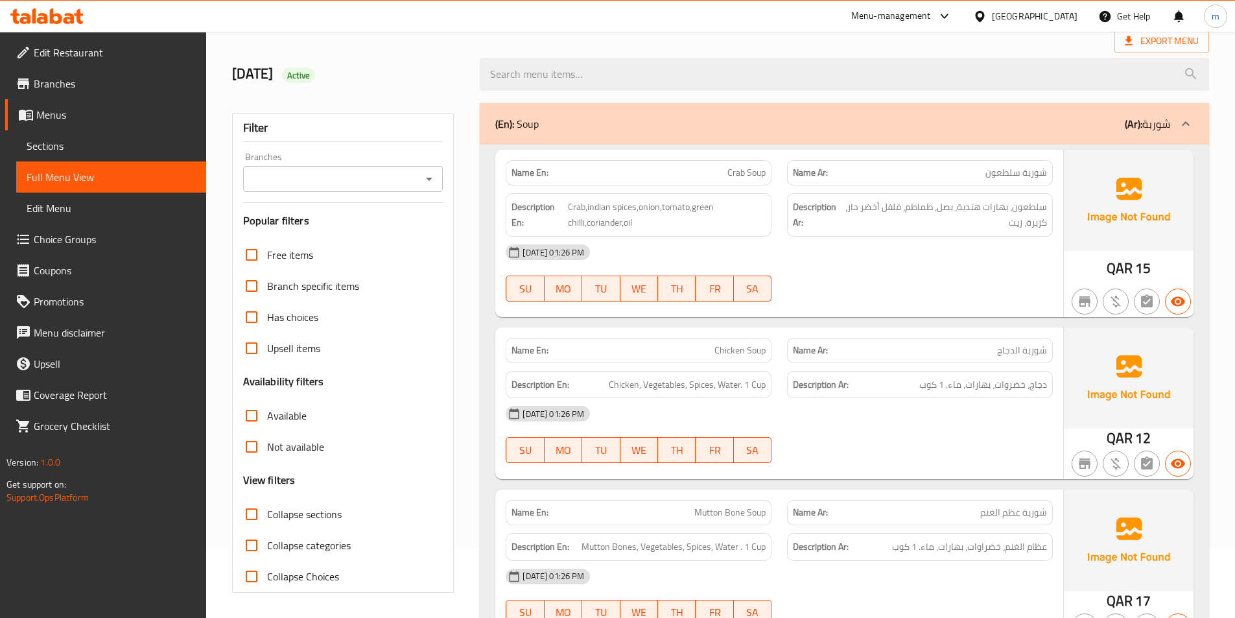
scroll to position [0, 0]
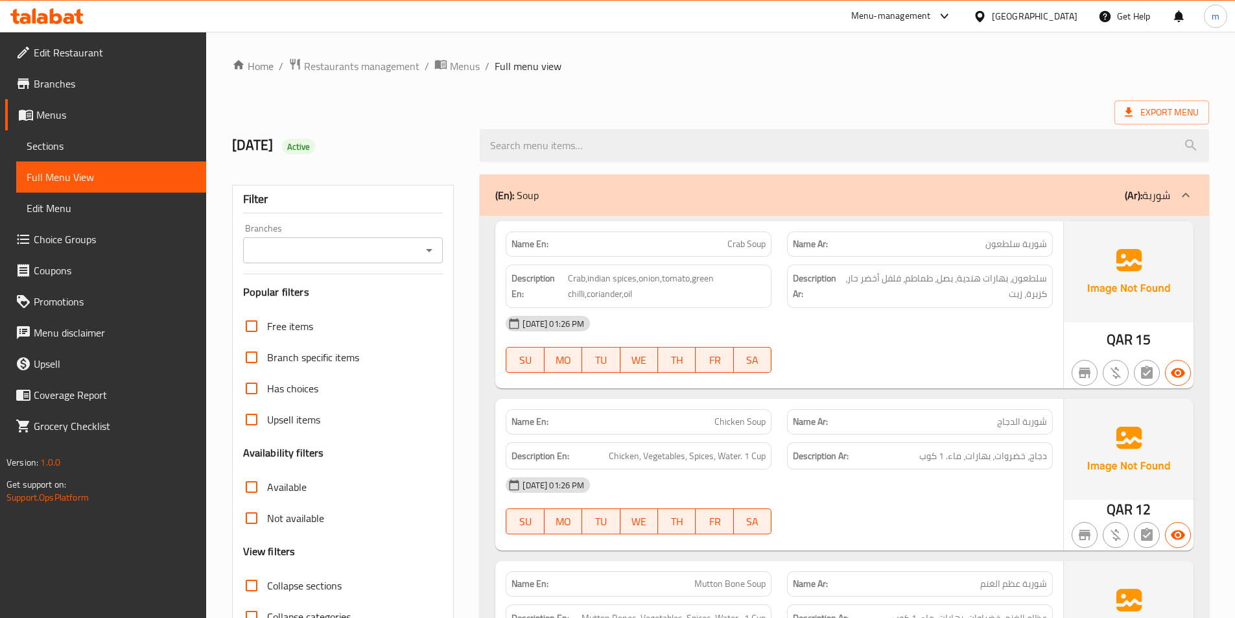
click at [459, 122] on div "4-9-2025 Active" at bounding box center [348, 146] width 248 height 58
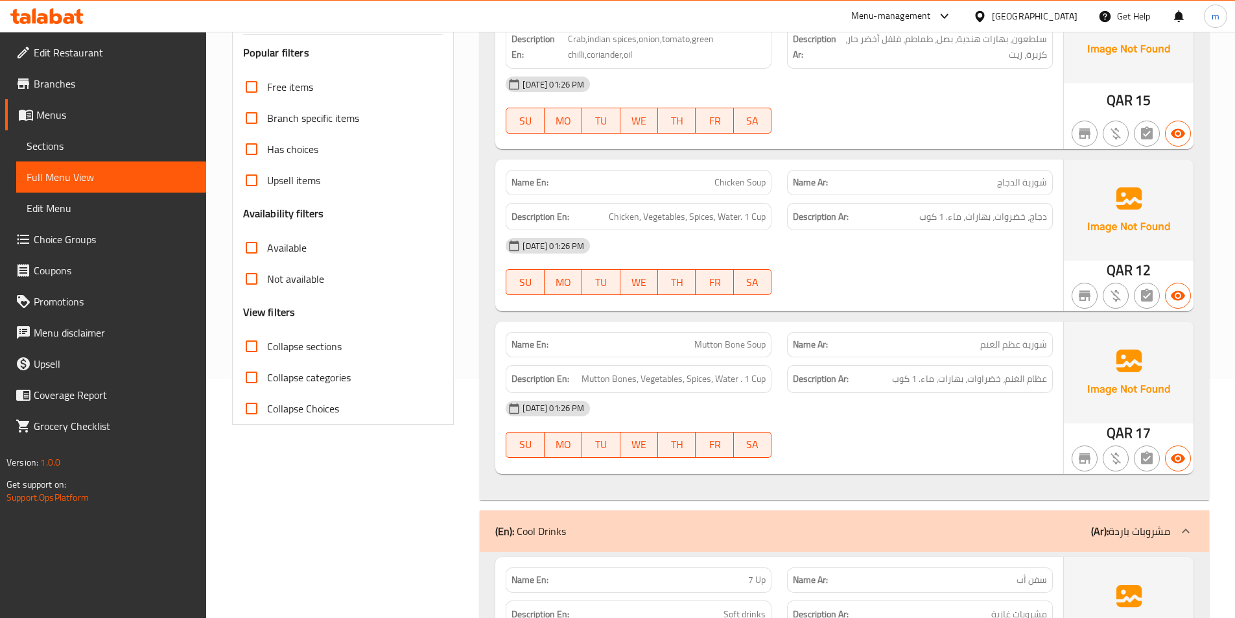
scroll to position [324, 0]
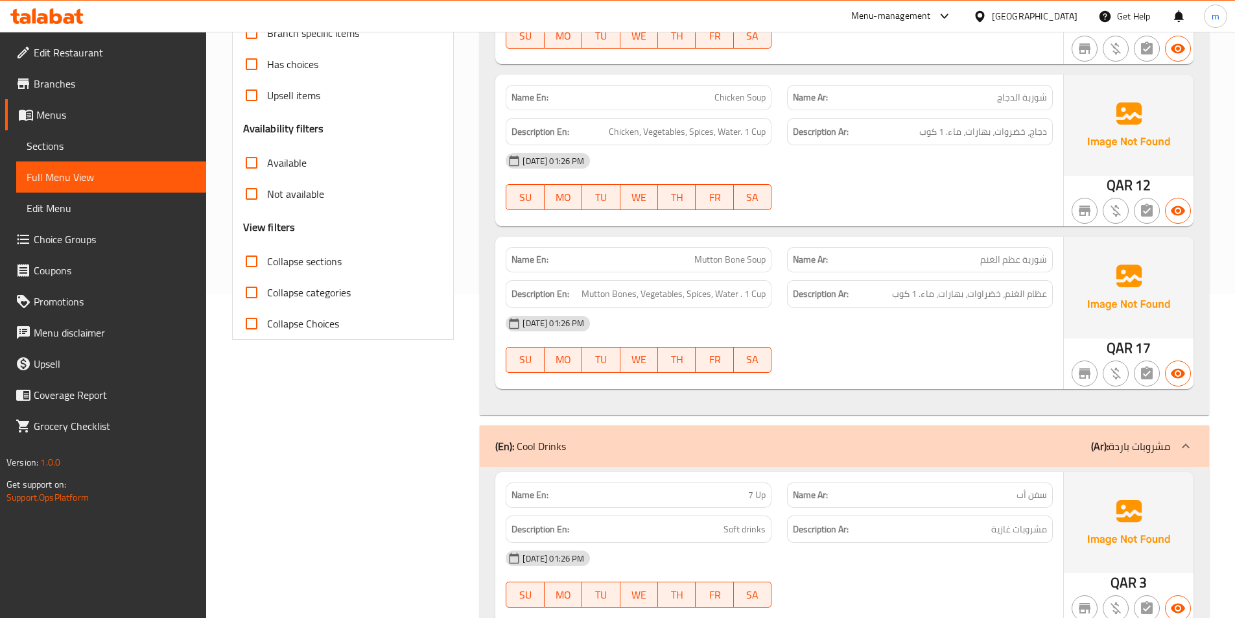
click at [778, 96] on div "Name En: Chicken Soup" at bounding box center [638, 97] width 281 height 41
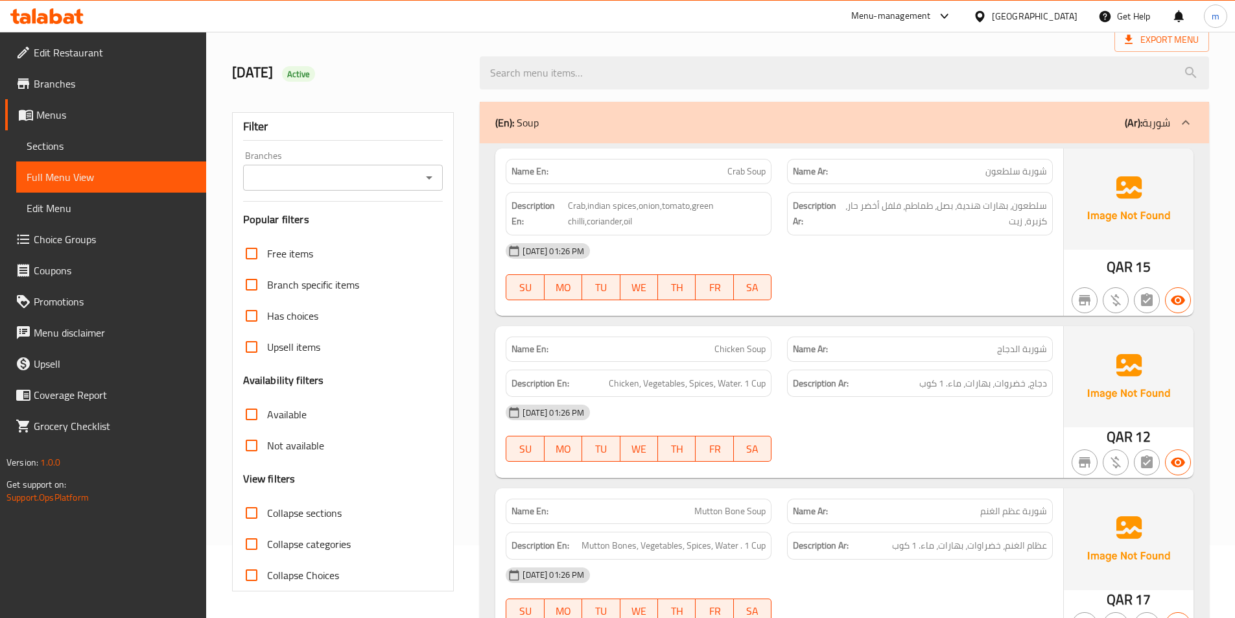
scroll to position [0, 0]
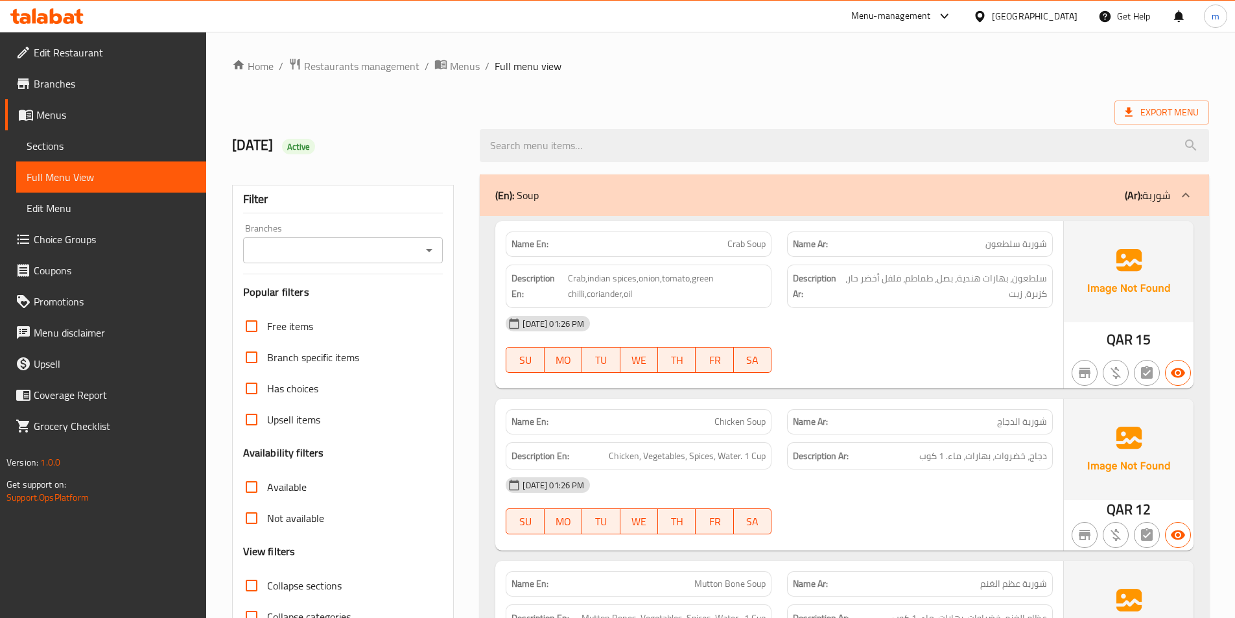
click at [814, 74] on ol "Home / Restaurants management / Menus / Full menu view" at bounding box center [720, 66] width 977 height 17
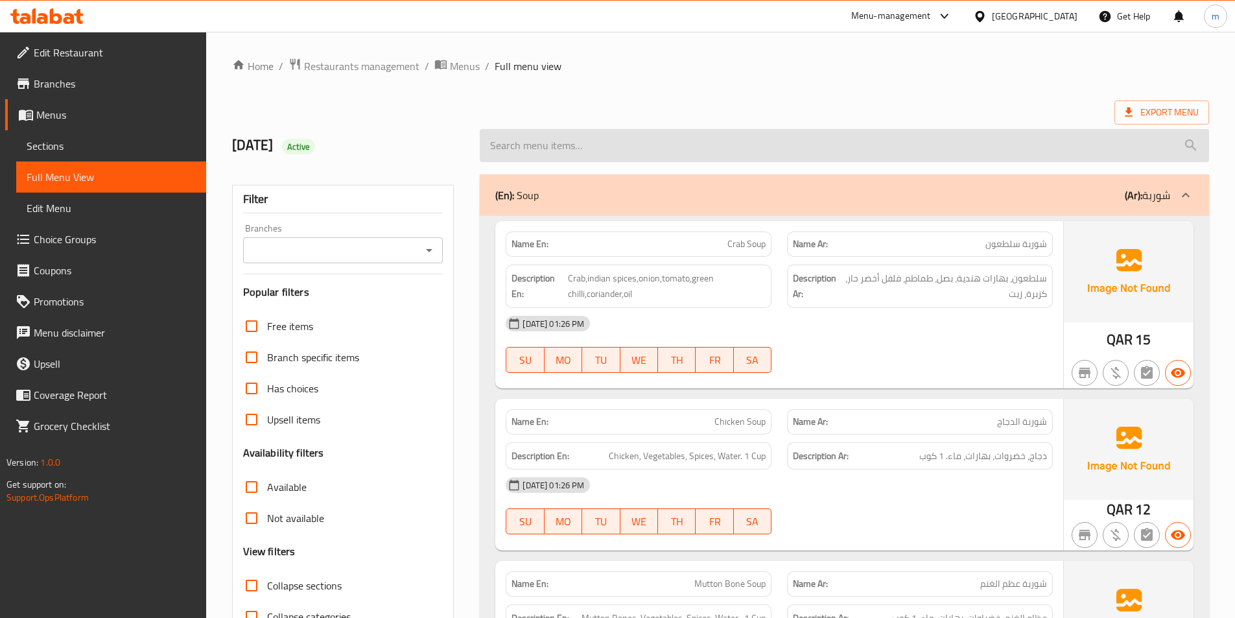
drag, startPoint x: 802, startPoint y: 155, endPoint x: 808, endPoint y: 151, distance: 7.0
click at [802, 154] on input "search" at bounding box center [844, 145] width 729 height 33
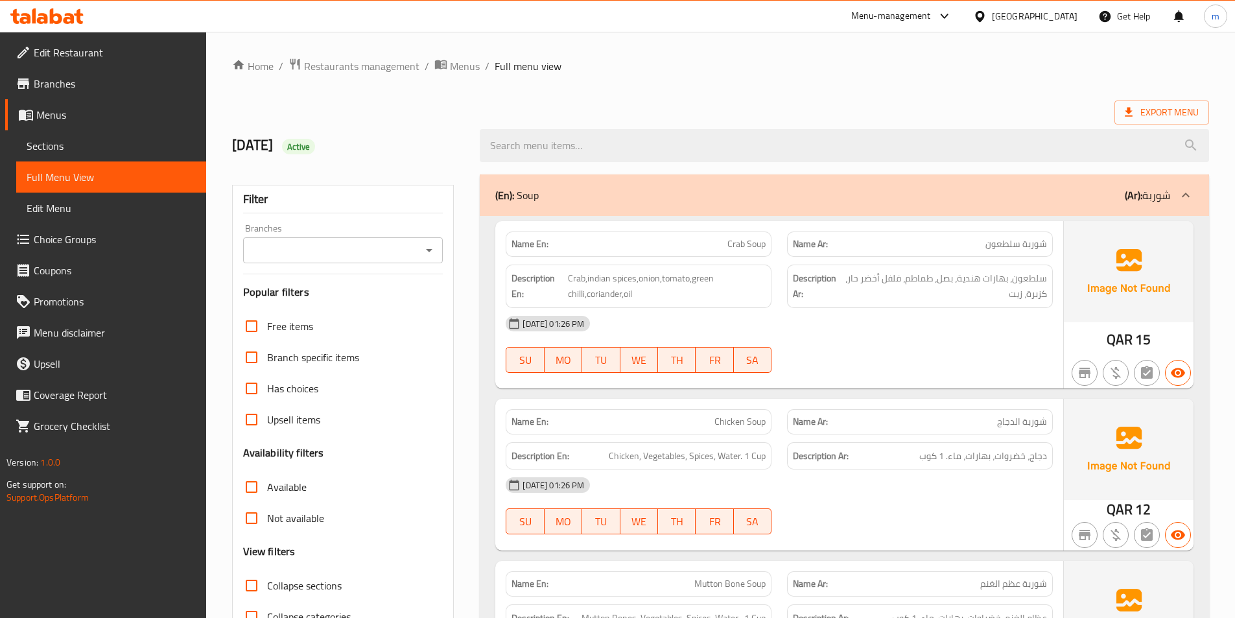
click at [487, 244] on div "Name En: Crab Soup Name Ar: شوربة سلطعون Description En: Crab,indian spices,oni…" at bounding box center [844, 477] width 729 height 523
click at [1186, 194] on icon at bounding box center [1186, 195] width 8 height 5
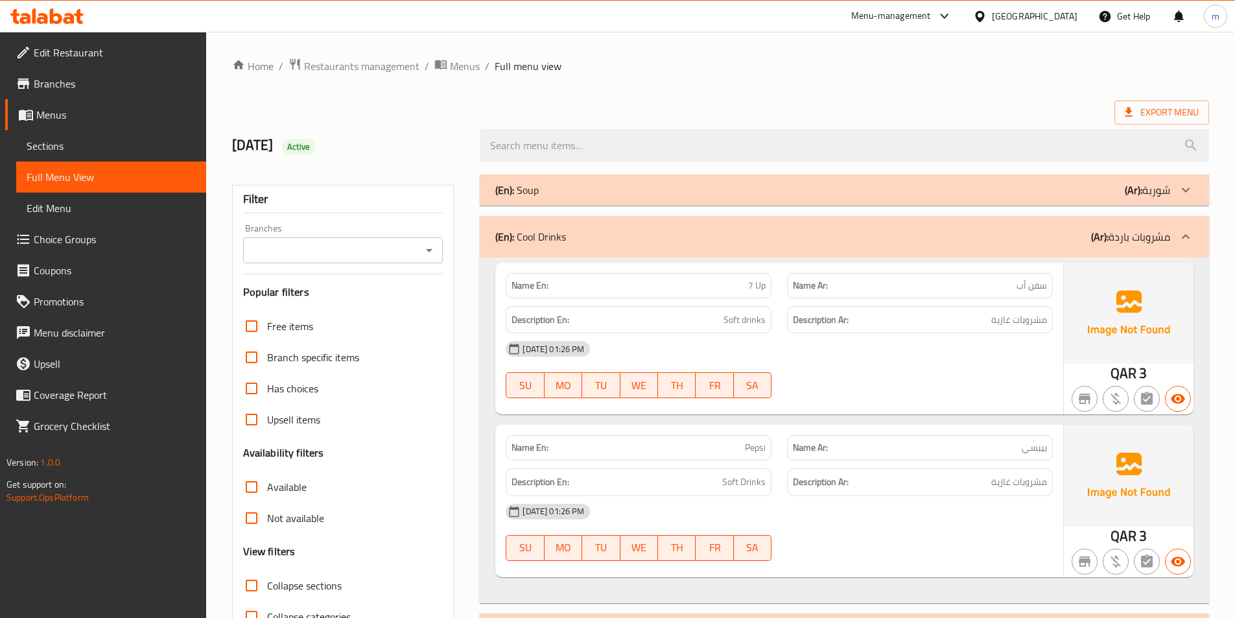
click at [1187, 233] on icon at bounding box center [1186, 237] width 16 height 16
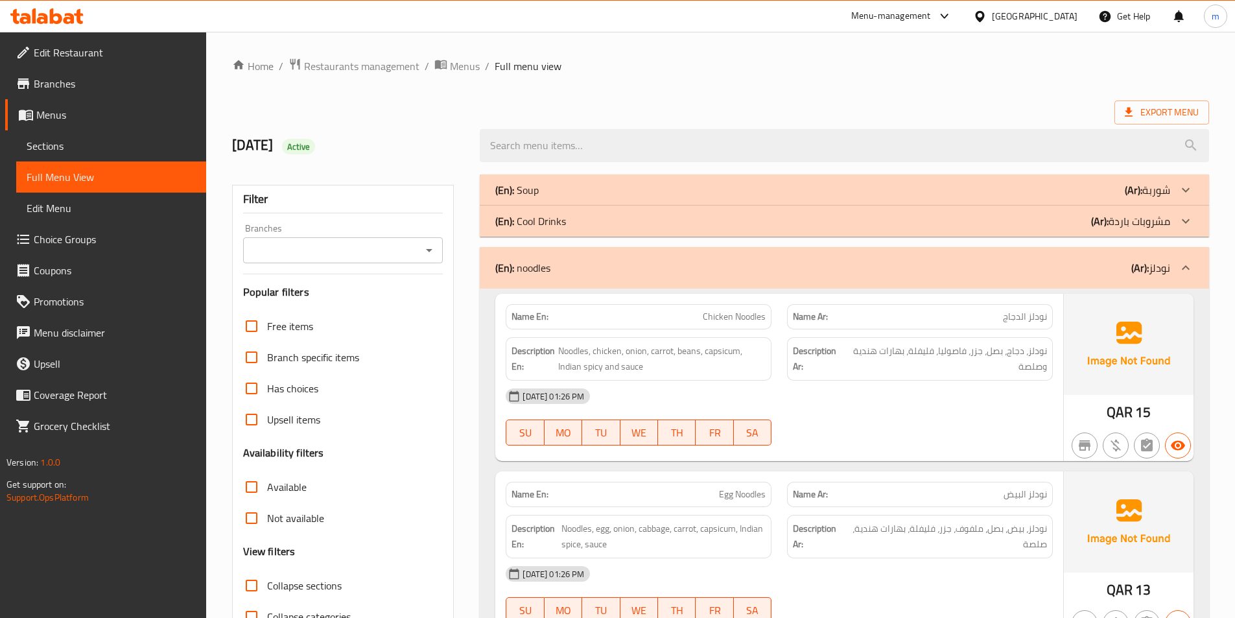
click at [1162, 256] on div "(En): noodles (Ar): نودلز" at bounding box center [844, 267] width 729 height 41
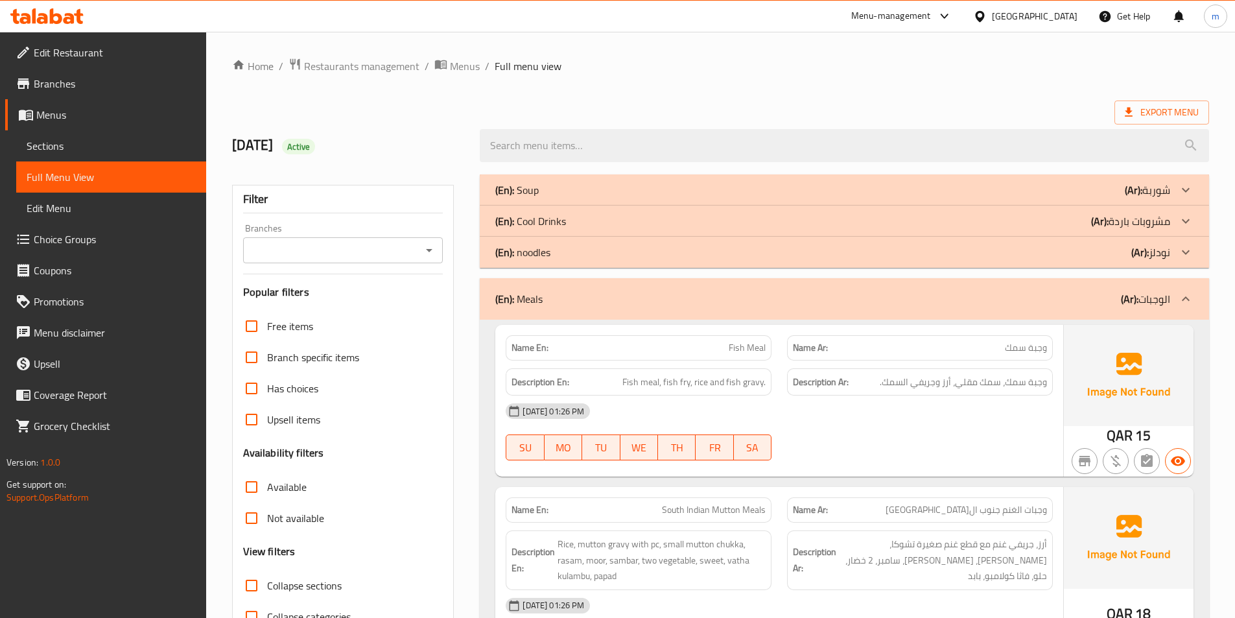
click at [1181, 296] on icon at bounding box center [1186, 299] width 16 height 16
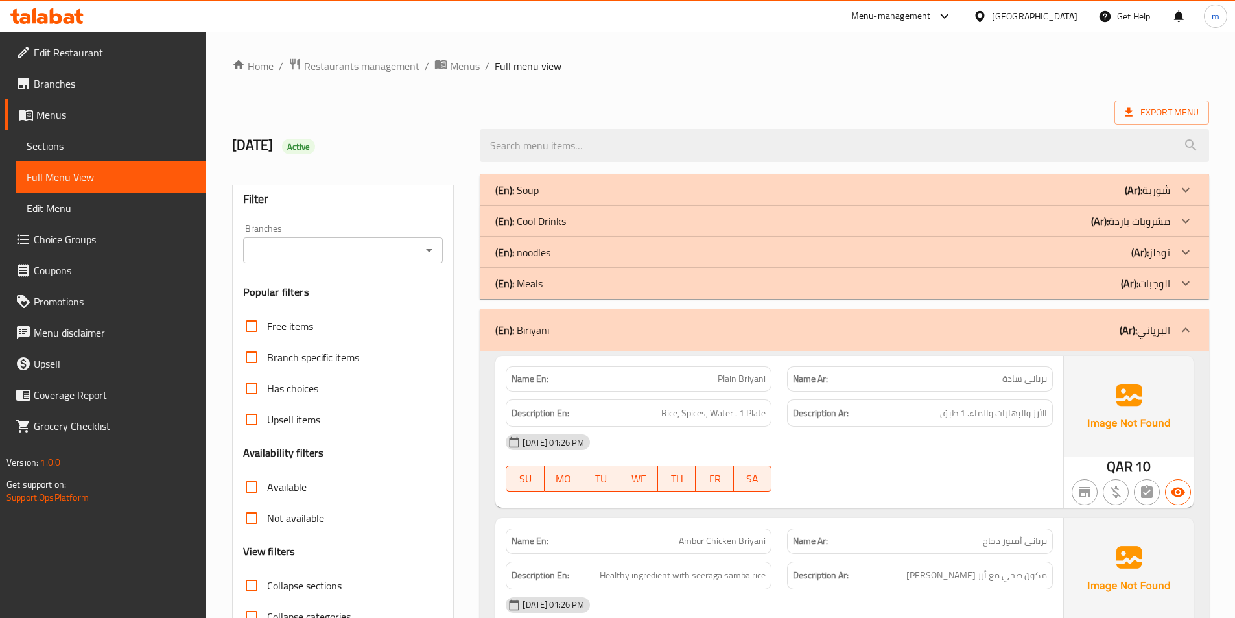
click at [1184, 323] on icon at bounding box center [1186, 330] width 16 height 16
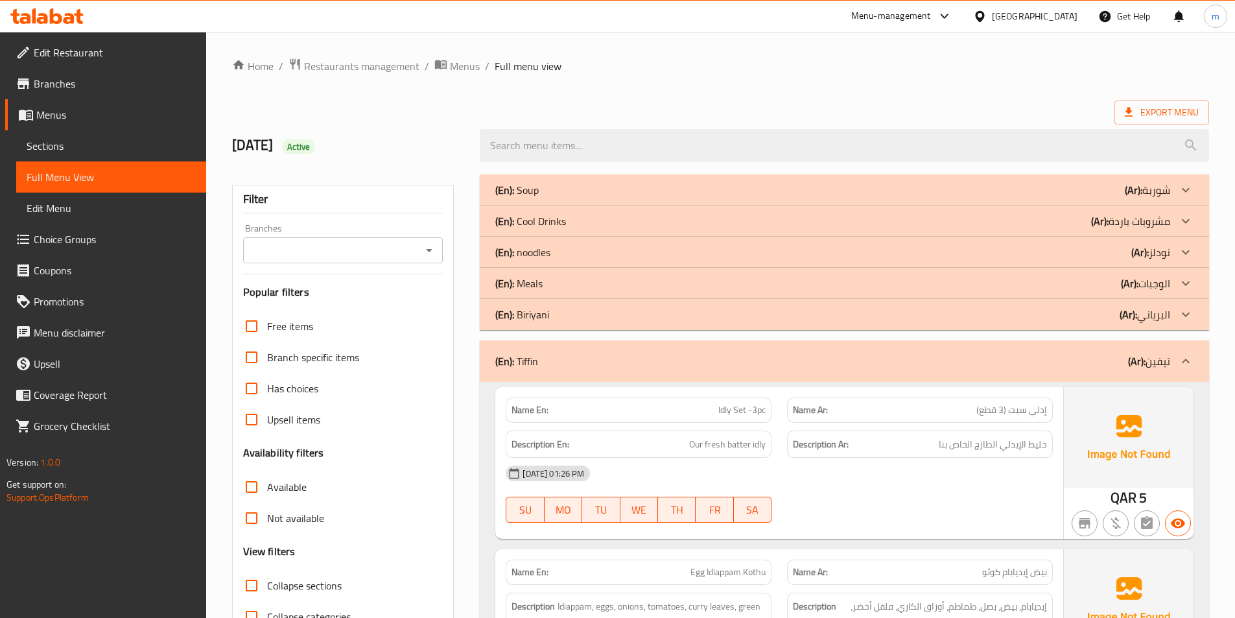
drag, startPoint x: 545, startPoint y: 360, endPoint x: 513, endPoint y: 360, distance: 31.8
click at [513, 360] on div "(En): Tiffin (Ar): تيفين" at bounding box center [832, 361] width 675 height 16
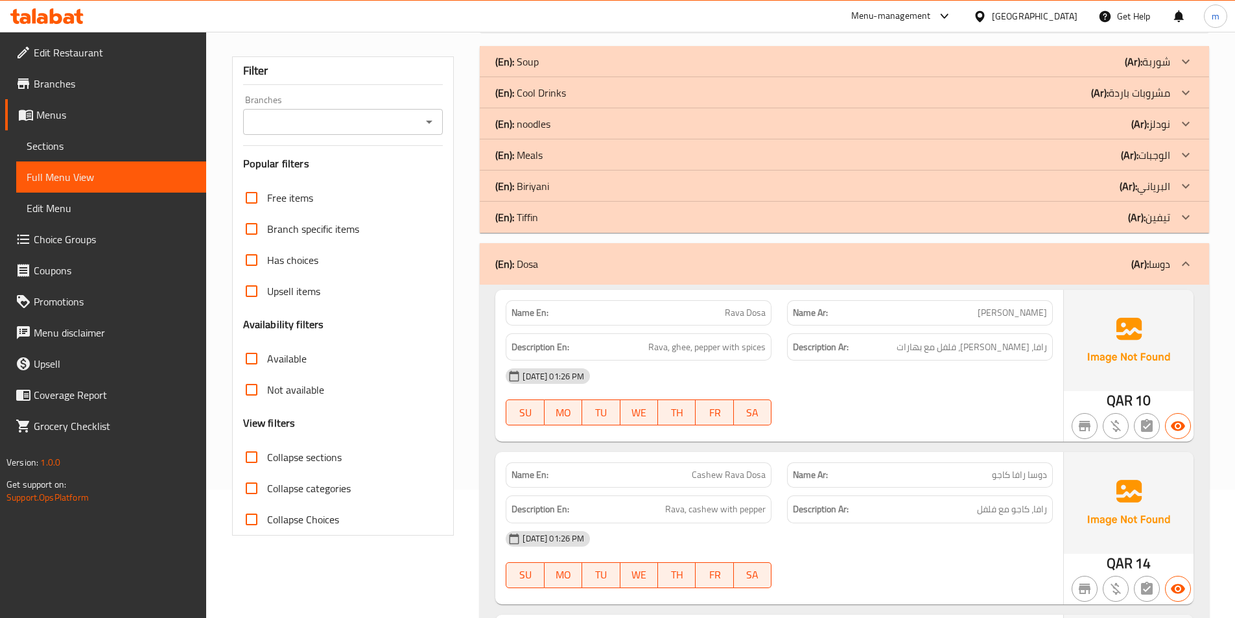
scroll to position [130, 0]
click at [1151, 263] on p "(Ar): دوسا" at bounding box center [1150, 263] width 39 height 16
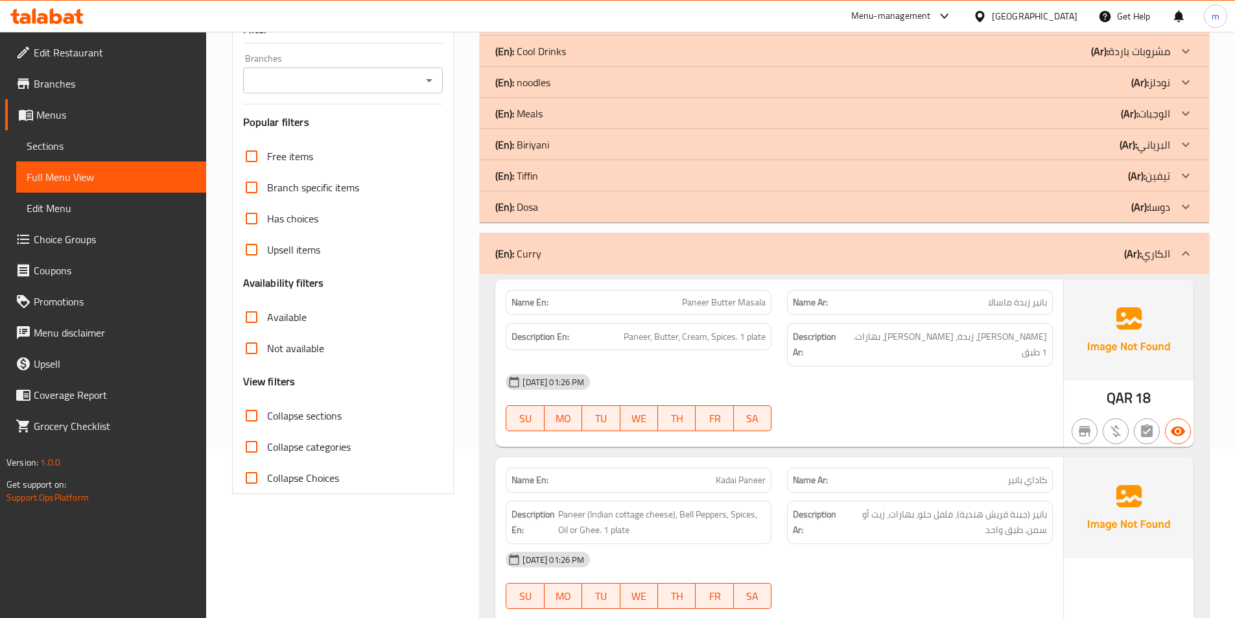
scroll to position [259, 0]
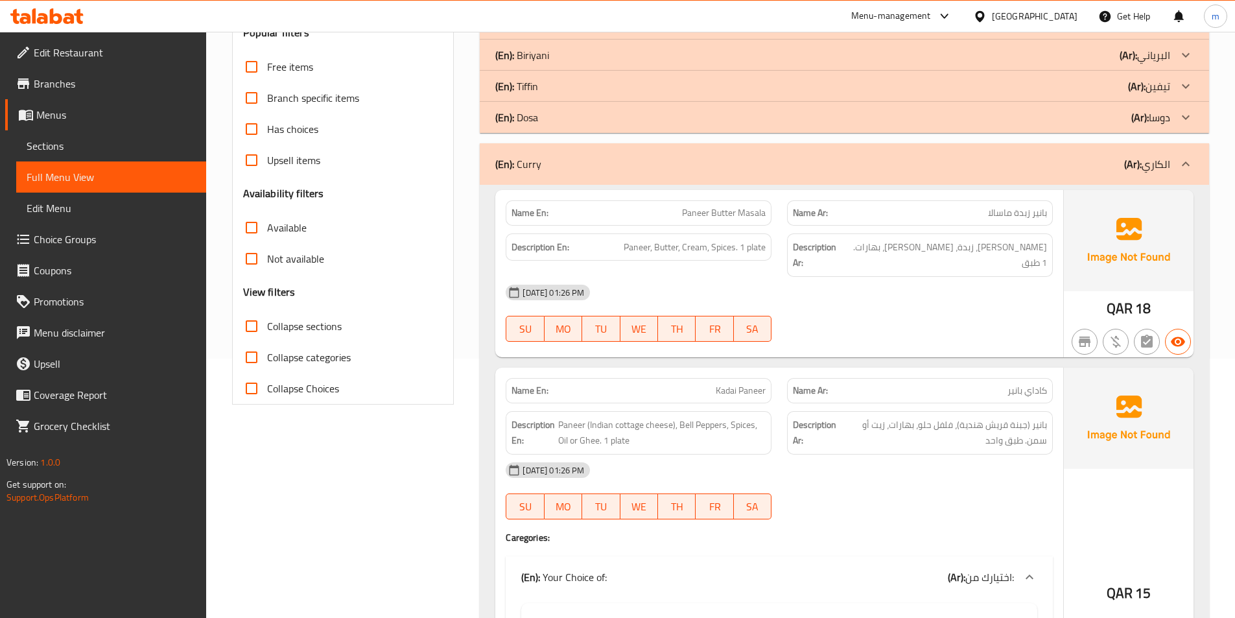
click at [1175, 167] on div at bounding box center [1185, 163] width 31 height 31
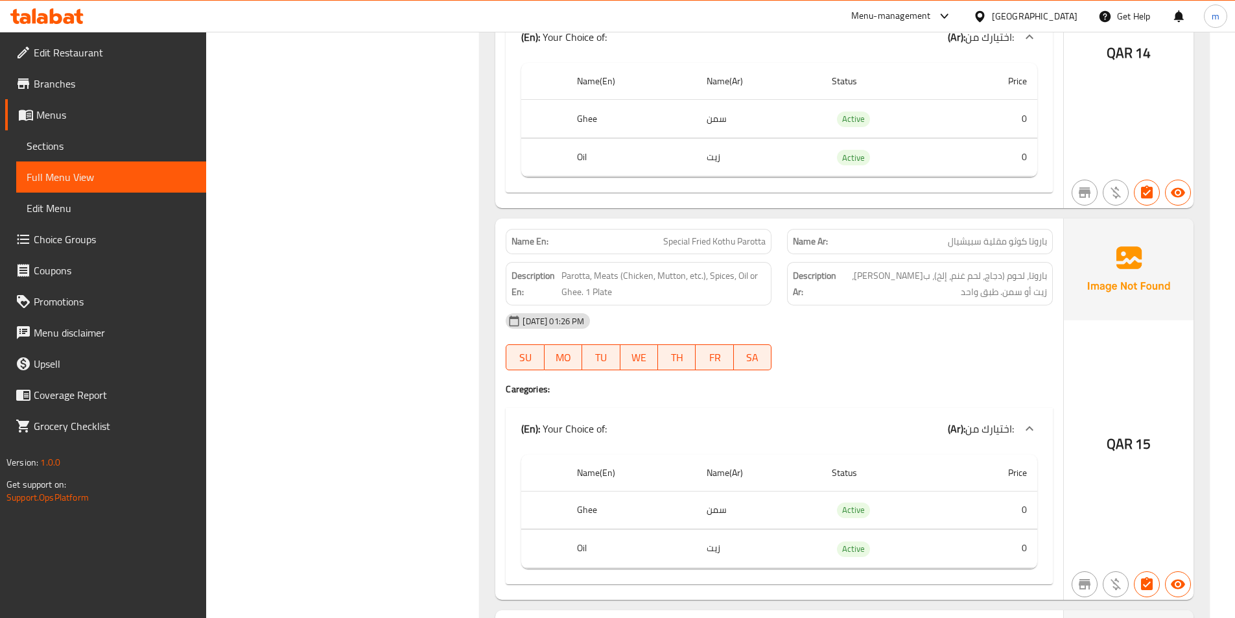
scroll to position [2074, 0]
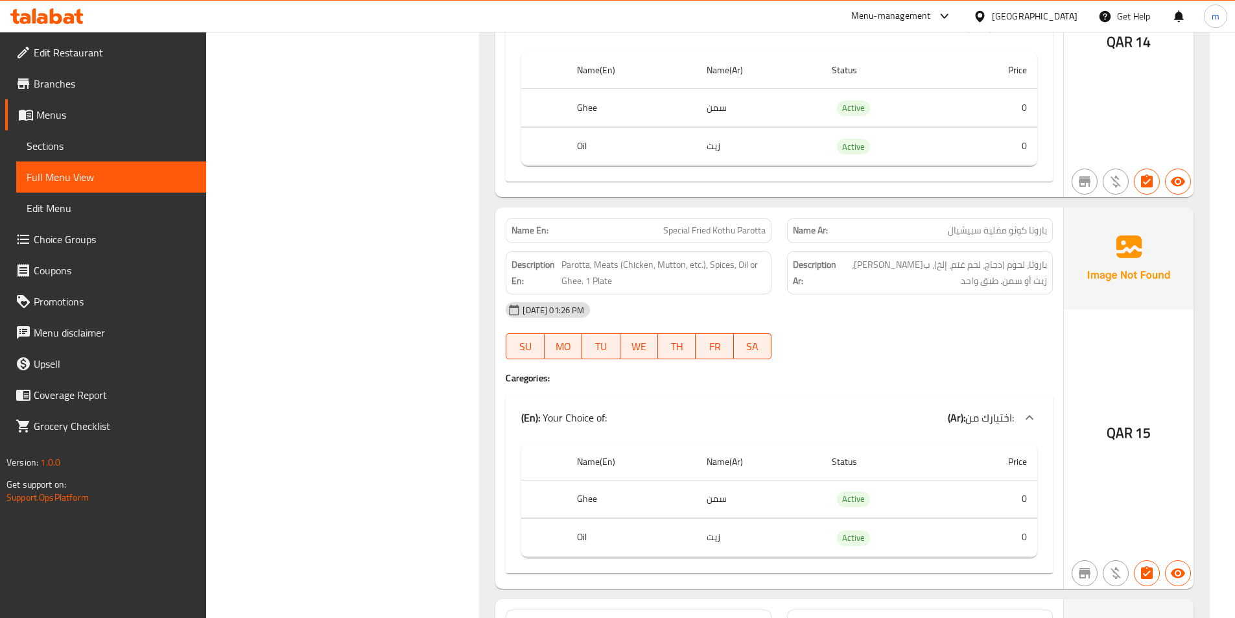
click at [887, 294] on div "[DATE] 01:26 PM" at bounding box center [779, 309] width 563 height 31
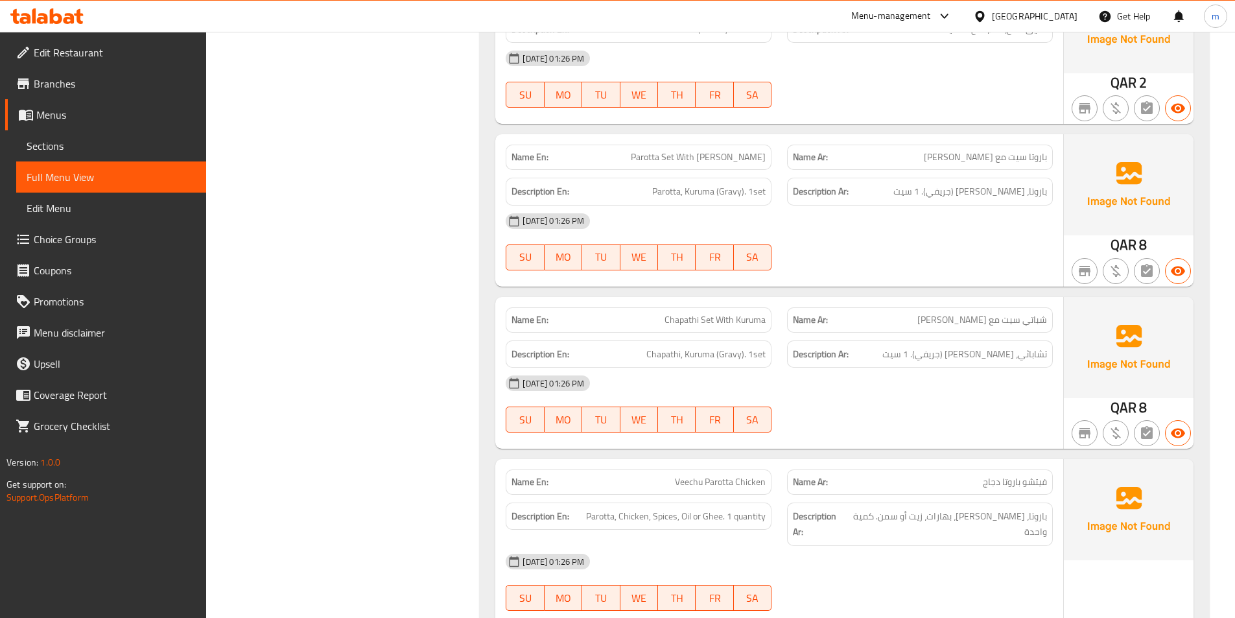
scroll to position [3046, 0]
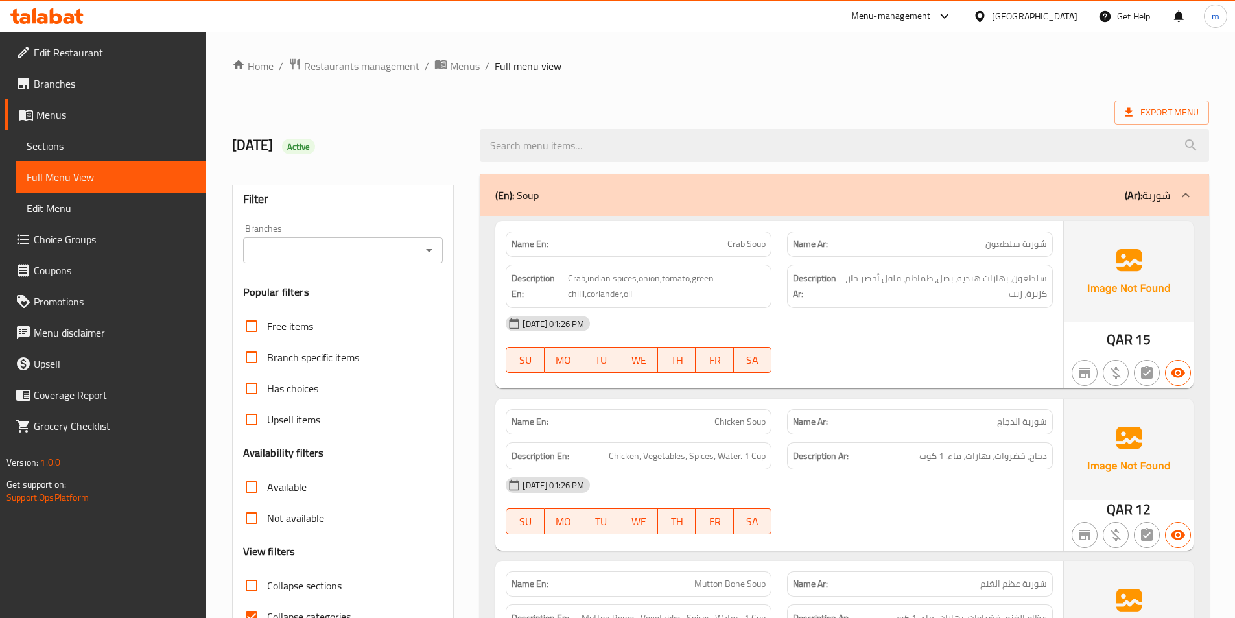
click at [76, 145] on span "Sections" at bounding box center [111, 146] width 169 height 16
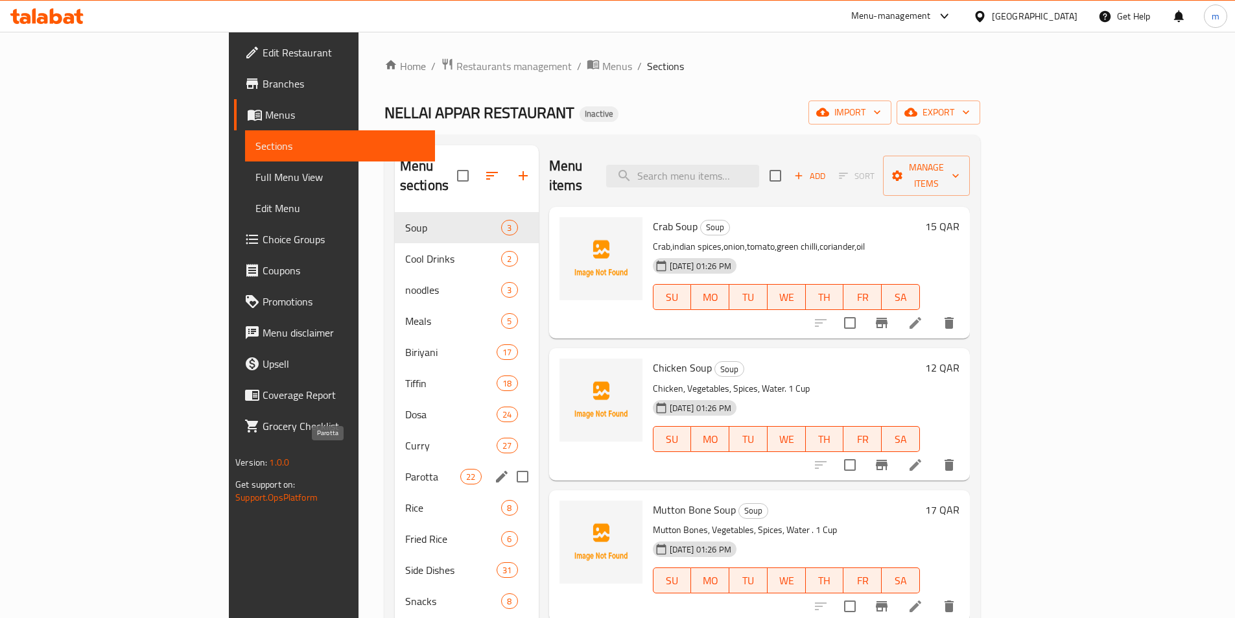
click at [405, 469] on span "Parotta" at bounding box center [432, 477] width 55 height 16
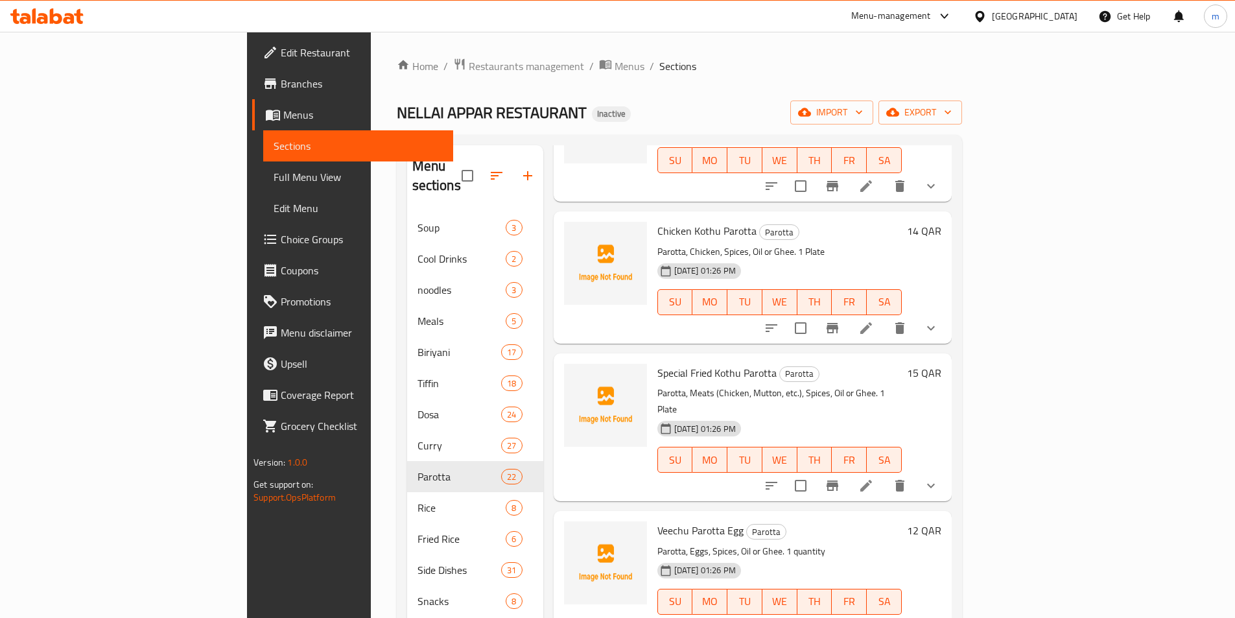
scroll to position [1102, 0]
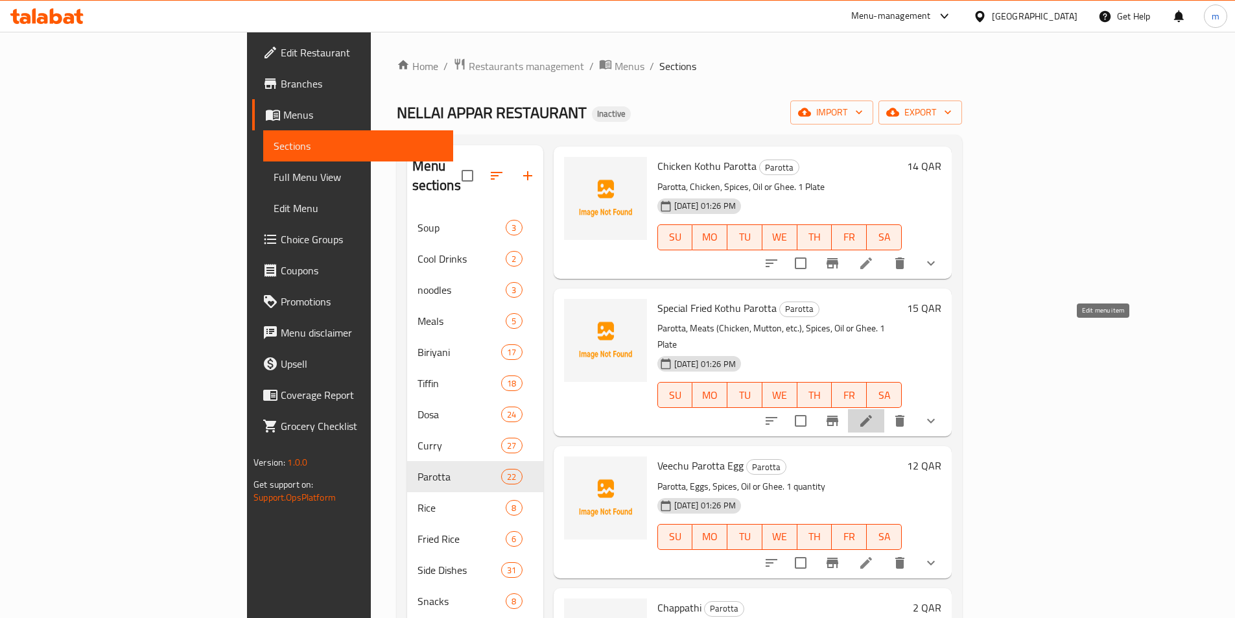
click at [874, 413] on icon at bounding box center [866, 421] width 16 height 16
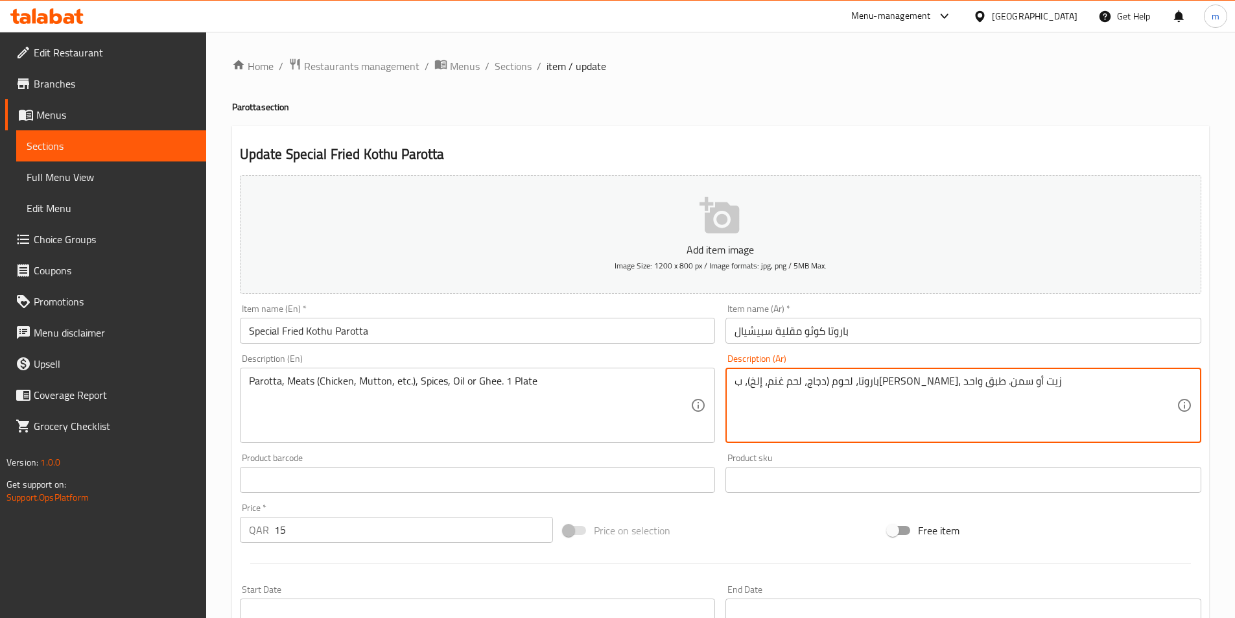
click at [911, 386] on textarea "باروتا، لحوم (دجاج، لحم غنم، إلخ)، بهارات، زيت أو سمن. طبق واحد" at bounding box center [955, 406] width 442 height 62
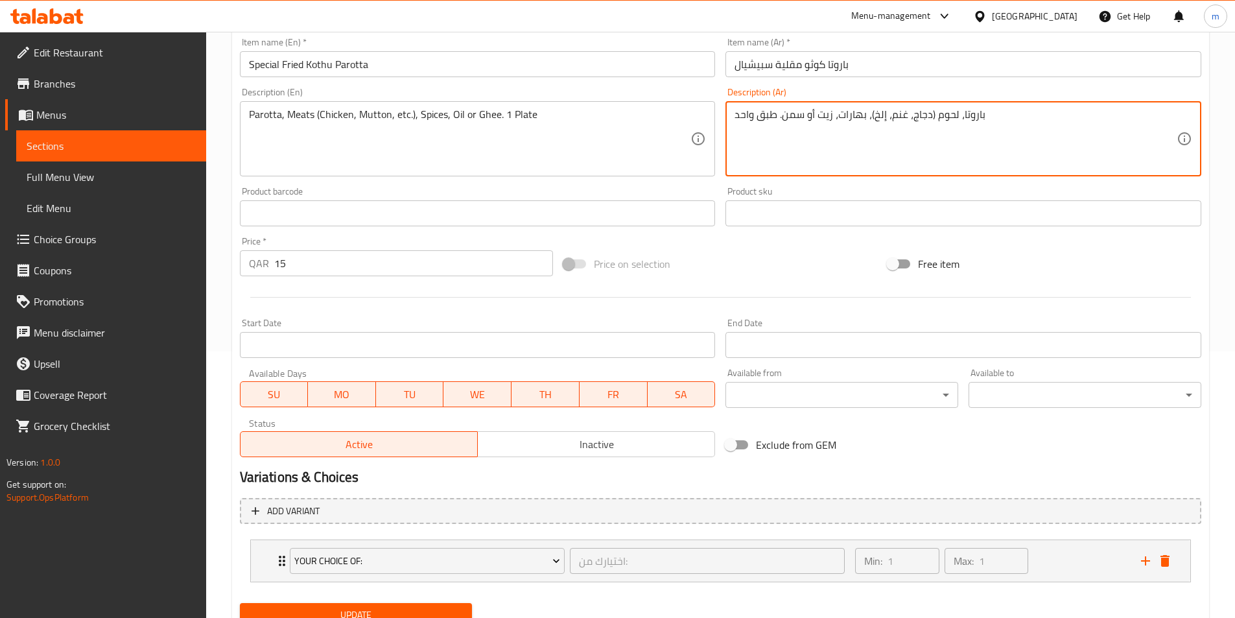
scroll to position [320, 0]
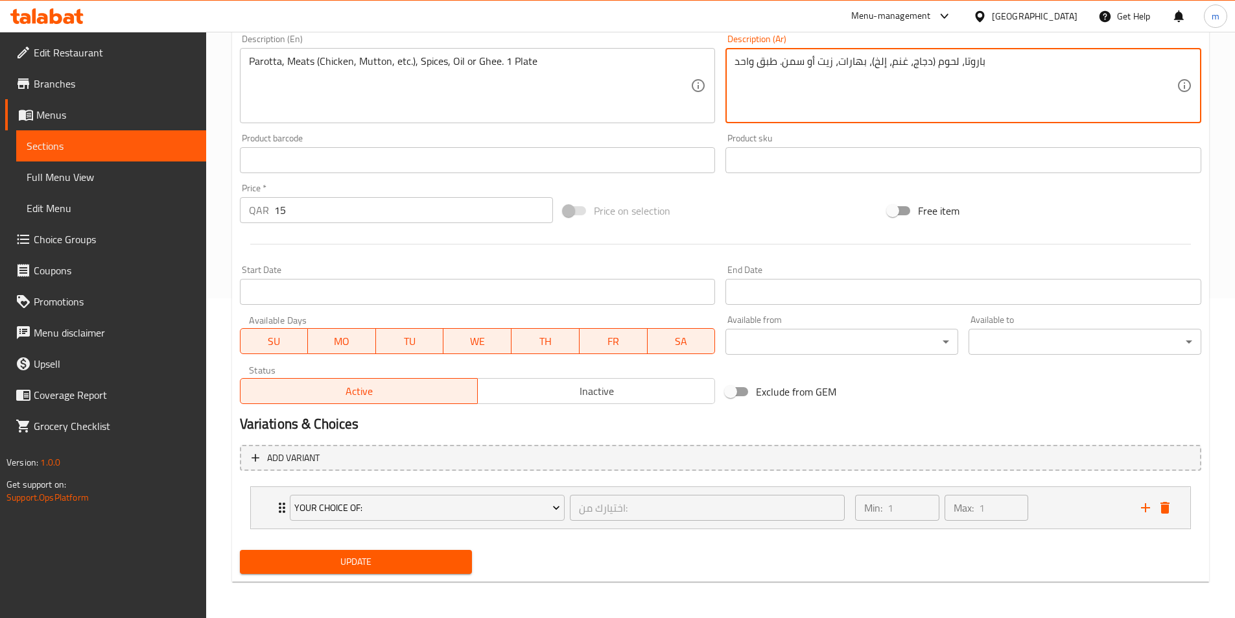
type textarea "باروتا، لحوم (دجاج، غنم، إلخ)، بهارات، زيت أو سمن. طبق واحد"
click at [425, 562] on span "Update" at bounding box center [356, 562] width 212 height 16
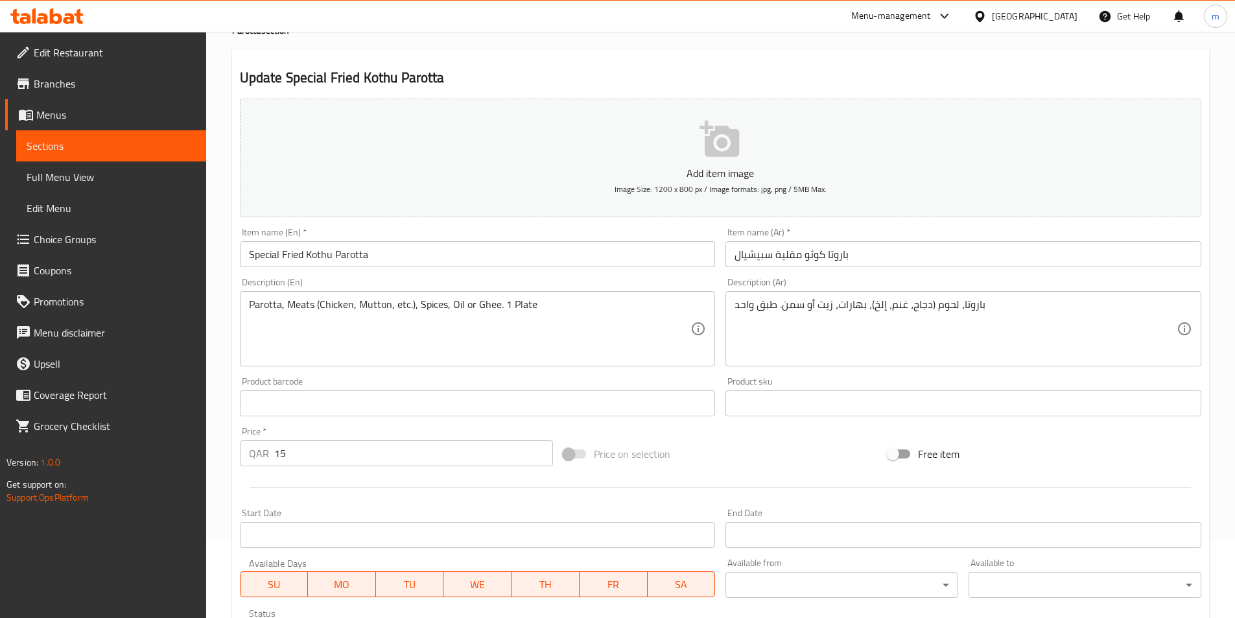
scroll to position [0, 0]
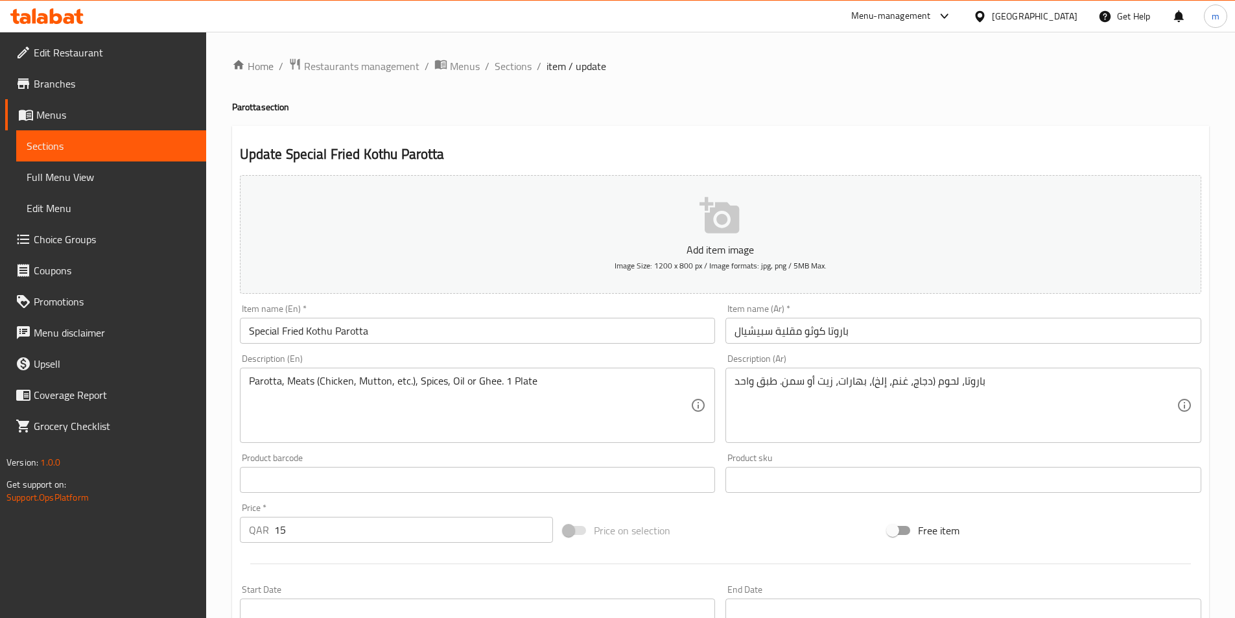
click at [97, 50] on span "Edit Restaurant" at bounding box center [115, 53] width 162 height 16
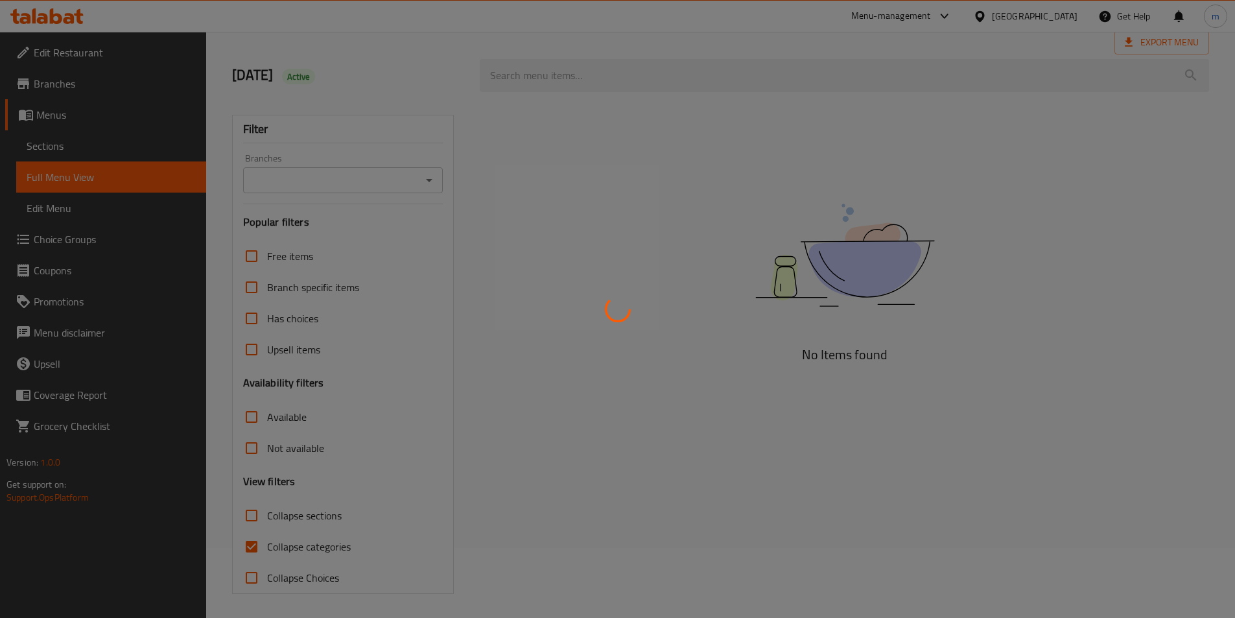
scroll to position [72, 0]
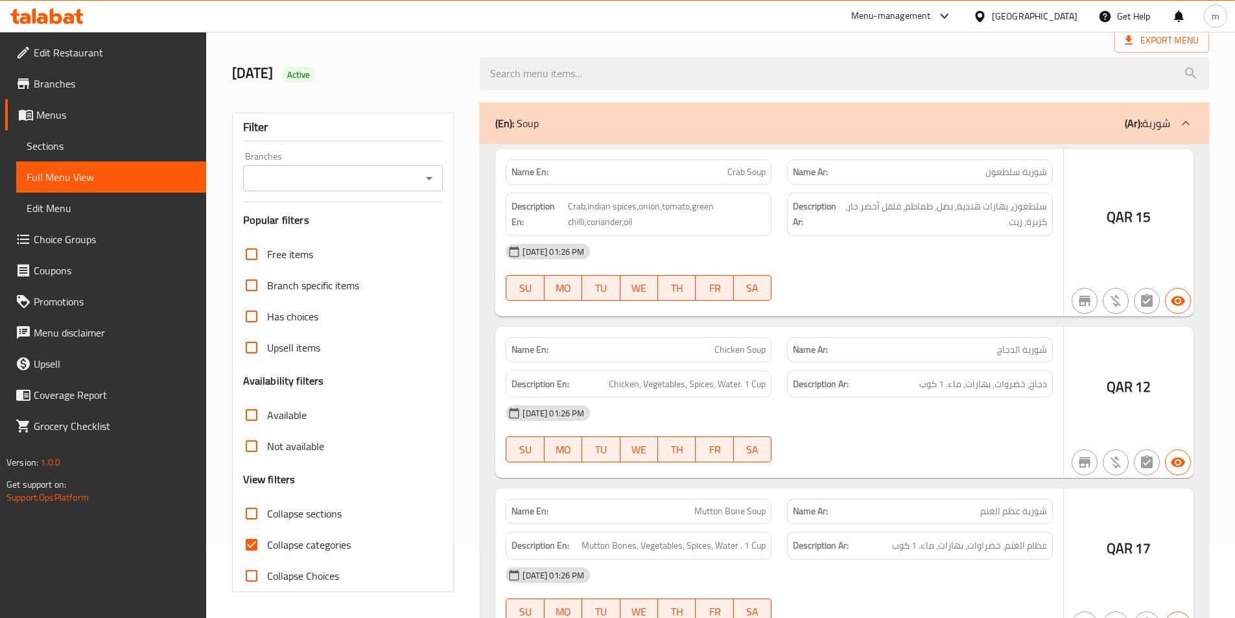
click at [285, 544] on div at bounding box center [617, 309] width 1235 height 618
click at [254, 547] on div at bounding box center [617, 309] width 1235 height 618
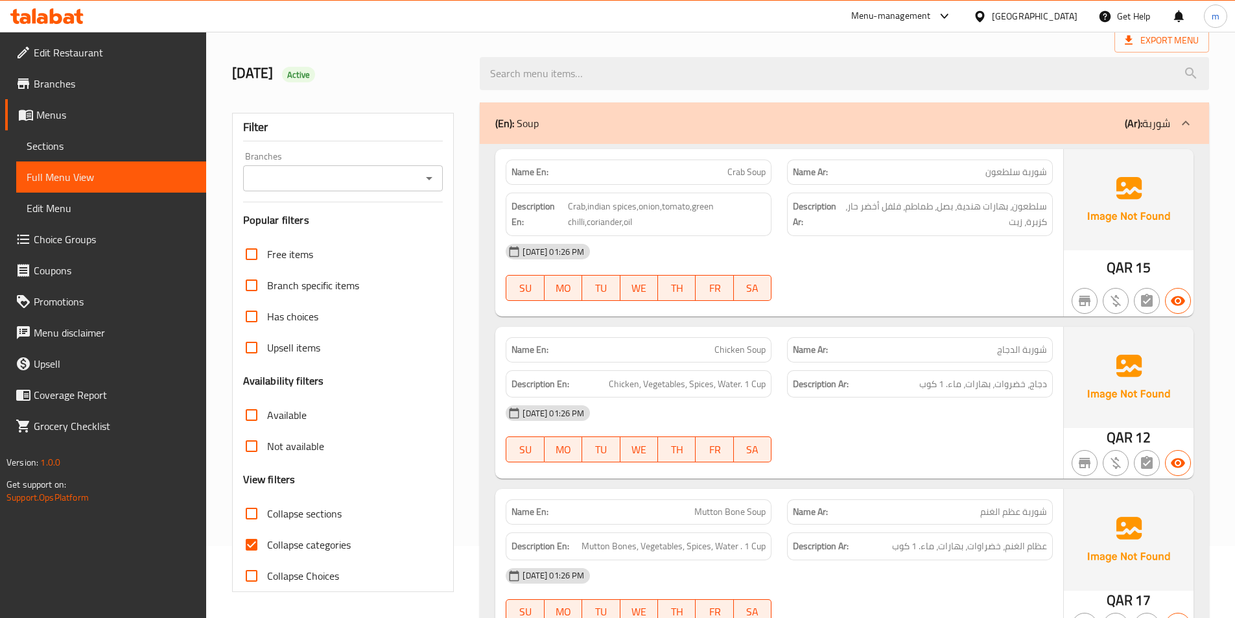
click at [269, 544] on span "Collapse categories" at bounding box center [309, 545] width 84 height 16
click at [267, 544] on input "Collapse categories" at bounding box center [251, 544] width 31 height 31
click at [304, 552] on span "Collapse categories" at bounding box center [309, 545] width 84 height 16
click at [267, 552] on input "Collapse categories" at bounding box center [251, 544] width 31 height 31
click at [310, 547] on span "Collapse categories" at bounding box center [309, 545] width 84 height 16
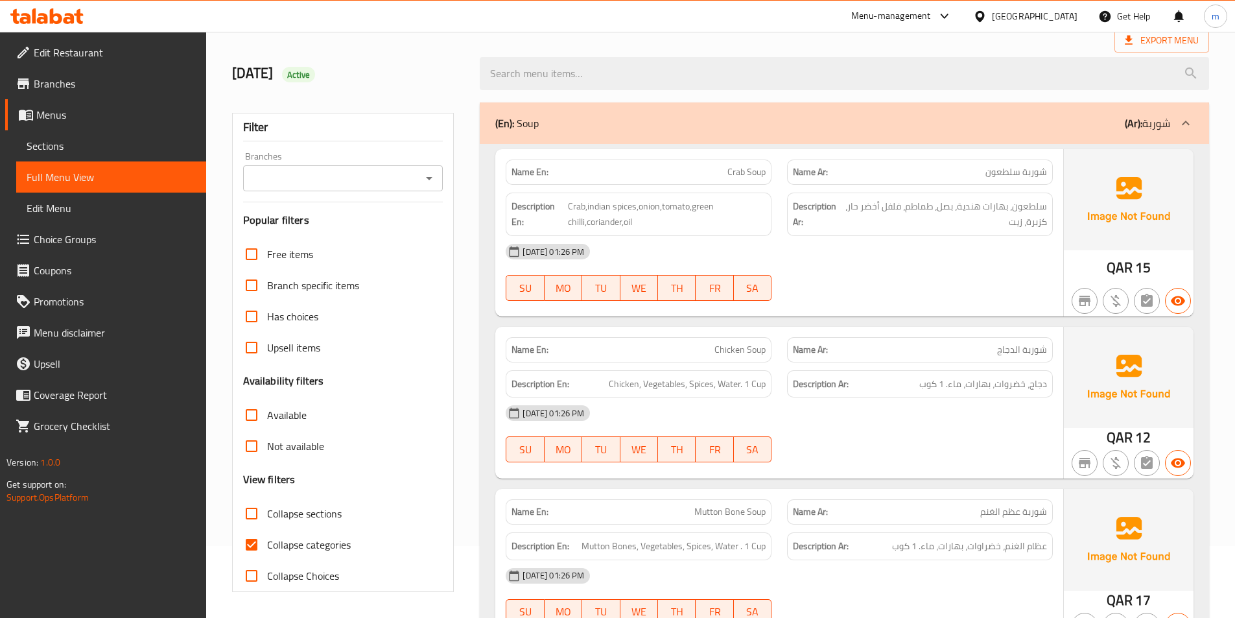
click at [267, 547] on input "Collapse categories" at bounding box center [251, 544] width 31 height 31
checkbox input "false"
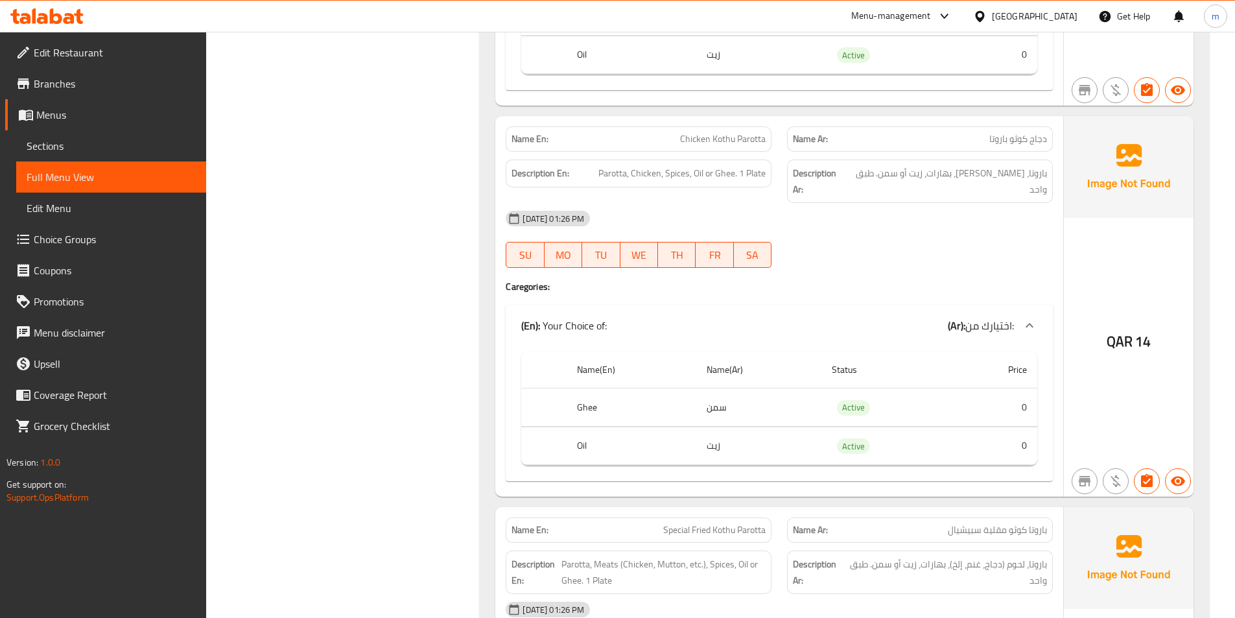
scroll to position [21554, 0]
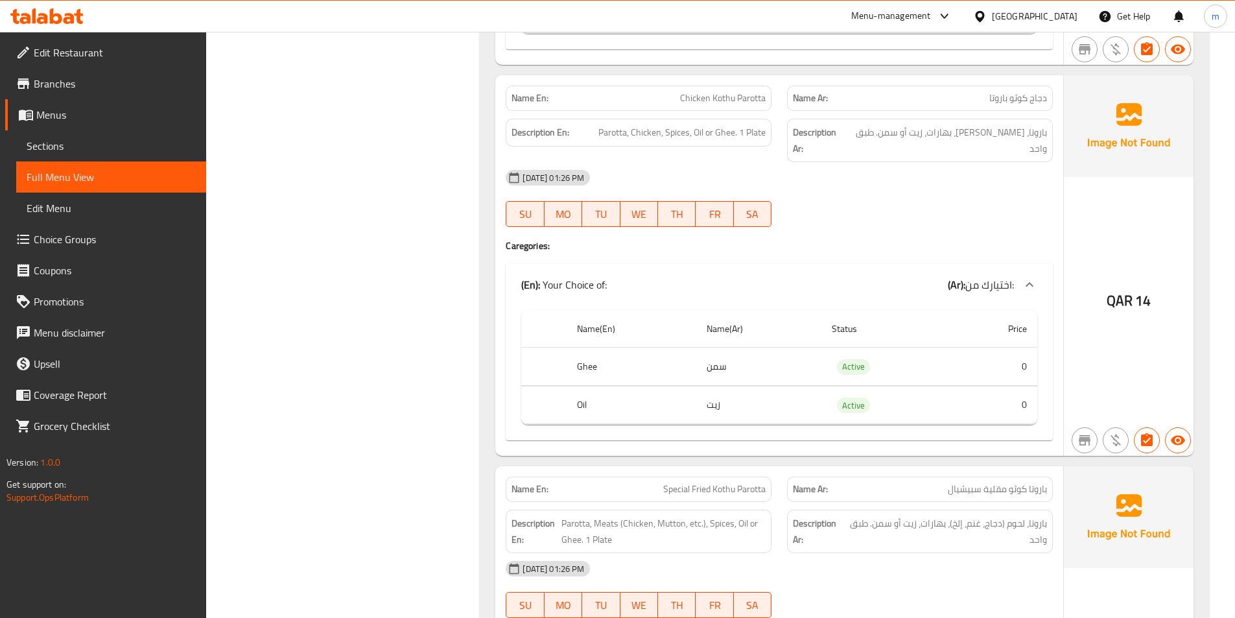
click at [859, 553] on div "[DATE] 01:26 PM" at bounding box center [779, 568] width 563 height 31
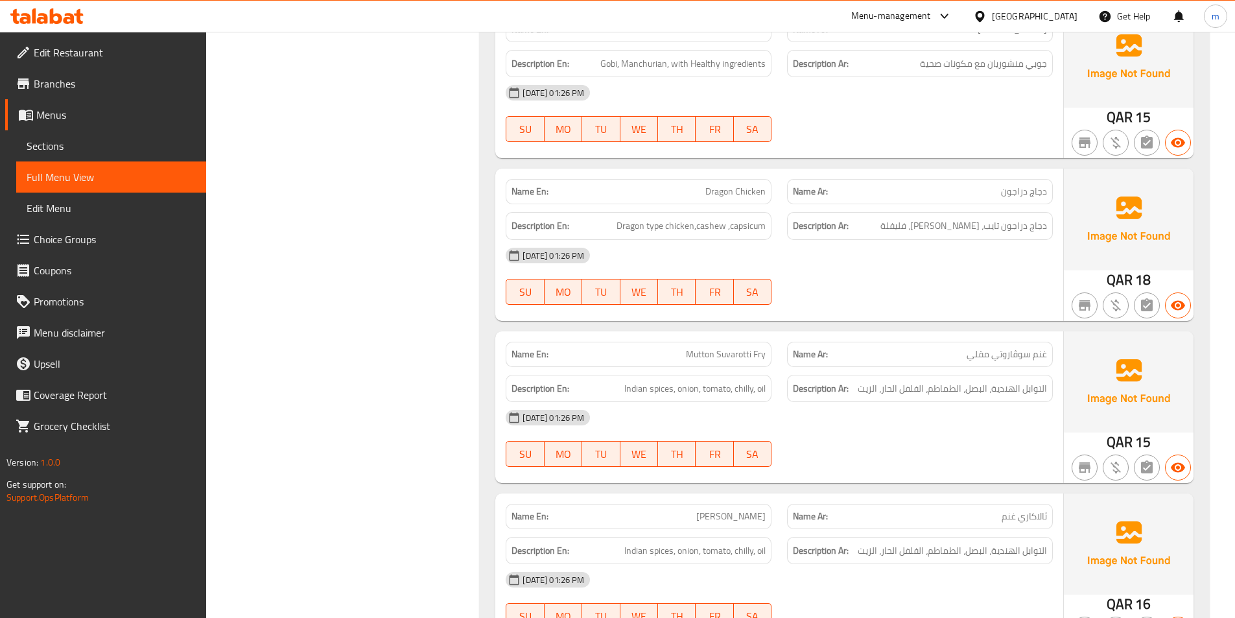
scroll to position [30035, 0]
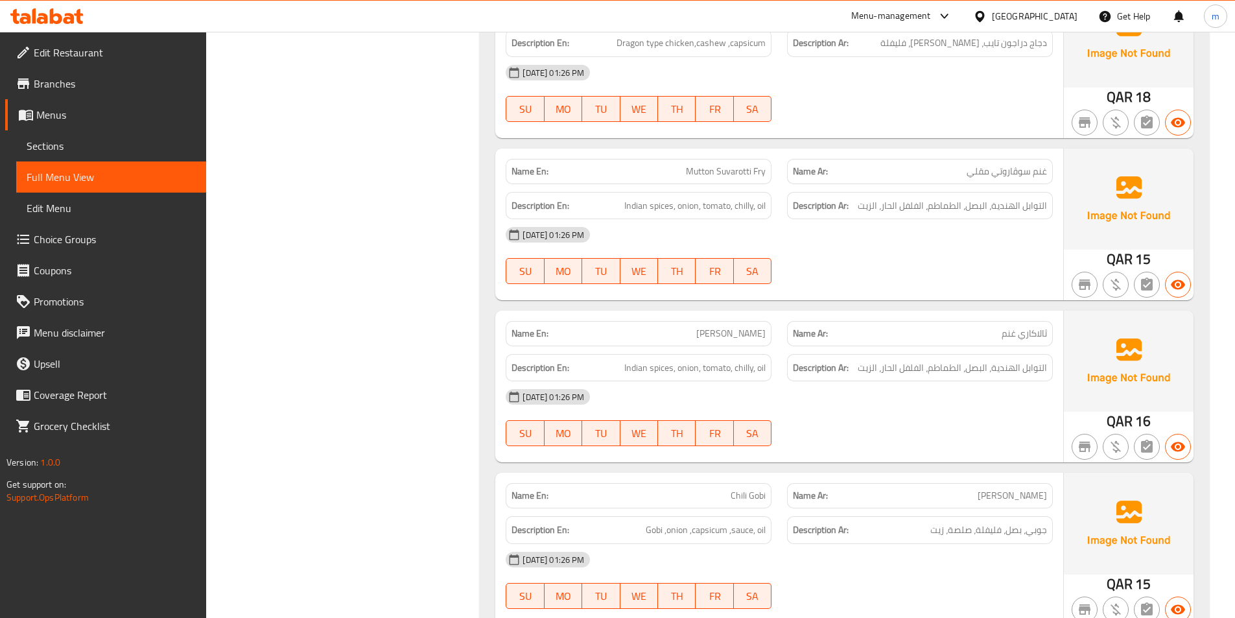
scroll to position [30243, 0]
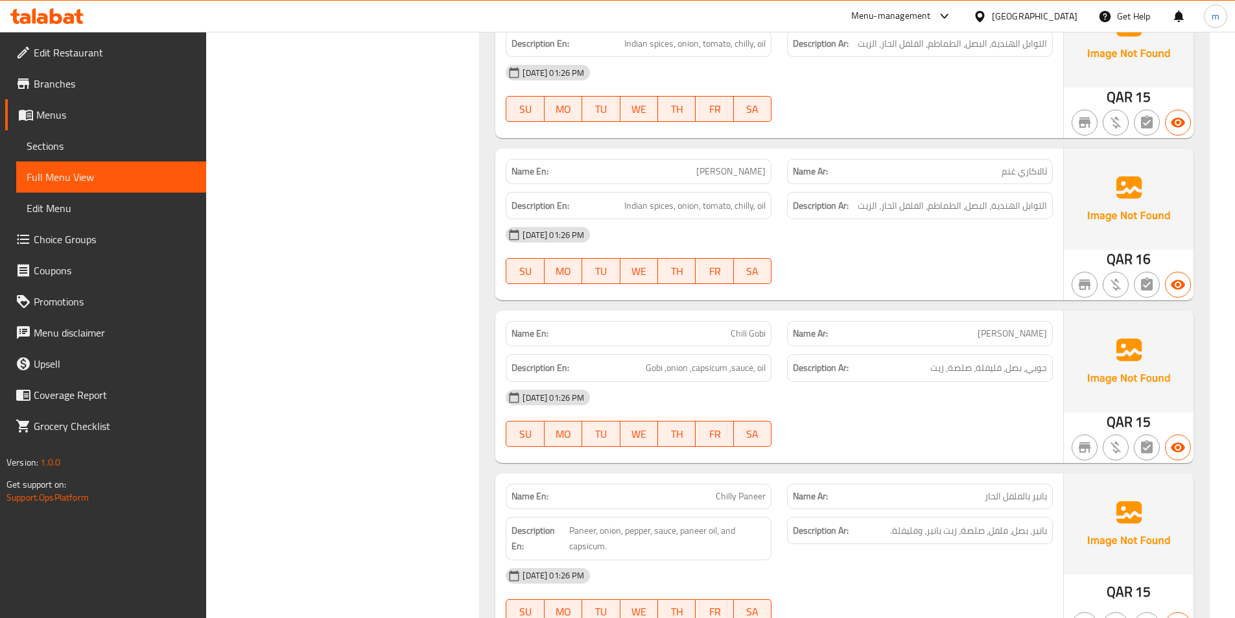
scroll to position [30463, 0]
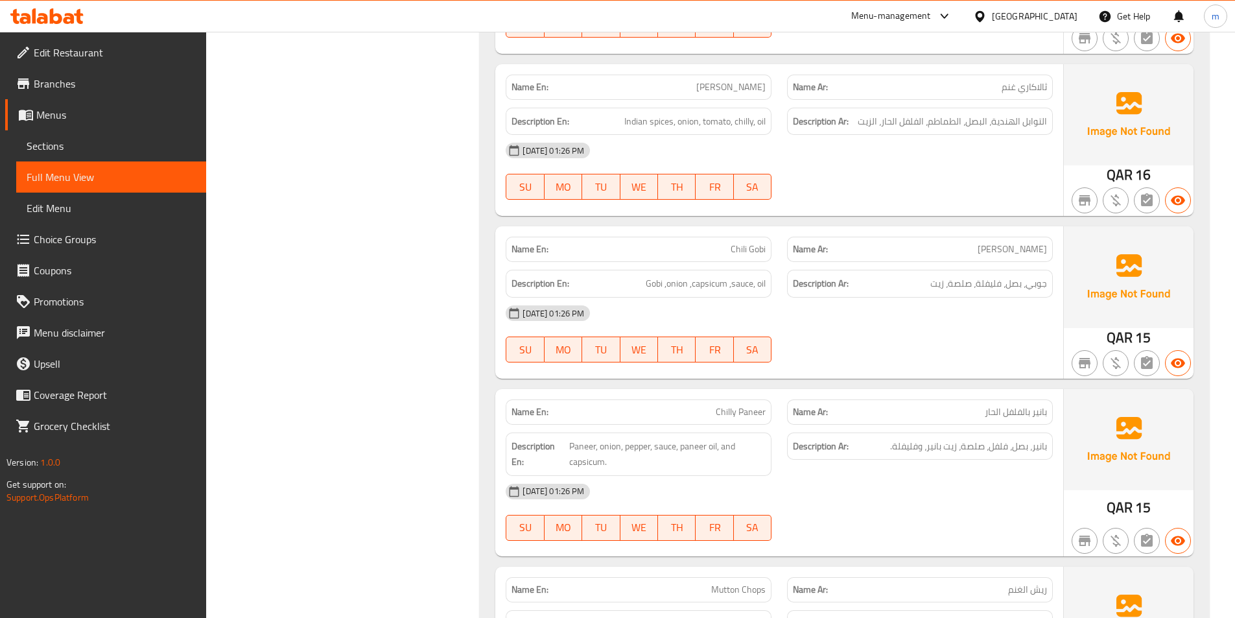
click at [758, 583] on span "Mutton Chops" at bounding box center [738, 590] width 54 height 14
copy span "Chops"
click at [830, 533] on div at bounding box center [919, 541] width 281 height 16
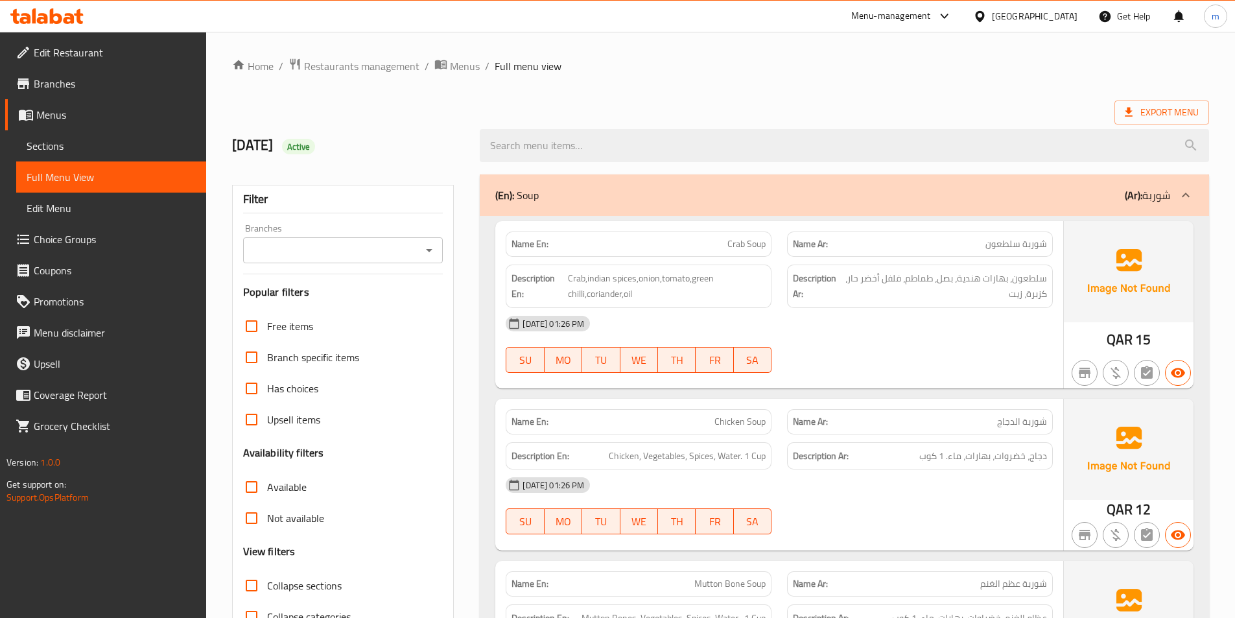
scroll to position [30819, 0]
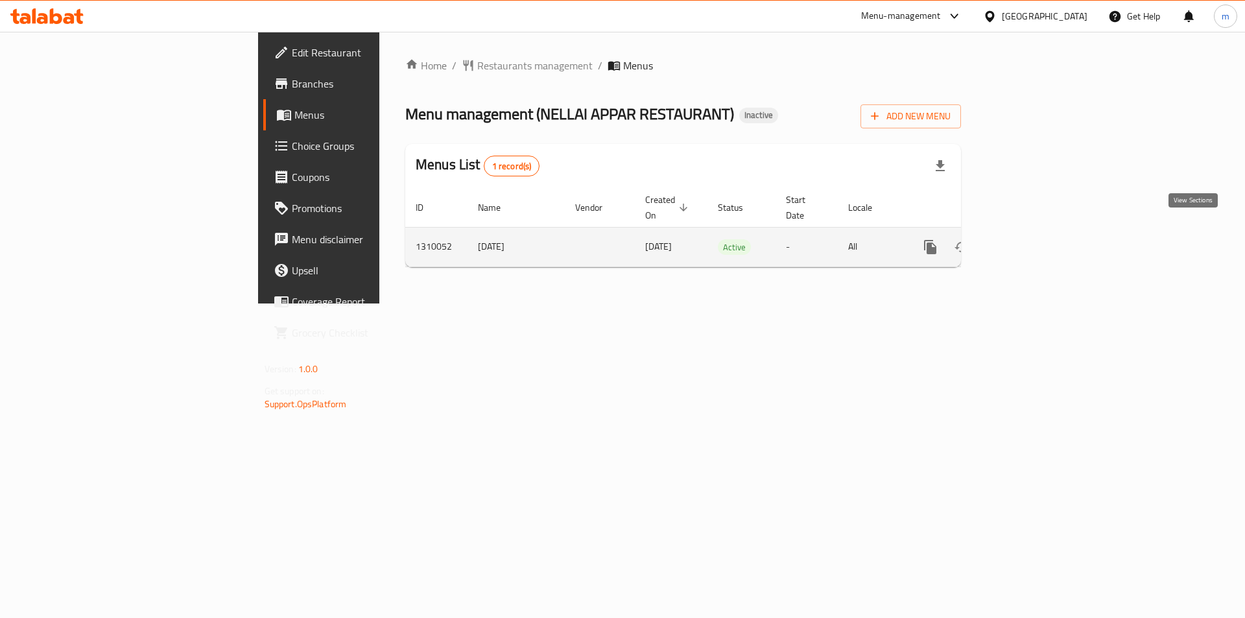
click at [1031, 239] on icon "enhanced table" at bounding box center [1024, 247] width 16 height 16
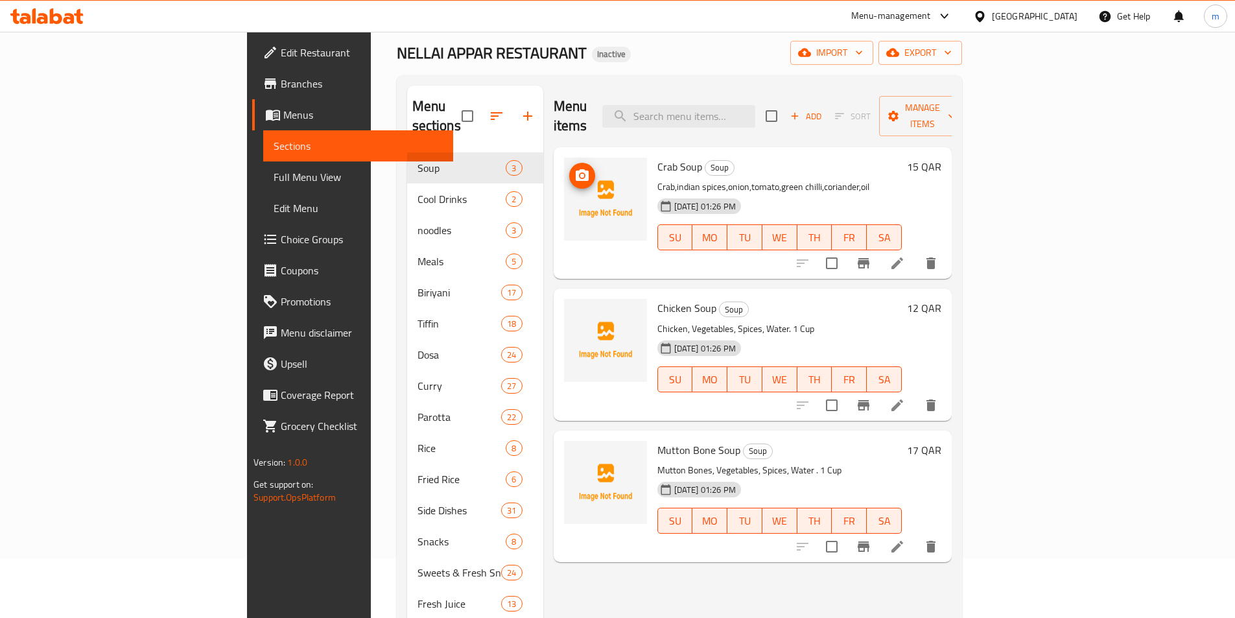
scroll to position [130, 0]
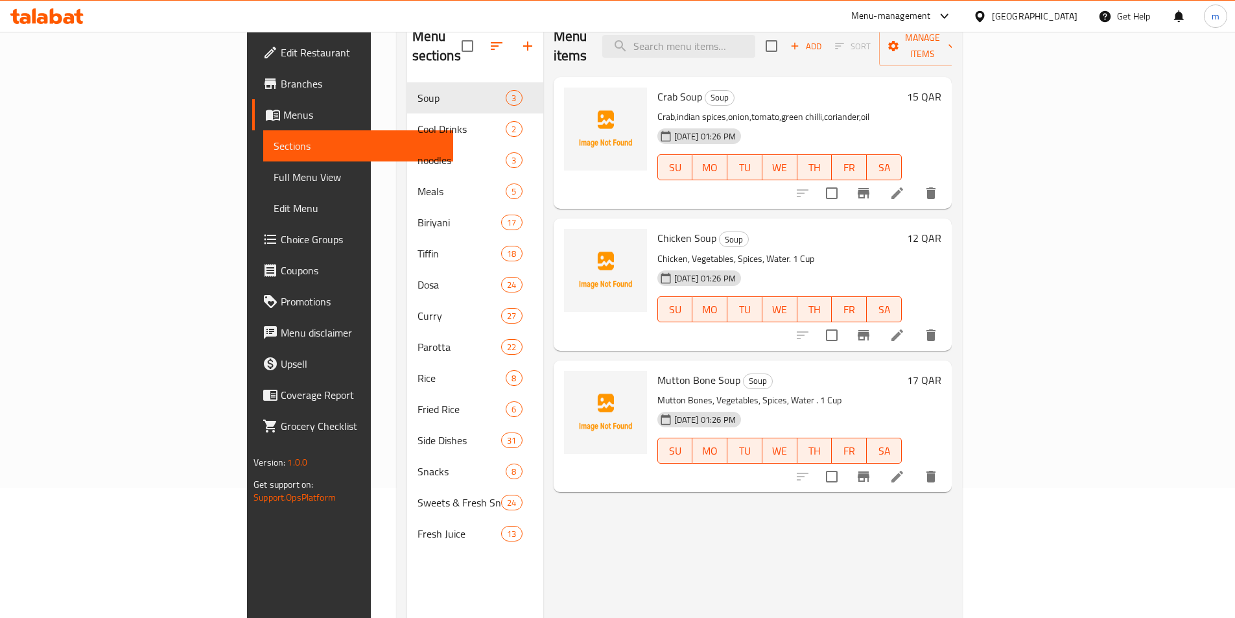
scroll to position [130, 0]
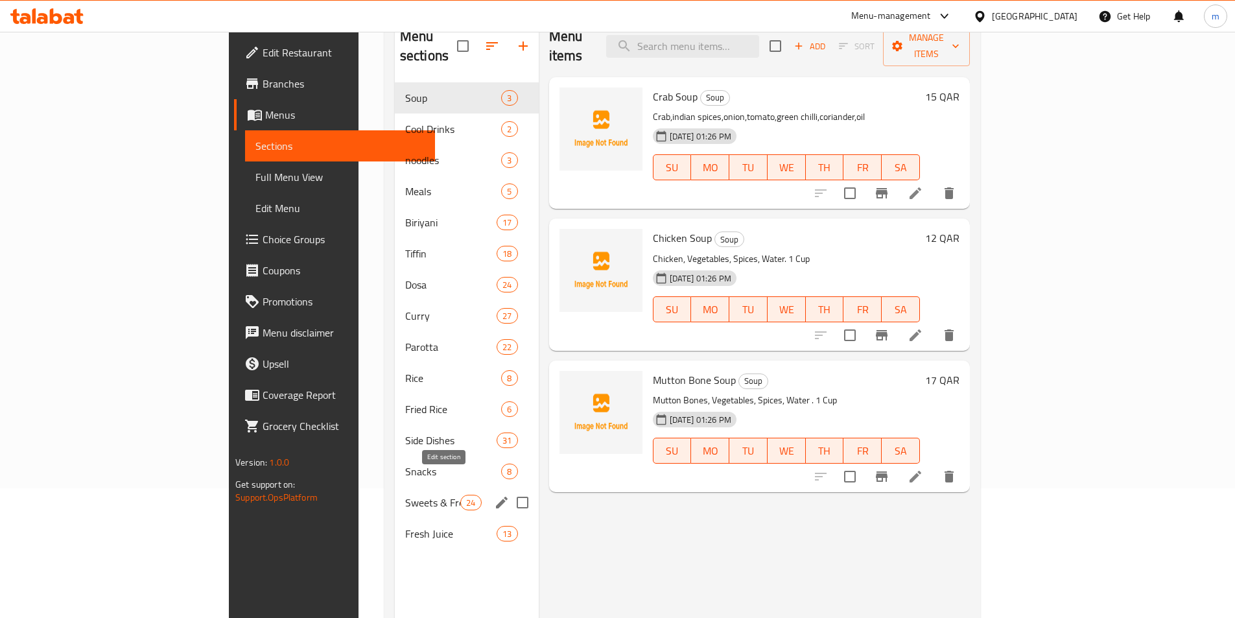
click at [496, 497] on icon "edit" at bounding box center [502, 503] width 12 height 12
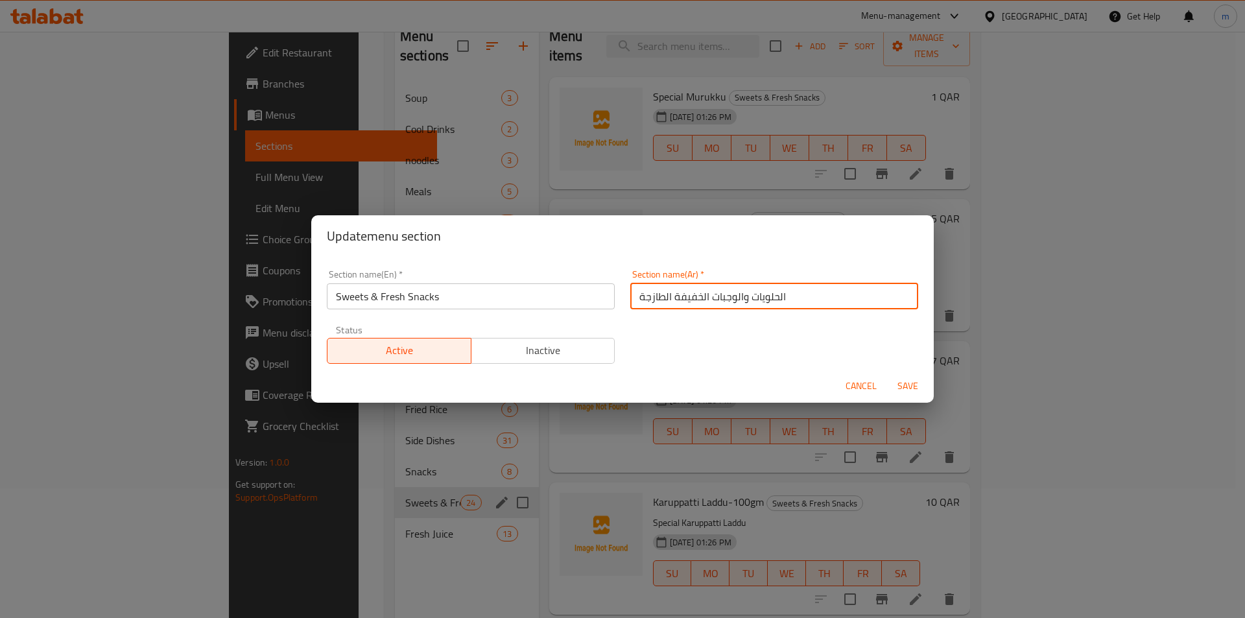
drag, startPoint x: 668, startPoint y: 298, endPoint x: 734, endPoint y: 318, distance: 69.3
click at [734, 318] on div "Section name(En)   * Sweets & Fresh Snacks Section name(En) * Section name(Ar) …" at bounding box center [622, 317] width 607 height 110
click at [747, 338] on div "Section name(En)   * Sweets & Fresh Snacks Section name(En) * Section name(Ar) …" at bounding box center [622, 317] width 607 height 110
click at [853, 388] on span "Cancel" at bounding box center [860, 386] width 31 height 16
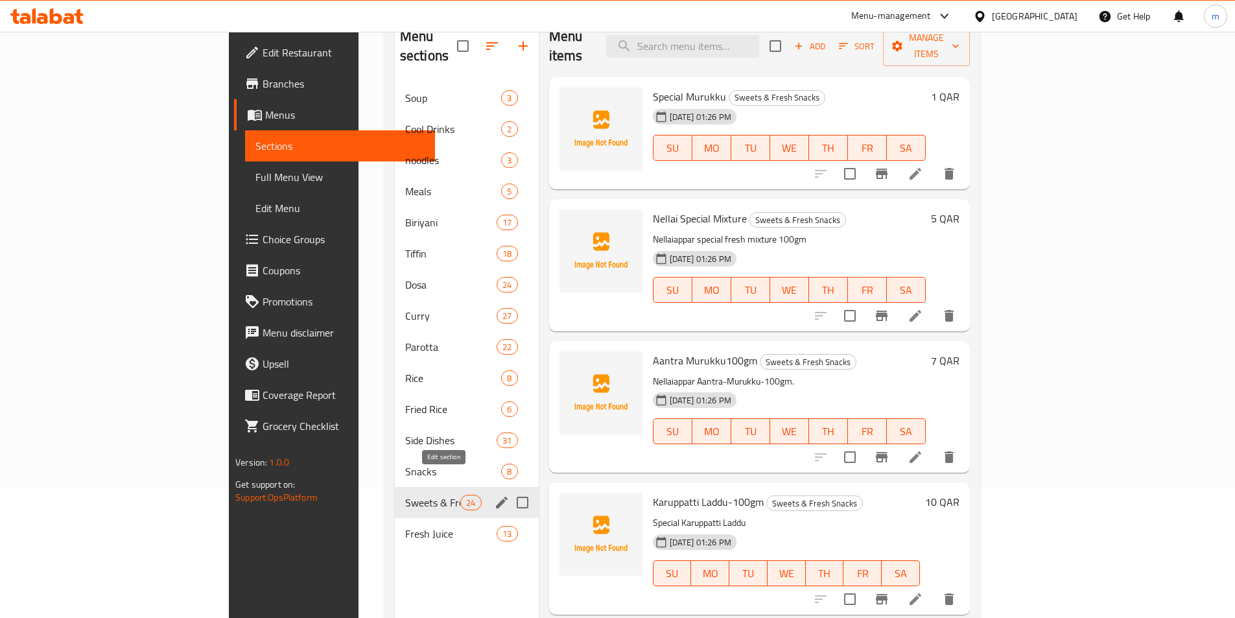
click at [496, 497] on icon "edit" at bounding box center [502, 503] width 12 height 12
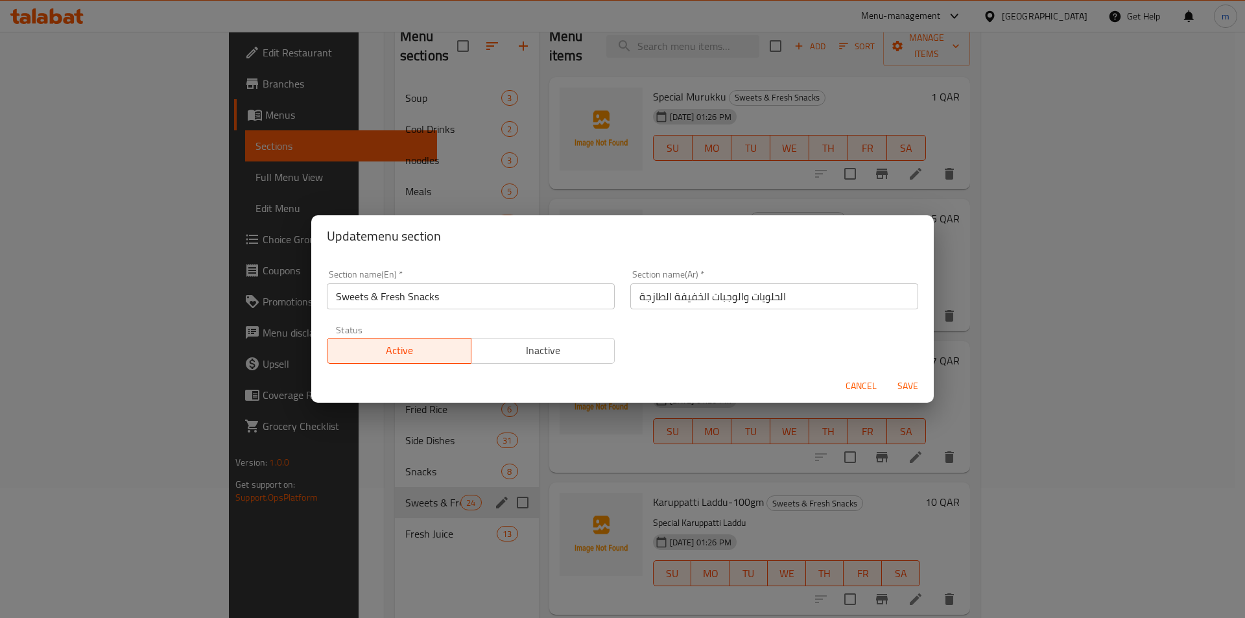
click at [861, 395] on button "Cancel" at bounding box center [860, 386] width 41 height 24
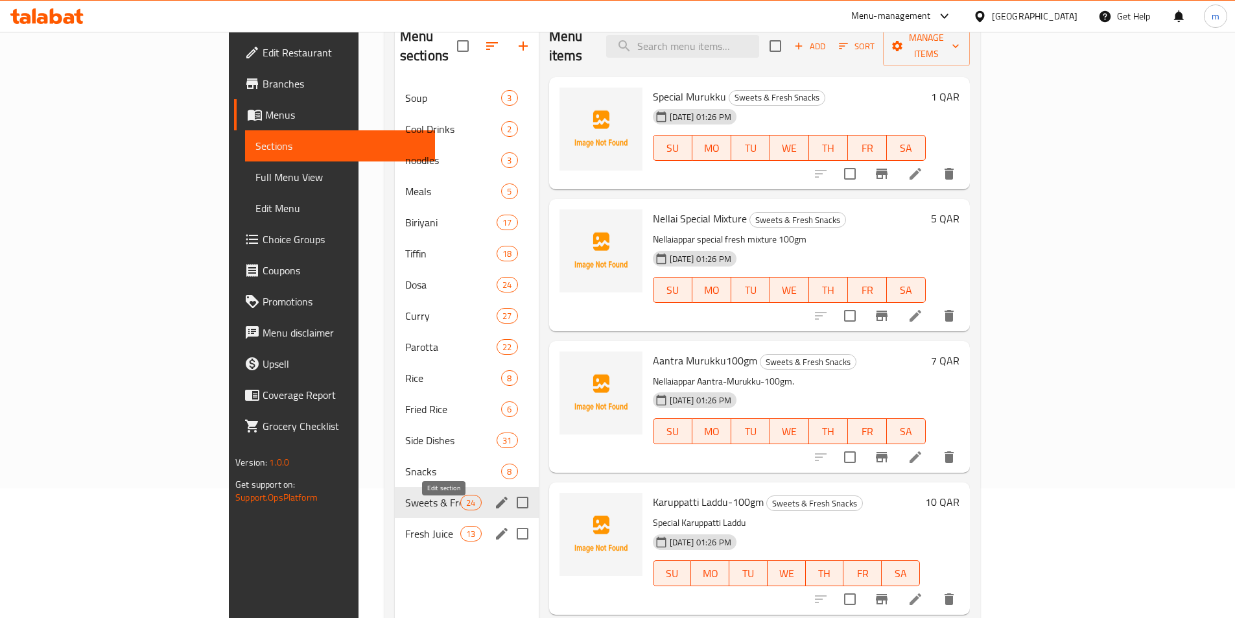
click at [492, 524] on button "edit" at bounding box center [501, 533] width 19 height 19
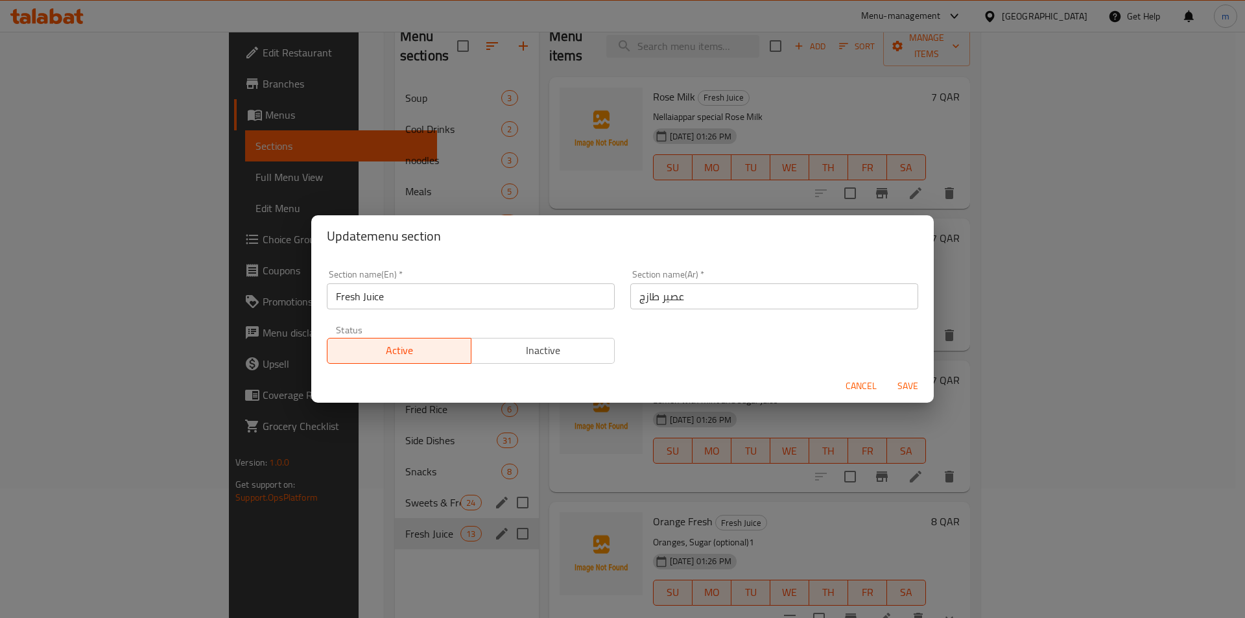
click at [868, 384] on span "Cancel" at bounding box center [860, 386] width 31 height 16
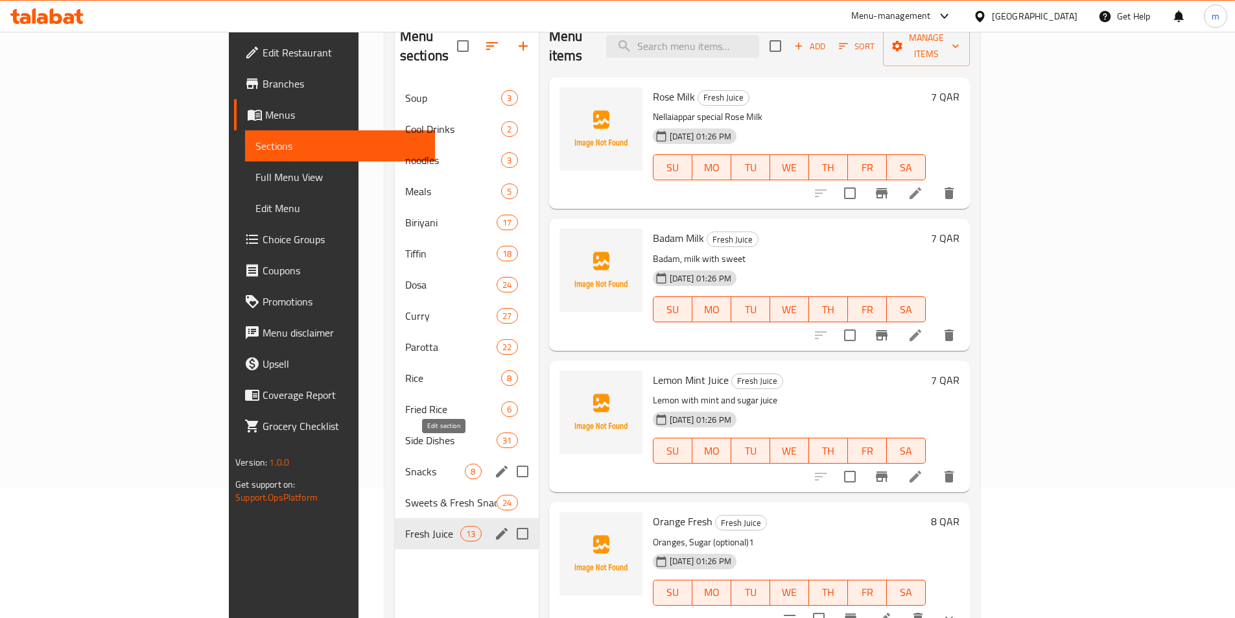
click at [494, 463] on icon "edit" at bounding box center [502, 471] width 16 height 16
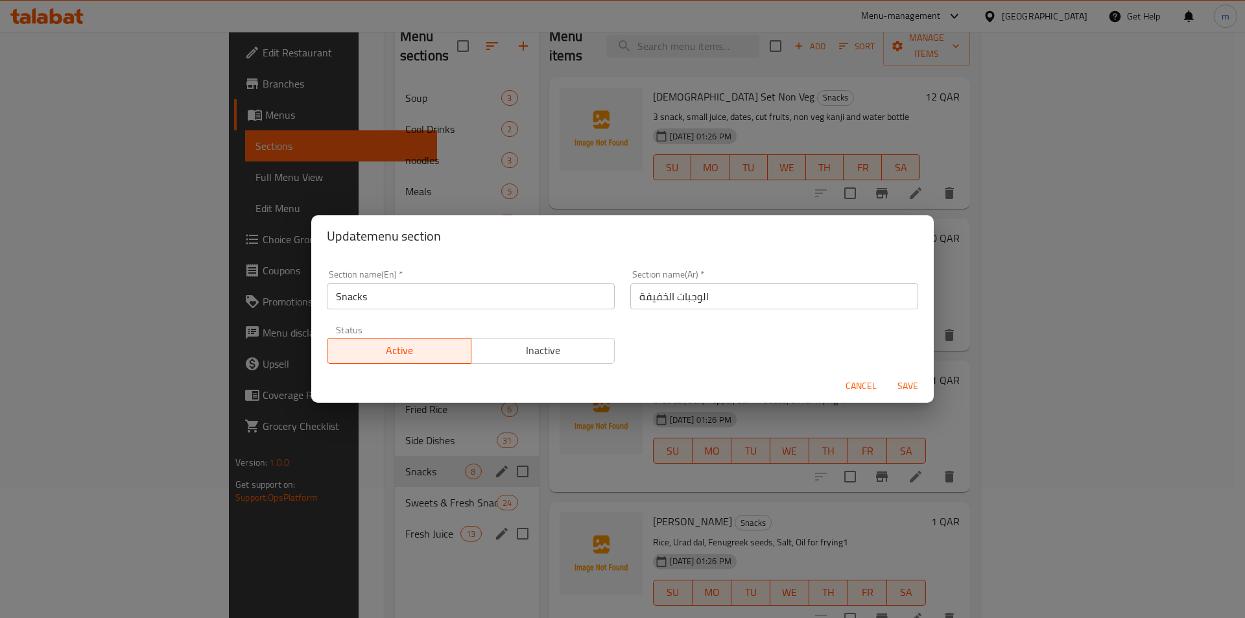
click at [852, 379] on span "Cancel" at bounding box center [860, 386] width 31 height 16
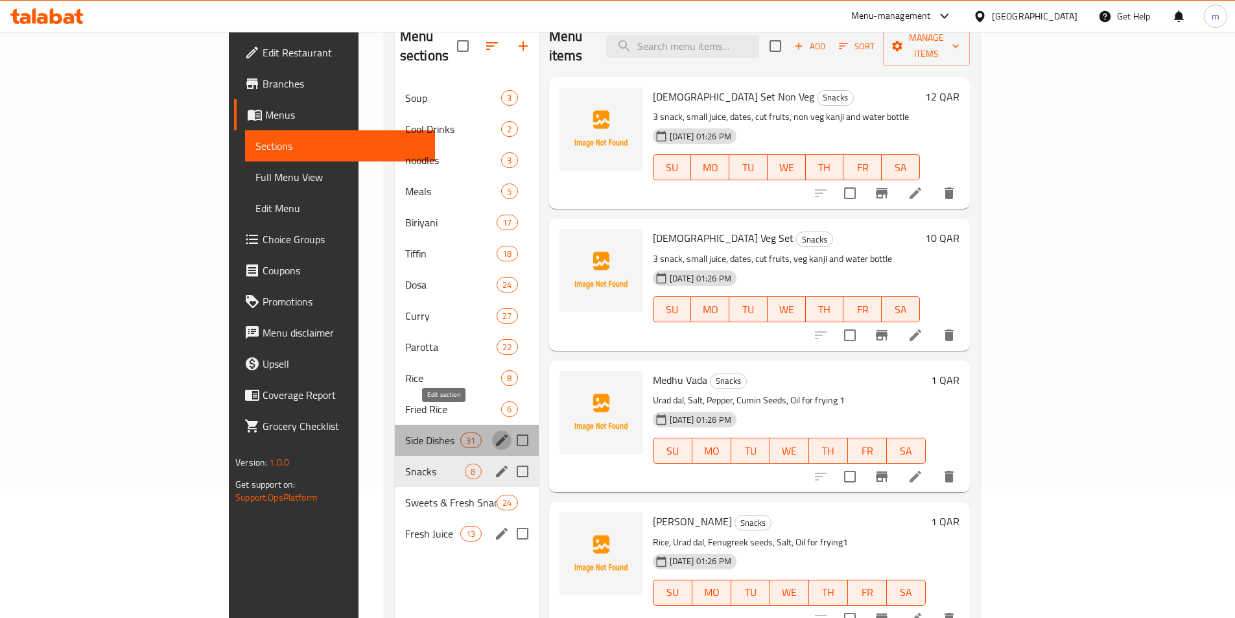
click at [494, 432] on icon "edit" at bounding box center [502, 440] width 16 height 16
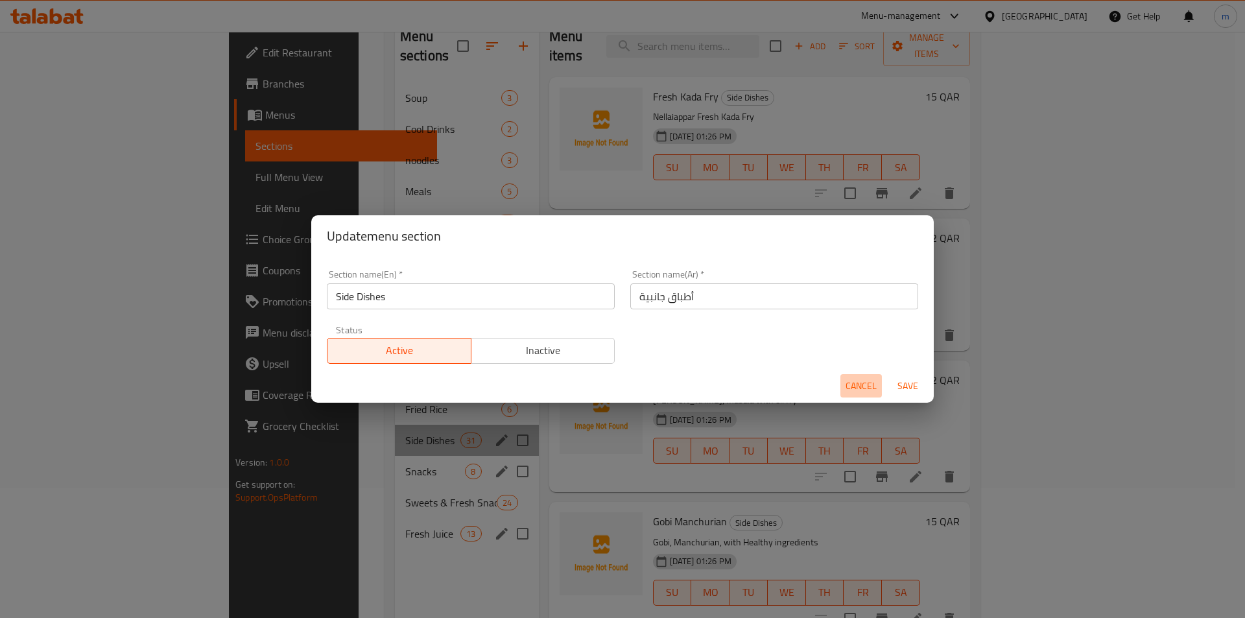
click at [870, 384] on span "Cancel" at bounding box center [860, 386] width 31 height 16
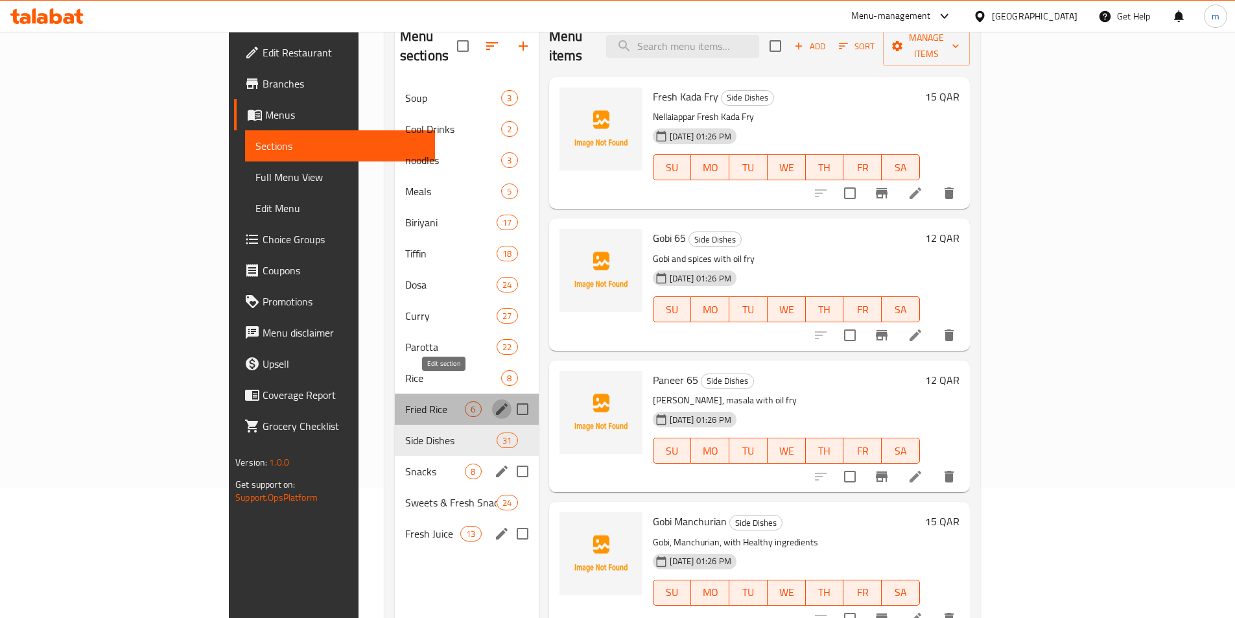
click at [496, 403] on icon "edit" at bounding box center [502, 409] width 12 height 12
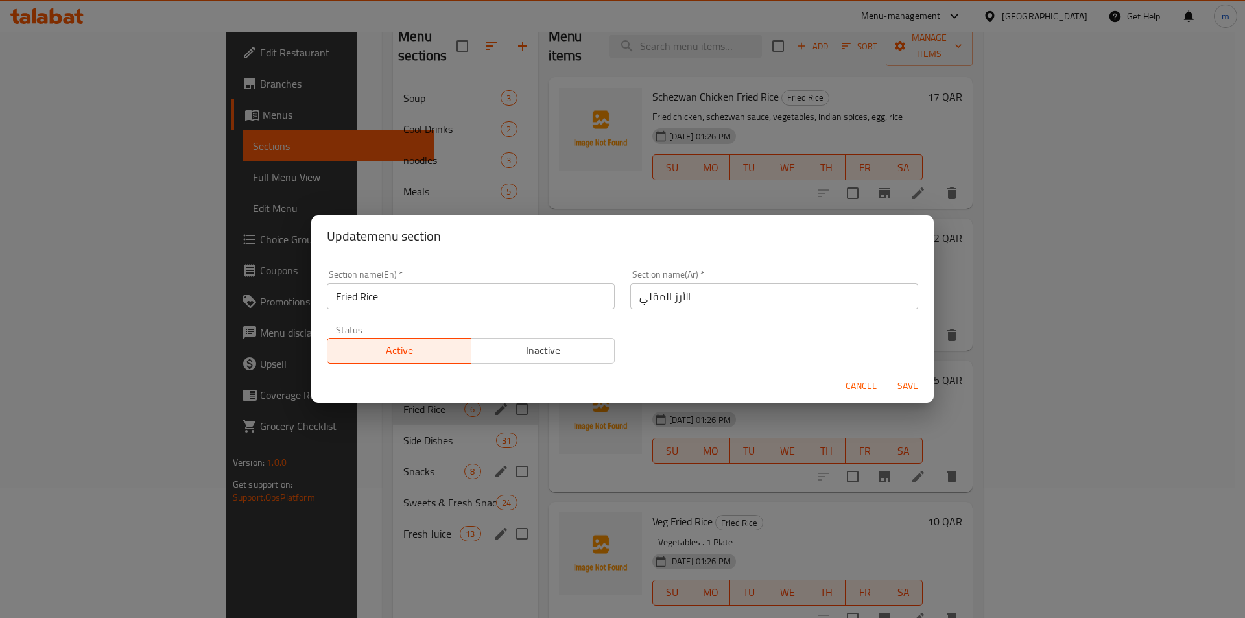
click at [855, 383] on span "Cancel" at bounding box center [860, 386] width 31 height 16
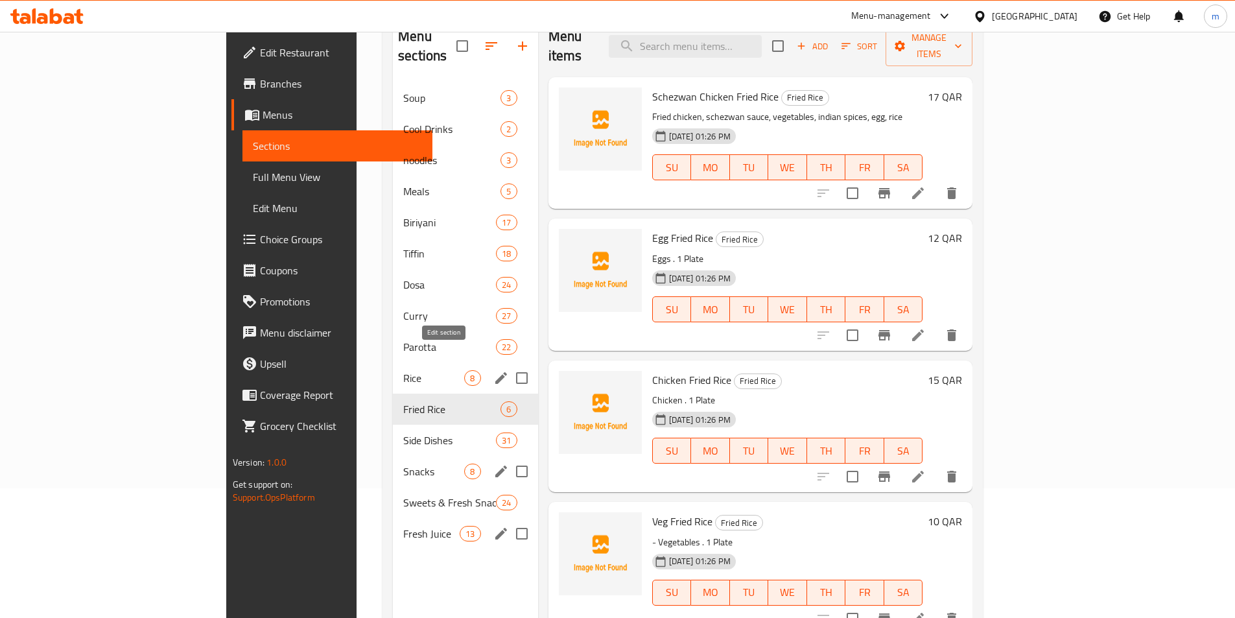
click at [493, 370] on icon "edit" at bounding box center [501, 378] width 16 height 16
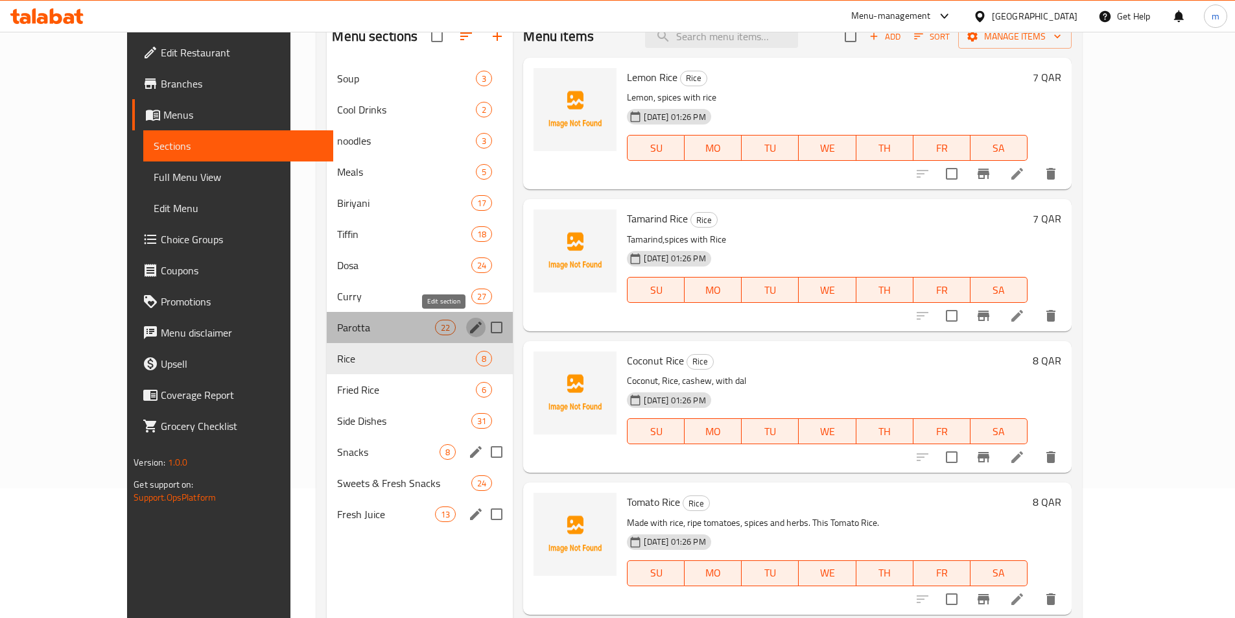
click at [470, 323] on icon "edit" at bounding box center [476, 327] width 12 height 12
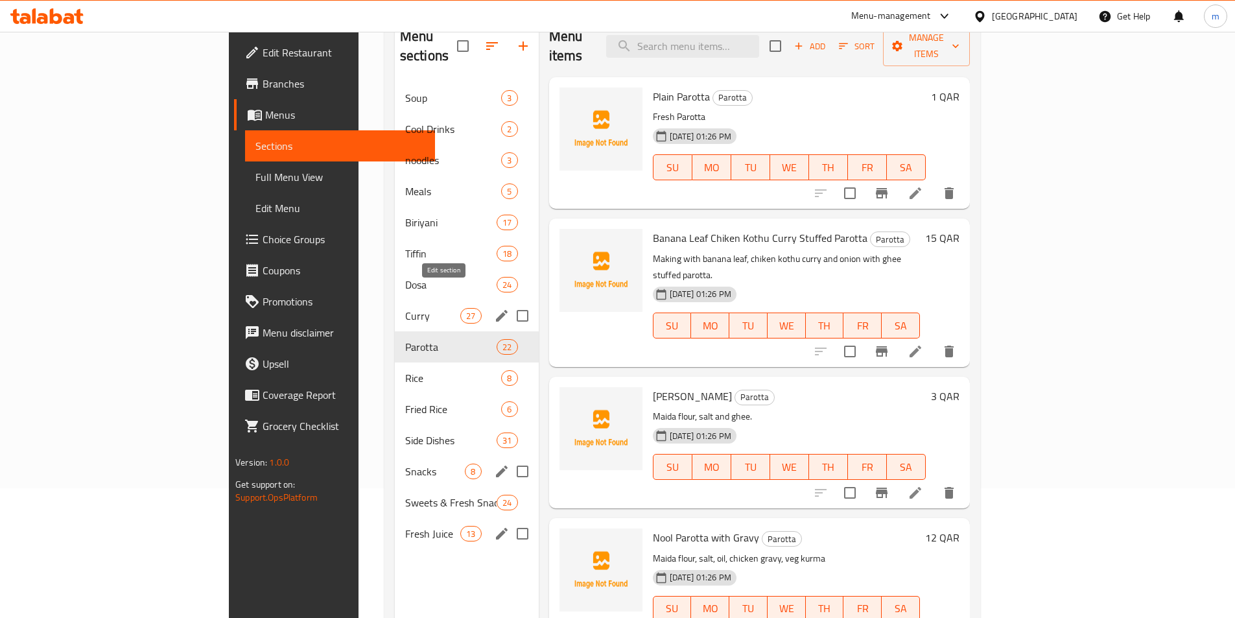
click at [494, 308] on icon "edit" at bounding box center [502, 316] width 16 height 16
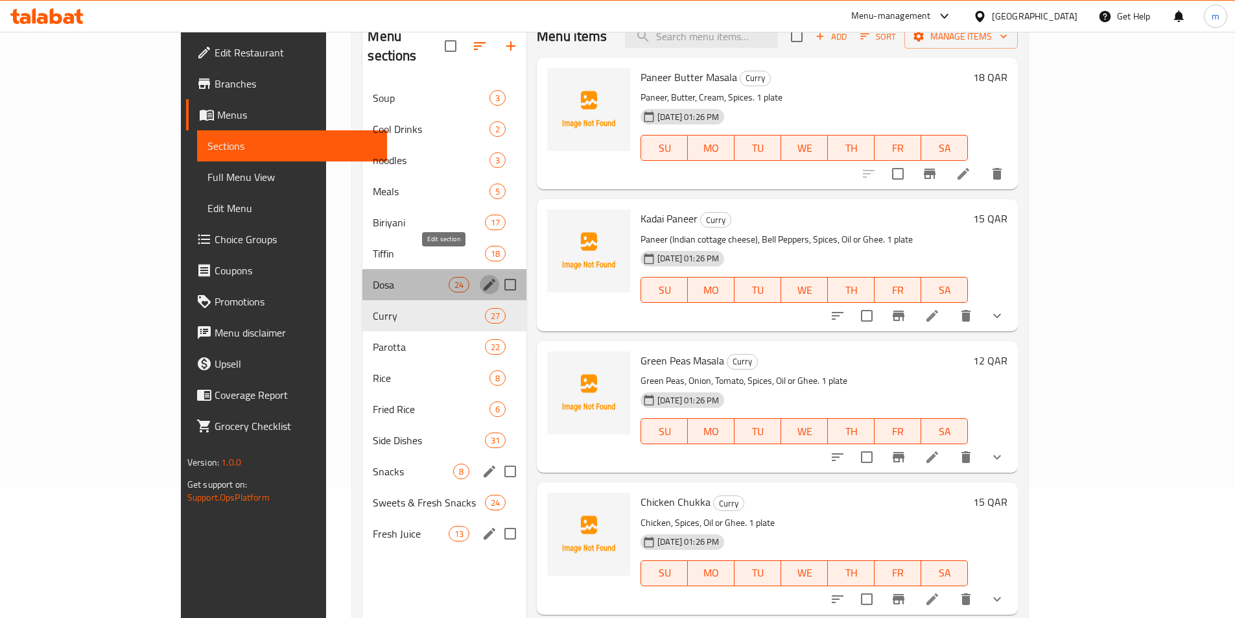
click at [482, 277] on icon "edit" at bounding box center [490, 285] width 16 height 16
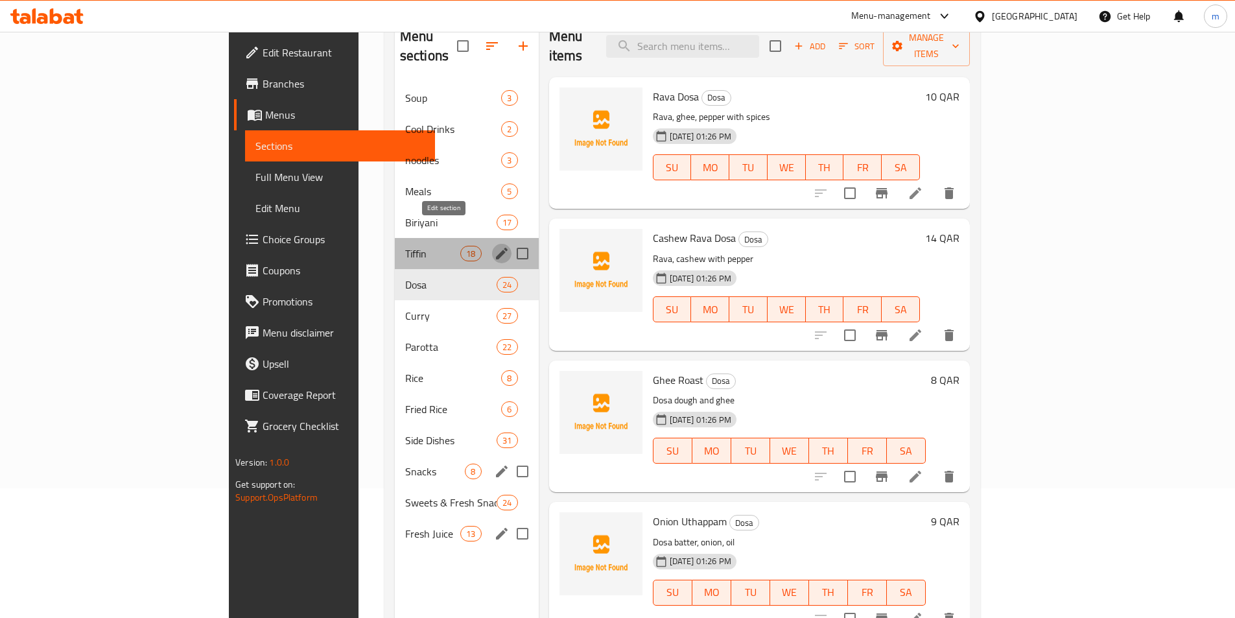
click at [496, 248] on icon "edit" at bounding box center [502, 254] width 12 height 12
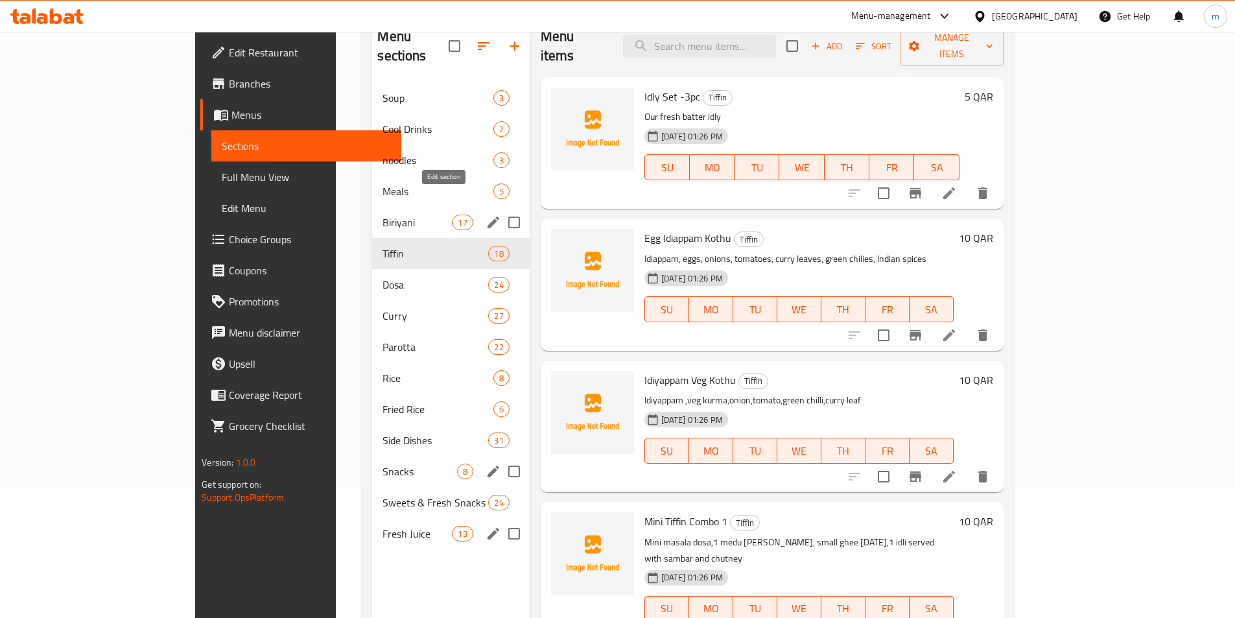
click at [487, 216] on icon "edit" at bounding box center [493, 222] width 12 height 12
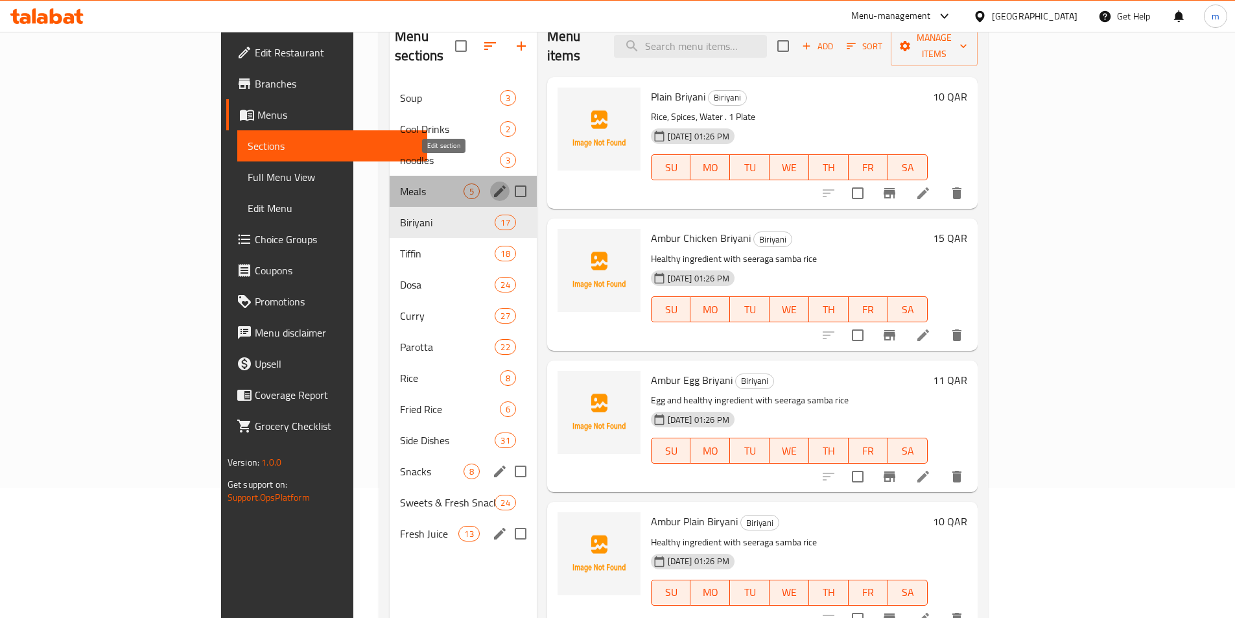
click at [492, 183] on icon "edit" at bounding box center [500, 191] width 16 height 16
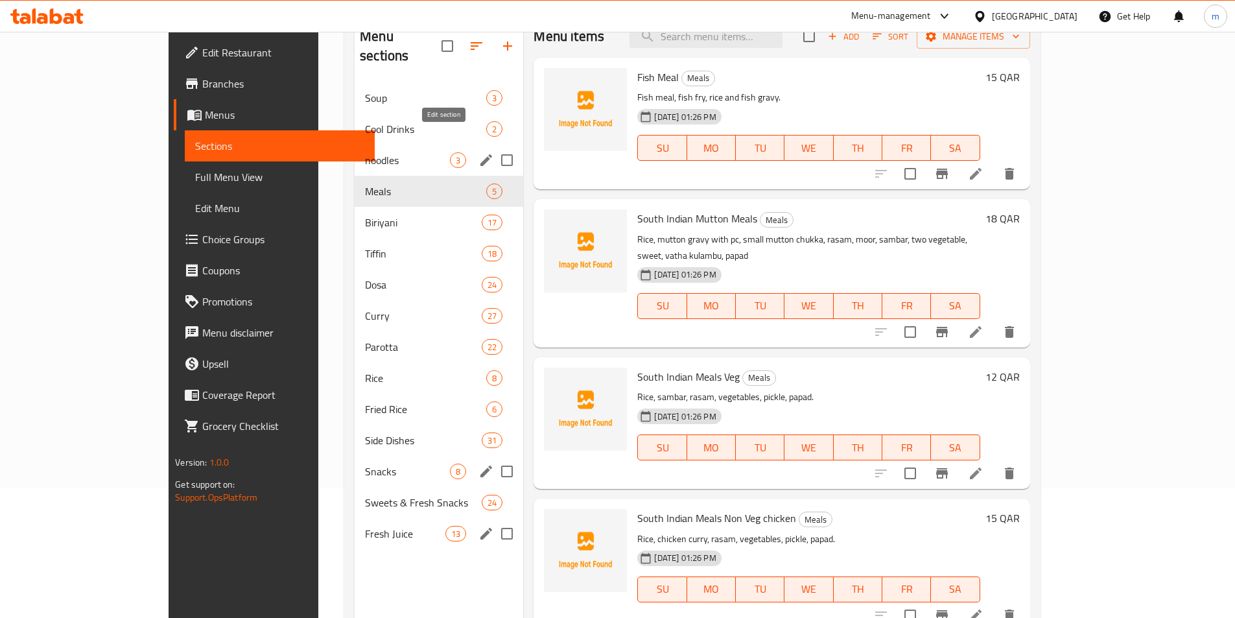
click at [478, 152] on icon "edit" at bounding box center [486, 160] width 16 height 16
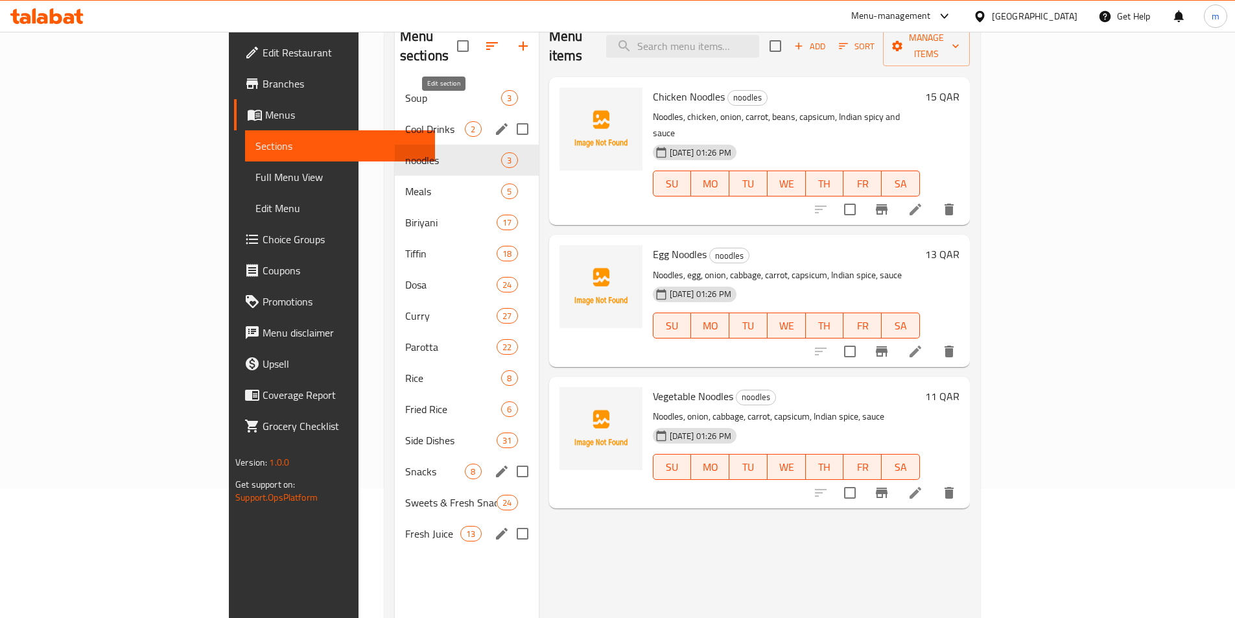
click at [494, 121] on icon "edit" at bounding box center [502, 129] width 16 height 16
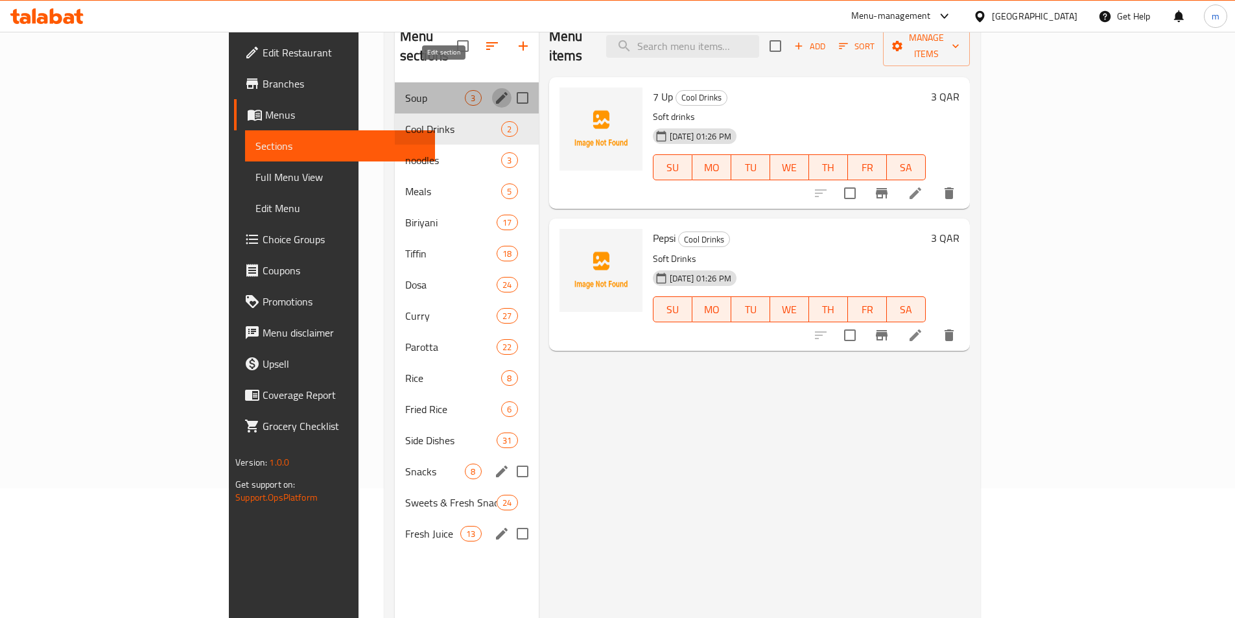
click at [496, 92] on icon "edit" at bounding box center [502, 98] width 12 height 12
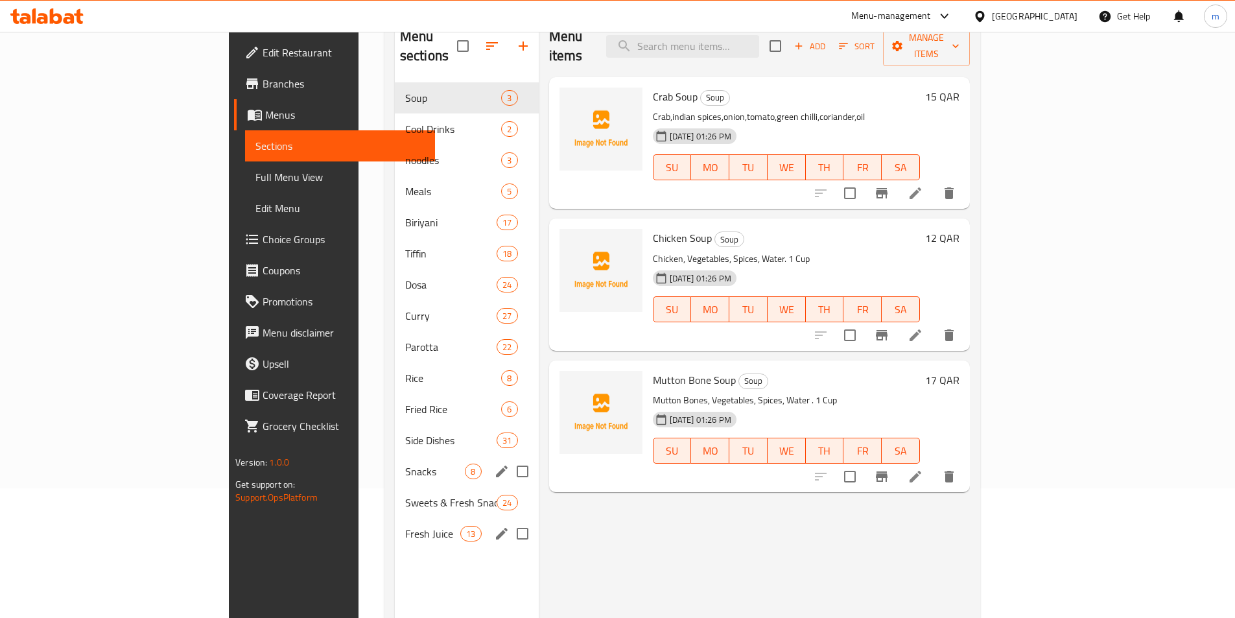
click at [539, 535] on div "Menu items Add Sort Manage items Crab Soup Soup Crab,indian spices,onion,tomato…" at bounding box center [754, 325] width 431 height 618
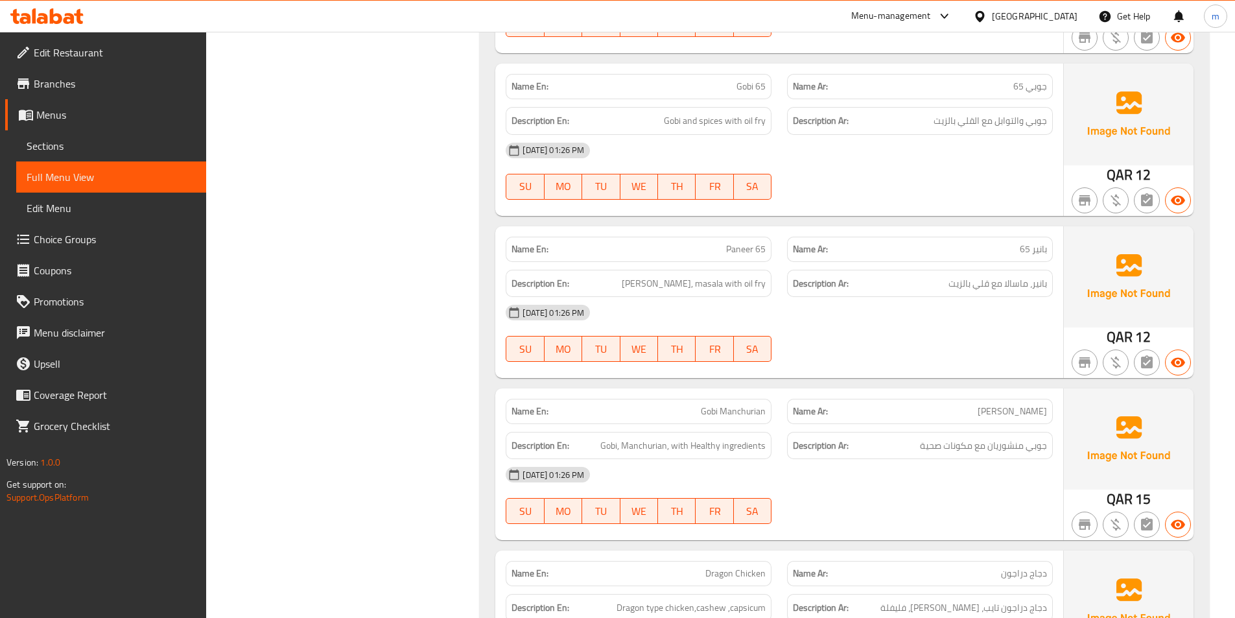
scroll to position [29717, 0]
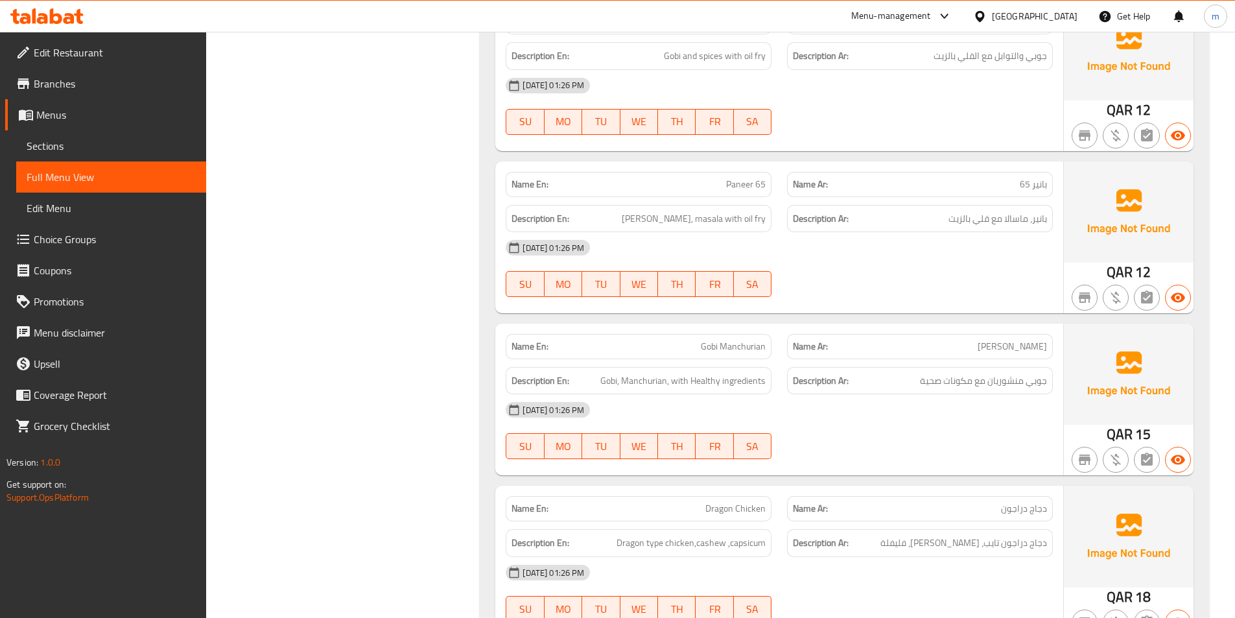
drag, startPoint x: 611, startPoint y: 296, endPoint x: 667, endPoint y: 310, distance: 57.5
click at [667, 485] on div "Name En: Dragon Chicken Name Ar: دجاج دراجون Description En: Dragon type chicke…" at bounding box center [779, 561] width 568 height 152
click at [675, 529] on div "Description En: Dragon type chicken,cashew ,capsicum" at bounding box center [639, 543] width 266 height 28
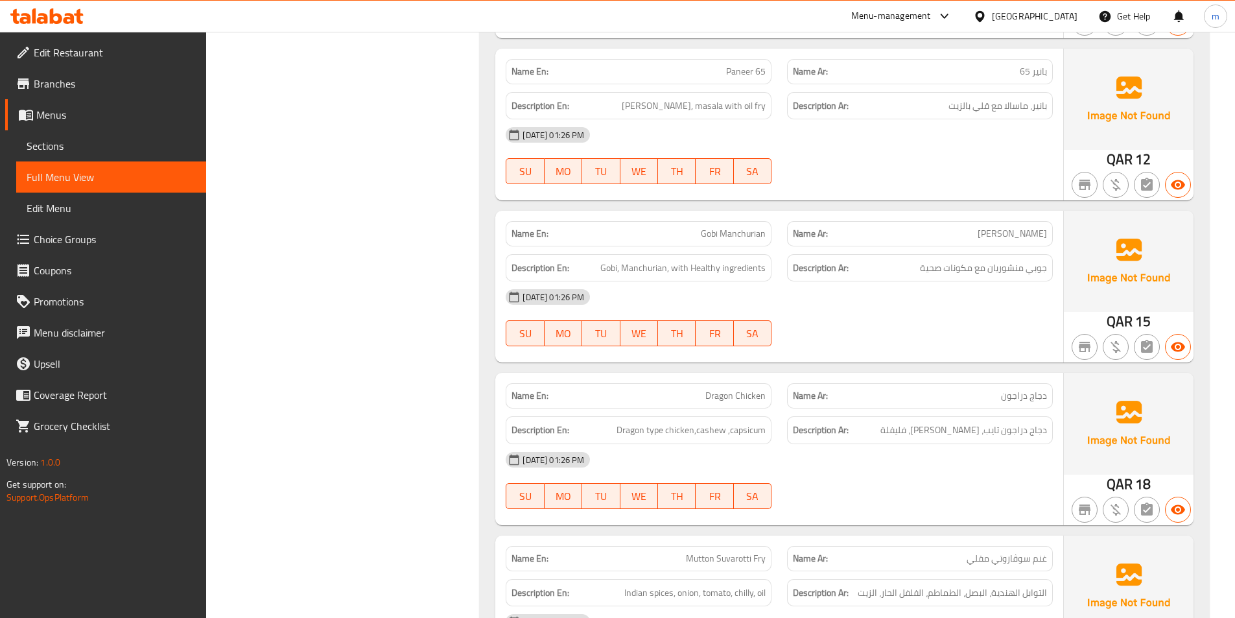
scroll to position [30494, 0]
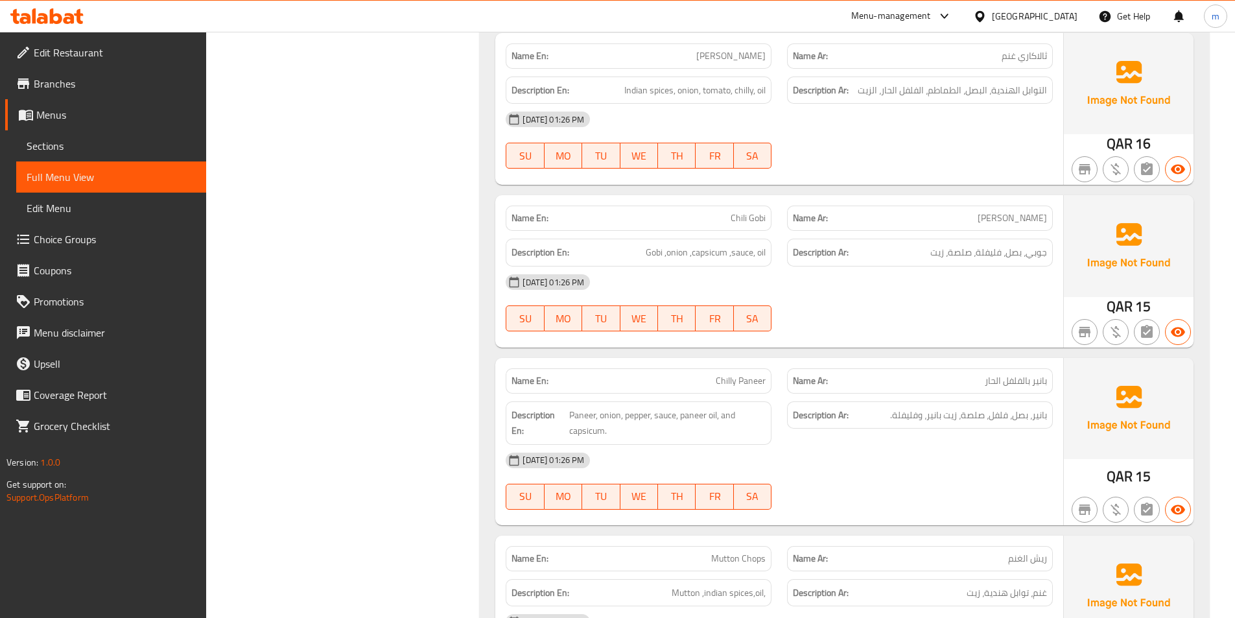
click at [747, 552] on span "Mutton Chops" at bounding box center [738, 559] width 54 height 14
click at [760, 552] on span "Mutton Chops" at bounding box center [738, 559] width 54 height 14
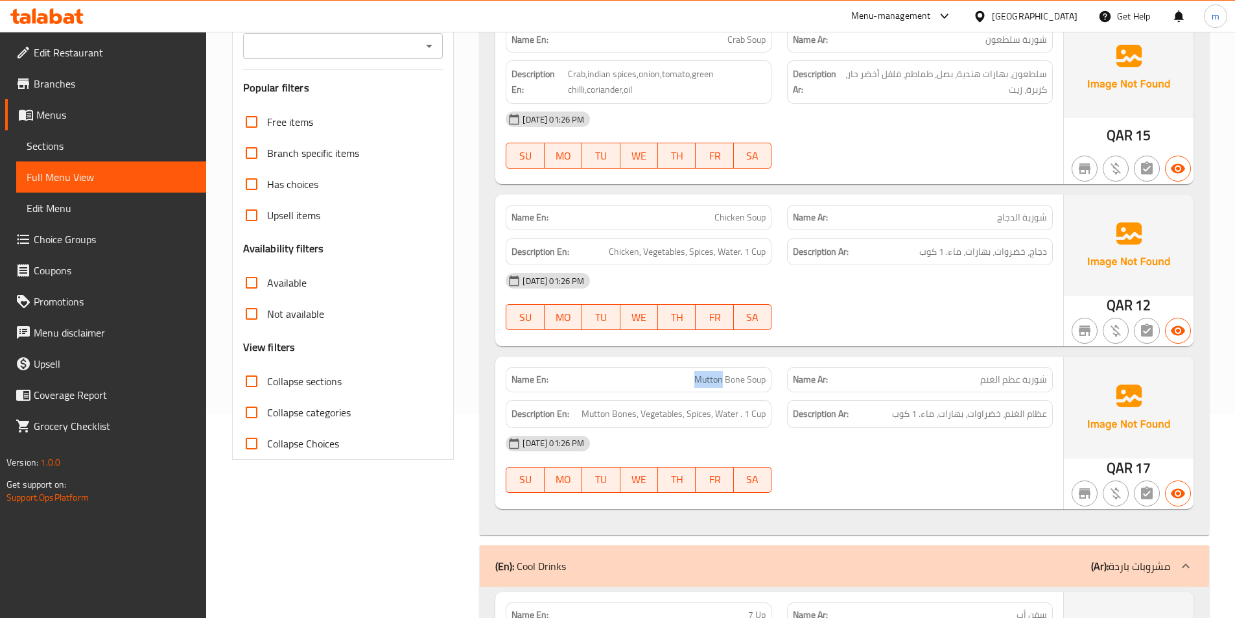
scroll to position [145, 0]
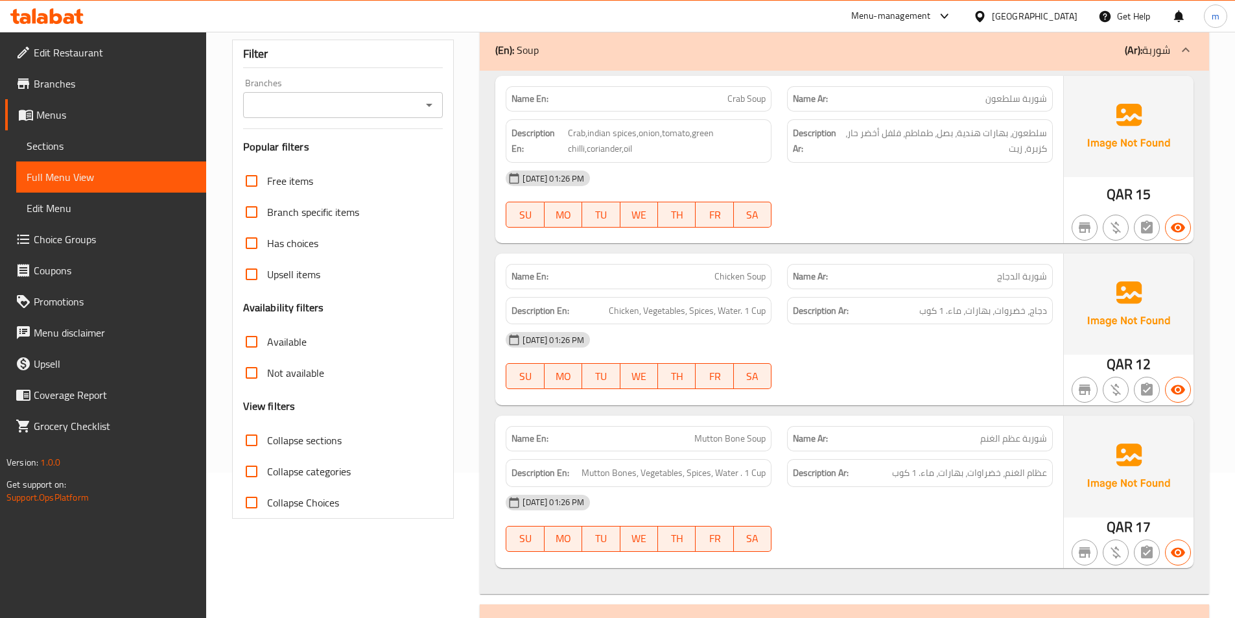
click at [901, 228] on div at bounding box center [919, 228] width 281 height 16
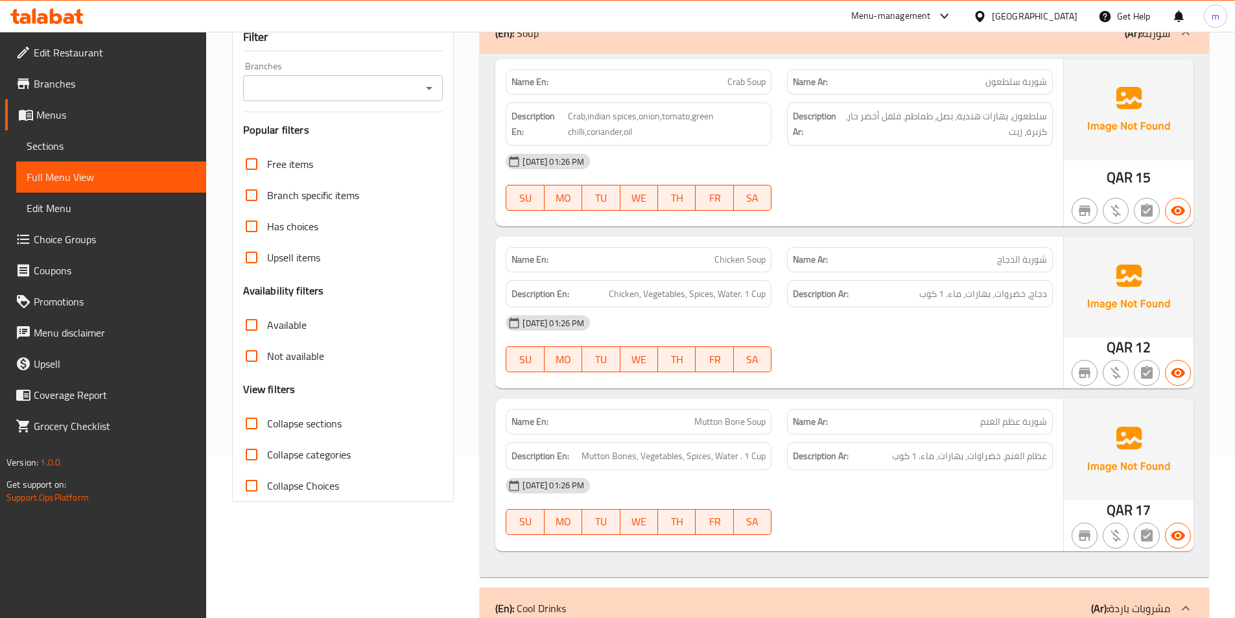
scroll to position [0, 0]
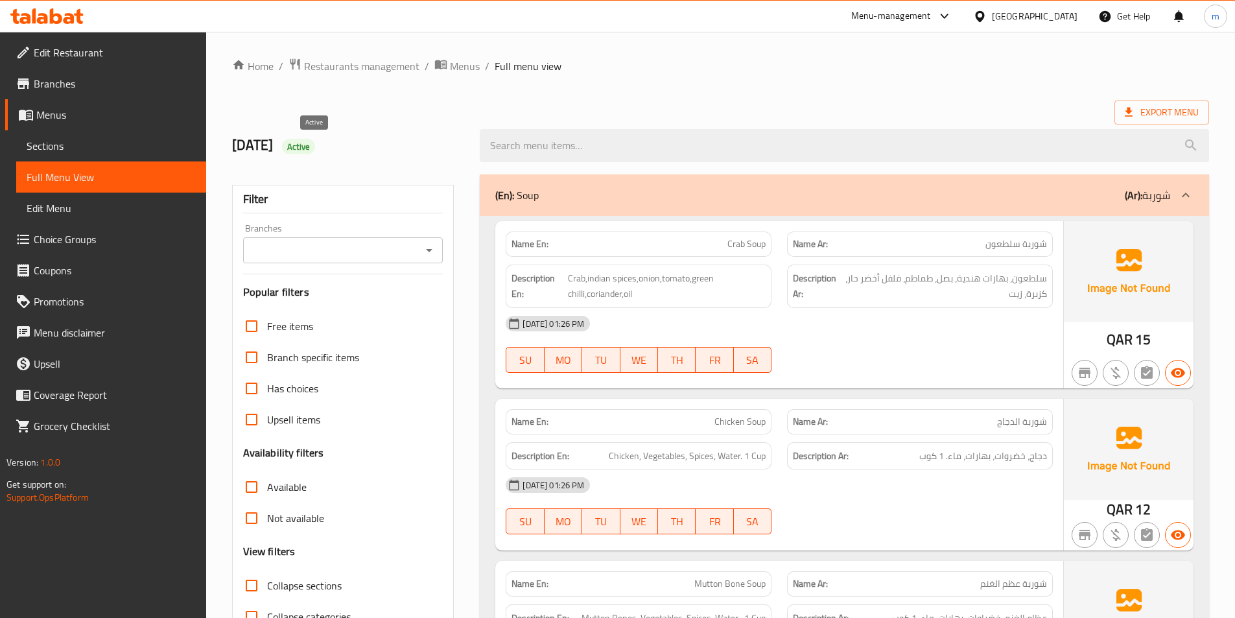
click at [308, 148] on span "Active" at bounding box center [299, 147] width 34 height 12
click at [347, 141] on h2 "4-9-2025 Active" at bounding box center [348, 144] width 233 height 19
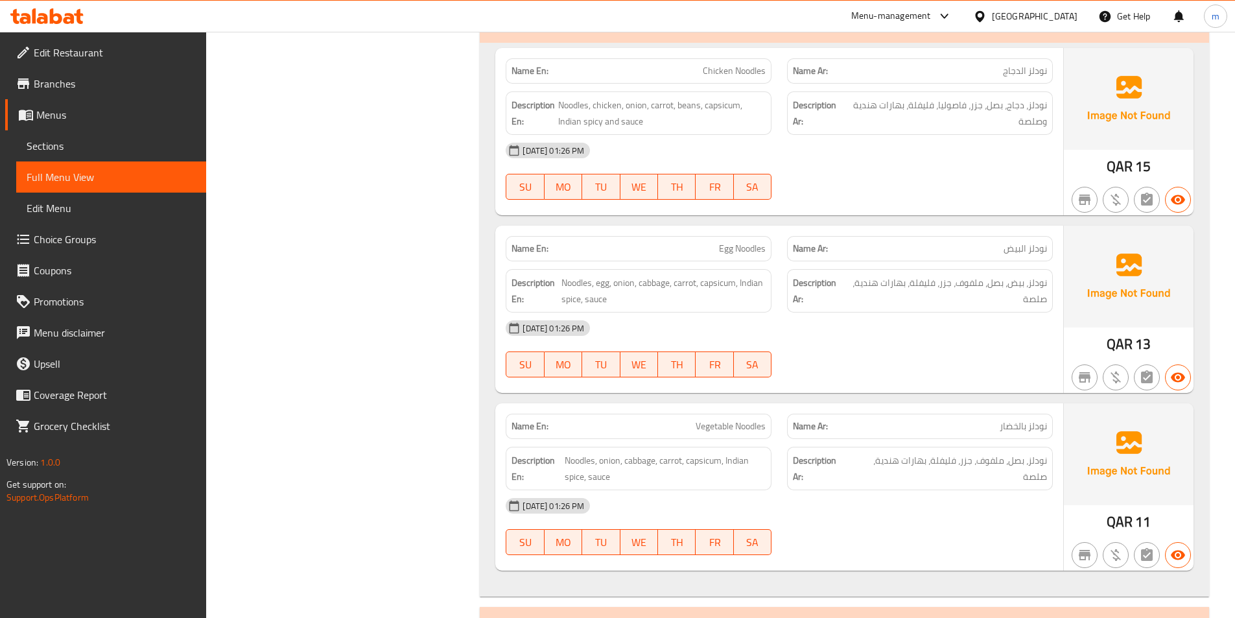
scroll to position [1167, 0]
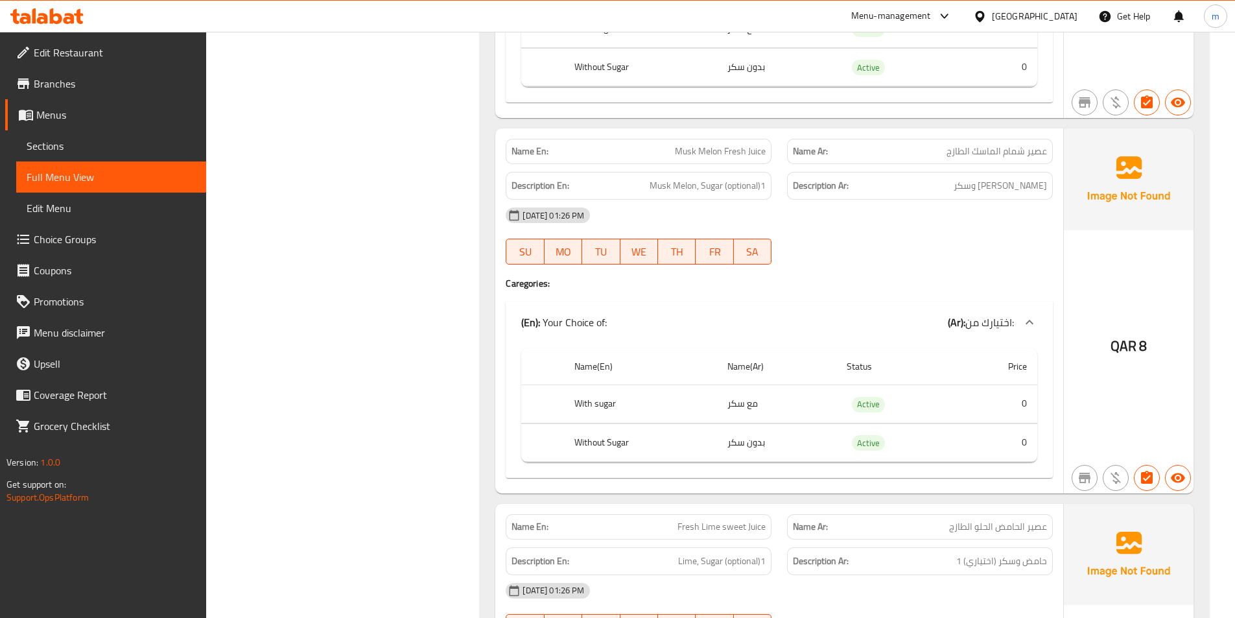
scroll to position [45614, 0]
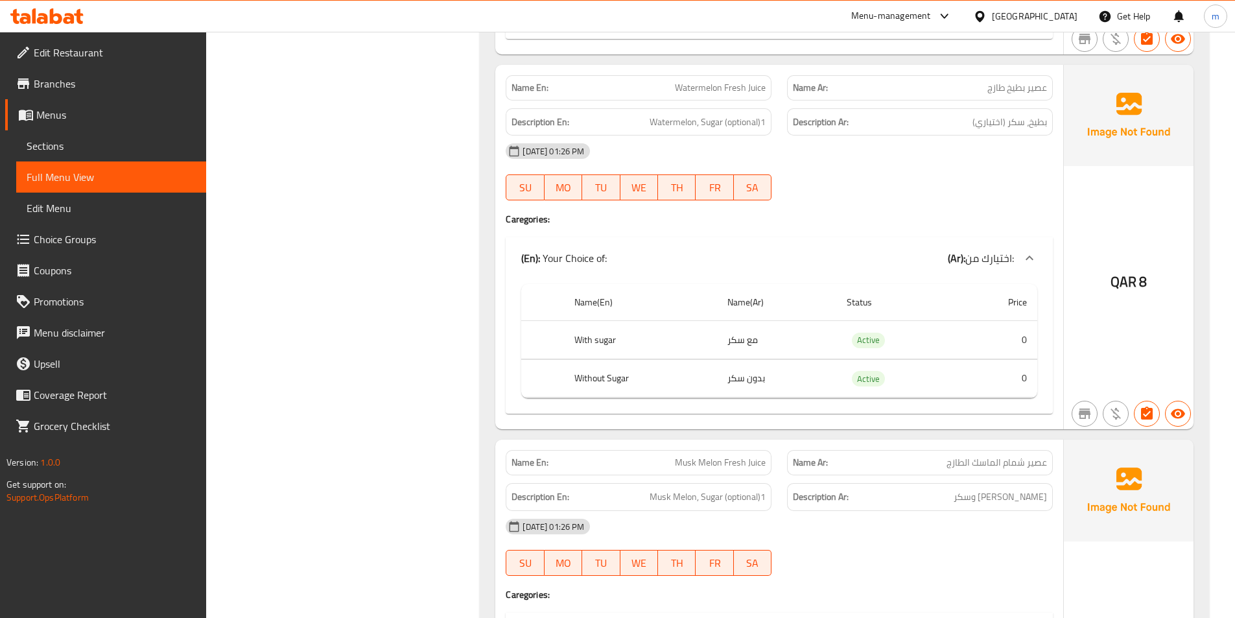
scroll to position [45161, 0]
